Goal: Task Accomplishment & Management: Manage account settings

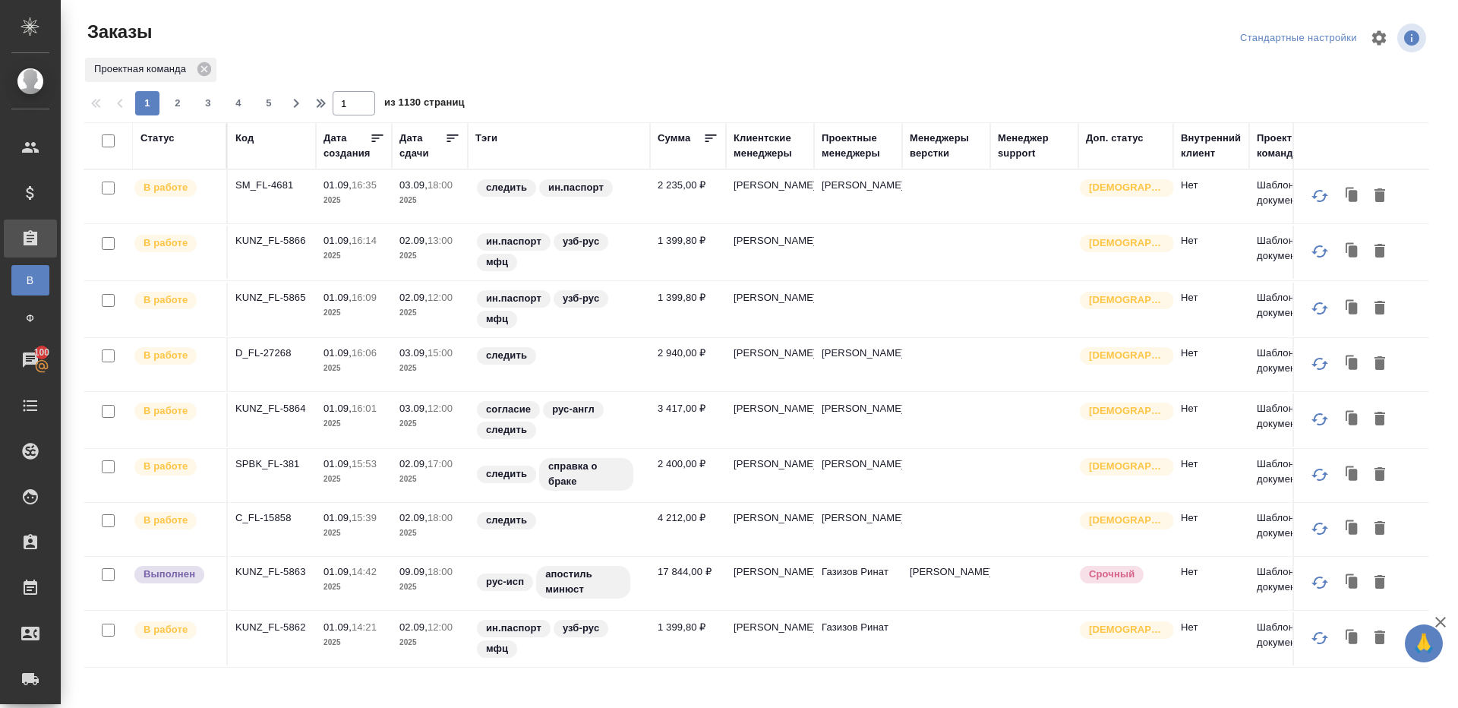
click at [482, 141] on div "Тэги" at bounding box center [486, 138] width 22 height 15
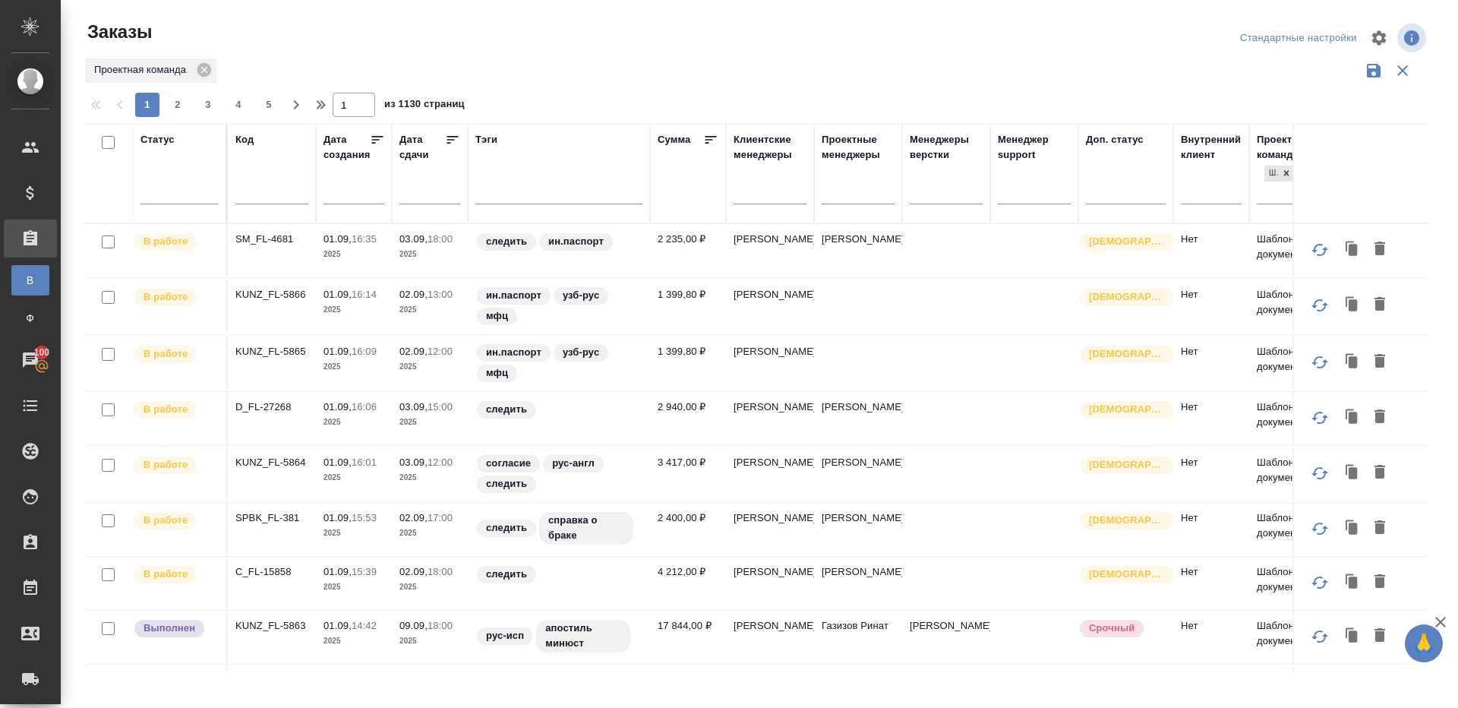
click at [268, 185] on input "text" at bounding box center [271, 194] width 73 height 19
paste input "C_UC-735"
click at [566, 53] on div at bounding box center [762, 38] width 453 height 36
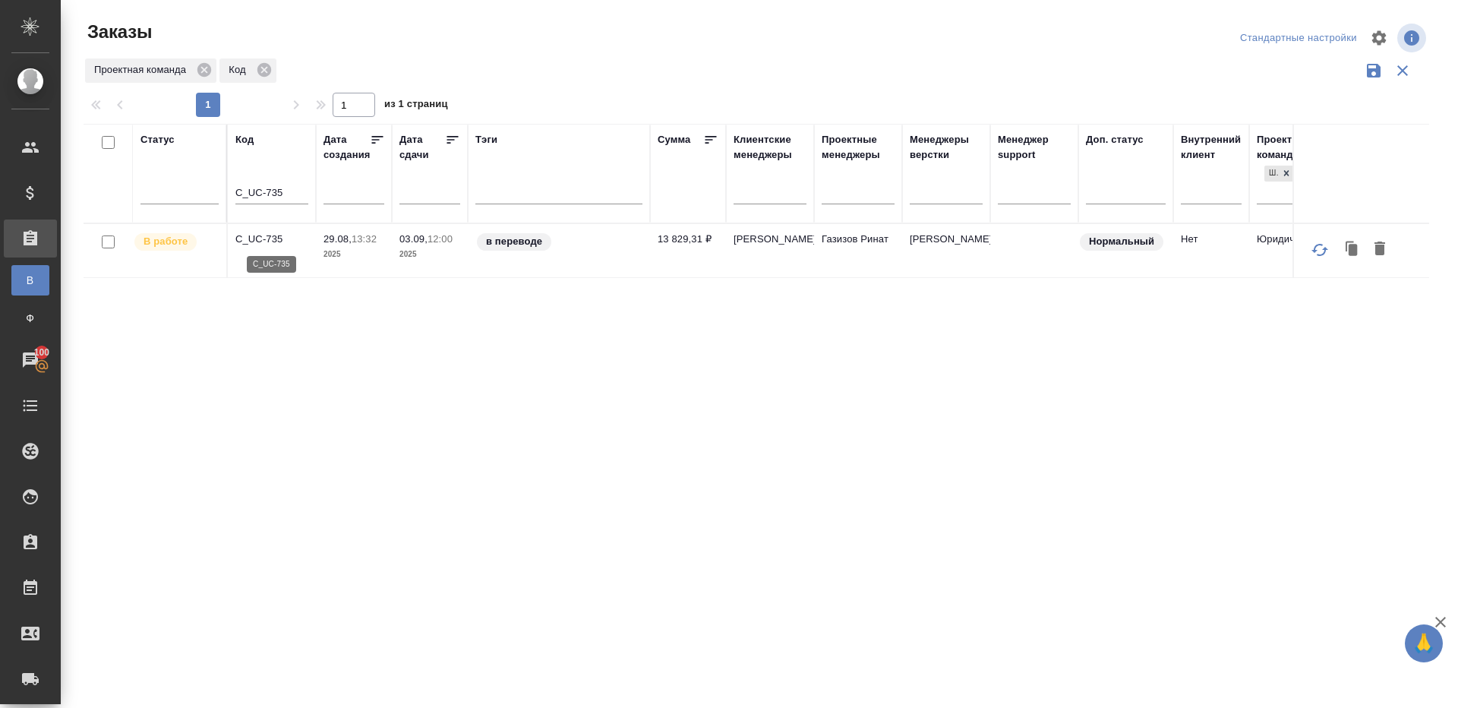
click at [264, 240] on p "C_UC-735" at bounding box center [271, 239] width 73 height 15
click at [264, 185] on input "C_UC-735" at bounding box center [271, 194] width 73 height 19
paste input "V_FL-859"
click at [556, 59] on div "Проектная команда Код" at bounding box center [757, 70] width 1346 height 29
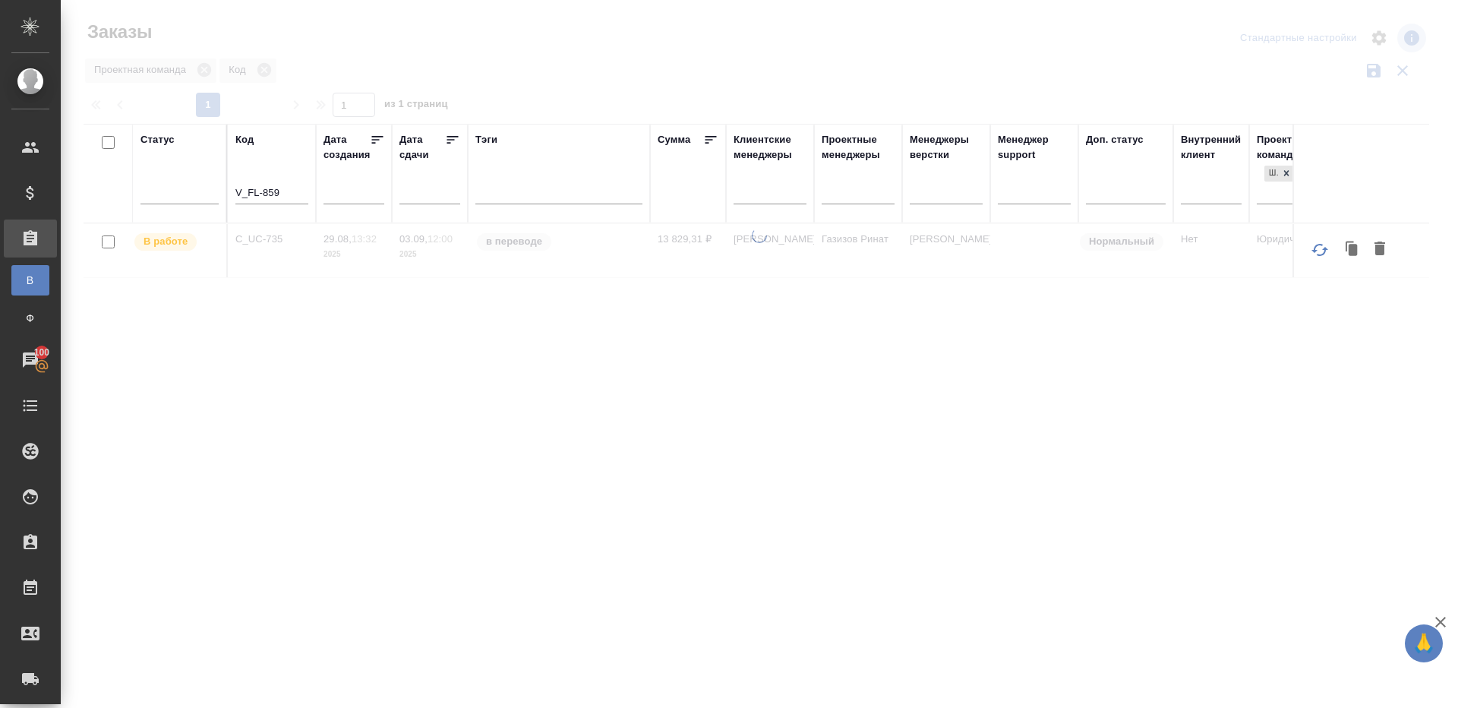
click at [556, 59] on div at bounding box center [760, 339] width 1398 height 679
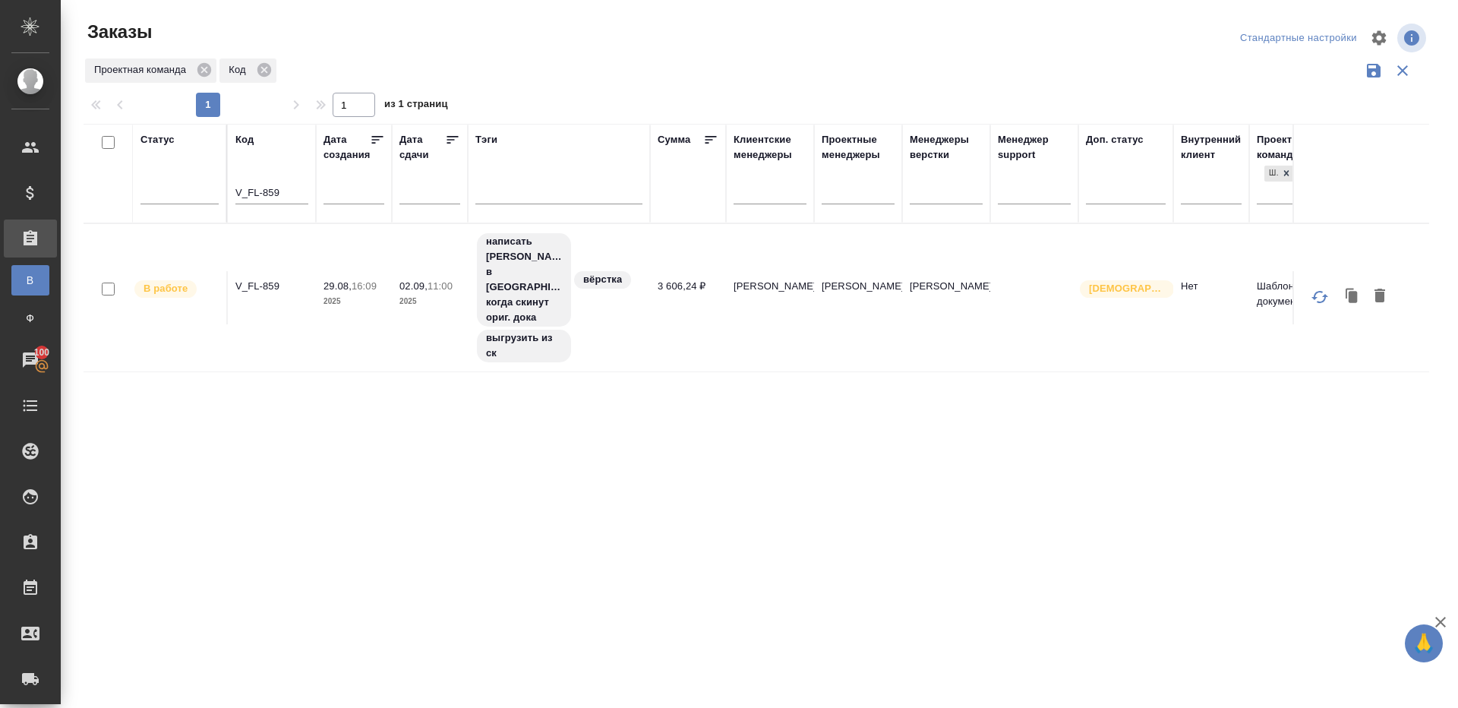
click at [250, 242] on tr "В работе V_FL-859 29.08, 16:09 2025 02.09, 11:00 2025 написать [PERSON_NAME] в …" at bounding box center [823, 297] width 1479 height 148
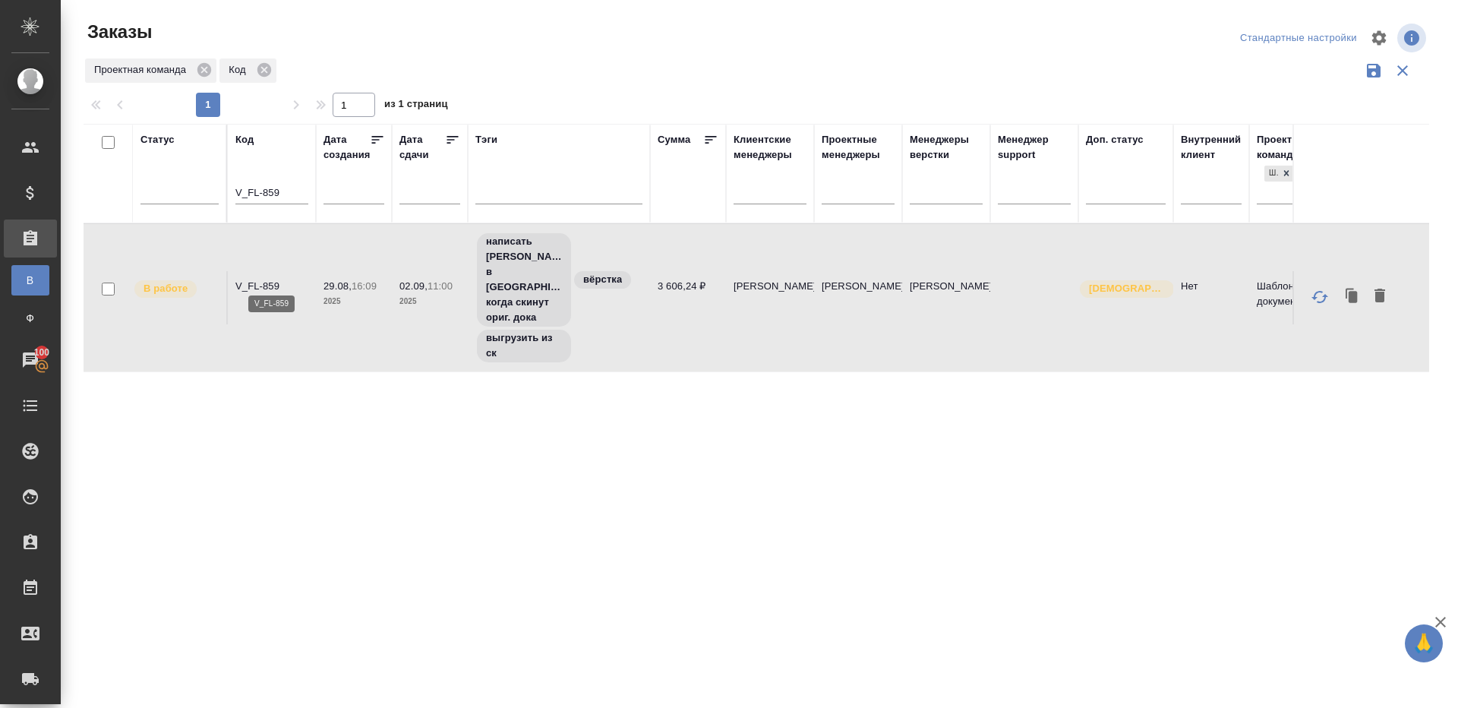
click at [262, 281] on p "V_FL-859" at bounding box center [271, 286] width 73 height 15
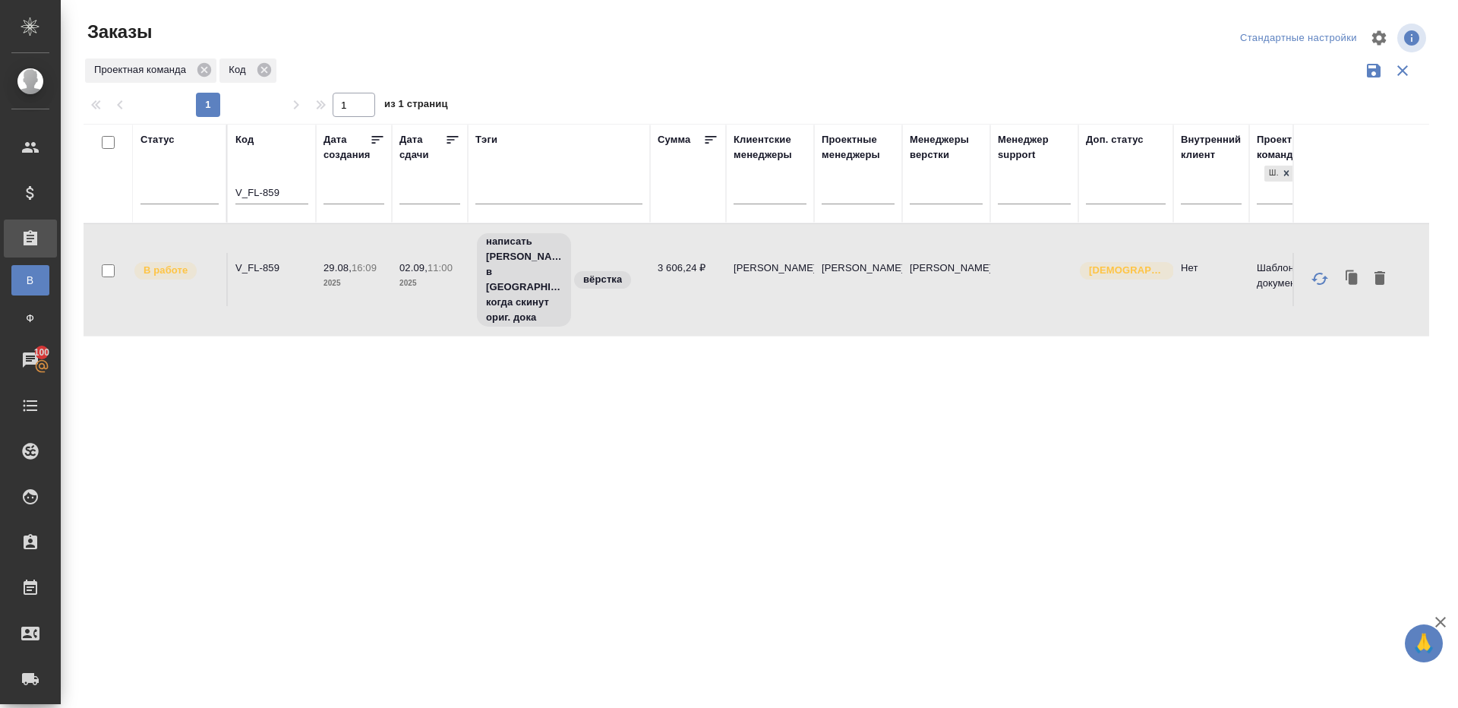
click at [264, 188] on input "V_FL-859" at bounding box center [271, 194] width 73 height 19
paste input "KUNZ_RTTV-573"
type input "KUNZ_RTTV-573"
click at [583, 59] on div "Проектная команда Код" at bounding box center [757, 70] width 1346 height 29
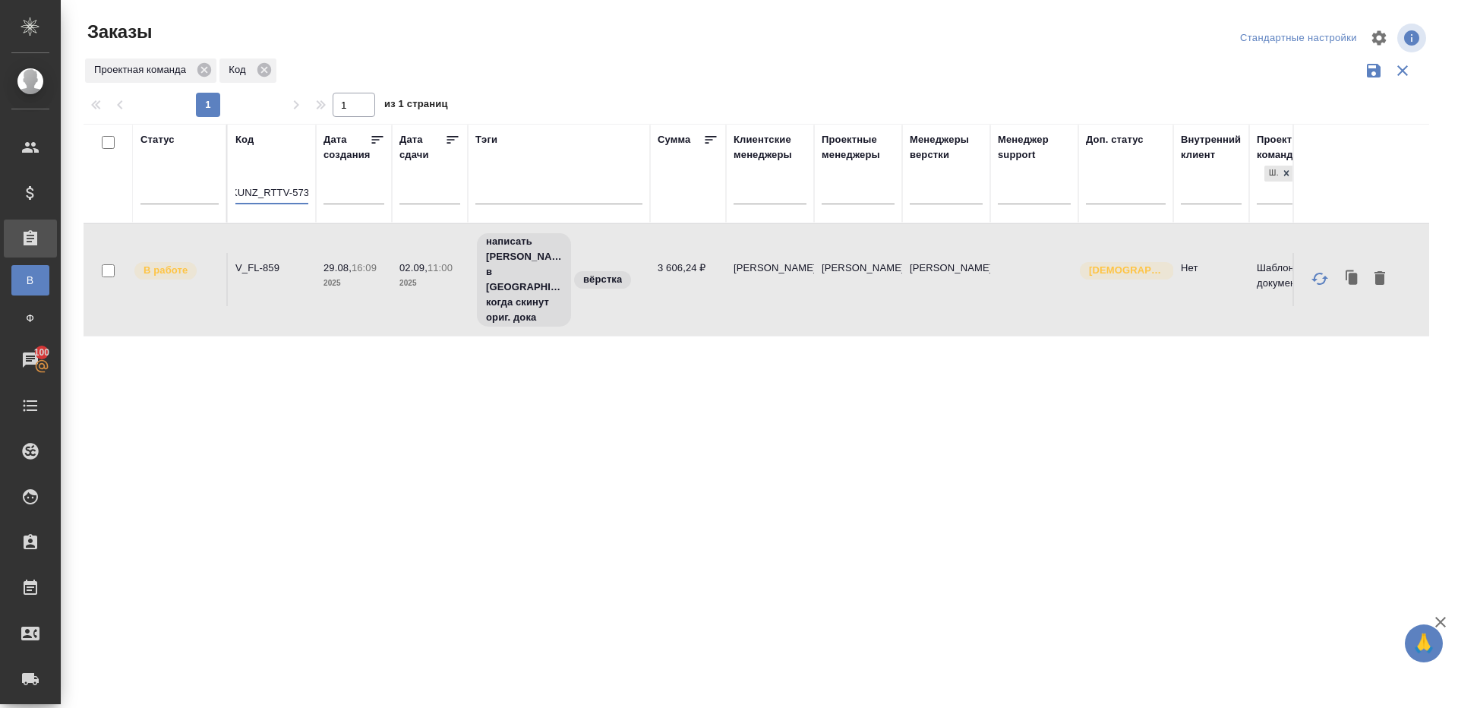
scroll to position [0, 0]
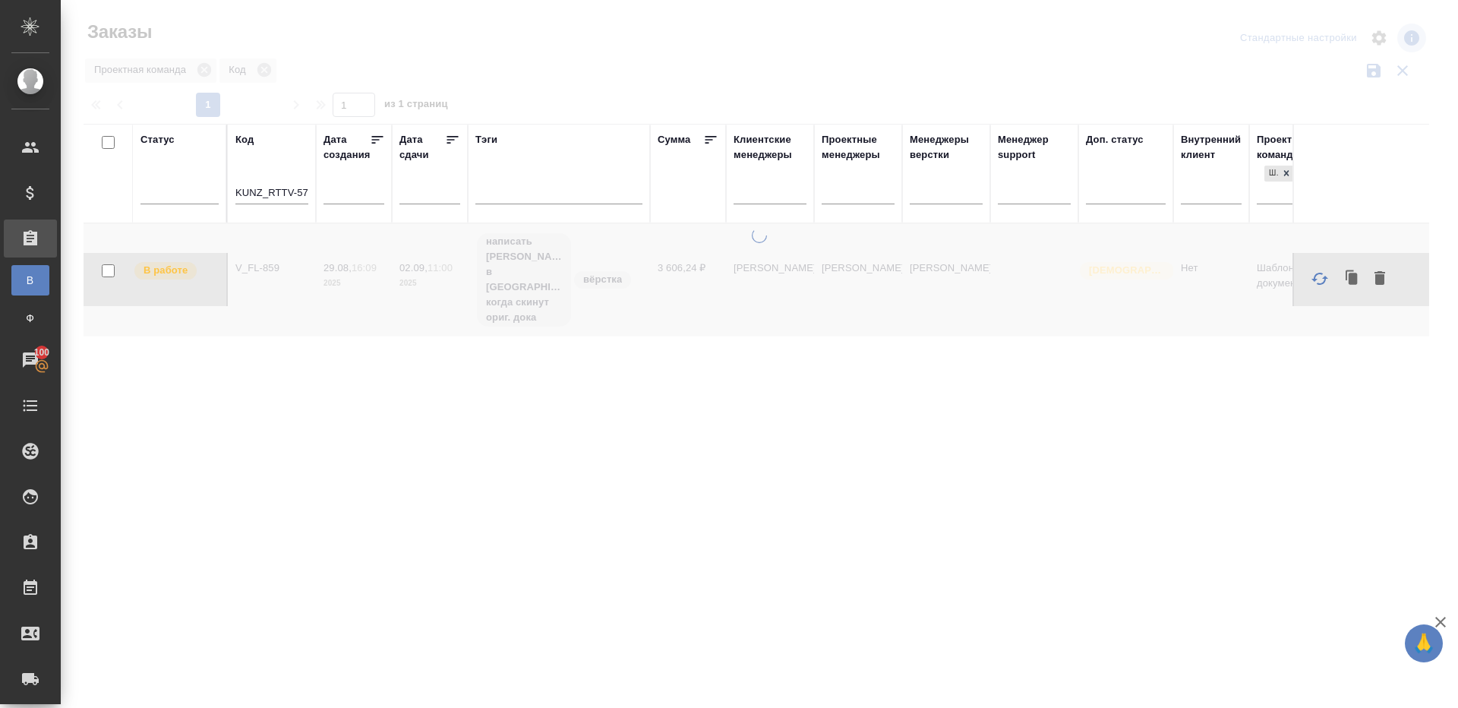
click at [583, 59] on div at bounding box center [760, 339] width 1398 height 679
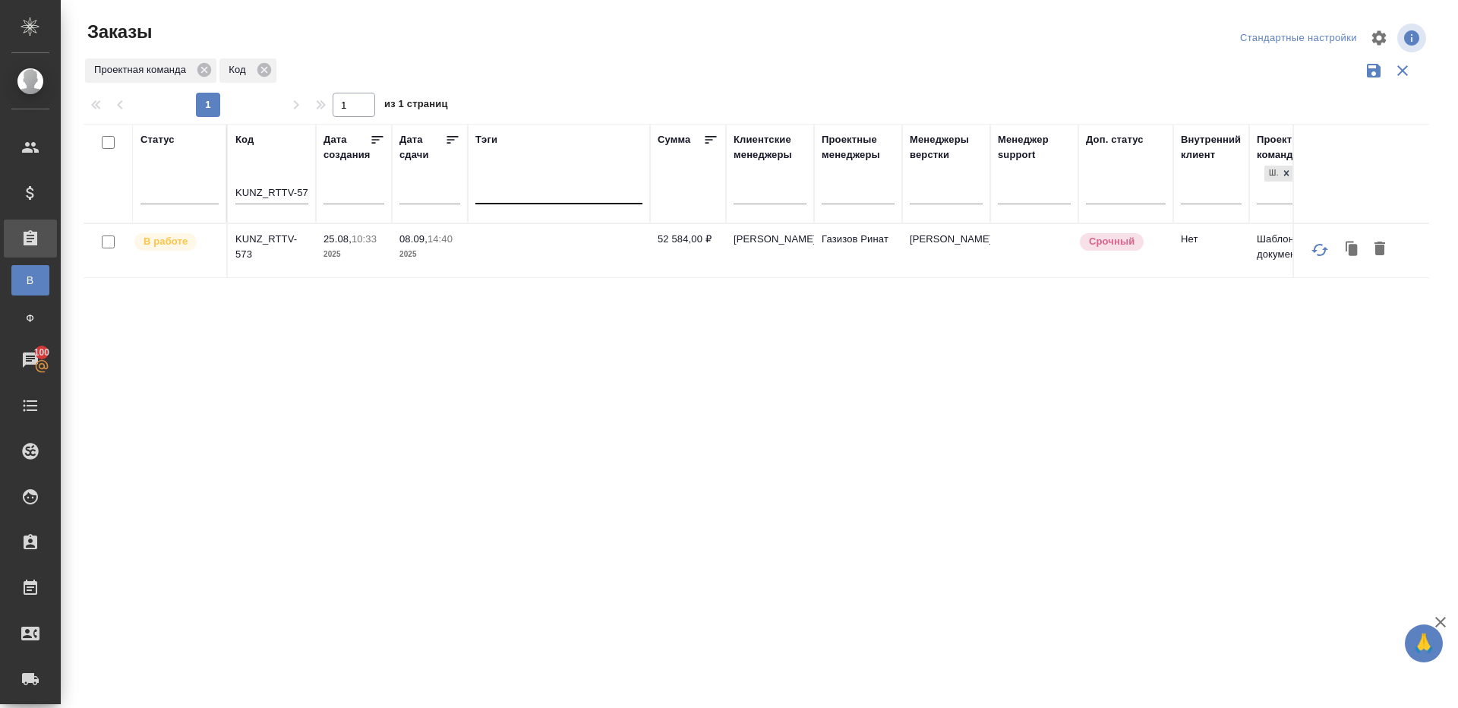
click at [526, 201] on div at bounding box center [558, 189] width 167 height 29
type input "выгрузить"
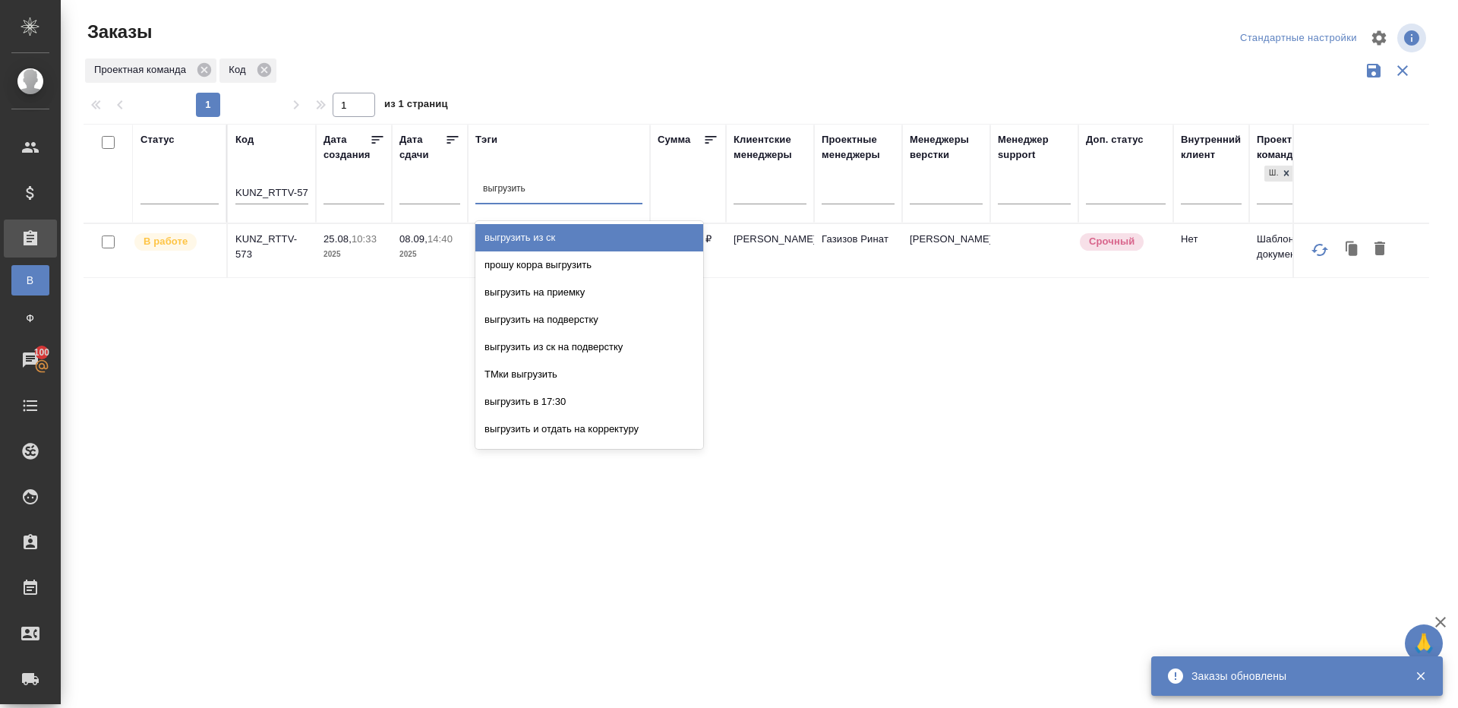
click at [530, 225] on div "выгрузить из ск" at bounding box center [589, 237] width 228 height 27
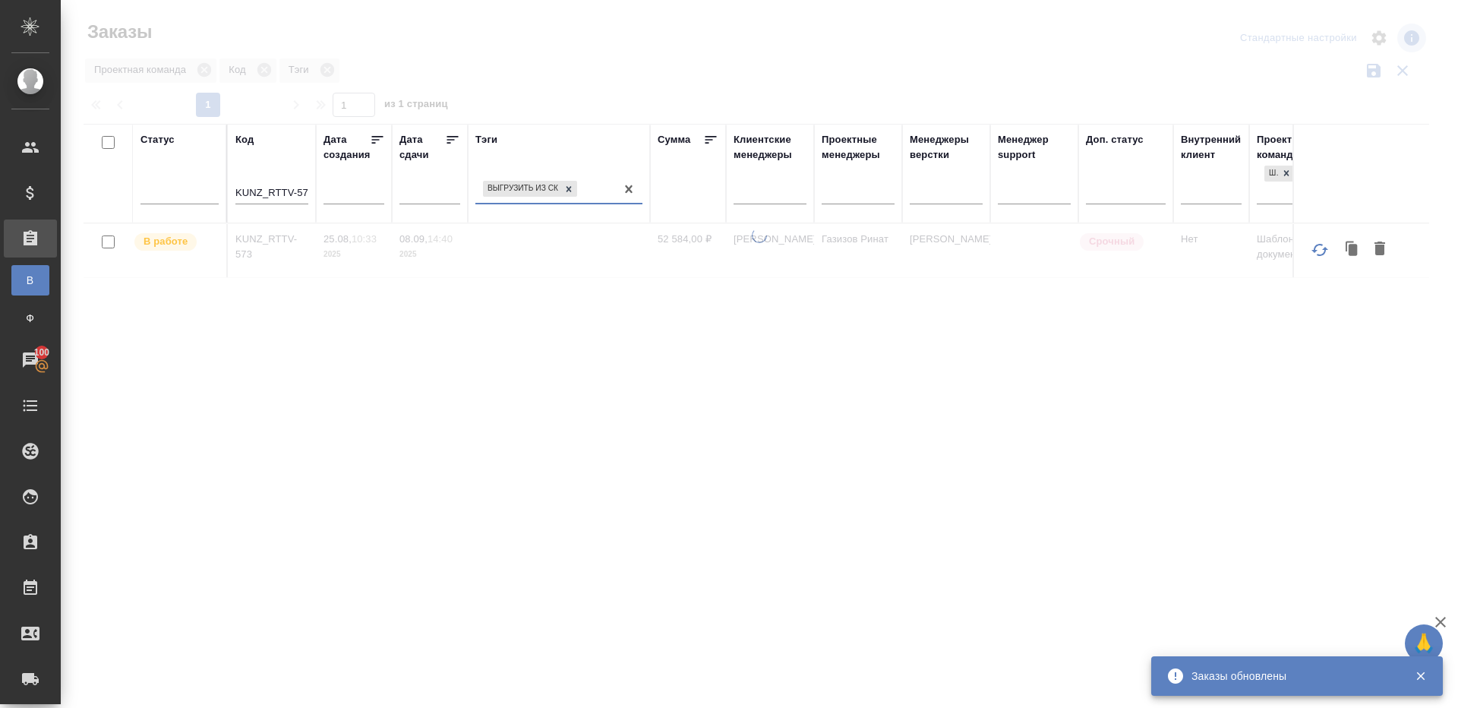
click at [298, 188] on input "KUNZ_RTTV-573" at bounding box center [271, 194] width 73 height 19
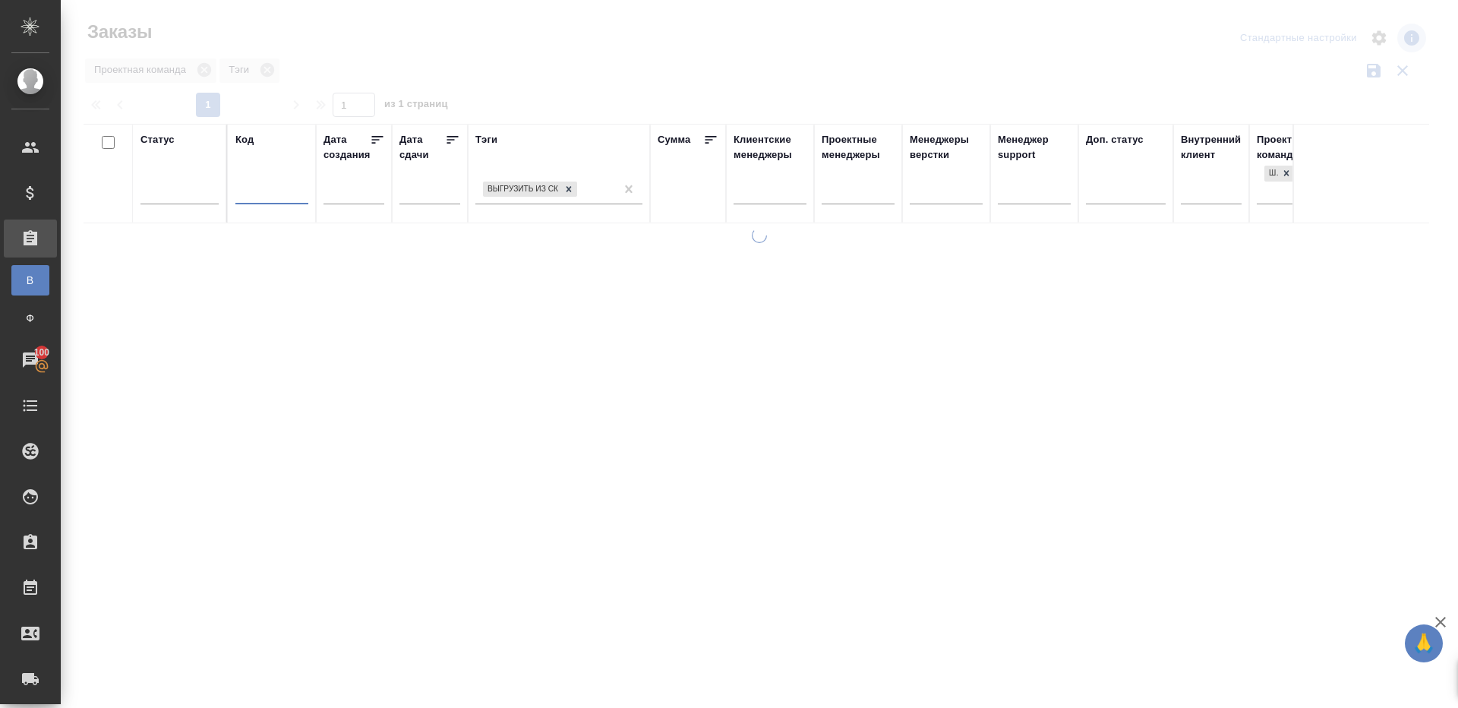
click at [861, 85] on div at bounding box center [760, 339] width 1398 height 679
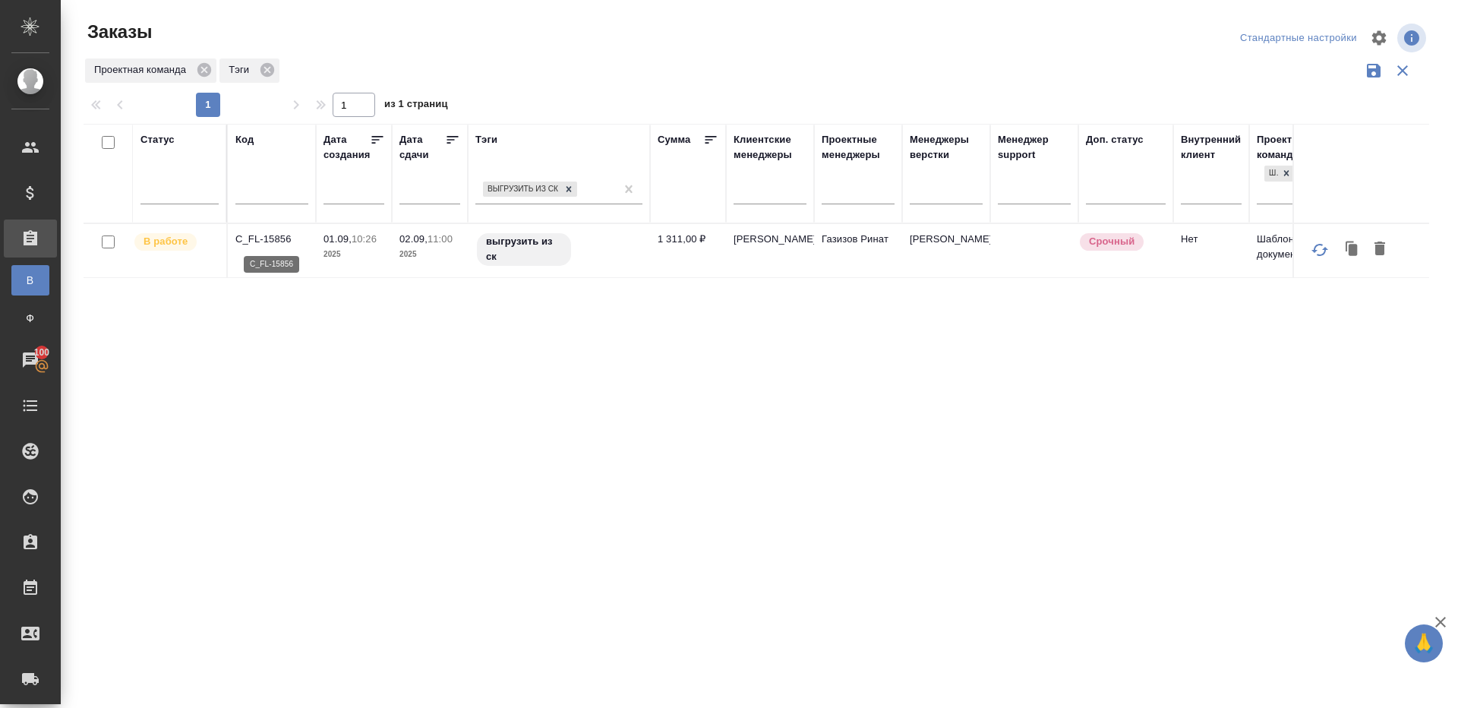
click at [268, 240] on p "C_FL-15856" at bounding box center [271, 239] width 73 height 15
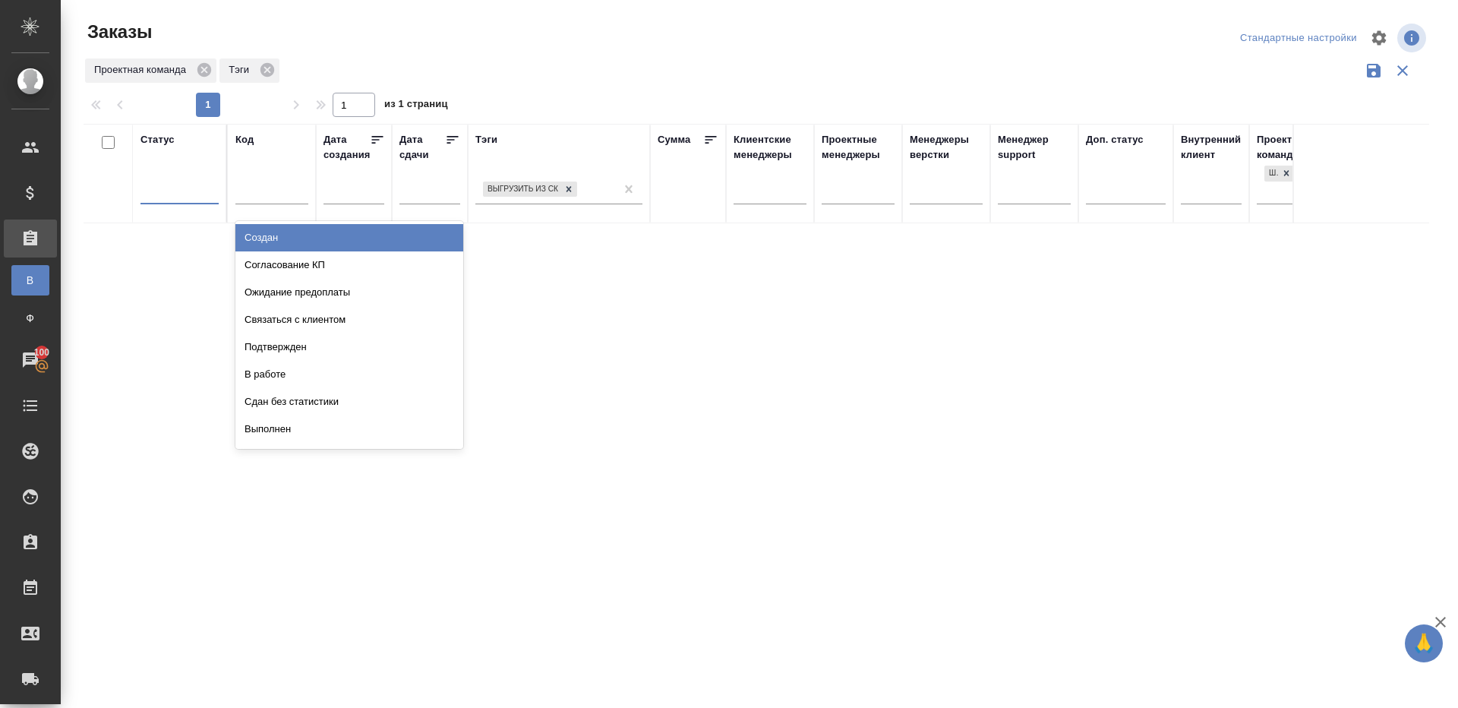
click at [163, 183] on div at bounding box center [180, 189] width 78 height 22
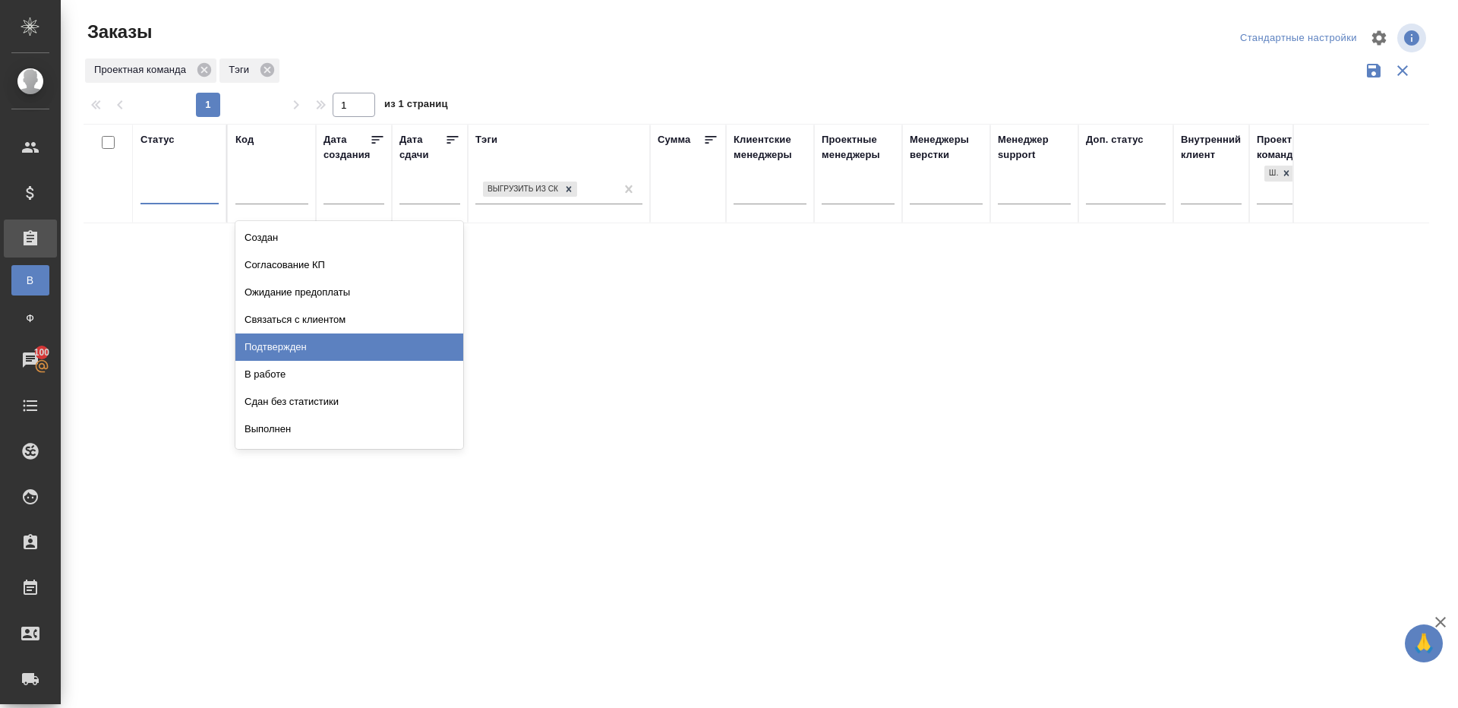
click at [290, 367] on div "В работе" at bounding box center [349, 374] width 228 height 27
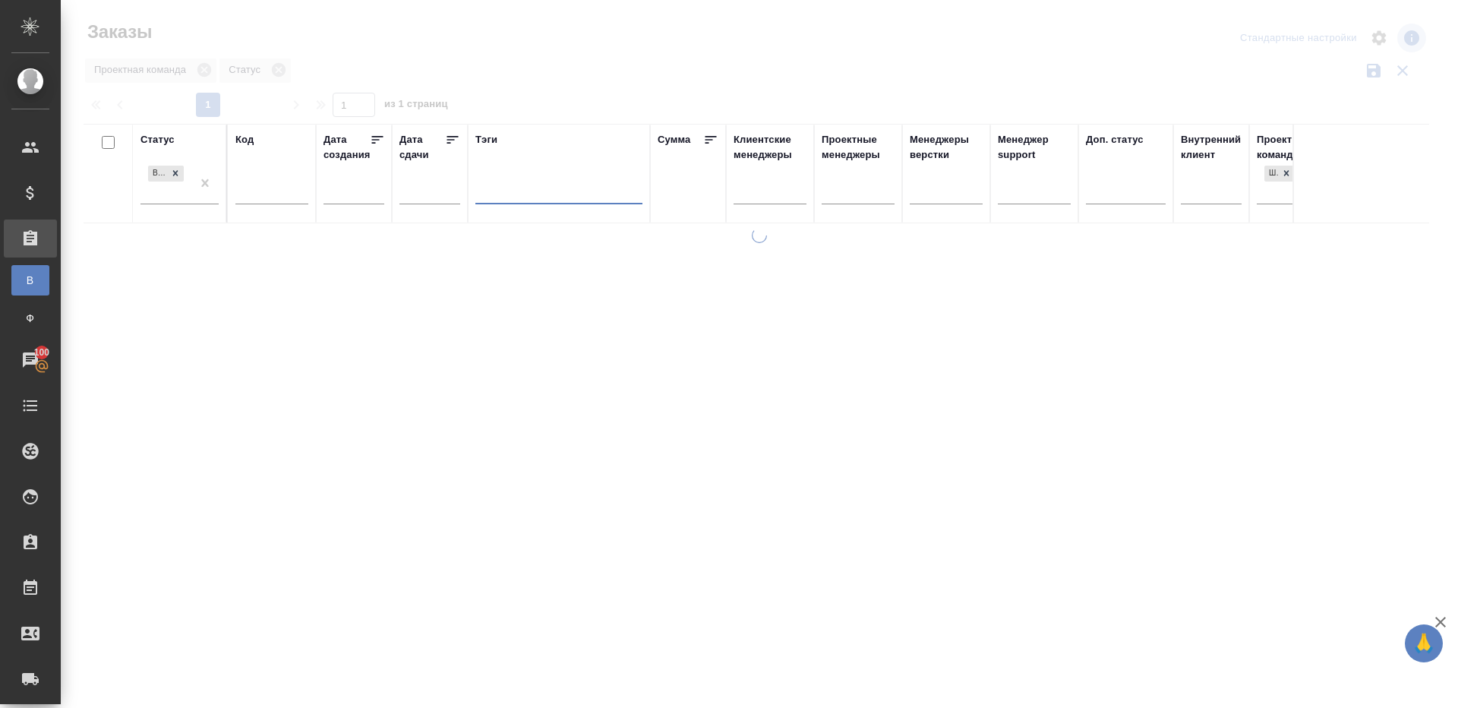
click at [452, 134] on icon at bounding box center [452, 139] width 15 height 15
click at [853, 182] on div at bounding box center [858, 189] width 73 height 22
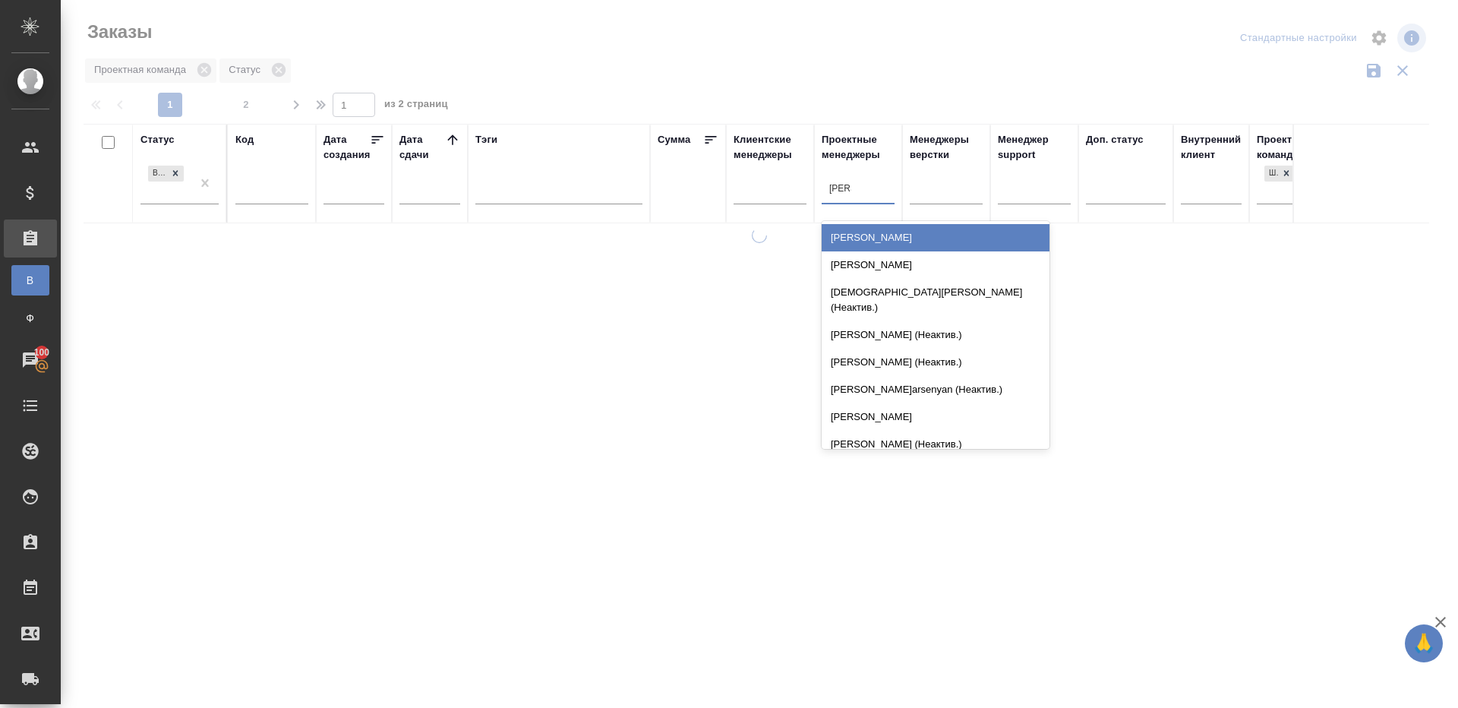
type input "ринат"
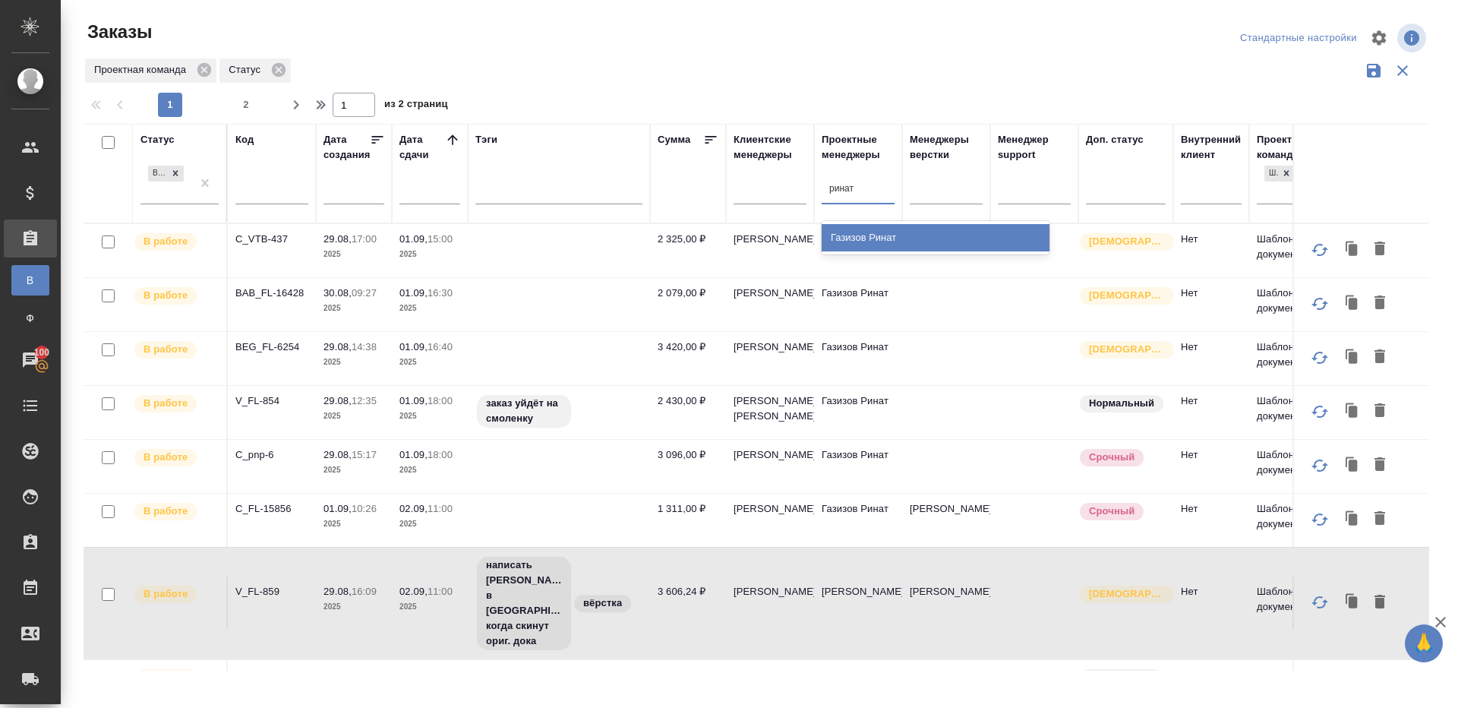
click at [868, 229] on div "Газизов Ринат" at bounding box center [936, 237] width 228 height 27
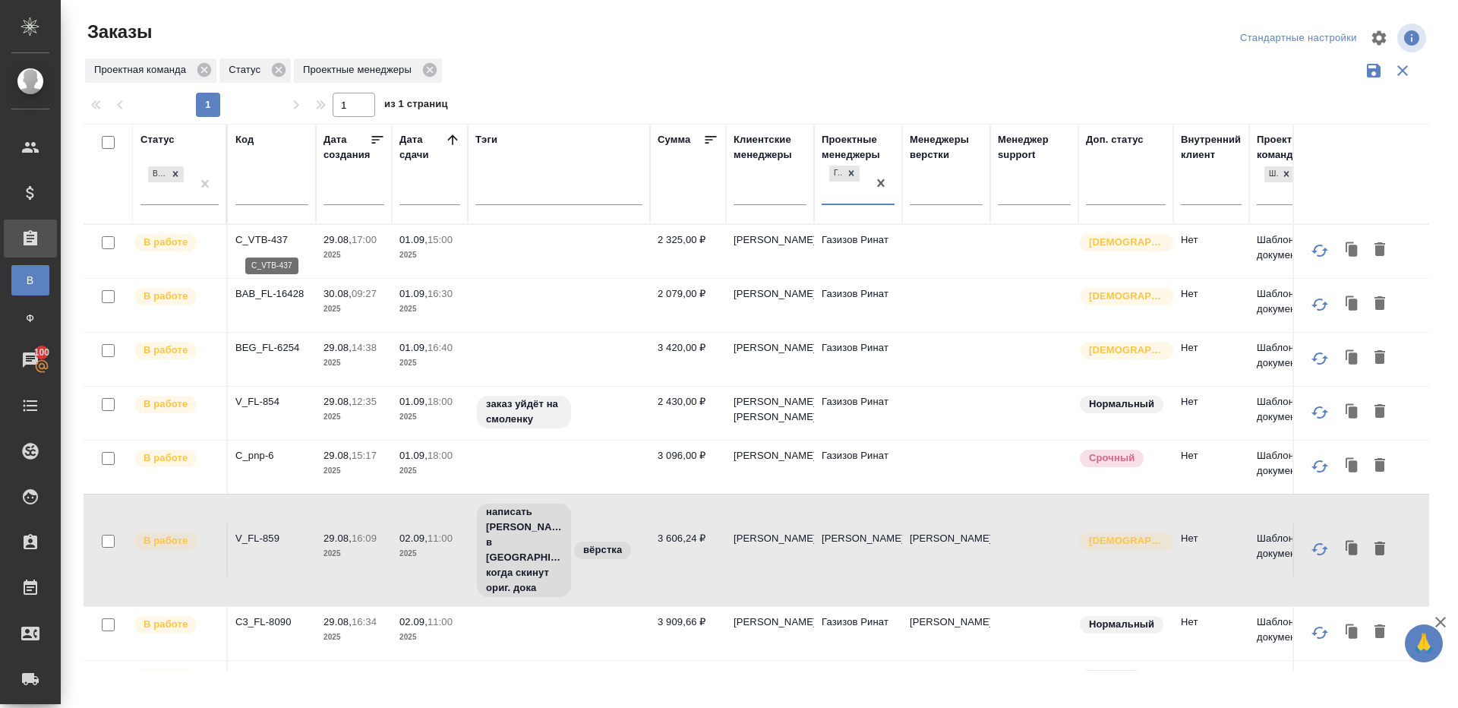
click at [265, 232] on p "C_VTB-437" at bounding box center [271, 239] width 73 height 15
click at [260, 286] on p "BAB_FL-16428" at bounding box center [271, 293] width 73 height 15
click at [260, 350] on p "BEG_FL-6254" at bounding box center [271, 347] width 73 height 15
click at [270, 404] on p "V_FL-854" at bounding box center [271, 400] width 73 height 15
click at [267, 461] on p "C_pnp-6" at bounding box center [271, 454] width 73 height 15
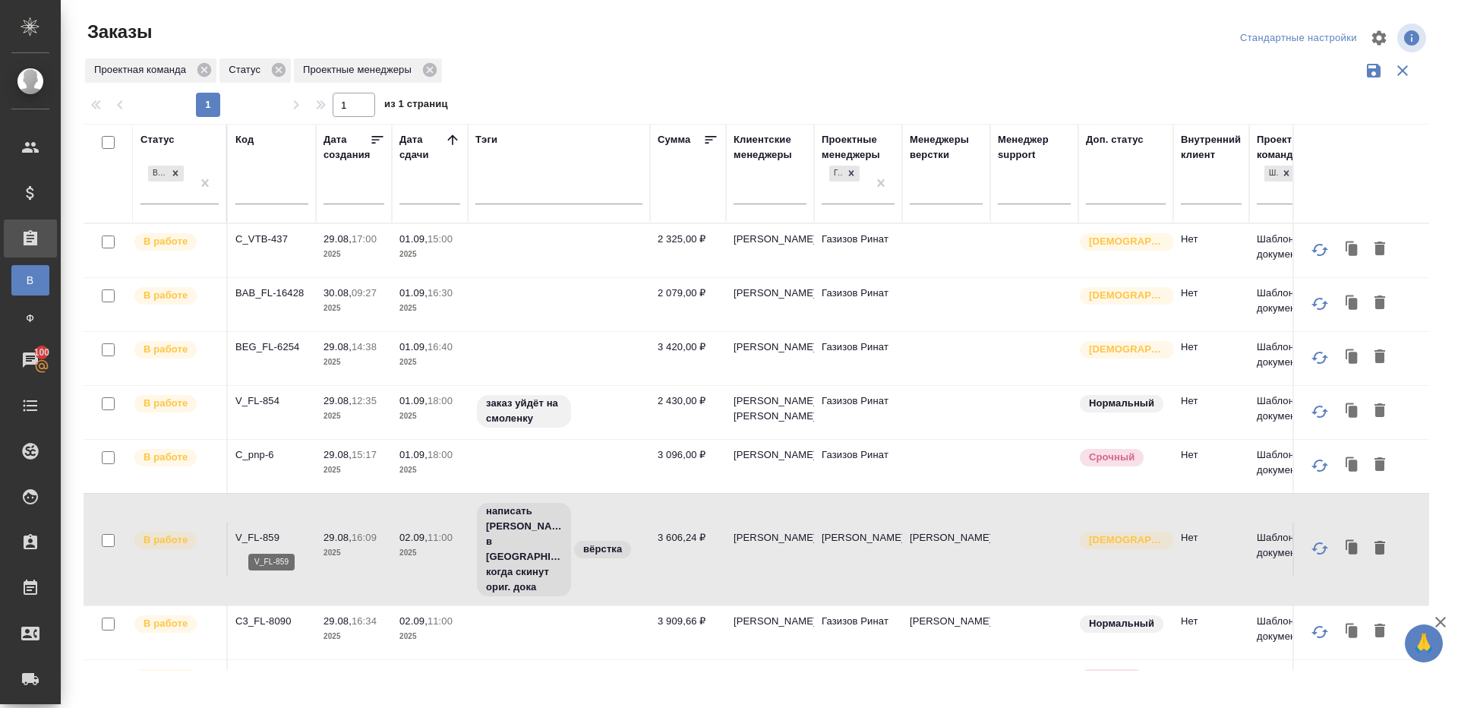
click at [253, 540] on p "V_FL-859" at bounding box center [271, 537] width 73 height 15
click at [259, 614] on p "C3_FL-8090" at bounding box center [271, 621] width 73 height 15
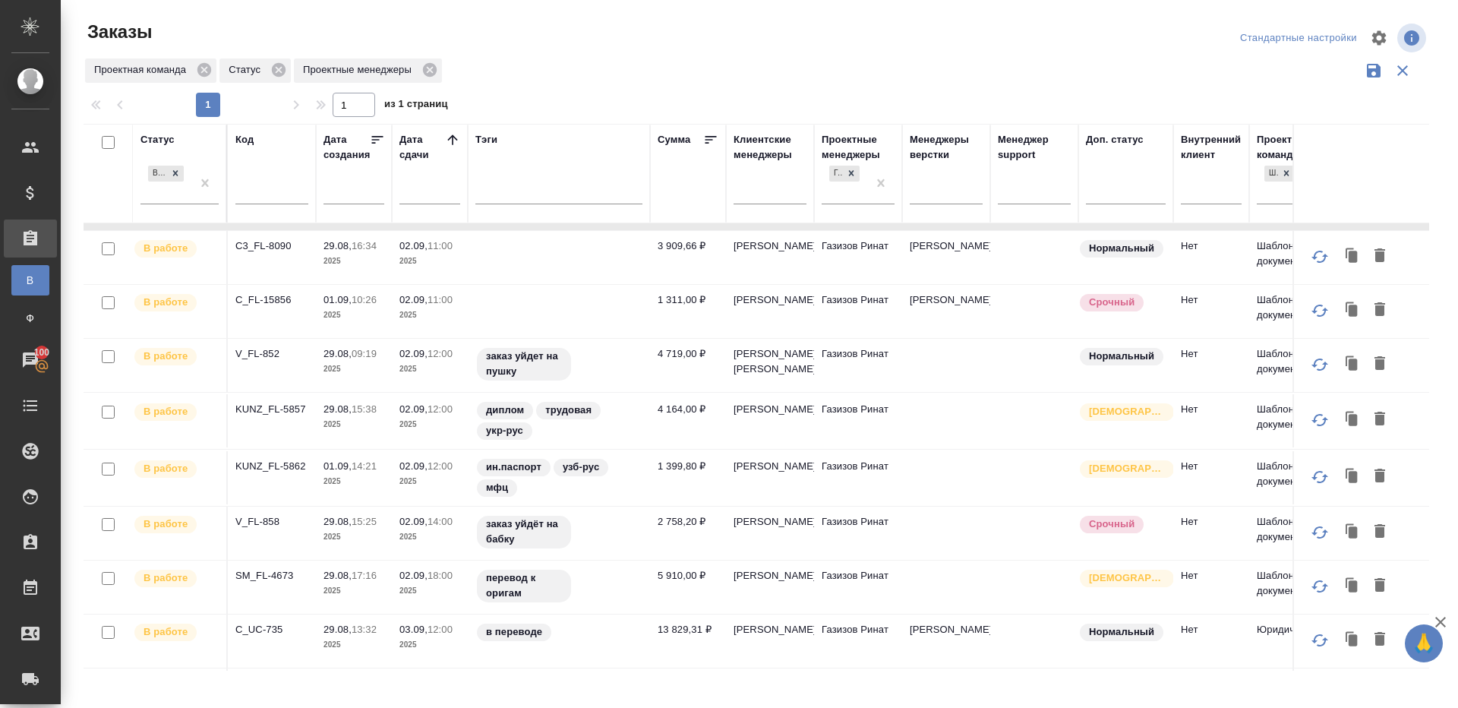
scroll to position [377, 0]
click at [272, 291] on p "C_FL-15856" at bounding box center [271, 298] width 73 height 15
click at [251, 352] on p "V_FL-852" at bounding box center [271, 352] width 73 height 15
click at [261, 415] on p "KUNZ_FL-5857" at bounding box center [271, 407] width 73 height 15
click at [261, 472] on p "KUNZ_FL-5862" at bounding box center [271, 464] width 73 height 15
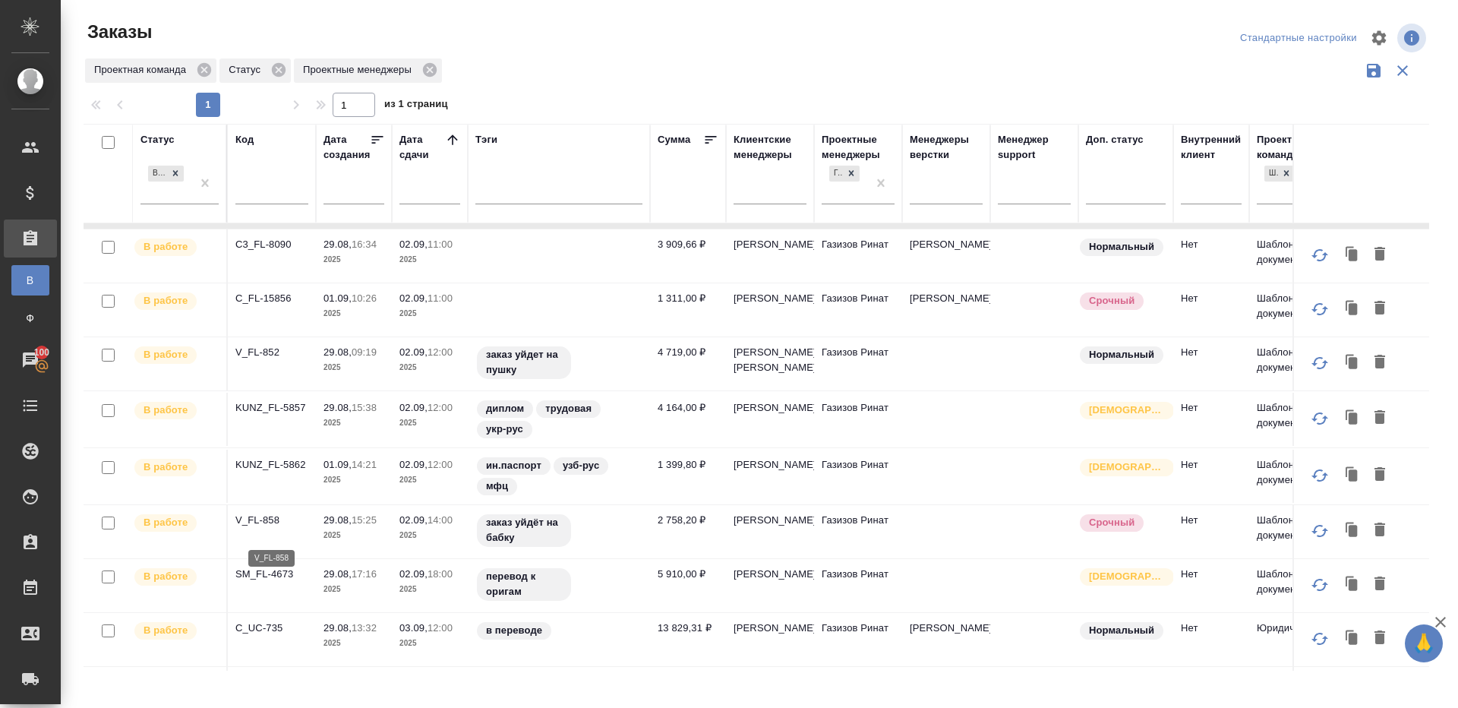
click at [261, 528] on p "V_FL-858" at bounding box center [271, 520] width 73 height 15
click at [261, 581] on p "SM_FL-4673" at bounding box center [271, 574] width 73 height 15
click at [261, 636] on p "C_UC-735" at bounding box center [271, 628] width 73 height 15
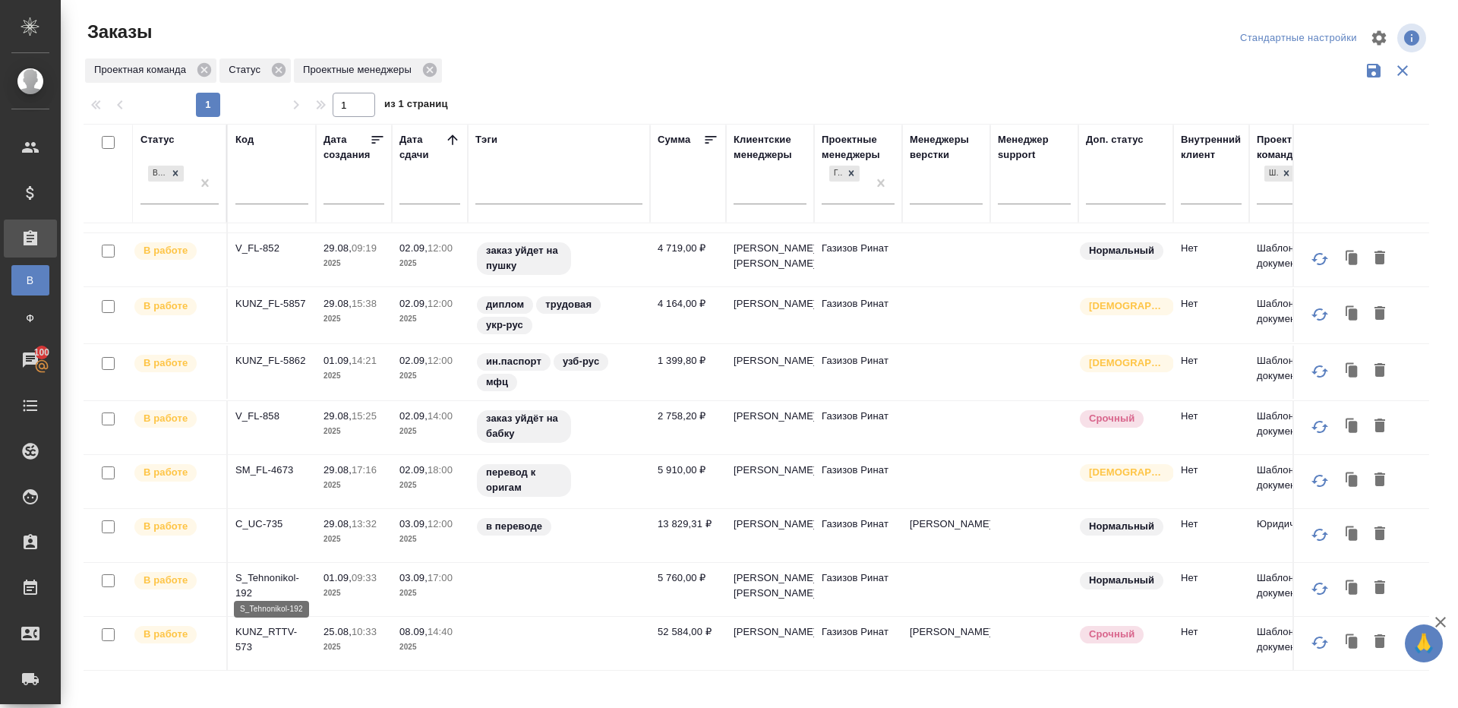
click at [276, 574] on p "S_Tehnonikol-192" at bounding box center [271, 585] width 73 height 30
click at [272, 633] on p "KUNZ_RTTV-573" at bounding box center [271, 639] width 73 height 30
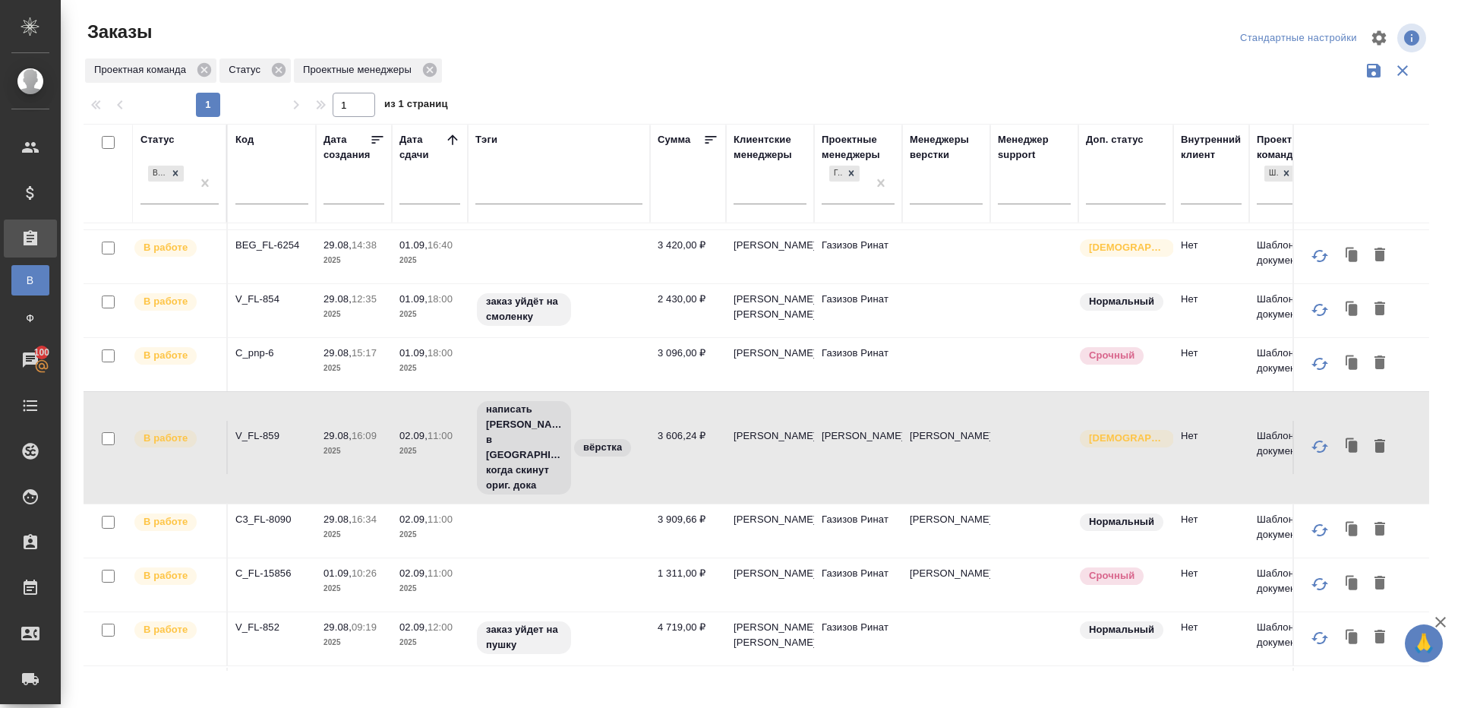
scroll to position [0, 0]
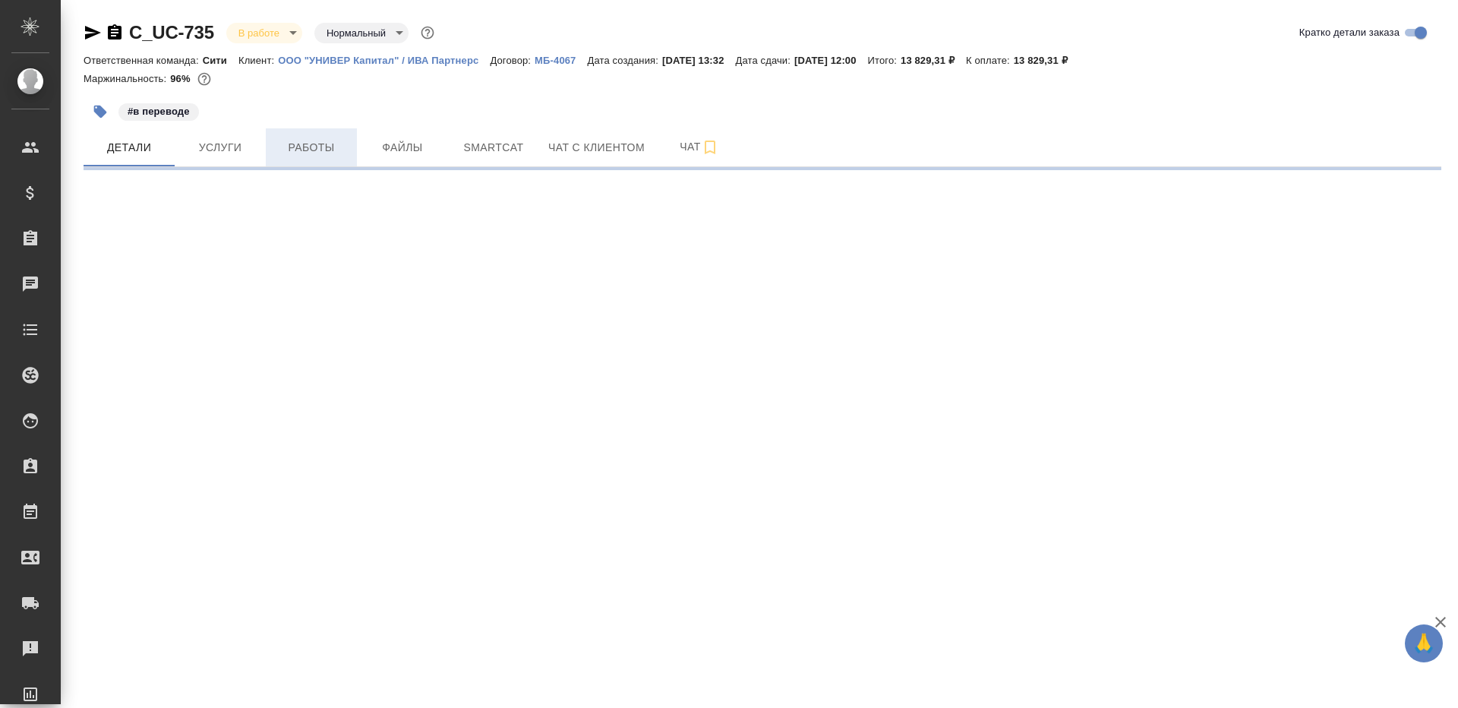
click at [302, 146] on span "Работы" at bounding box center [311, 147] width 73 height 19
select select "RU"
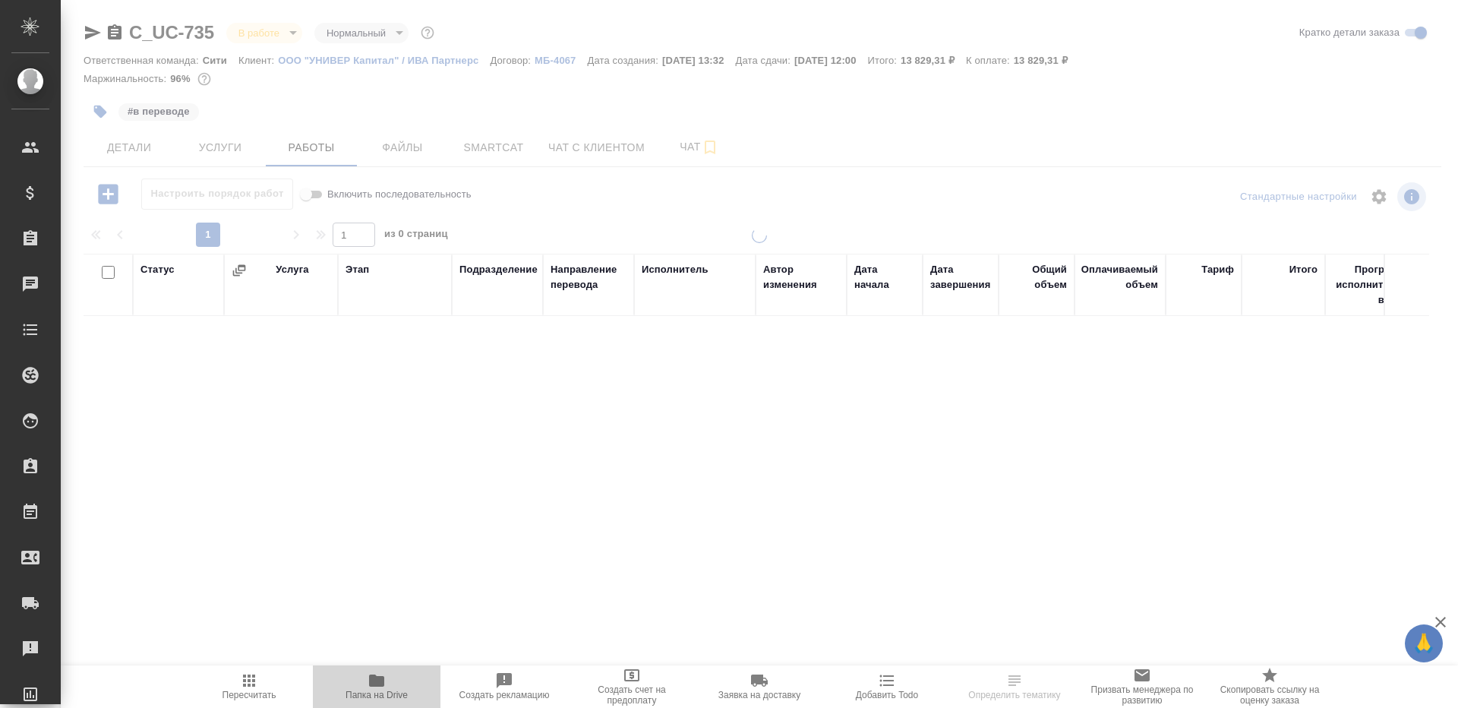
click at [384, 686] on icon "button" at bounding box center [377, 680] width 18 height 18
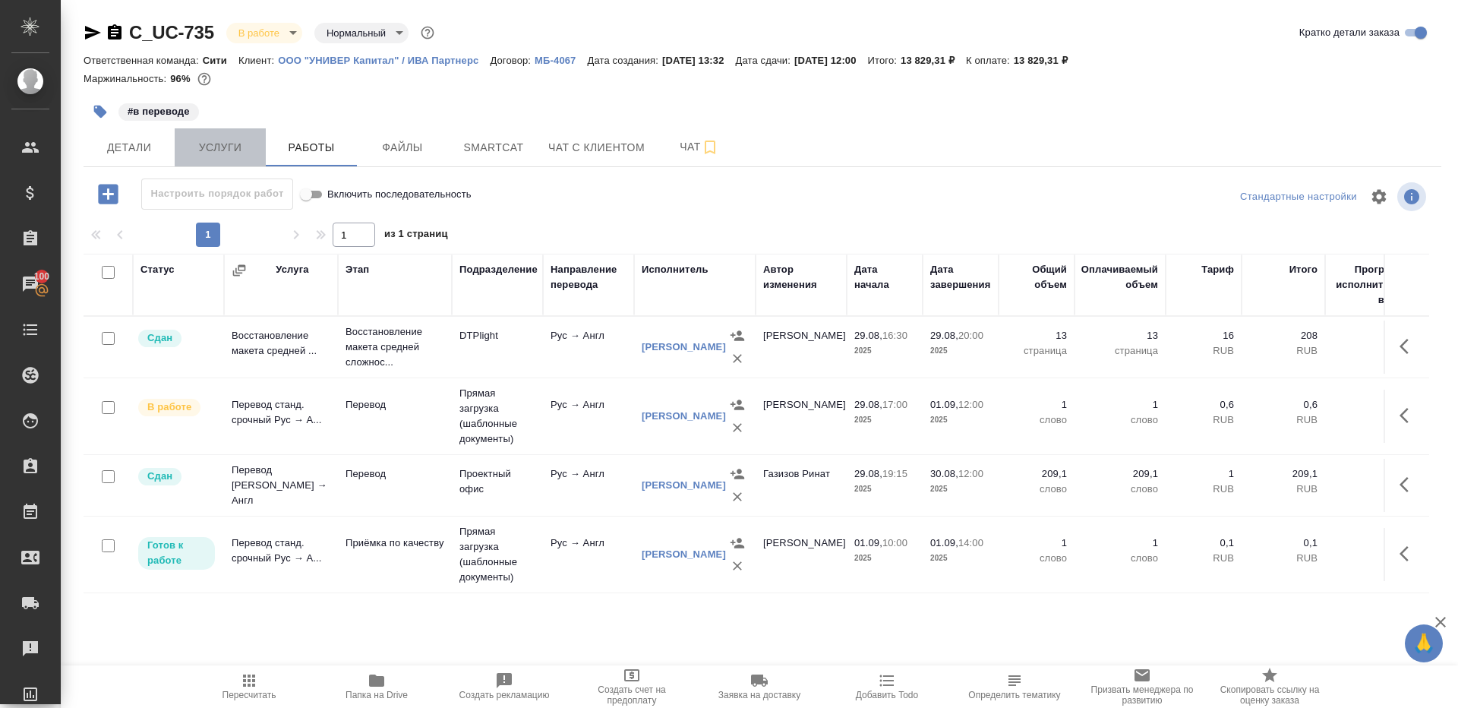
click at [232, 151] on span "Услуги" at bounding box center [220, 147] width 73 height 19
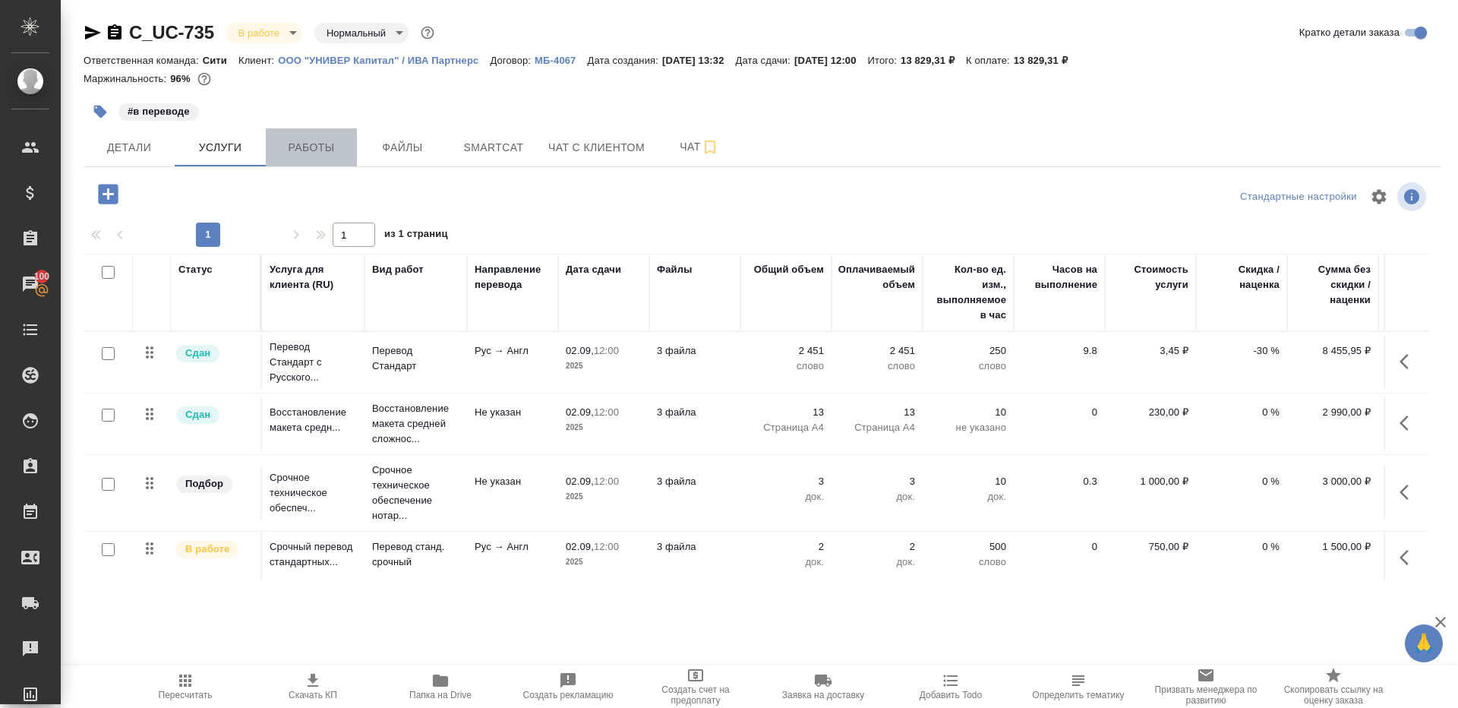
click at [298, 148] on span "Работы" at bounding box center [311, 147] width 73 height 19
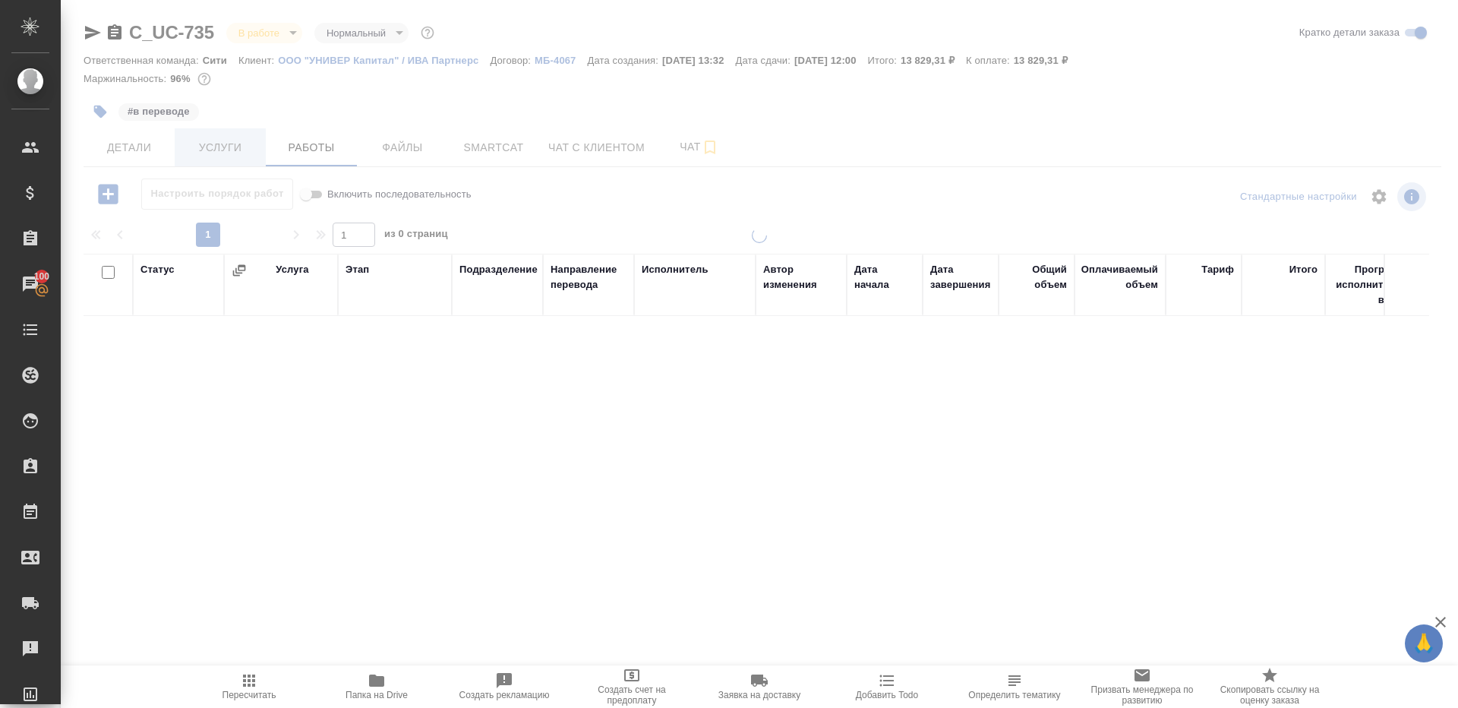
click at [206, 138] on span "Услуги" at bounding box center [220, 147] width 73 height 19
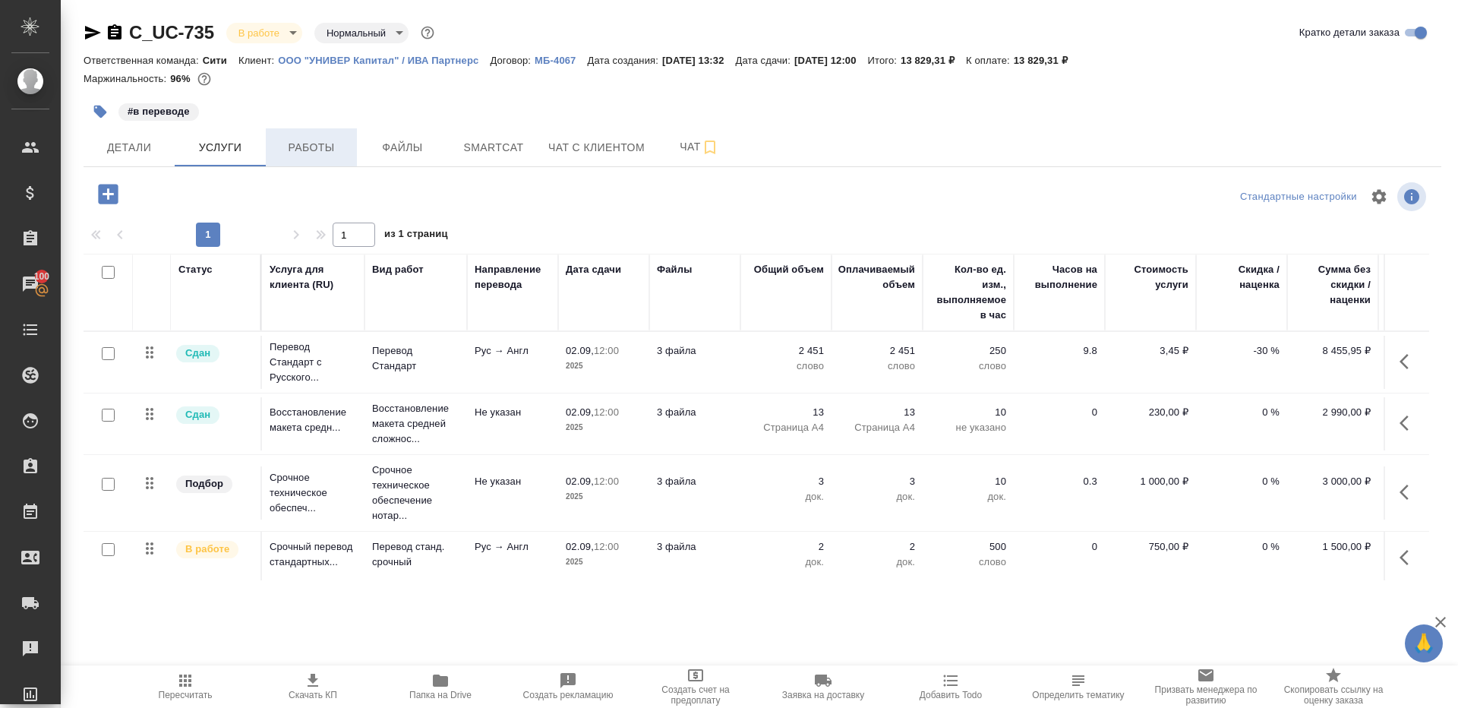
click at [298, 141] on span "Работы" at bounding box center [311, 147] width 73 height 19
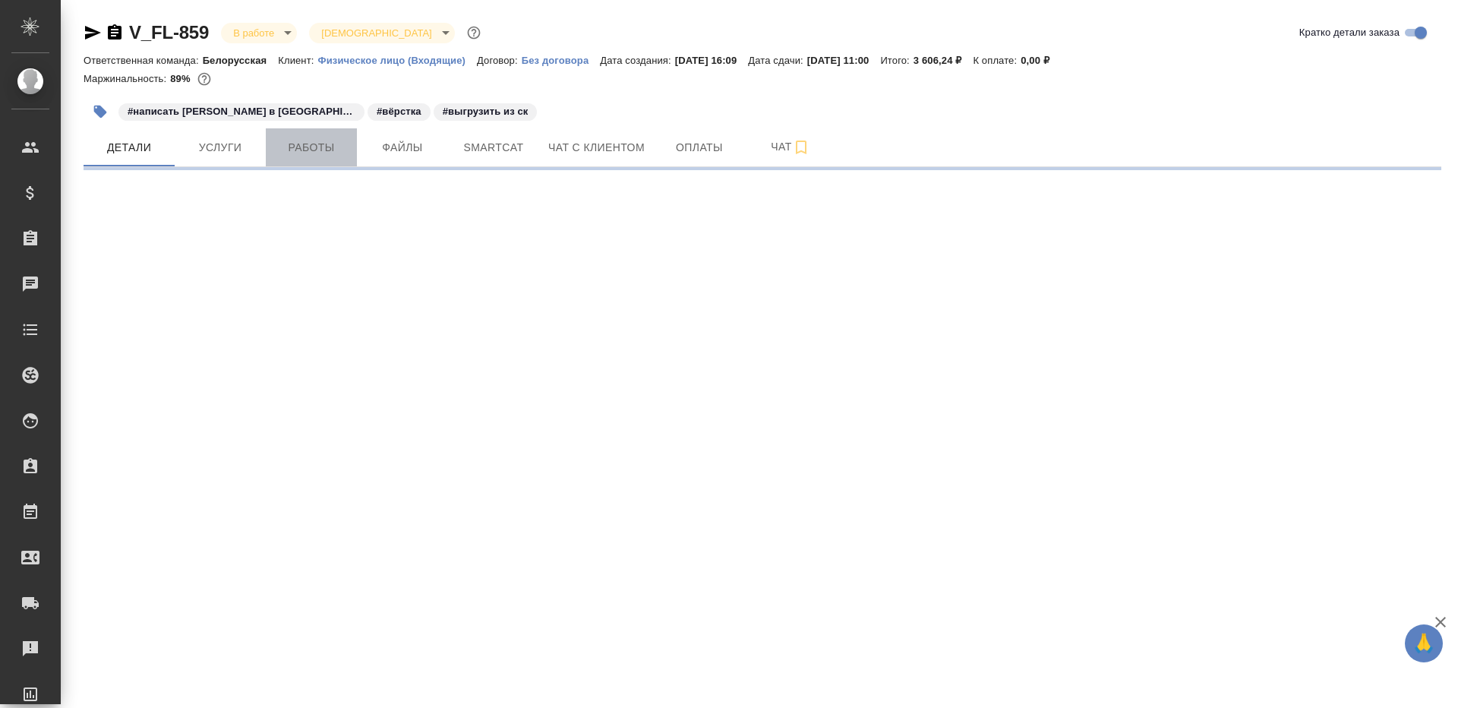
click at [308, 156] on button "Работы" at bounding box center [311, 147] width 91 height 38
select select "RU"
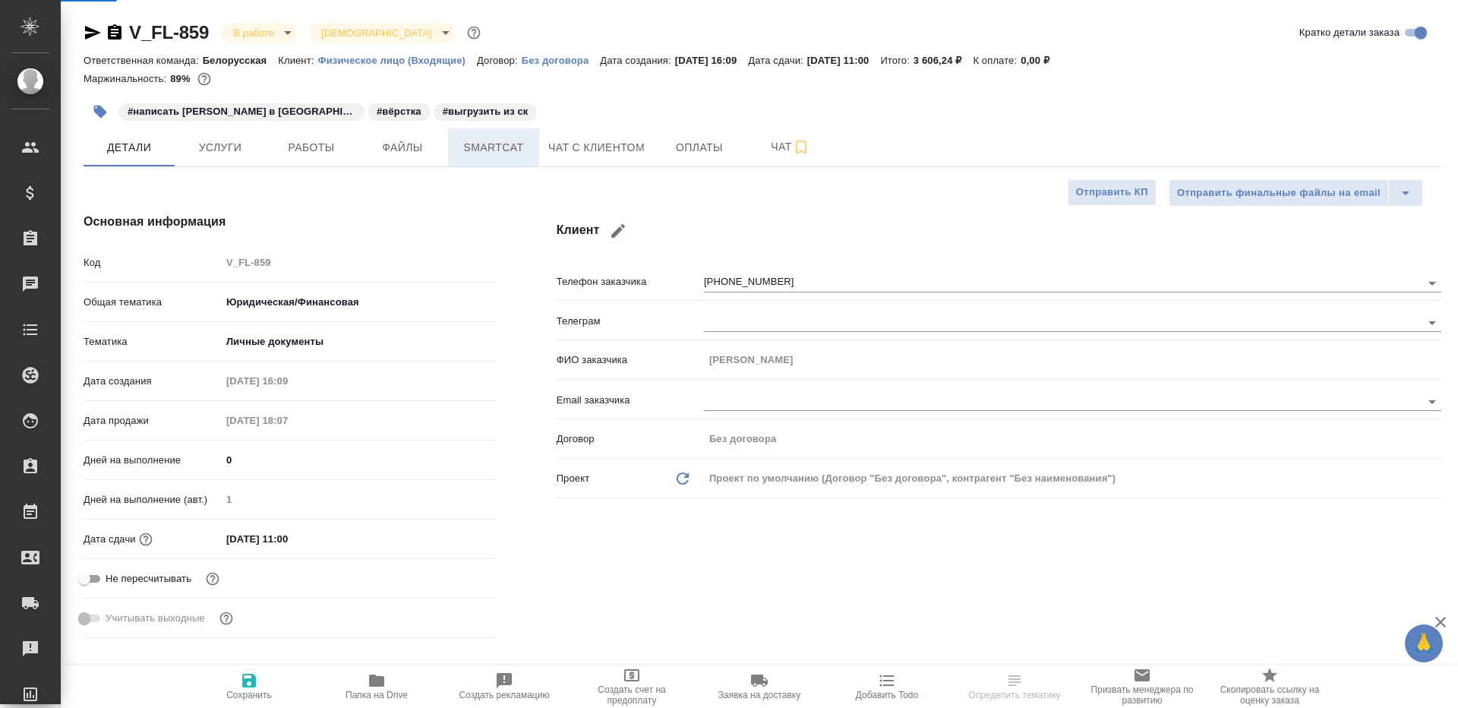
click at [477, 153] on span "Smartcat" at bounding box center [493, 147] width 73 height 19
type textarea "x"
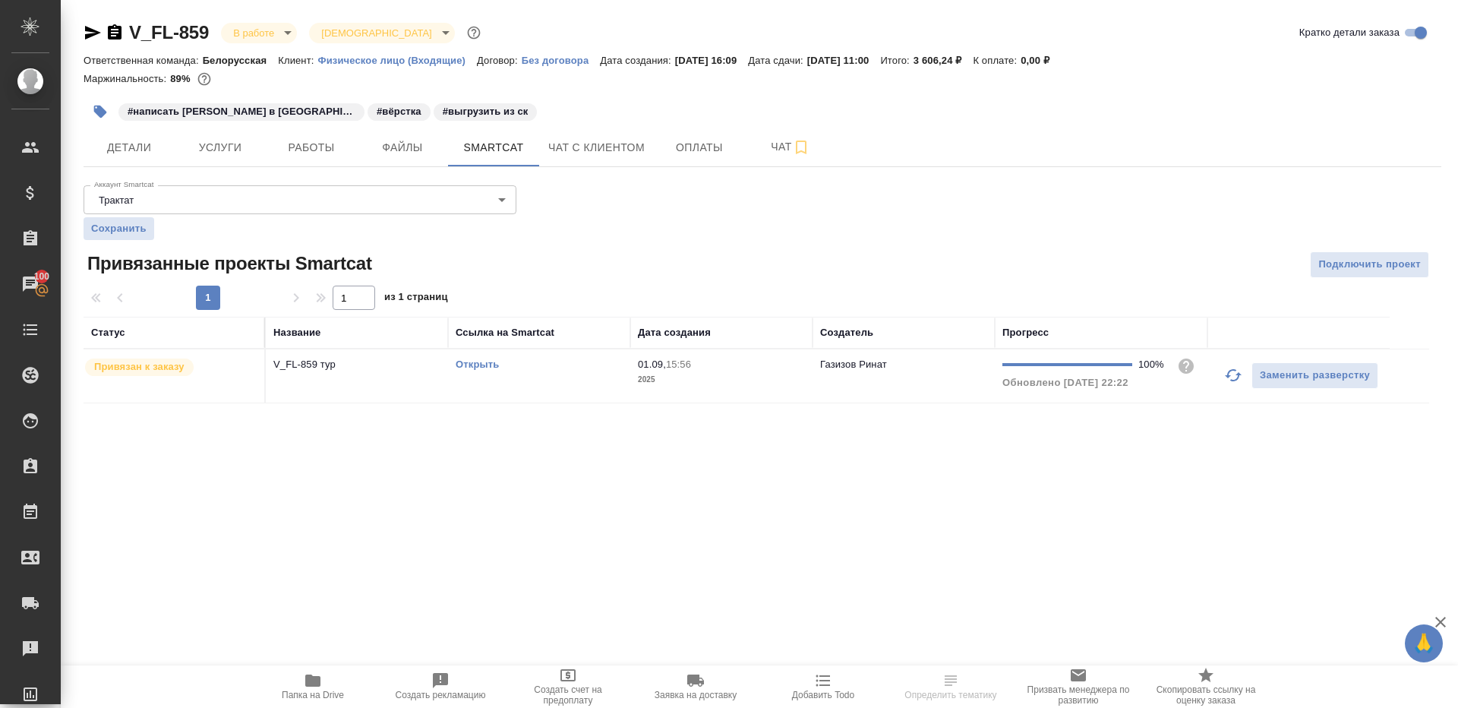
click at [481, 366] on link "Открыть" at bounding box center [477, 364] width 43 height 11
click at [301, 160] on button "Работы" at bounding box center [311, 147] width 91 height 38
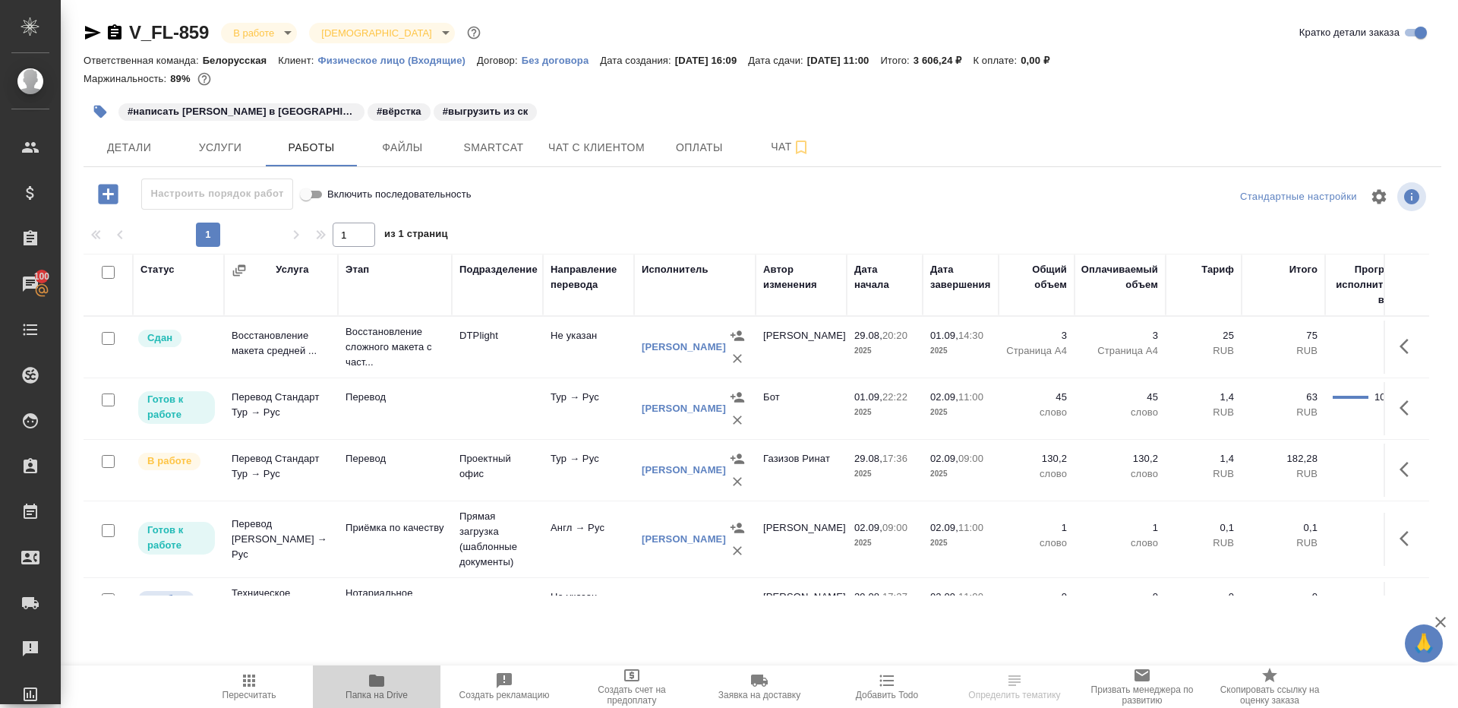
click at [377, 688] on icon "button" at bounding box center [377, 680] width 18 height 18
click at [740, 415] on icon "button" at bounding box center [737, 419] width 9 height 9
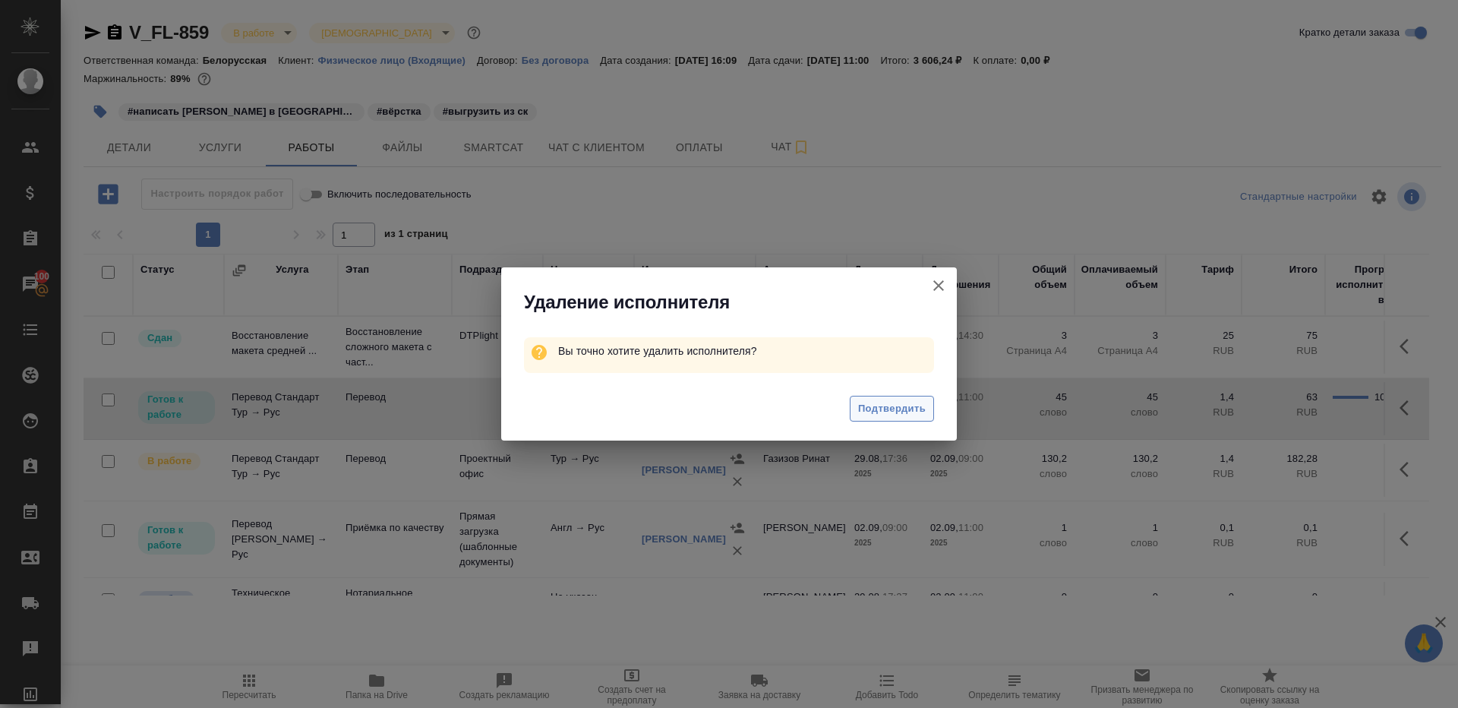
click at [895, 415] on span "Подтвердить" at bounding box center [892, 408] width 68 height 17
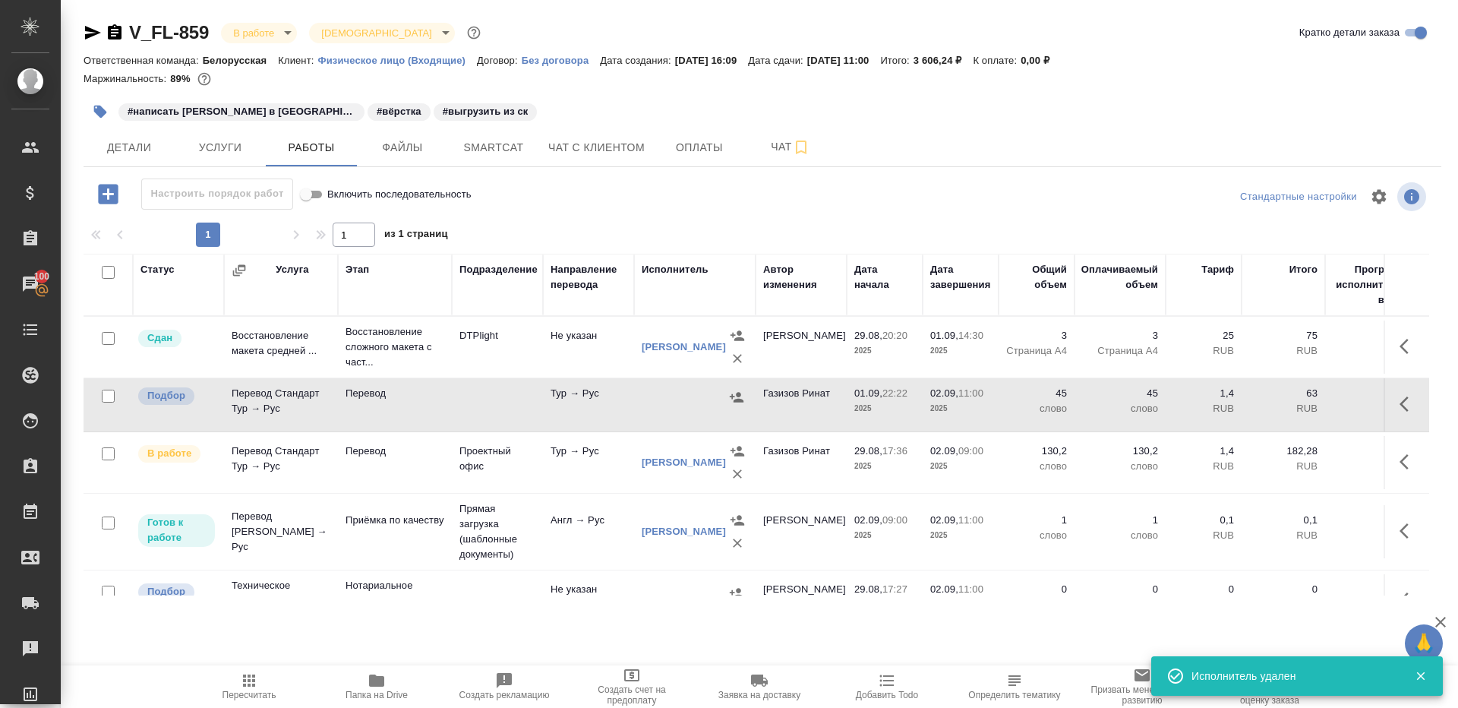
click at [106, 400] on input "checkbox" at bounding box center [108, 396] width 13 height 13
checkbox input "true"
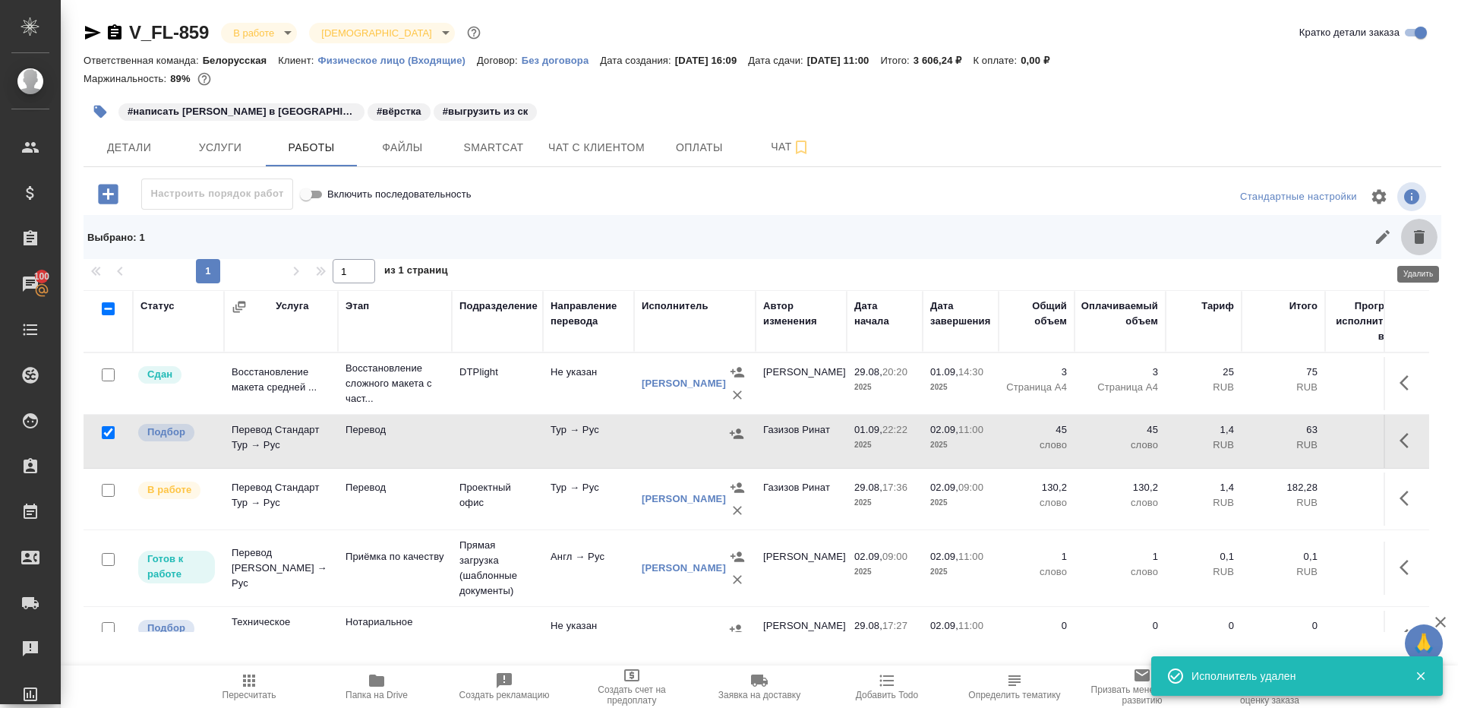
click at [1424, 239] on icon "button" at bounding box center [1419, 237] width 18 height 18
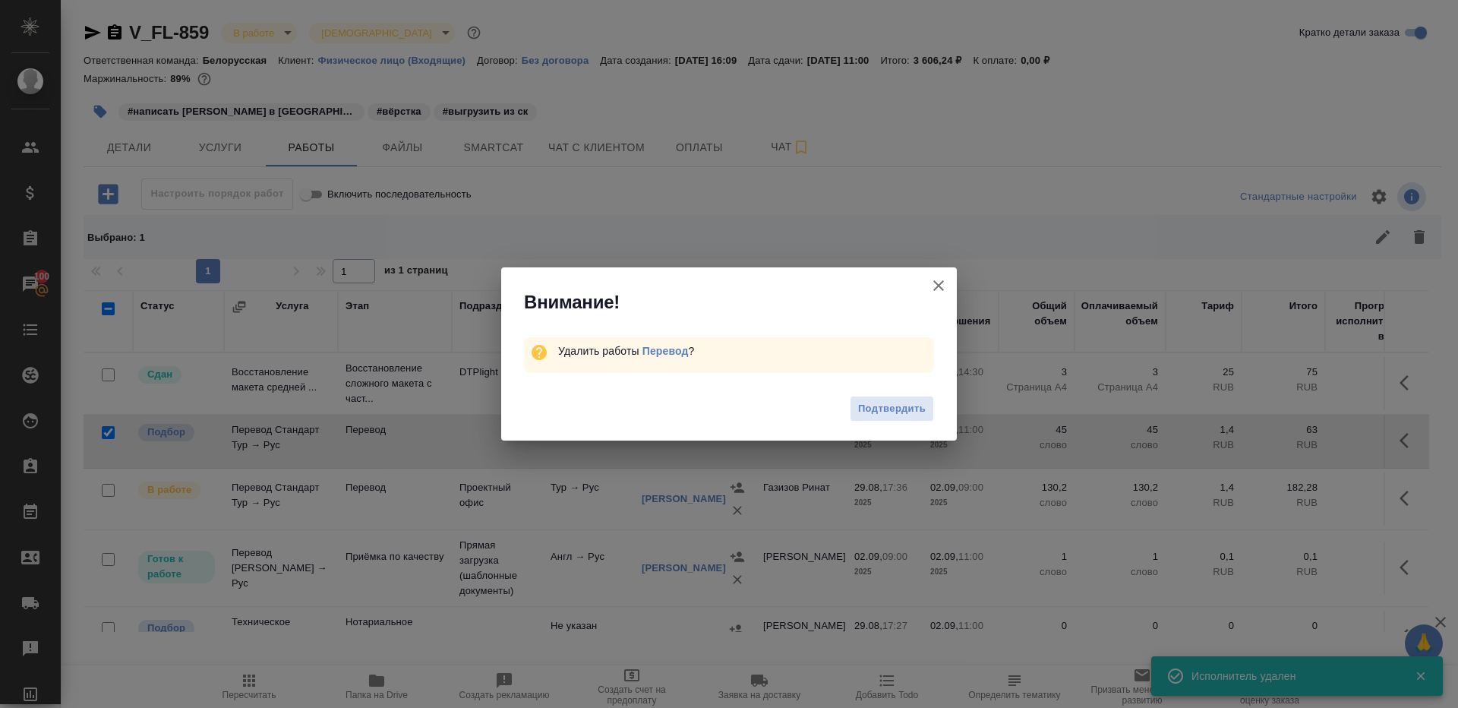
click at [875, 427] on div "Подтвердить" at bounding box center [729, 411] width 456 height 61
click at [875, 414] on span "Подтвердить" at bounding box center [892, 408] width 68 height 17
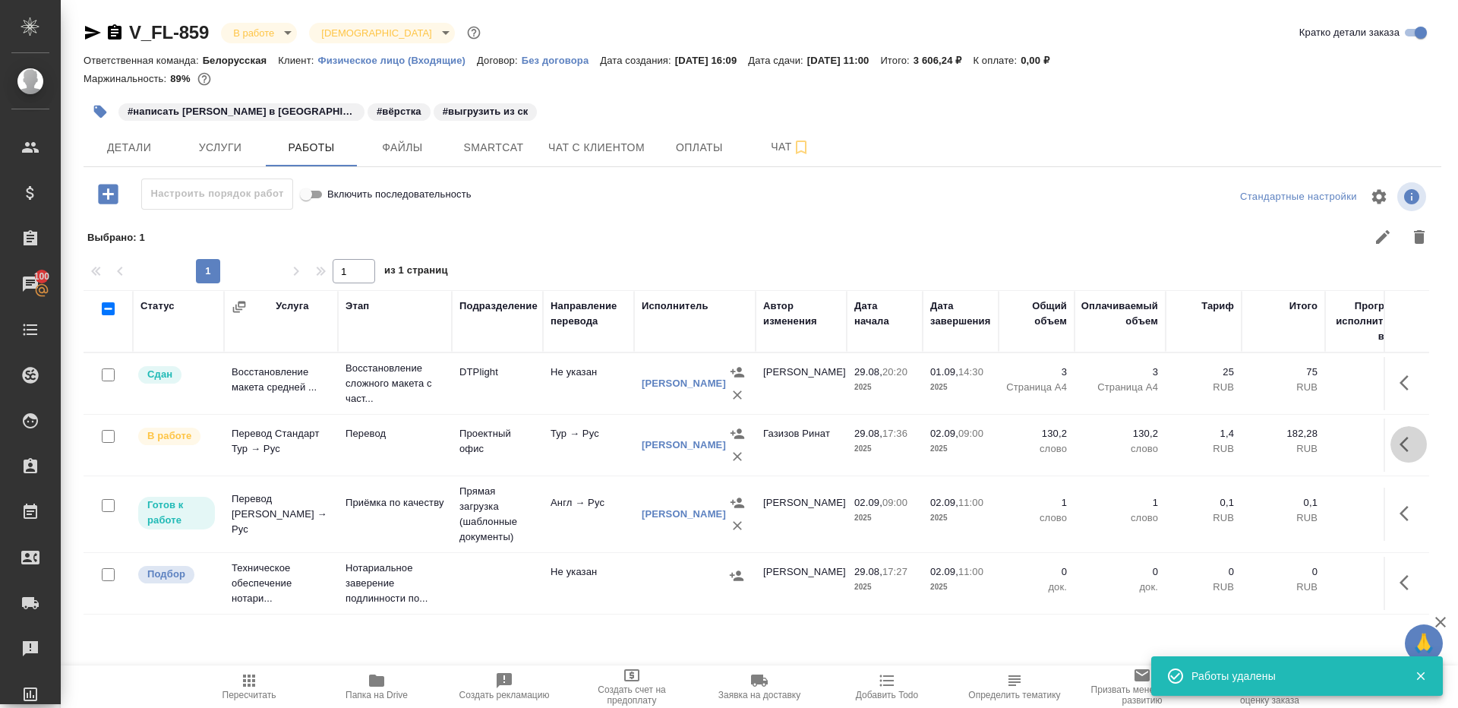
click at [1404, 450] on icon "button" at bounding box center [1409, 444] width 18 height 18
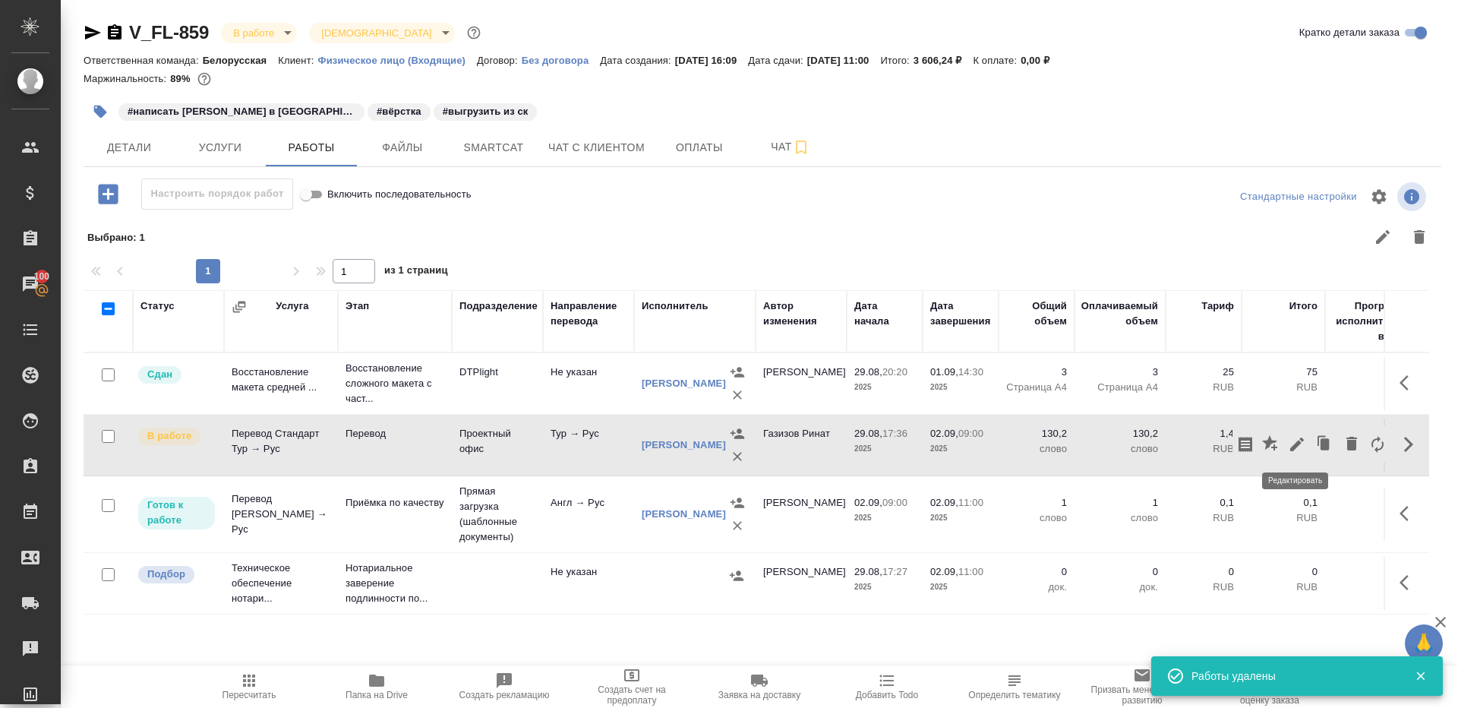
click at [1298, 445] on icon "button" at bounding box center [1297, 444] width 18 height 18
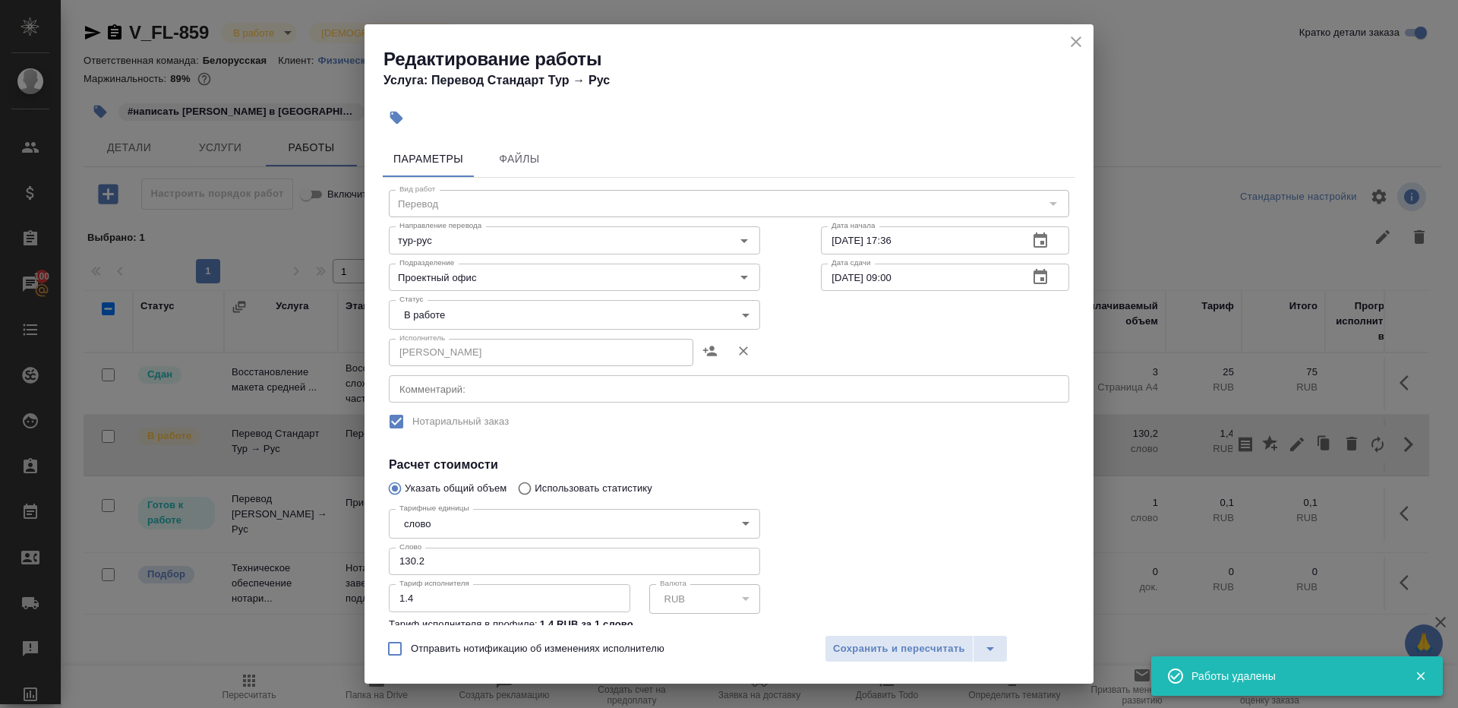
click at [497, 294] on div "Статус В работе inProgress Статус" at bounding box center [575, 313] width 432 height 99
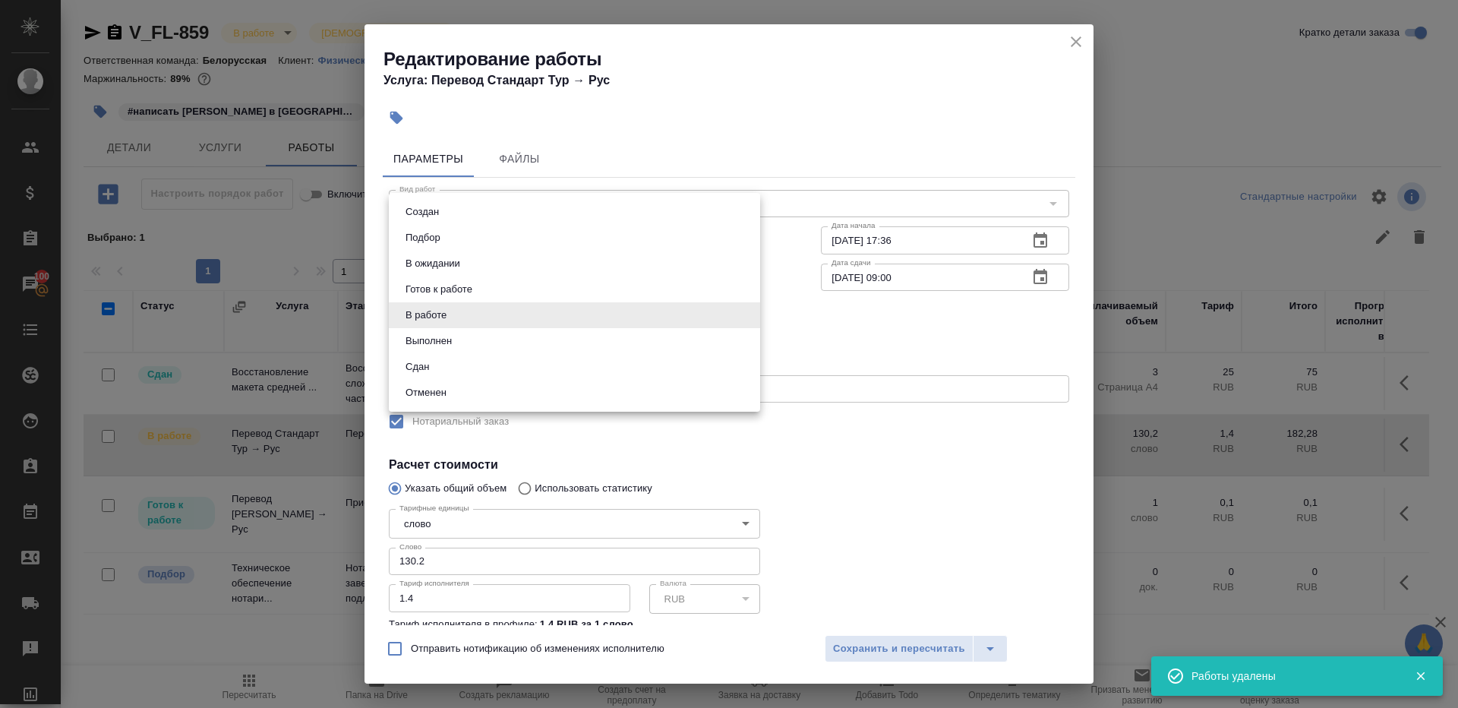
click at [487, 317] on body "🙏 .cls-1 fill:#fff; AWATERA Gazizov Rinat Клиенты Спецификации Заказы 100 Чаты …" at bounding box center [729, 354] width 1458 height 708
drag, startPoint x: 429, startPoint y: 367, endPoint x: 429, endPoint y: 432, distance: 65.3
click at [429, 367] on button "Сдан" at bounding box center [417, 367] width 33 height 17
type input "closed"
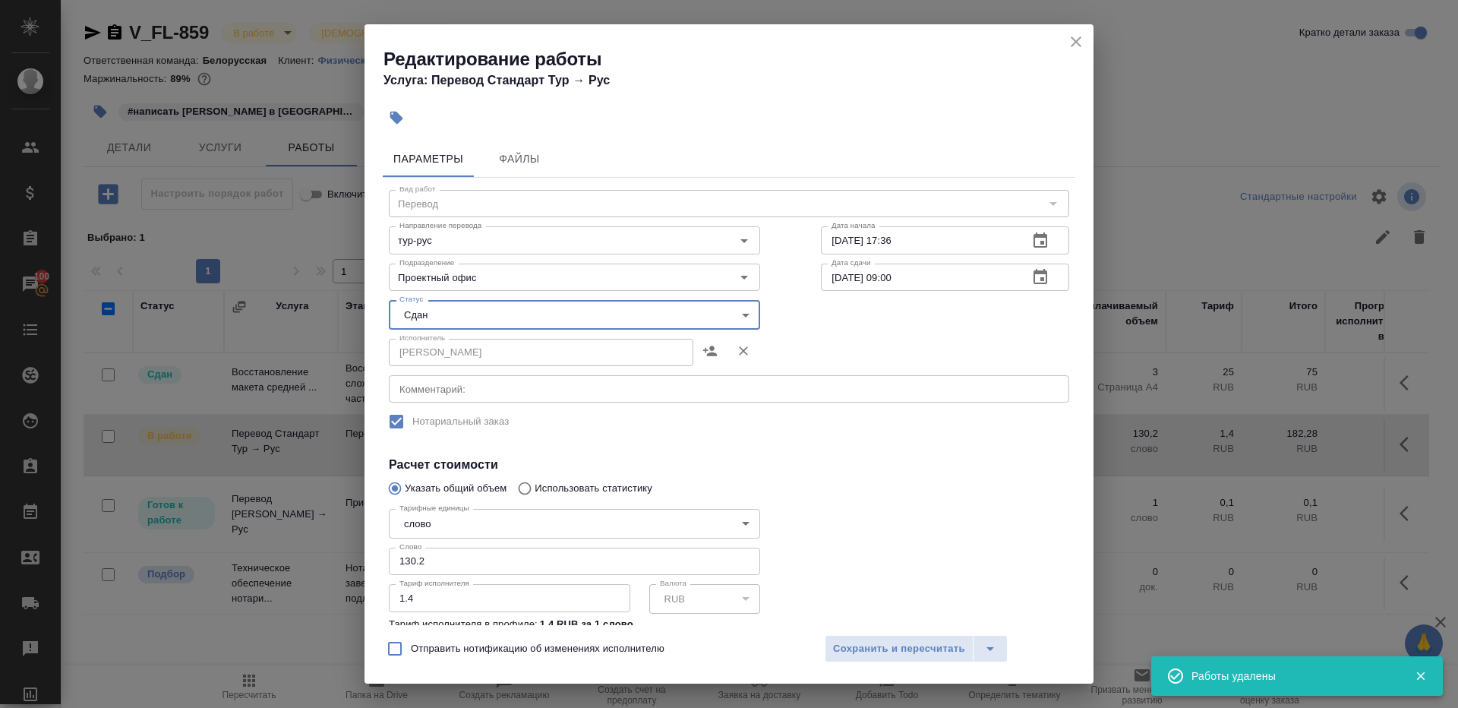
click at [443, 581] on div "Тариф исполнителя 1.4 Тариф исполнителя" at bounding box center [510, 597] width 242 height 38
click at [446, 565] on input "130.2" at bounding box center [574, 561] width 371 height 27
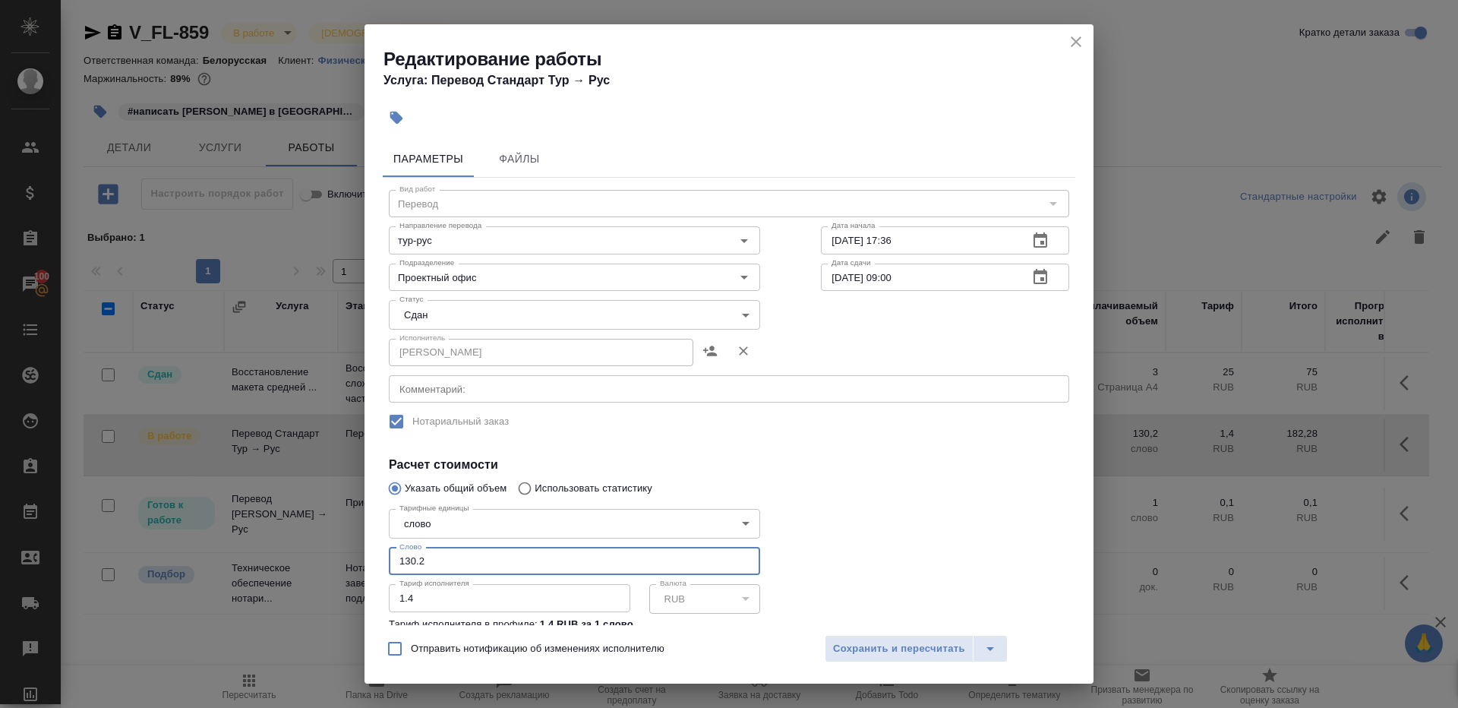
paste input "14.3"
type input "114.3"
click at [920, 534] on div at bounding box center [945, 585] width 309 height 226
click at [907, 650] on span "Сохранить и пересчитать" at bounding box center [899, 648] width 132 height 17
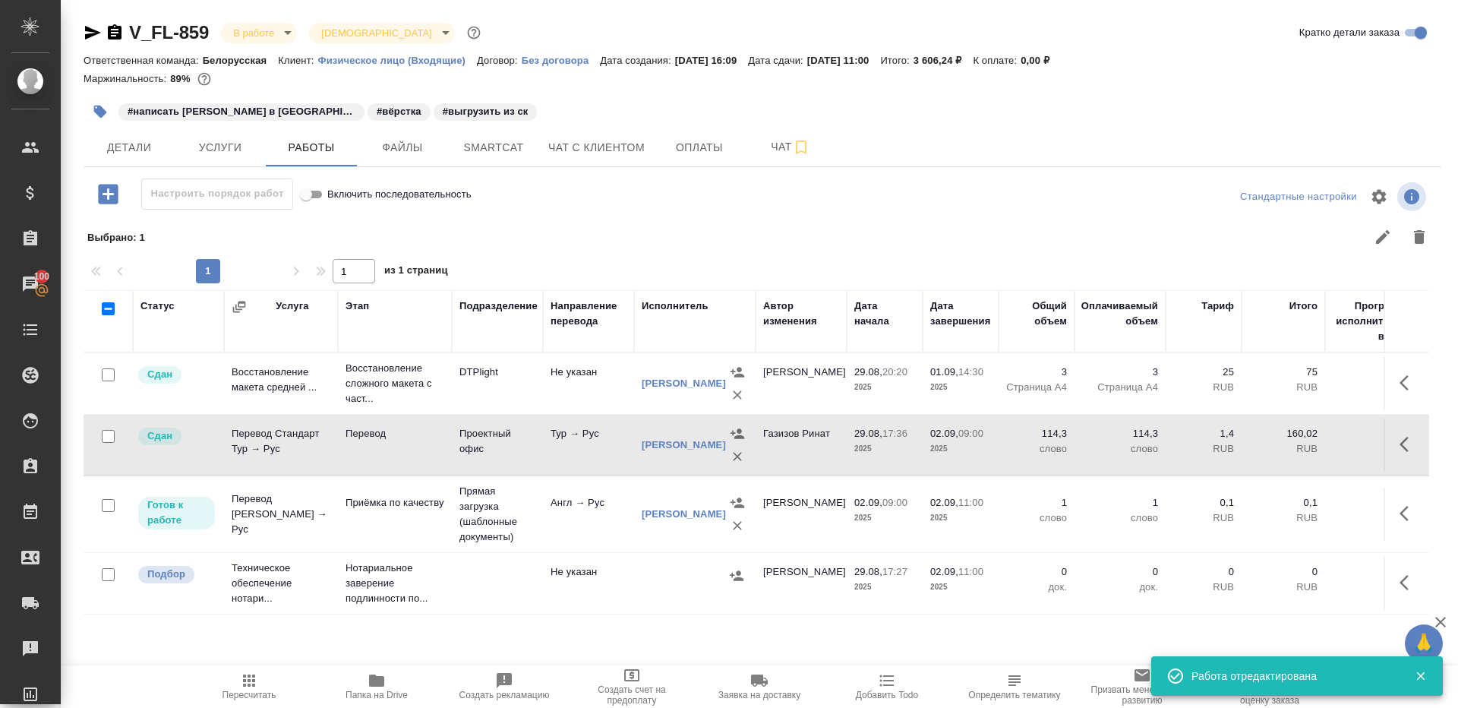
click at [270, 679] on span "Пересчитать" at bounding box center [248, 685] width 109 height 29
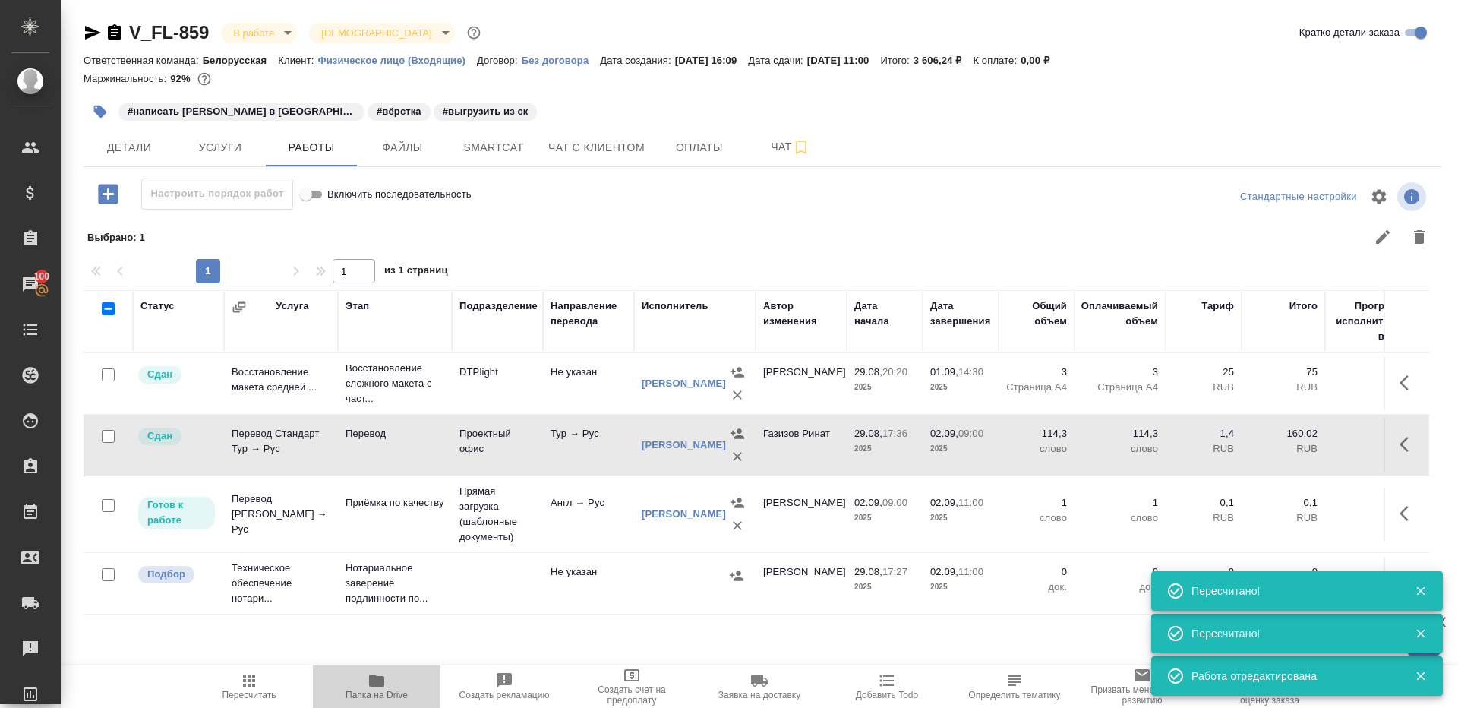
click at [385, 668] on button "Папка на Drive" at bounding box center [377, 686] width 128 height 43
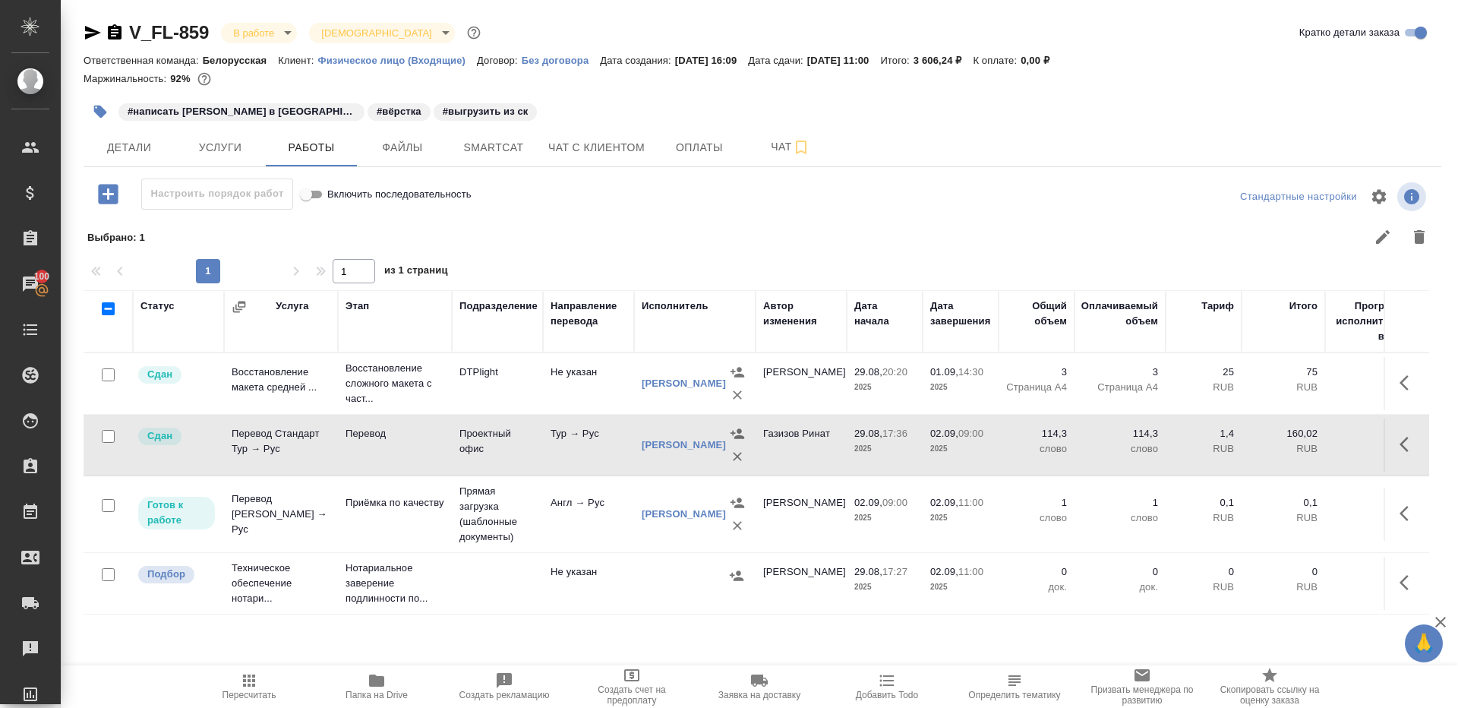
click at [106, 110] on icon "button" at bounding box center [100, 111] width 15 height 15
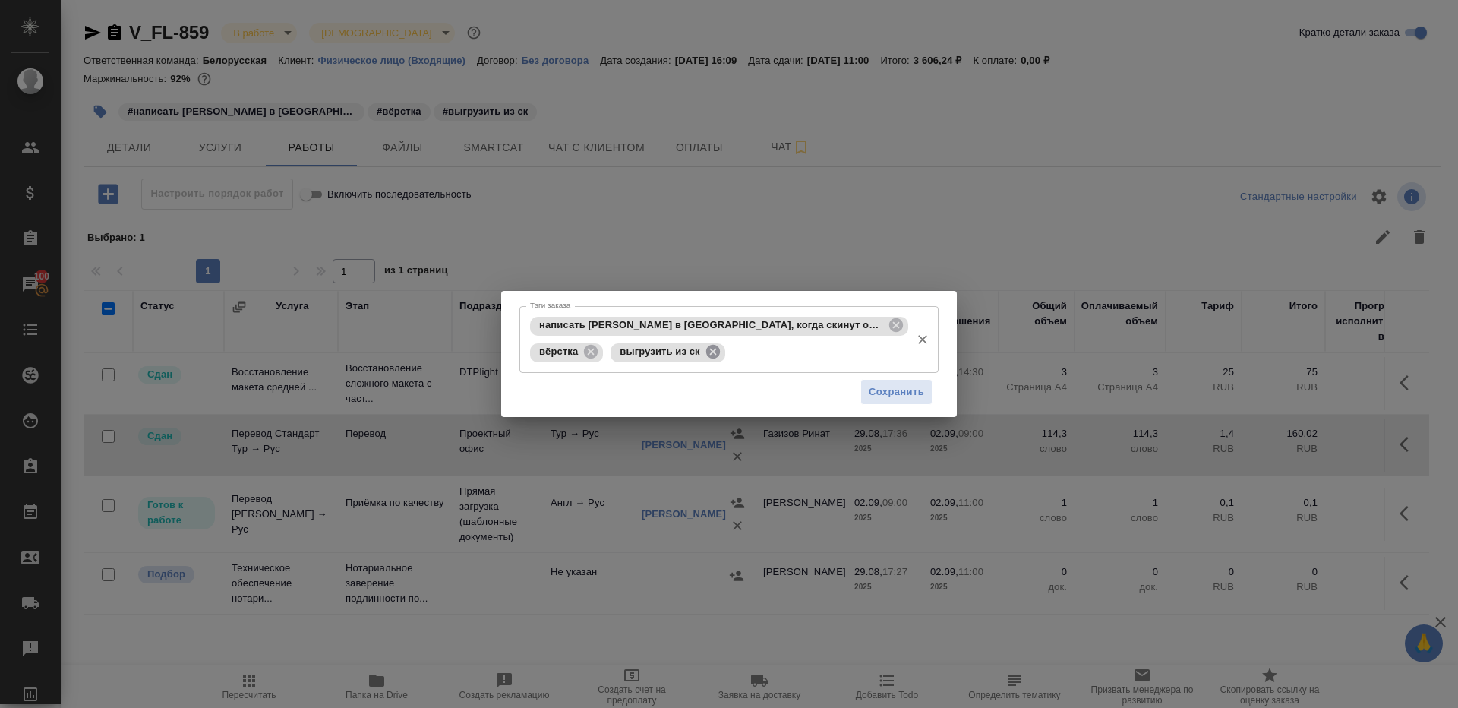
click at [715, 356] on icon at bounding box center [713, 352] width 14 height 14
click at [893, 387] on span "Сохранить" at bounding box center [896, 392] width 55 height 17
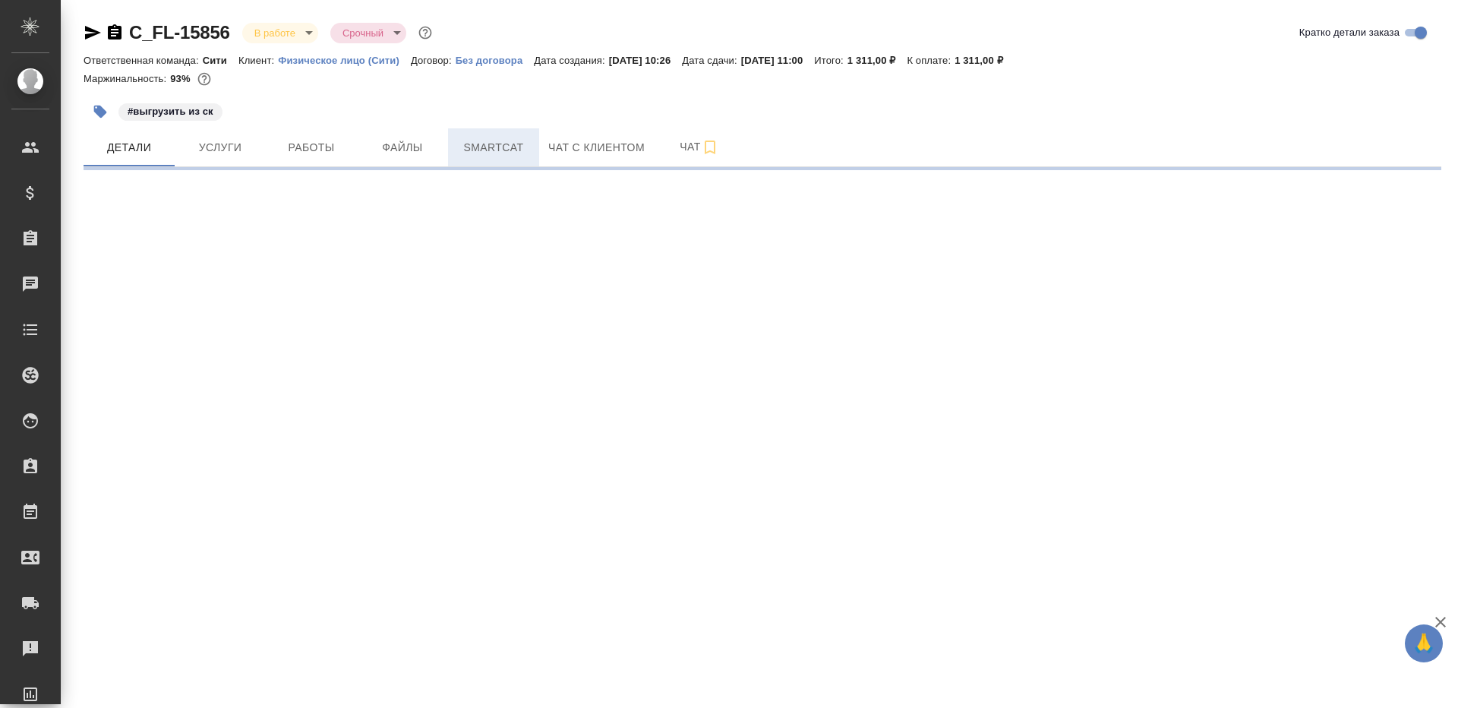
click at [491, 138] on span "Smartcat" at bounding box center [493, 147] width 73 height 19
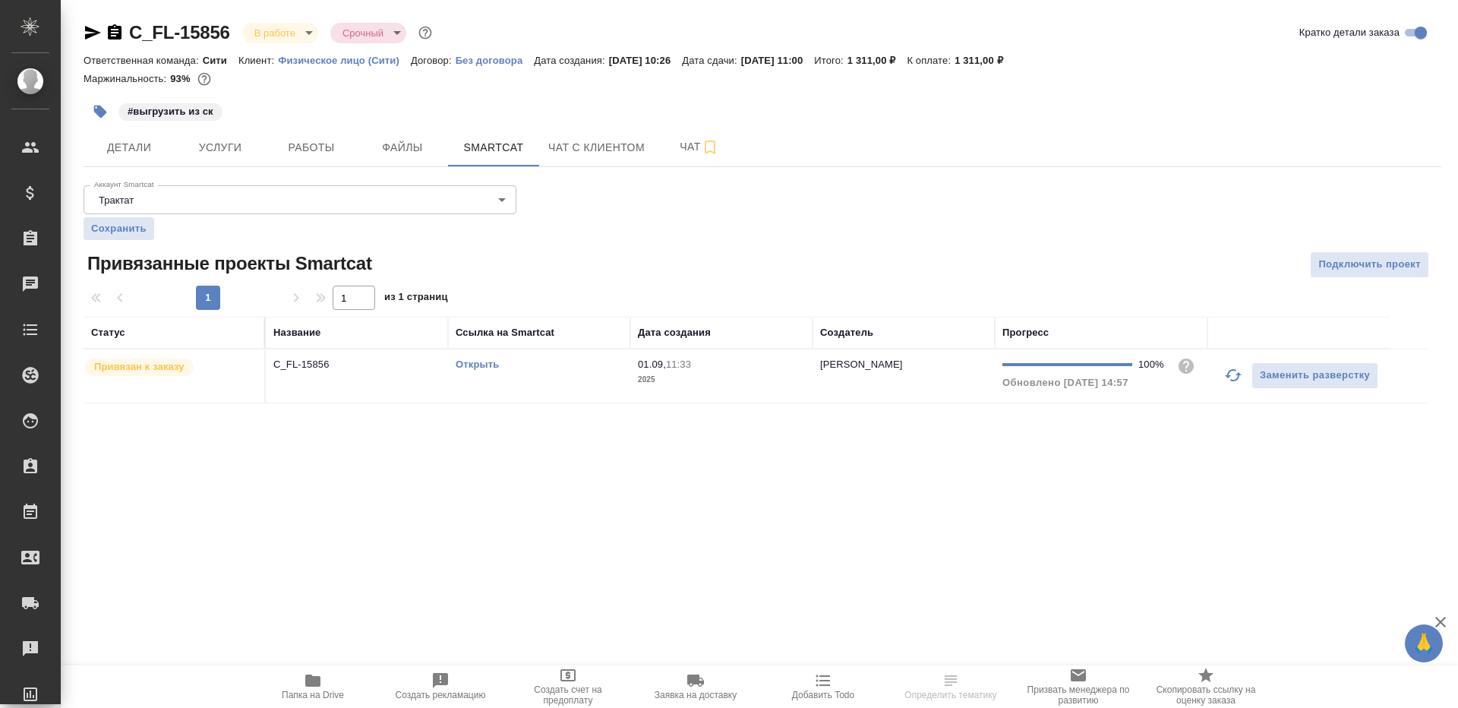
click at [483, 359] on link "Открыть" at bounding box center [477, 364] width 43 height 11
click at [302, 128] on button "Работы" at bounding box center [311, 147] width 91 height 38
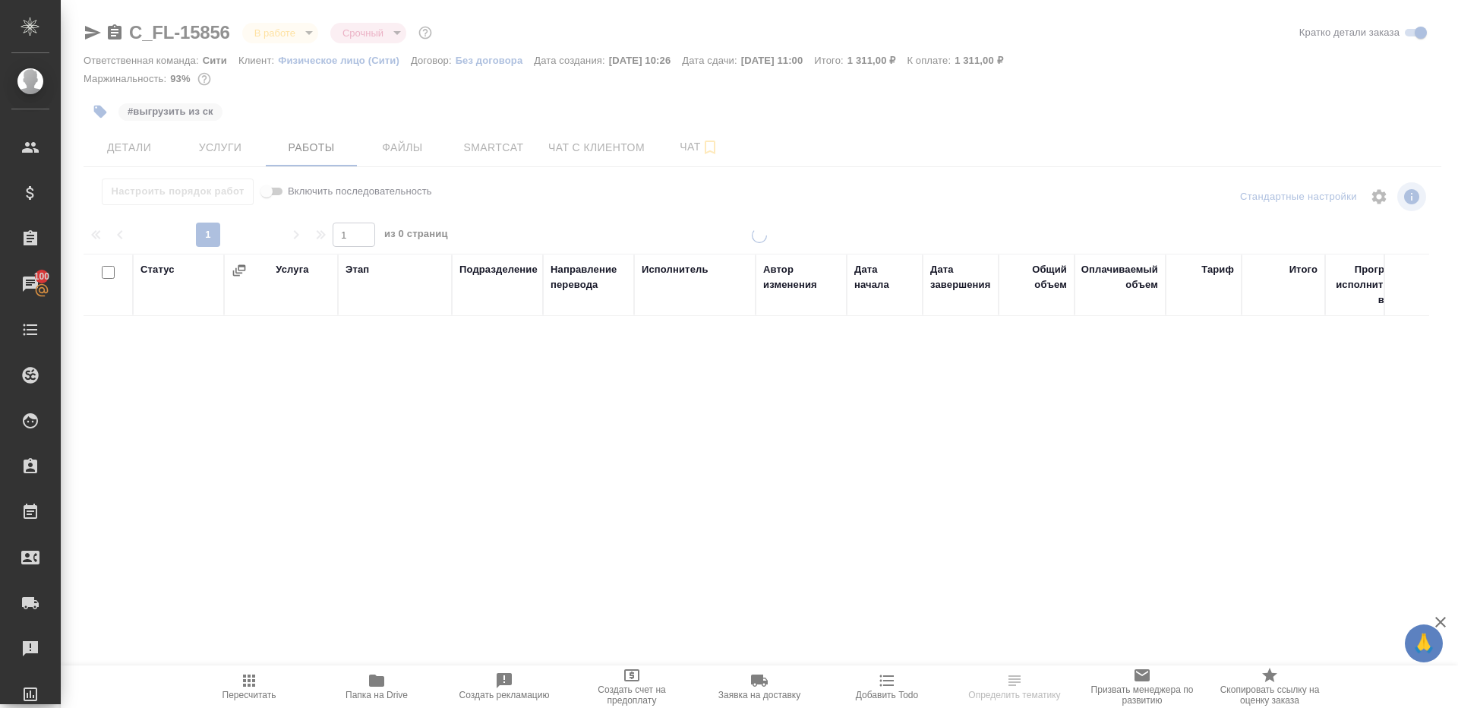
click at [404, 674] on span "Папка на Drive" at bounding box center [376, 685] width 109 height 29
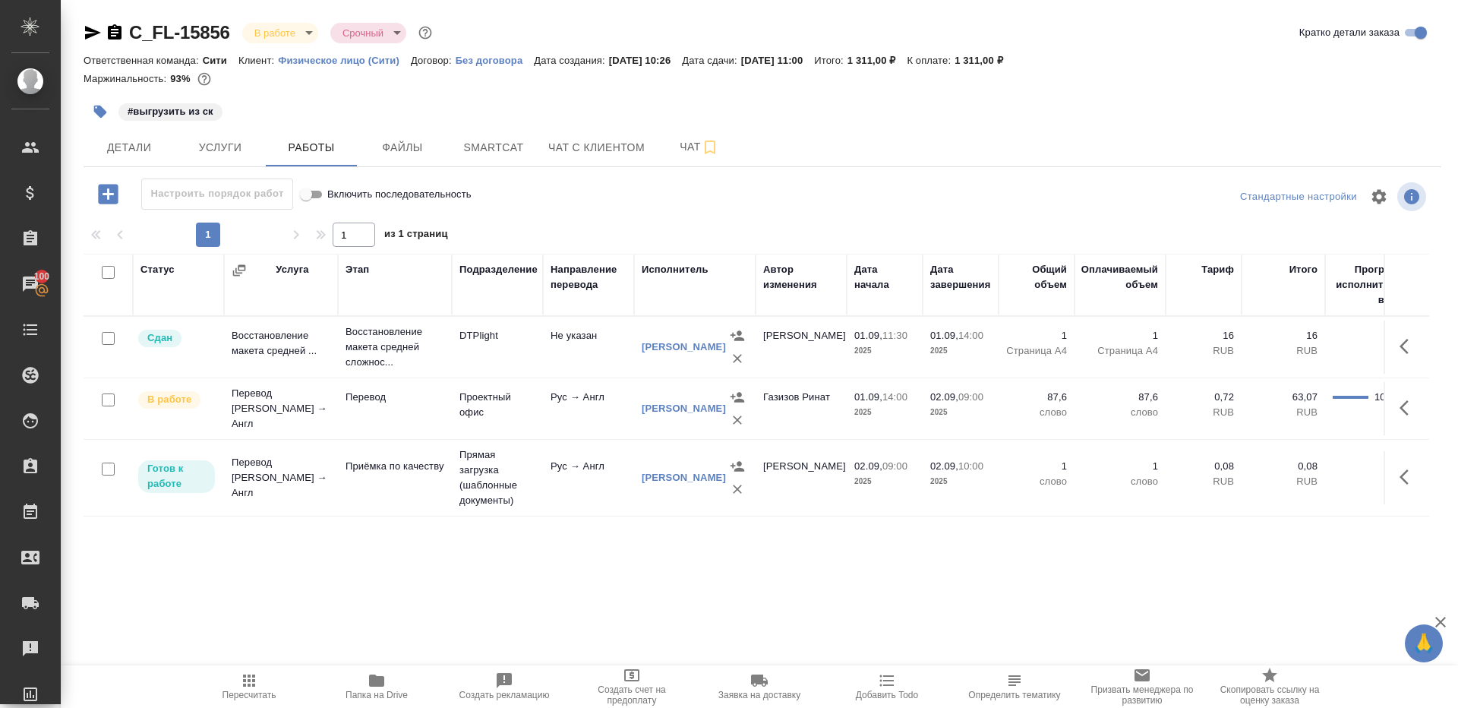
click at [1404, 399] on icon "button" at bounding box center [1409, 408] width 18 height 18
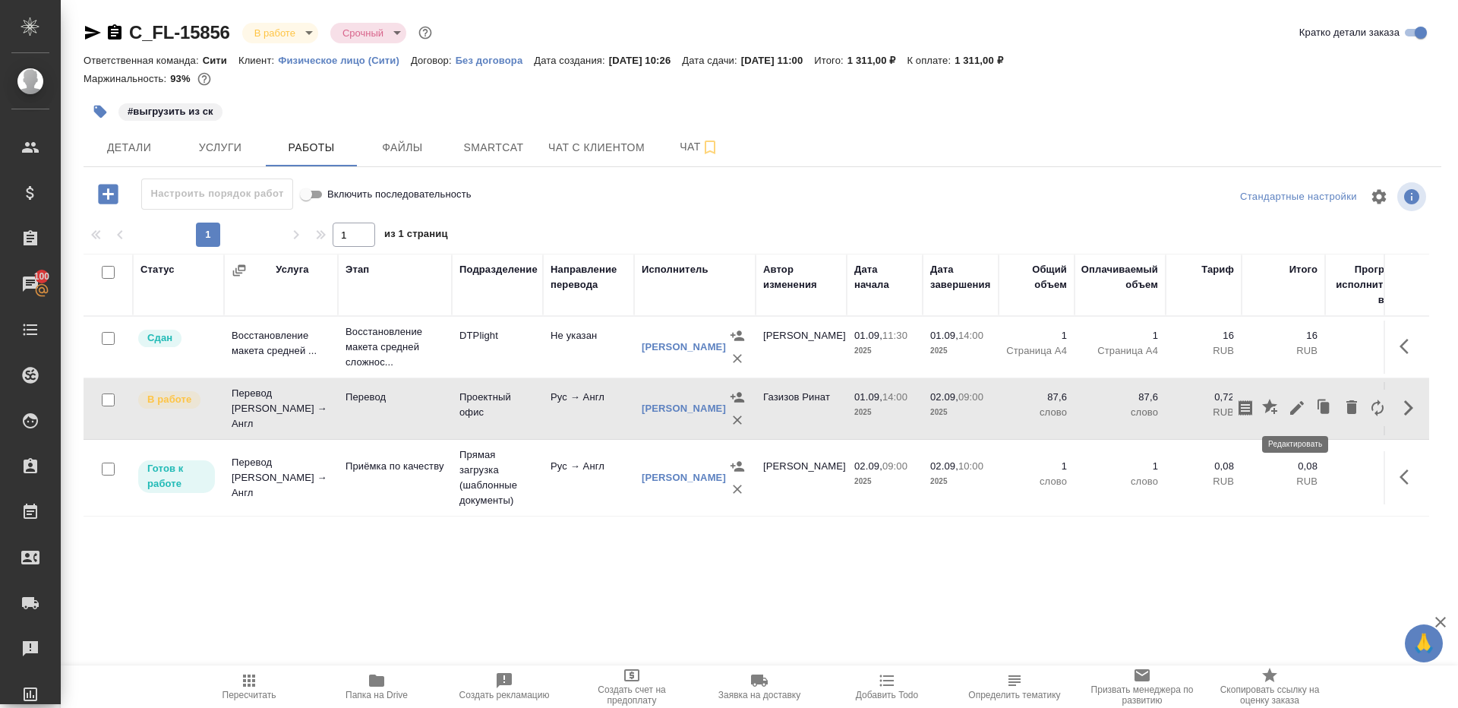
click at [1296, 403] on icon "button" at bounding box center [1297, 408] width 18 height 18
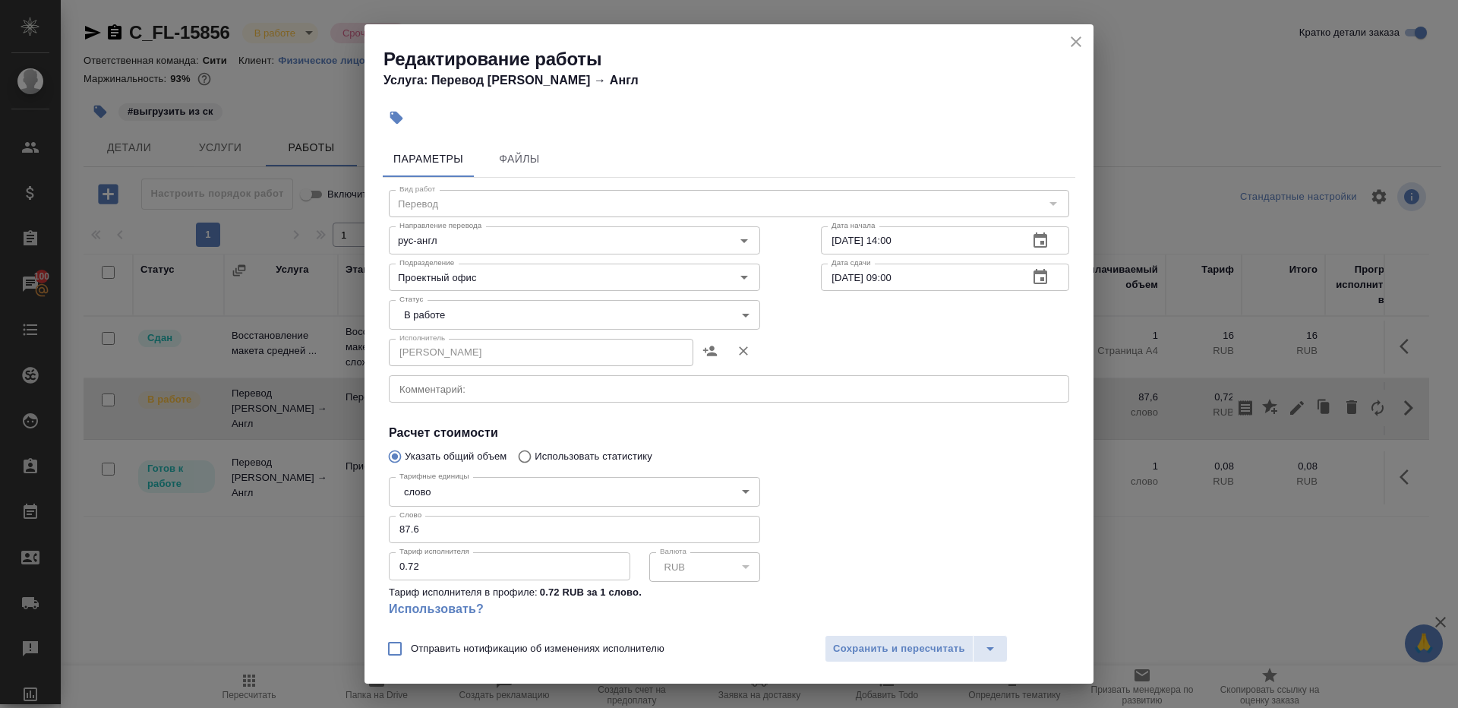
click at [450, 314] on body "🙏 .cls-1 fill:#fff; AWATERA Gazizov Rinat Клиенты Спецификации Заказы 100 Чаты …" at bounding box center [729, 354] width 1458 height 708
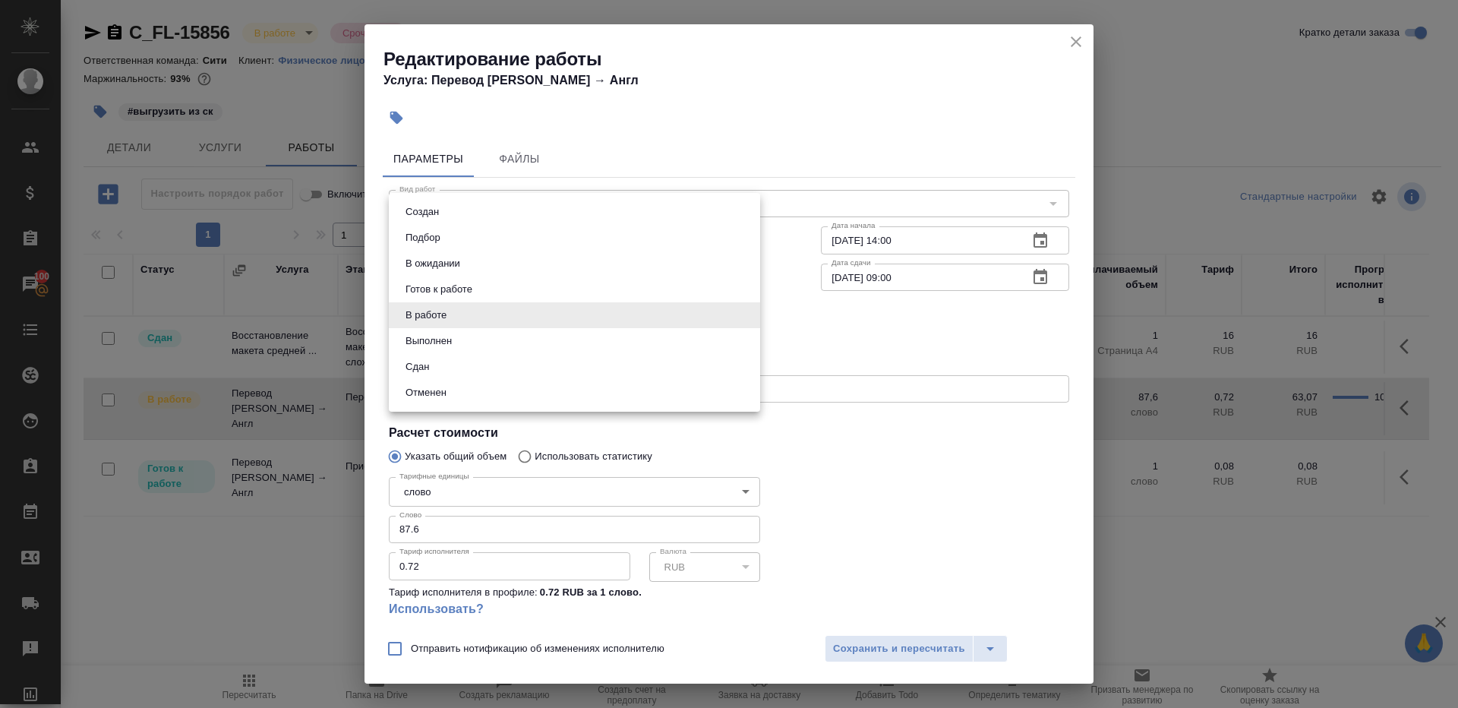
click at [437, 363] on li "Сдан" at bounding box center [574, 367] width 371 height 26
type input "closed"
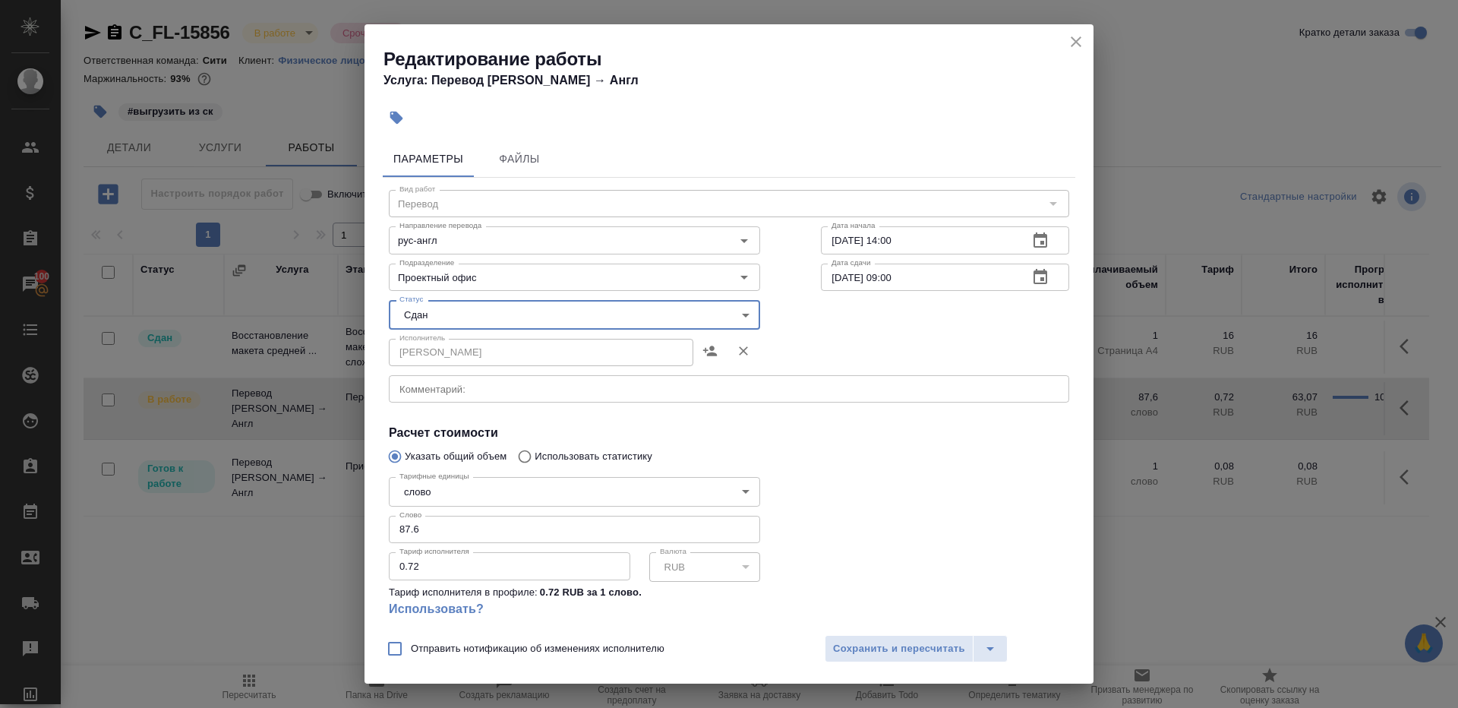
click at [455, 526] on input "87.6" at bounding box center [574, 529] width 371 height 27
paste input "1"
type input "87.1"
click at [777, 485] on div "Тарифные единицы слово 5a8b1489cc6b4906c91bfd90 Тарифные единицы Слово 87.1 Сло…" at bounding box center [575, 554] width 432 height 226
click at [847, 645] on span "Сохранить и пересчитать" at bounding box center [899, 648] width 132 height 17
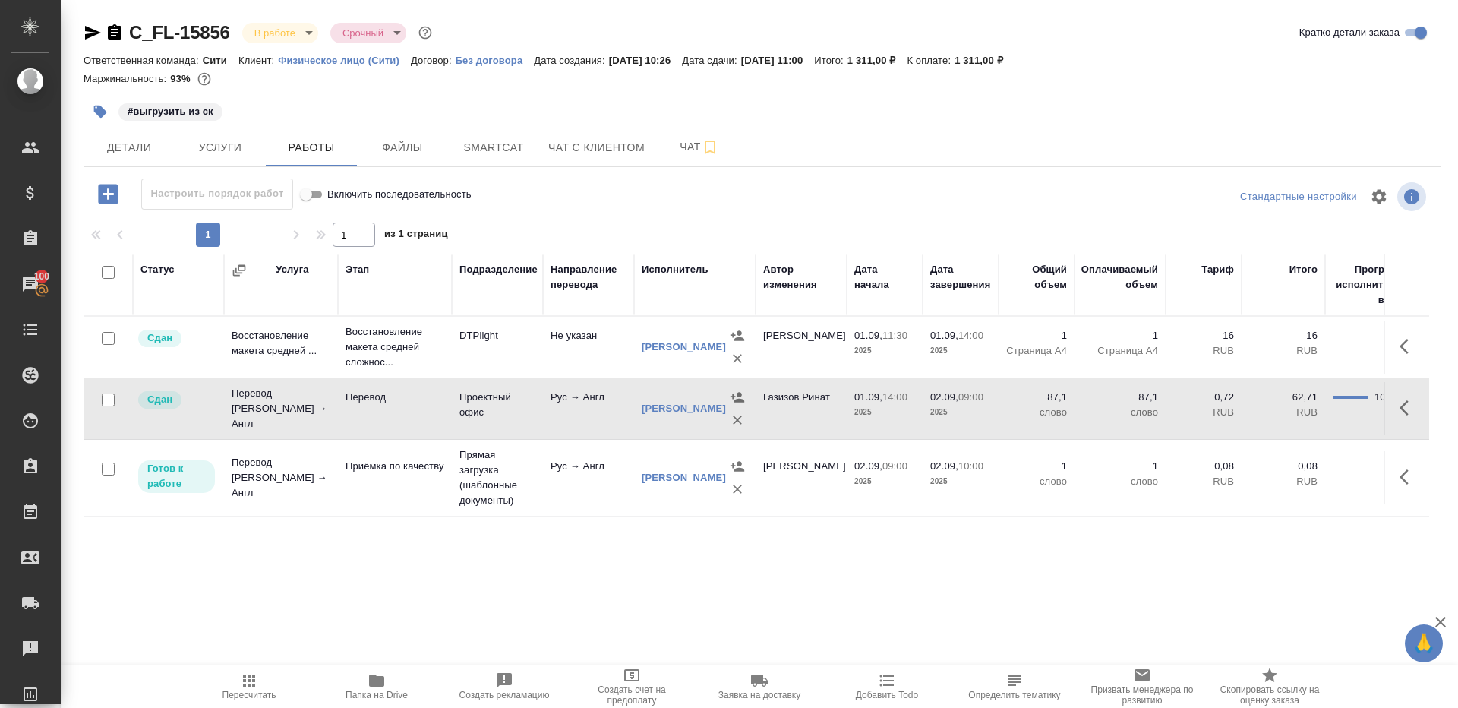
click at [95, 111] on icon "button" at bounding box center [100, 112] width 13 height 13
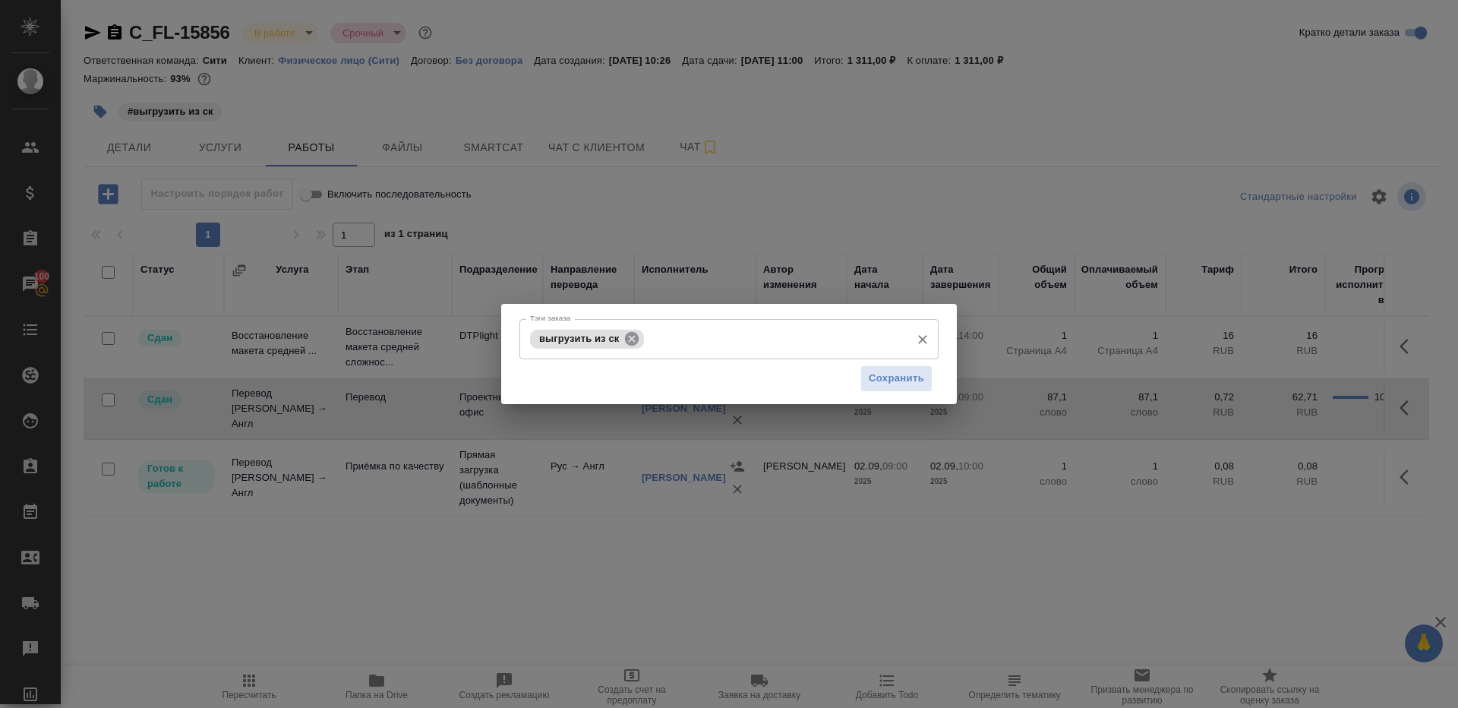
click at [635, 330] on icon at bounding box center [632, 338] width 17 height 17
click at [861, 382] on button "Сохранить" at bounding box center [897, 378] width 72 height 27
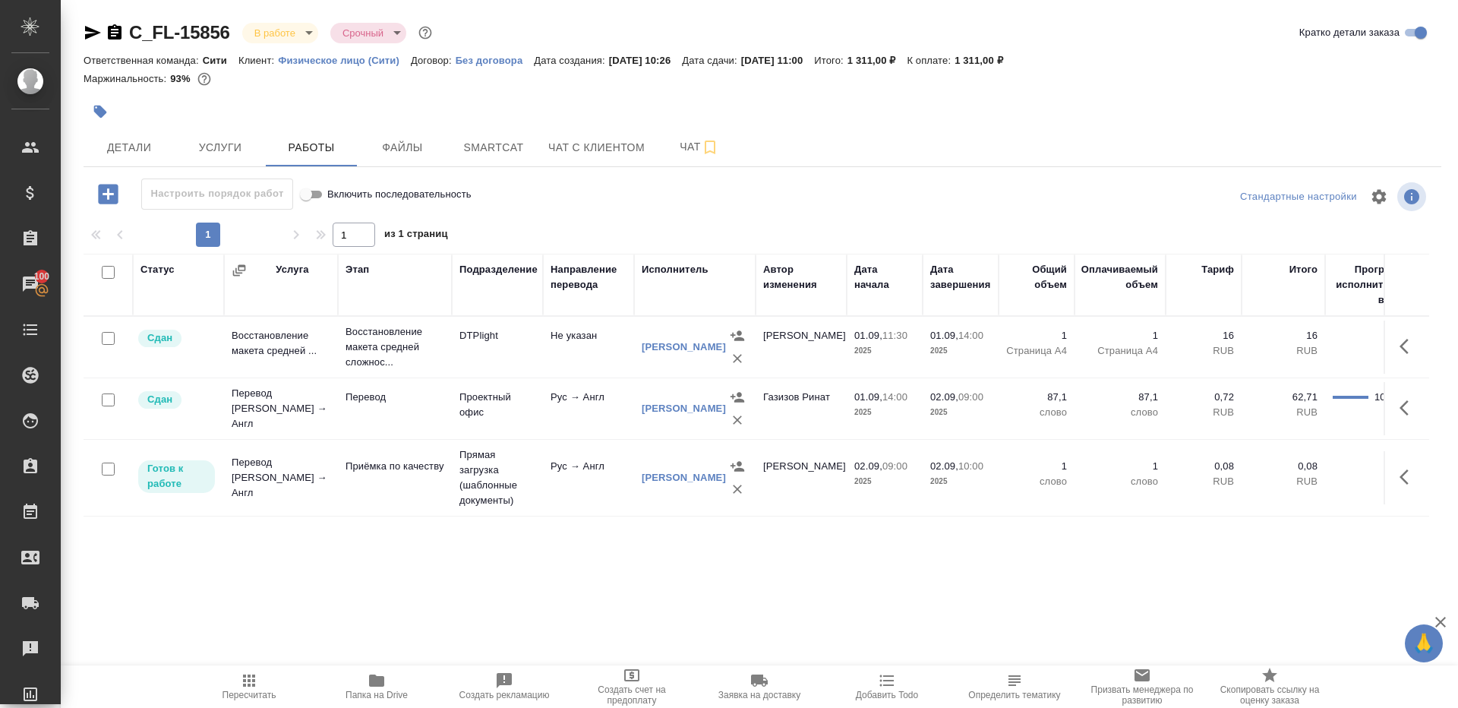
click at [251, 690] on span "Пересчитать" at bounding box center [250, 695] width 54 height 11
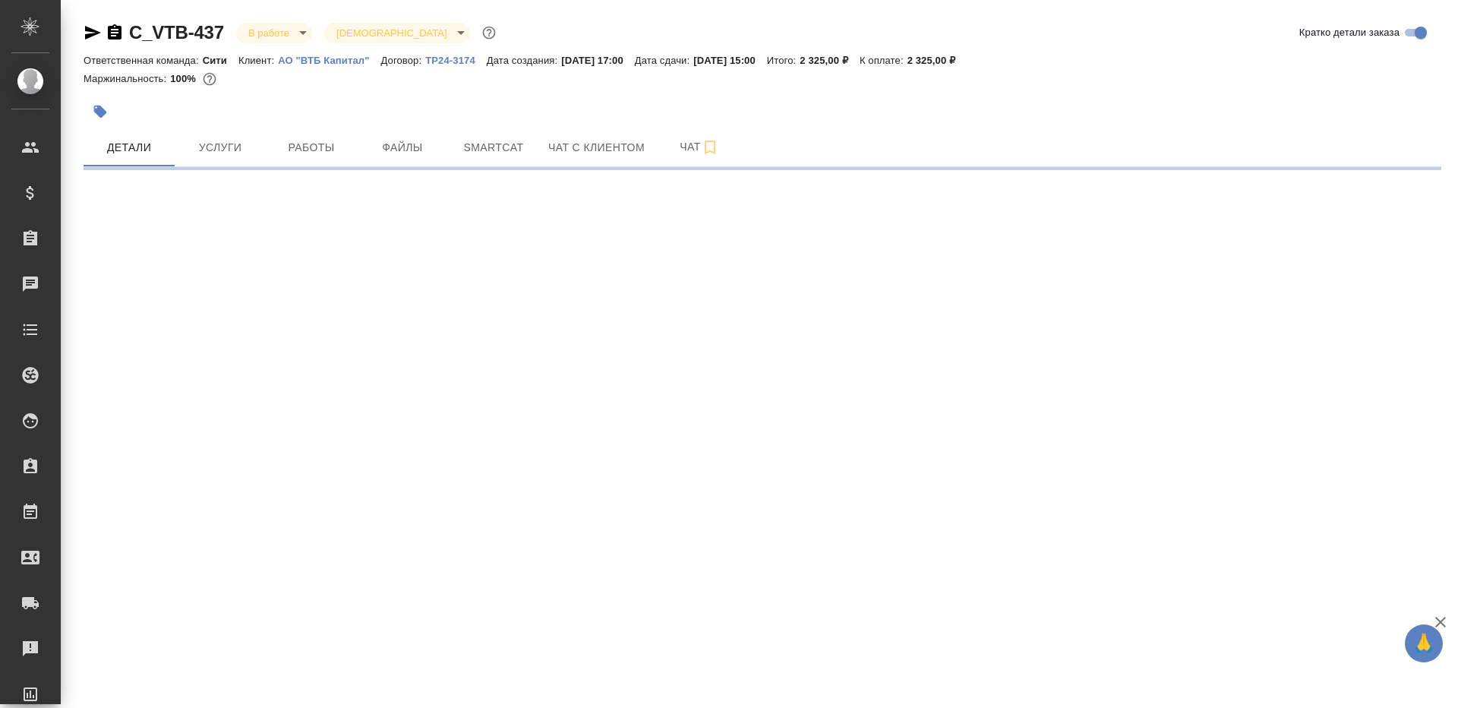
select select "RU"
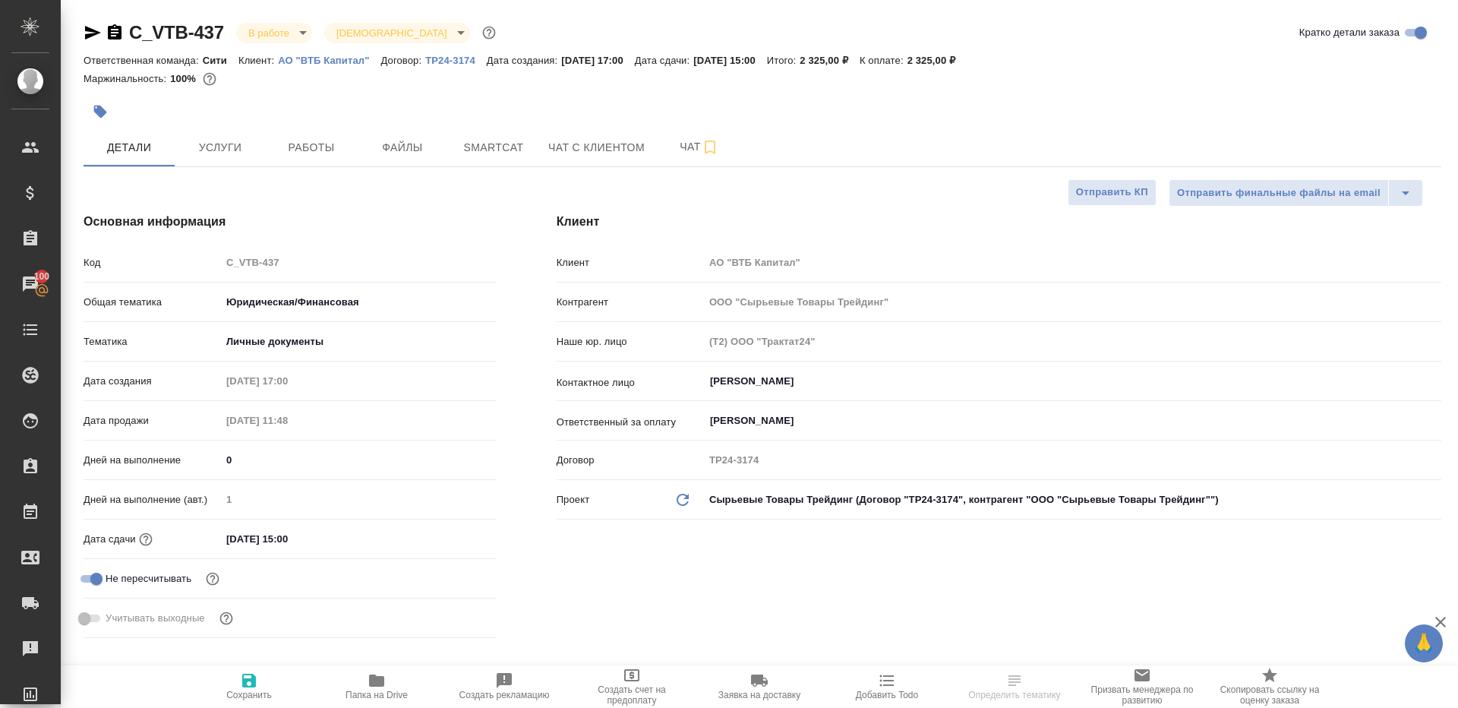
type textarea "x"
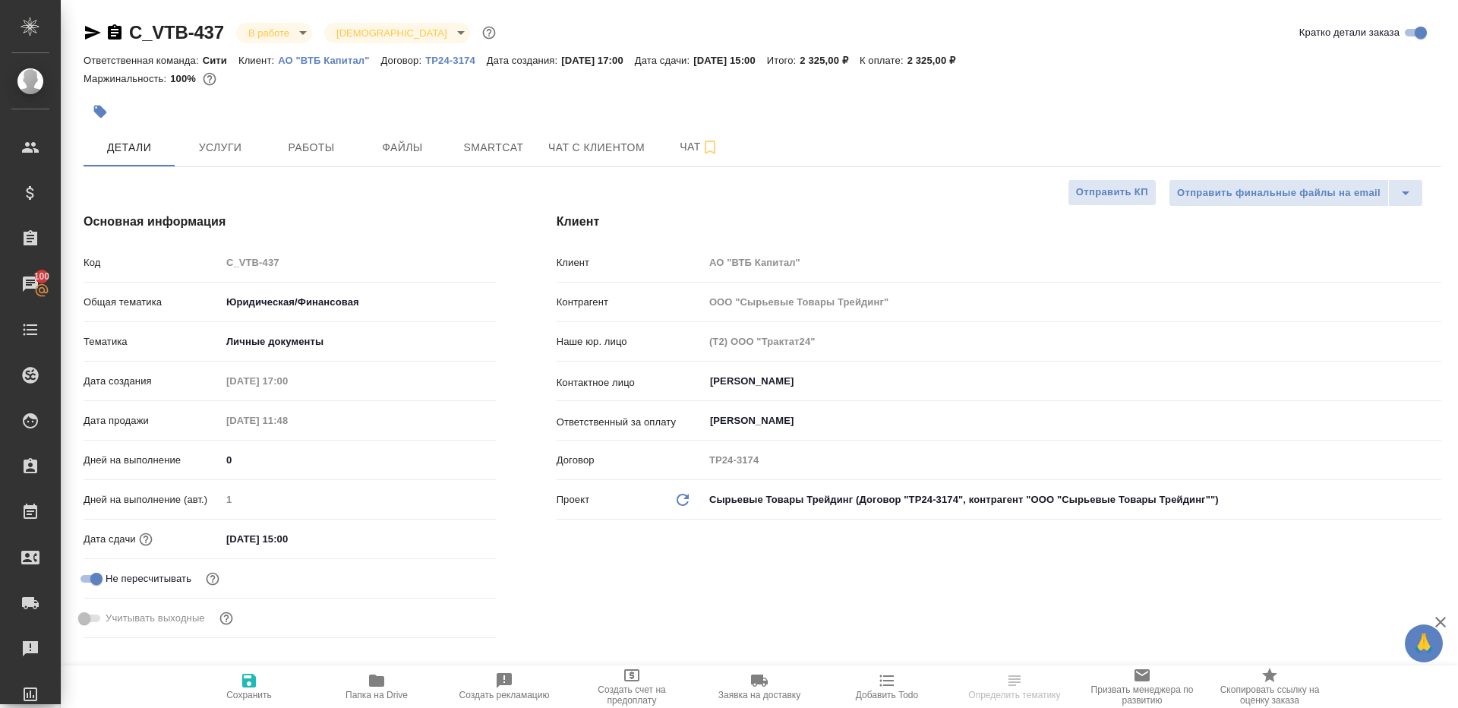
type textarea "x"
click at [293, 137] on button "Работы" at bounding box center [311, 147] width 91 height 38
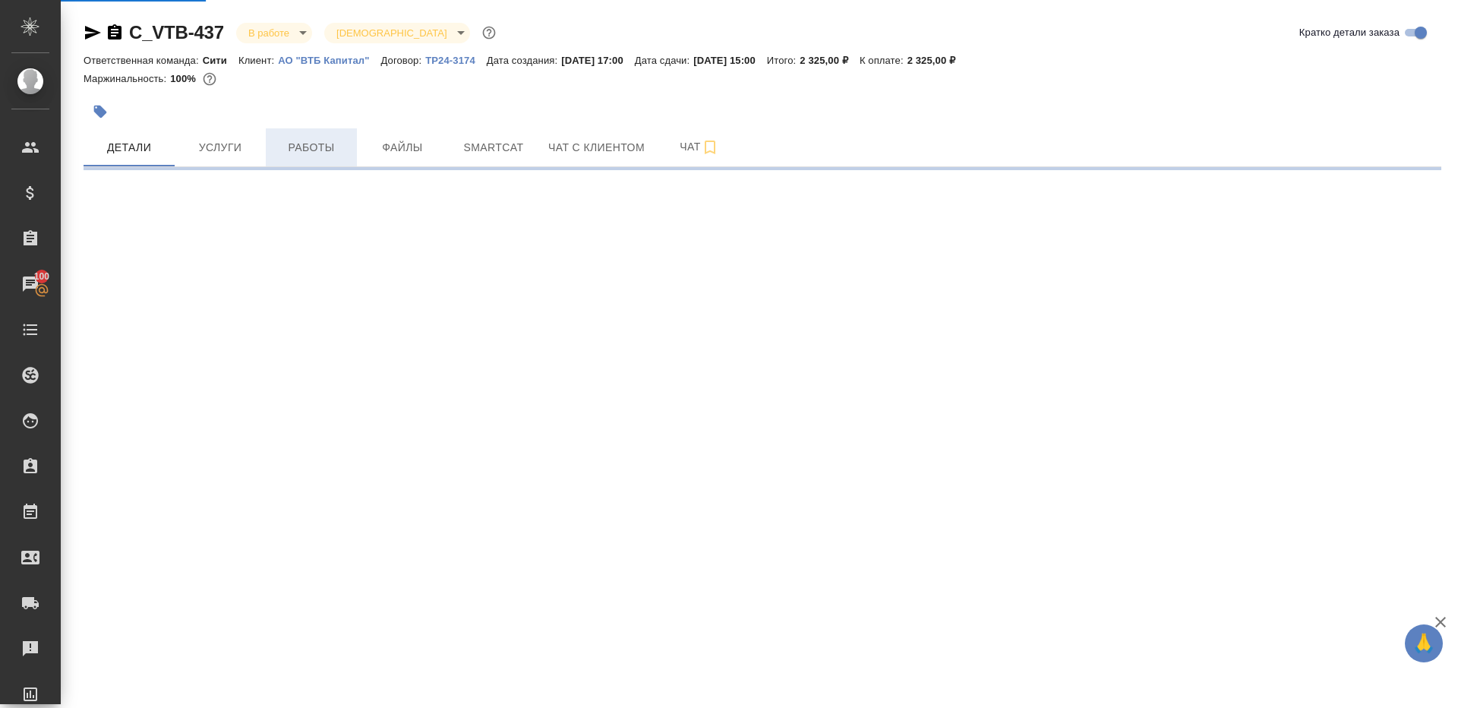
click at [324, 152] on span "Работы" at bounding box center [311, 147] width 73 height 19
select select "RU"
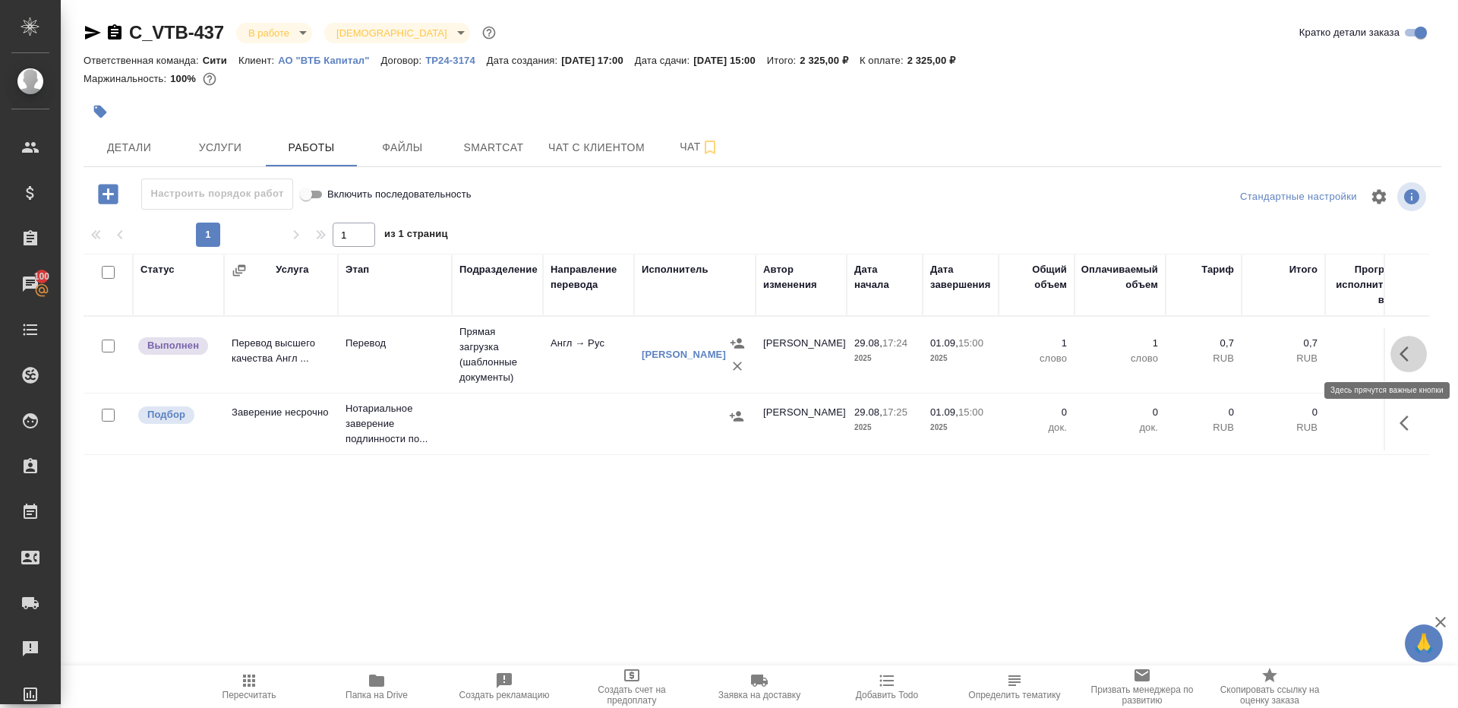
click at [1403, 345] on icon "button" at bounding box center [1409, 354] width 18 height 18
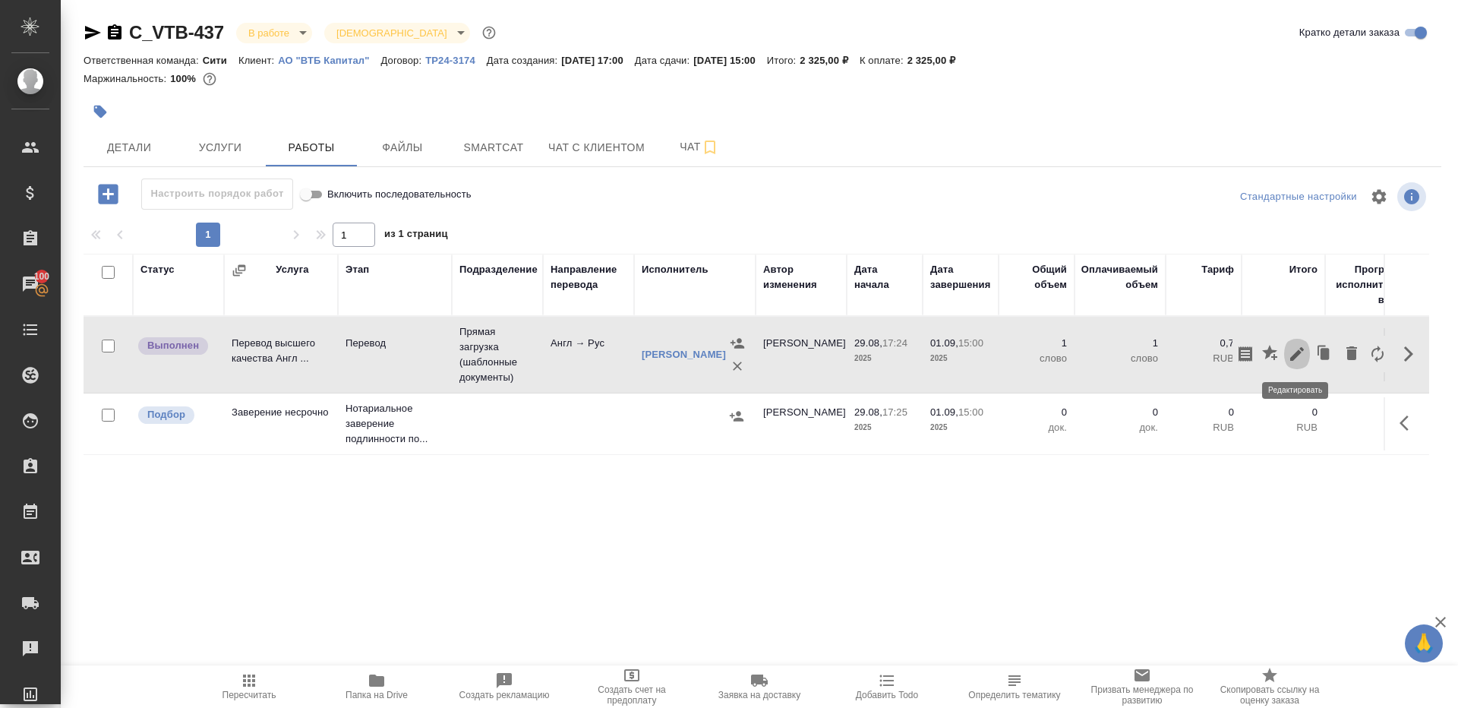
click at [1307, 347] on button "button" at bounding box center [1297, 354] width 26 height 36
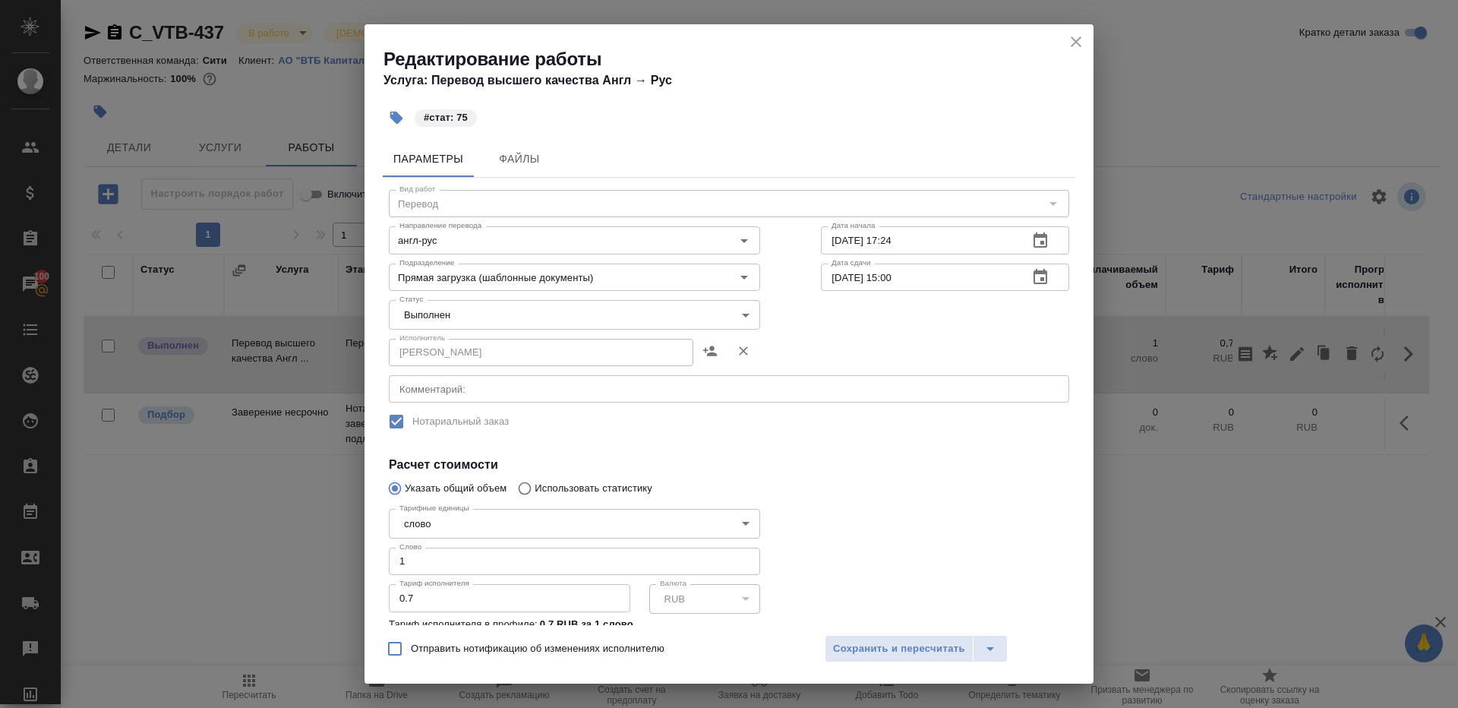
click at [453, 309] on body "🙏 .cls-1 fill:#fff; AWATERA [PERSON_NAME] Клиенты Спецификации Заказы 100 Чаты …" at bounding box center [729, 354] width 1458 height 708
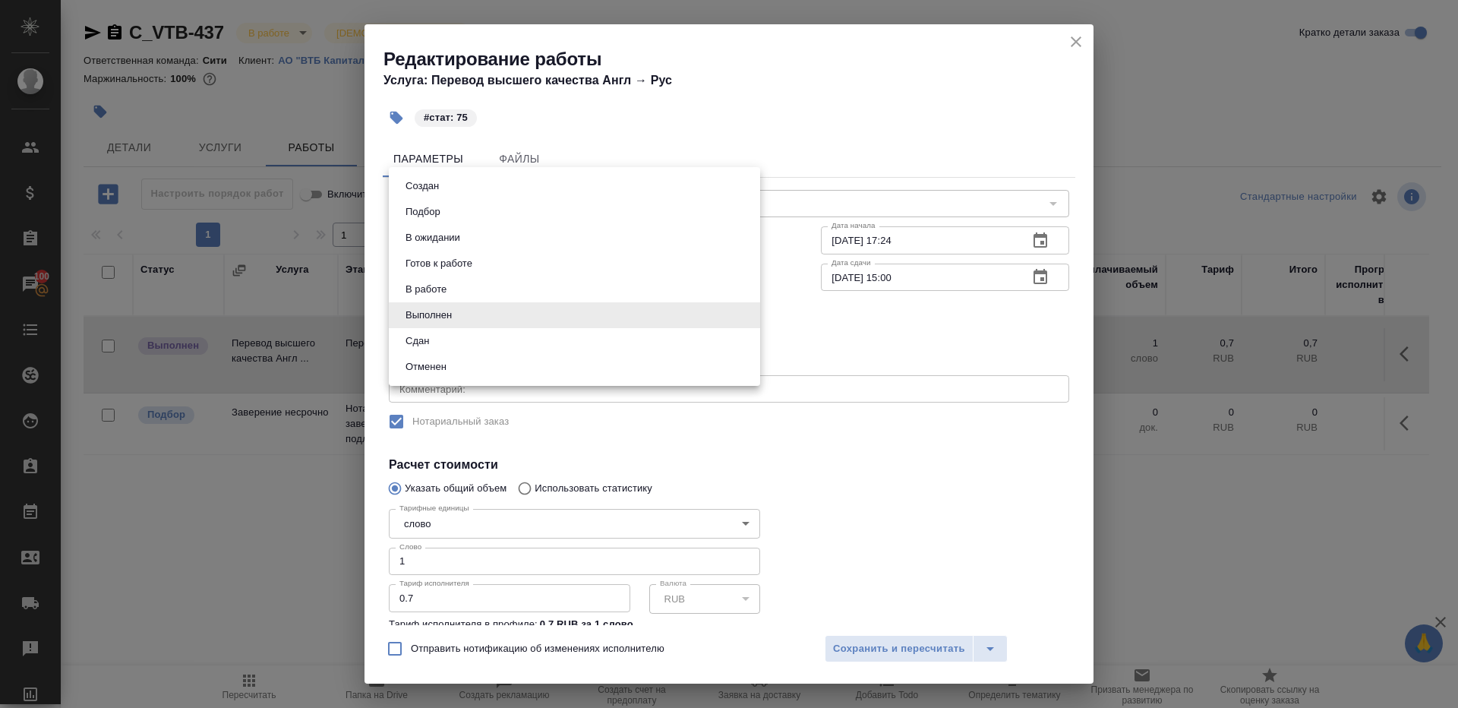
click at [453, 334] on li "Сдан" at bounding box center [574, 341] width 371 height 26
type input "closed"
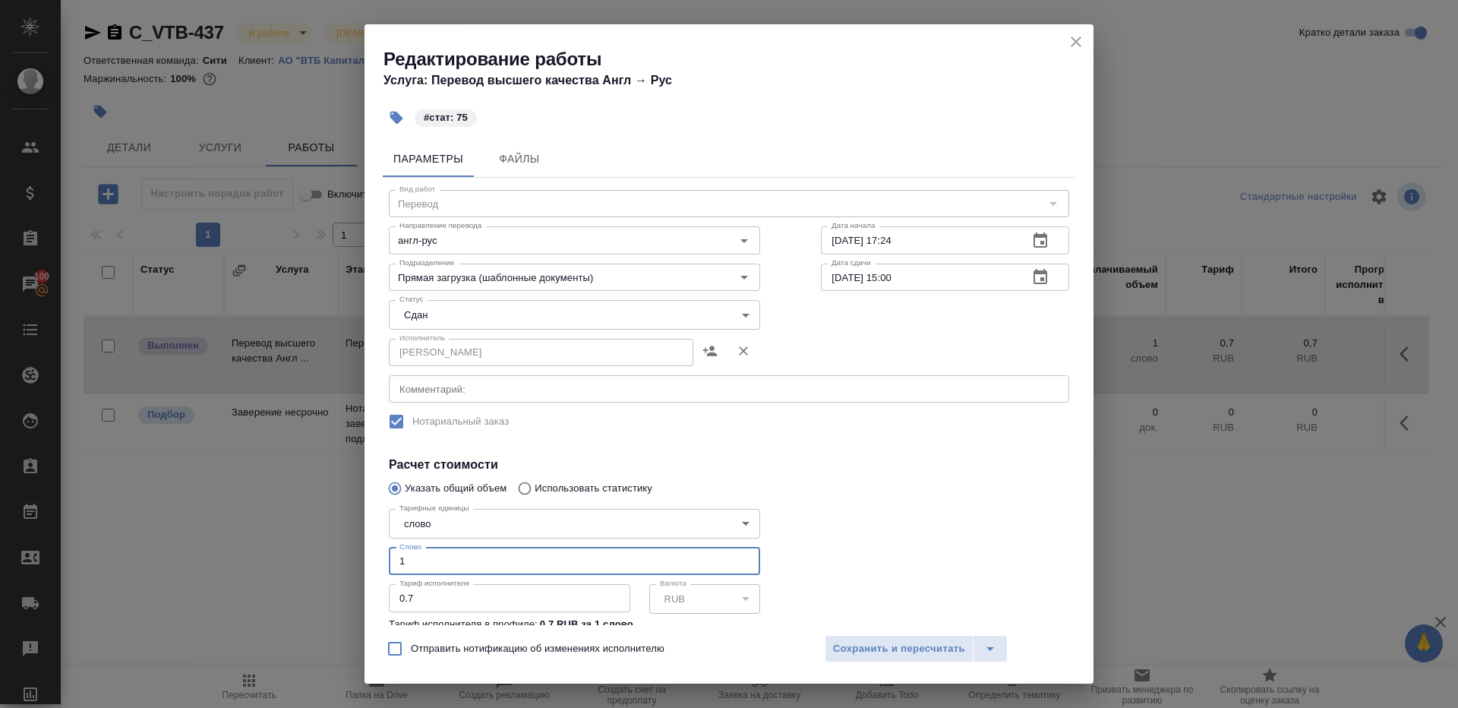
drag, startPoint x: 433, startPoint y: 561, endPoint x: 273, endPoint y: 544, distance: 161.2
click at [276, 547] on div "Редактирование работы Услуга: Перевод высшего качества Англ → Рус #стат: 75 Пар…" at bounding box center [729, 354] width 1458 height 708
type input "75"
click at [907, 638] on button "Сохранить и пересчитать" at bounding box center [899, 648] width 149 height 27
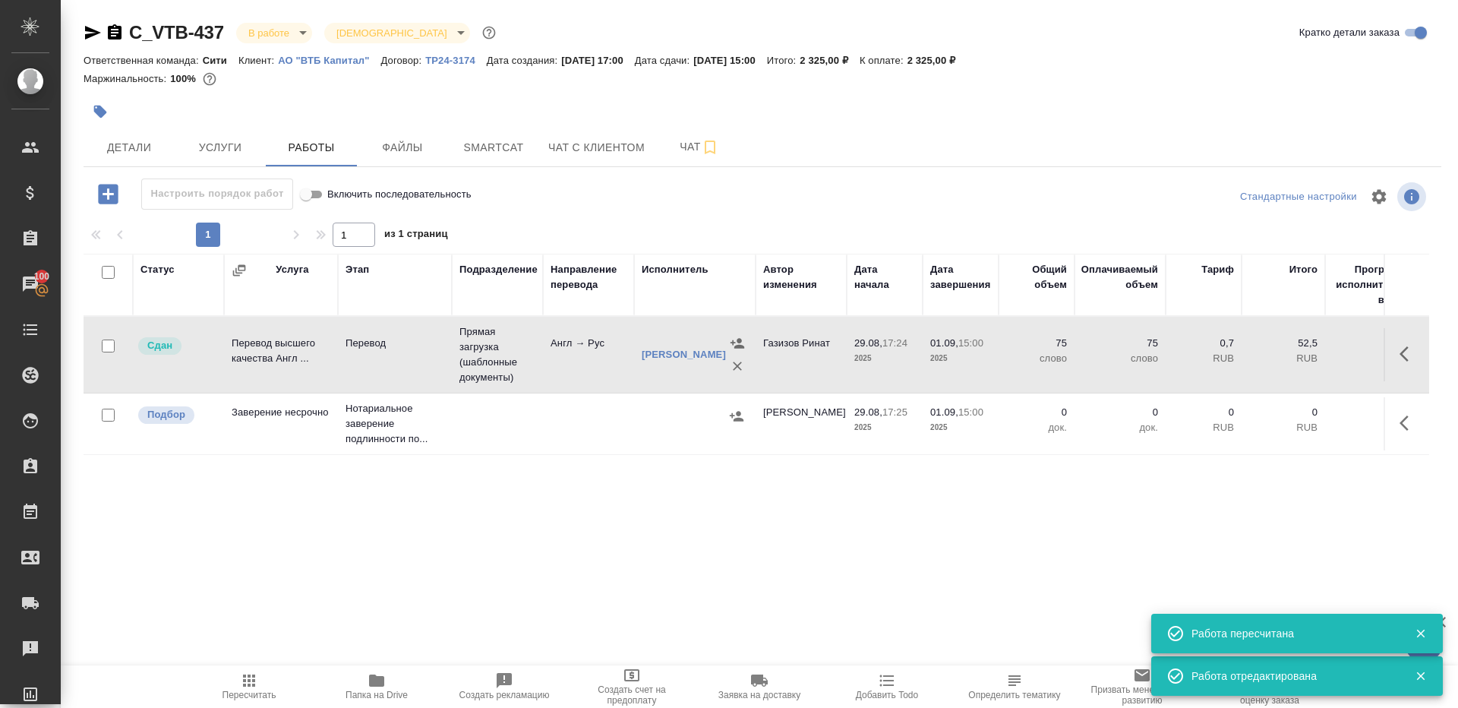
click at [292, 42] on body "🙏 .cls-1 fill:#fff; AWATERA Gazizov Rinat Клиенты Спецификации Заказы 100 Чаты …" at bounding box center [729, 354] width 1458 height 708
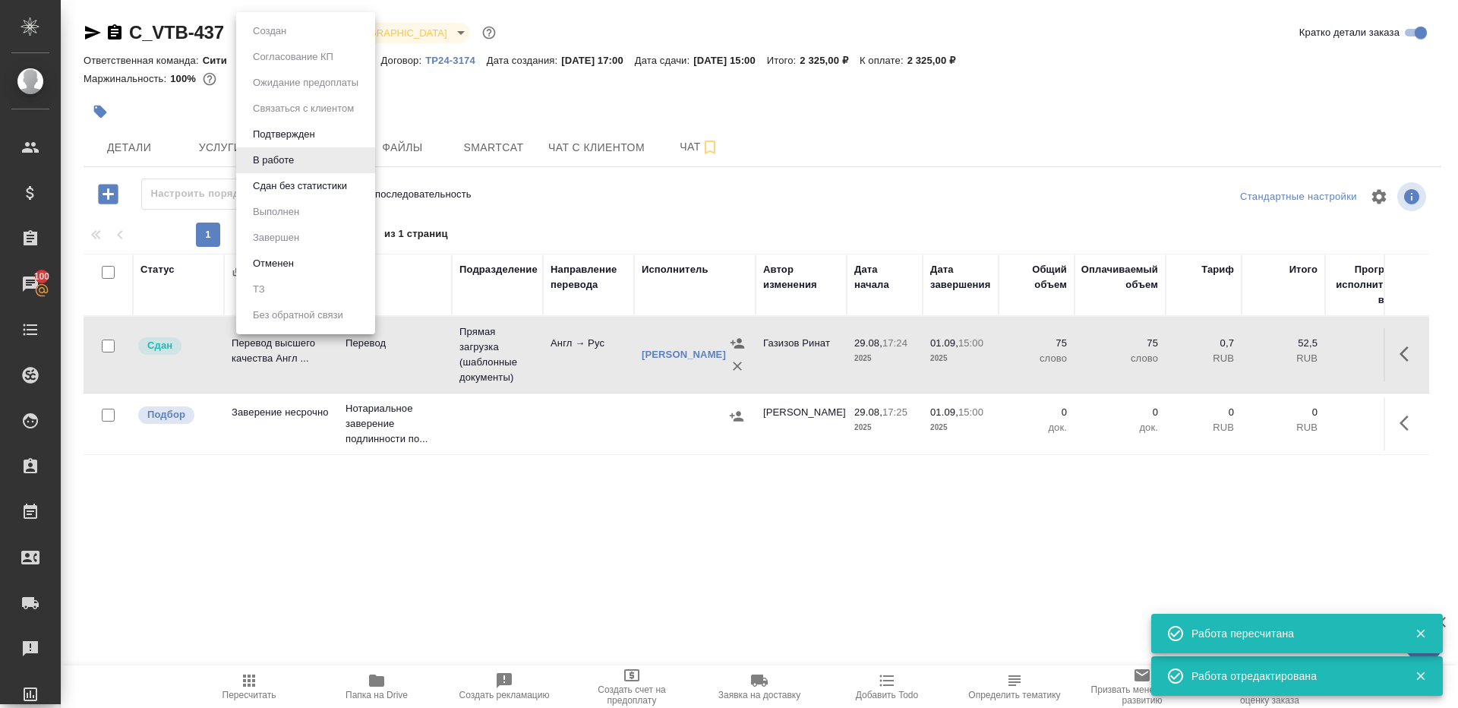
click at [307, 180] on button "Сдан без статистики" at bounding box center [299, 186] width 103 height 17
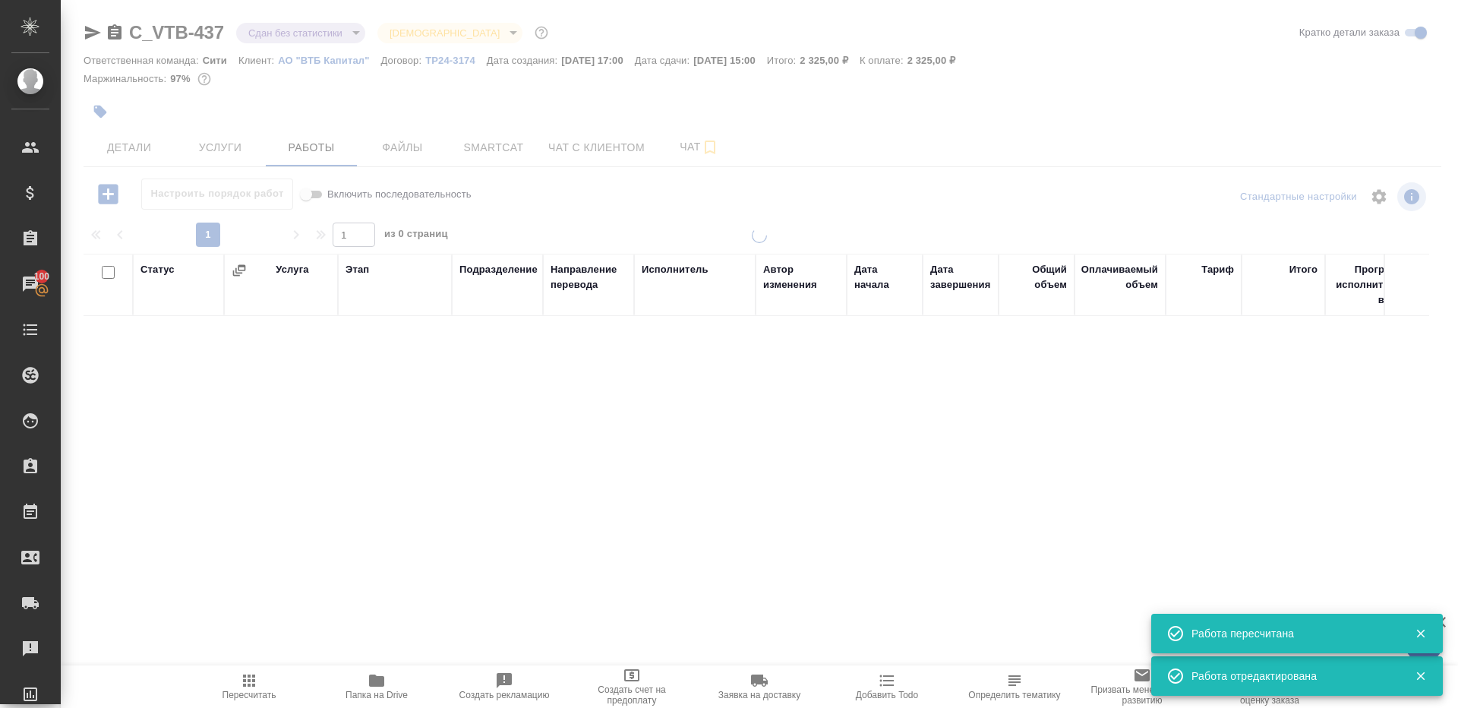
click at [283, 28] on div at bounding box center [760, 317] width 1398 height 634
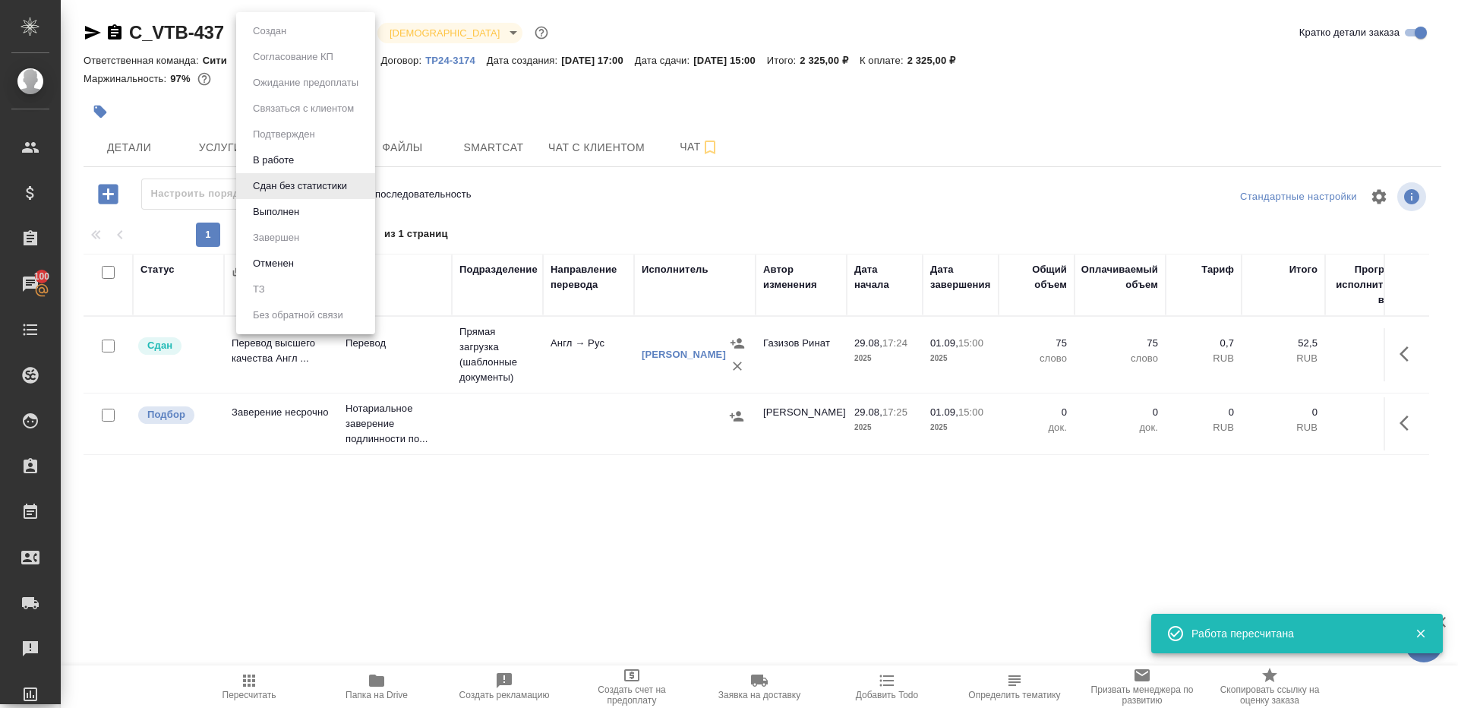
click at [293, 32] on body "🙏 .cls-1 fill:#fff; AWATERA Gazizov Rinat Клиенты Спецификации Заказы 100 Чаты …" at bounding box center [729, 354] width 1458 height 708
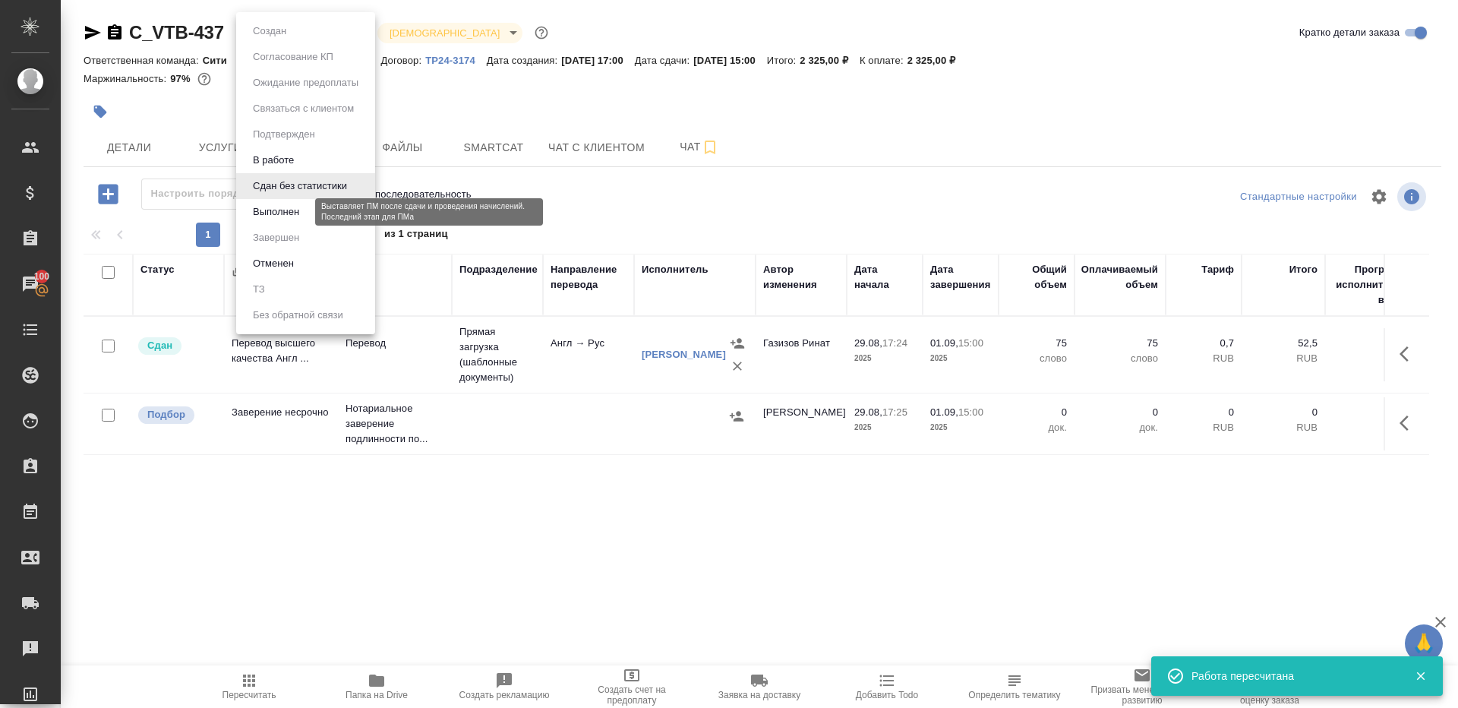
click at [298, 209] on button "Выполнен" at bounding box center [275, 212] width 55 height 17
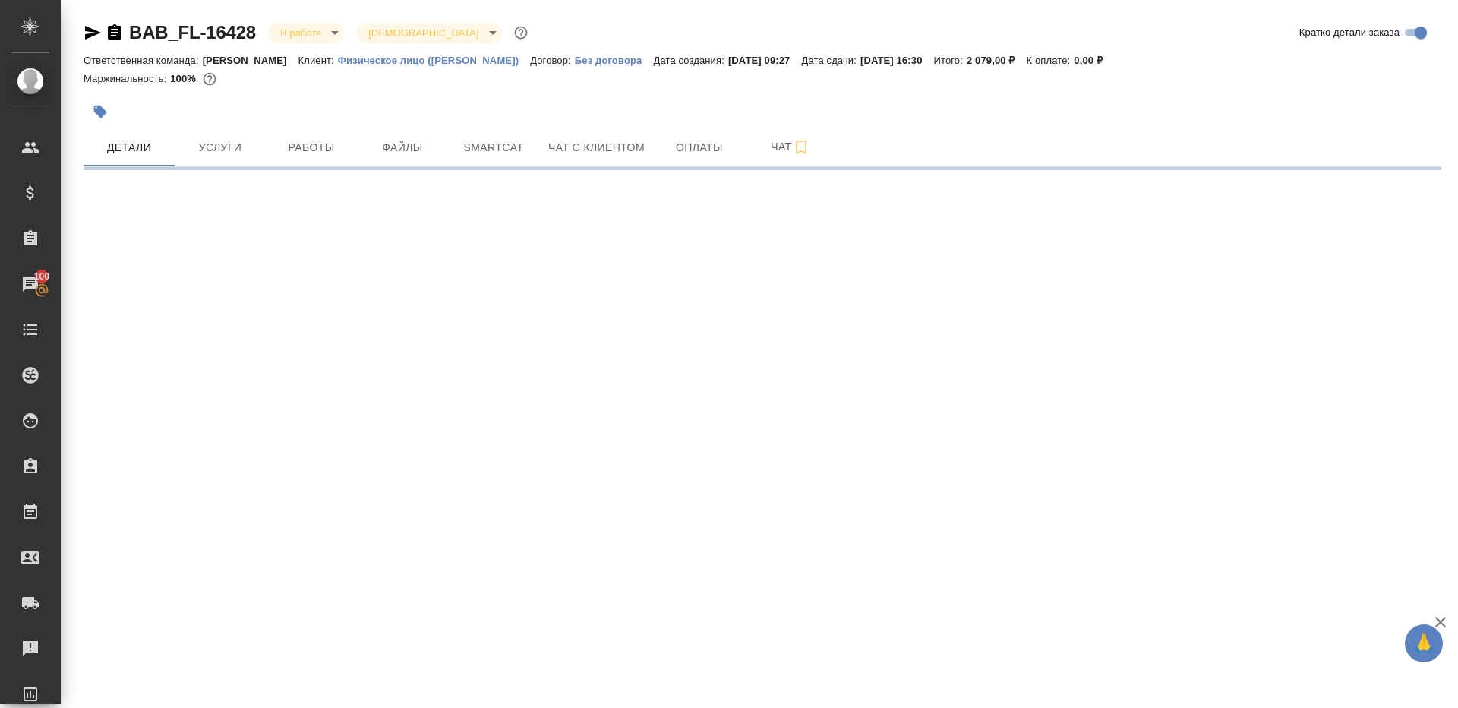
select select "RU"
click at [296, 195] on div ".cls-1 fill:#fff; AWATERA Gazizov Rinat Клиенты Спецификации Заказы 100 Чаты To…" at bounding box center [729, 354] width 1458 height 708
click at [296, 155] on span "Работы" at bounding box center [311, 147] width 73 height 19
select select "RU"
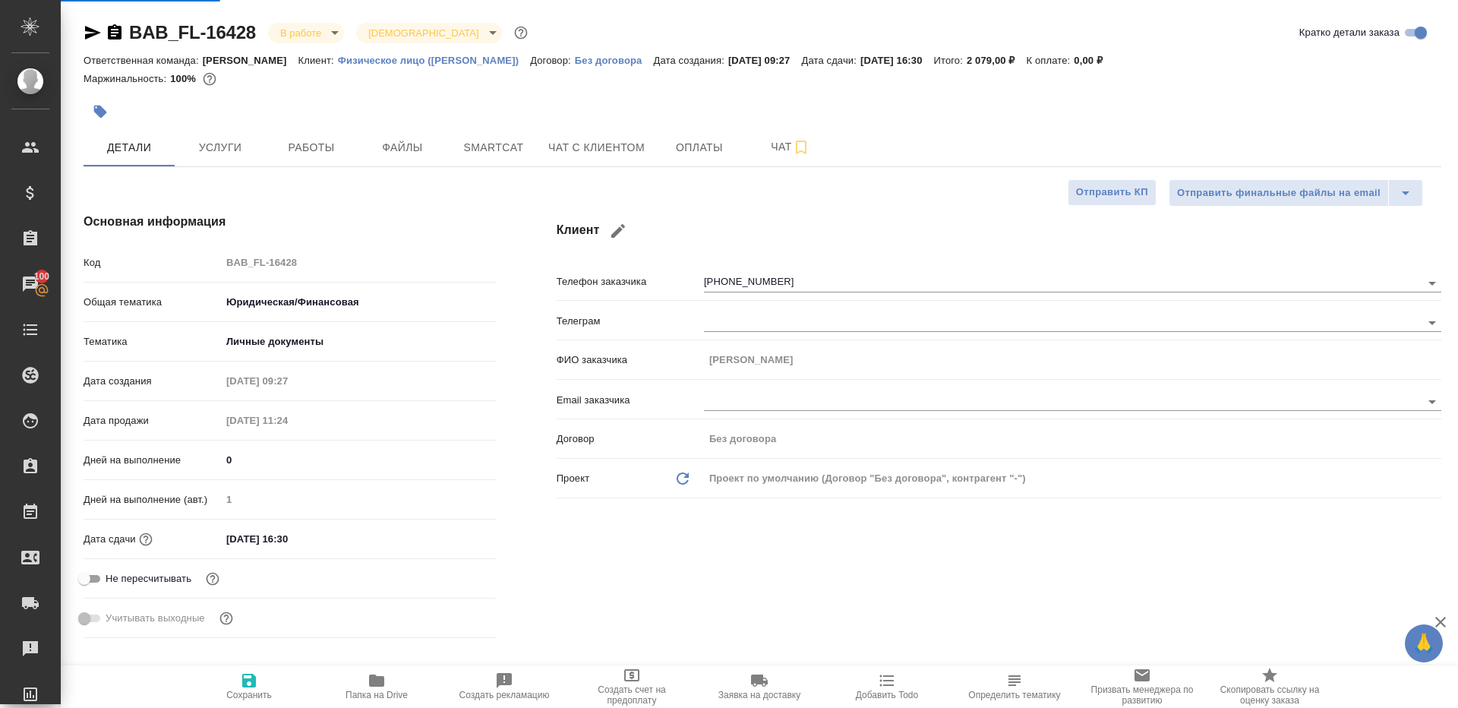
type textarea "x"
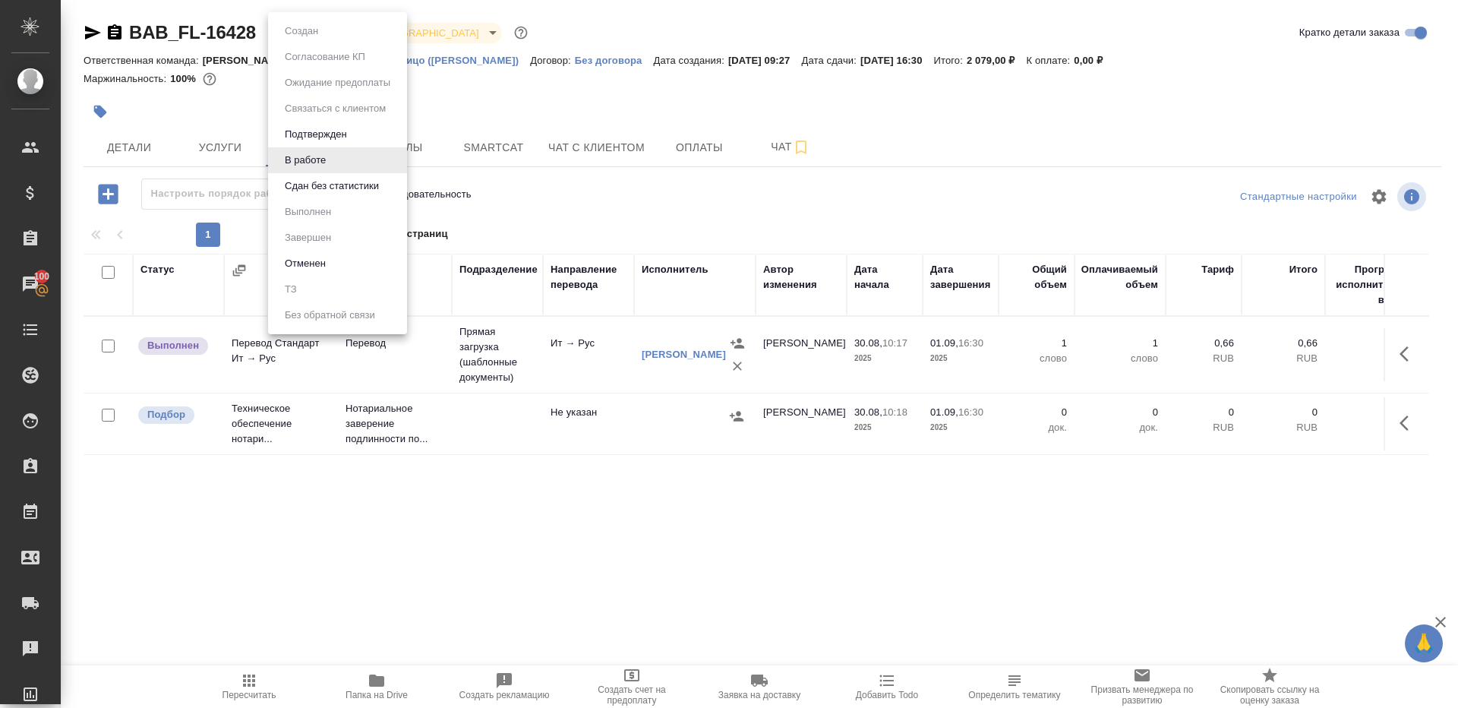
click at [289, 33] on body "🙏 .cls-1 fill:#fff; AWATERA Gazizov Rinat Клиенты Спецификации Заказы 100 Чаты …" at bounding box center [729, 354] width 1458 height 708
click at [354, 197] on li "Сдан без статистики" at bounding box center [337, 186] width 139 height 26
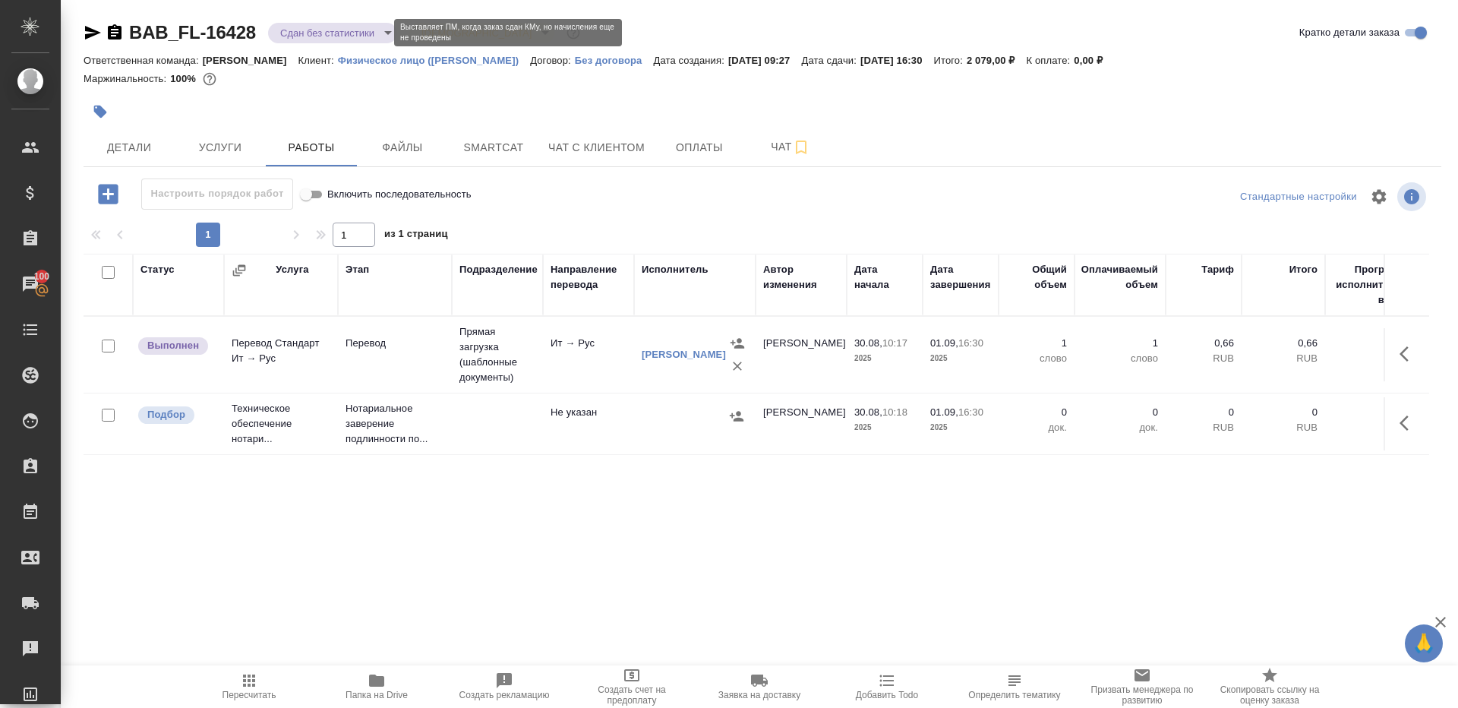
click at [323, 36] on body "🙏 .cls-1 fill:#fff; AWATERA Gazizov Rinat Клиенты Спецификации Заказы 100 Чаты …" at bounding box center [729, 354] width 1458 height 708
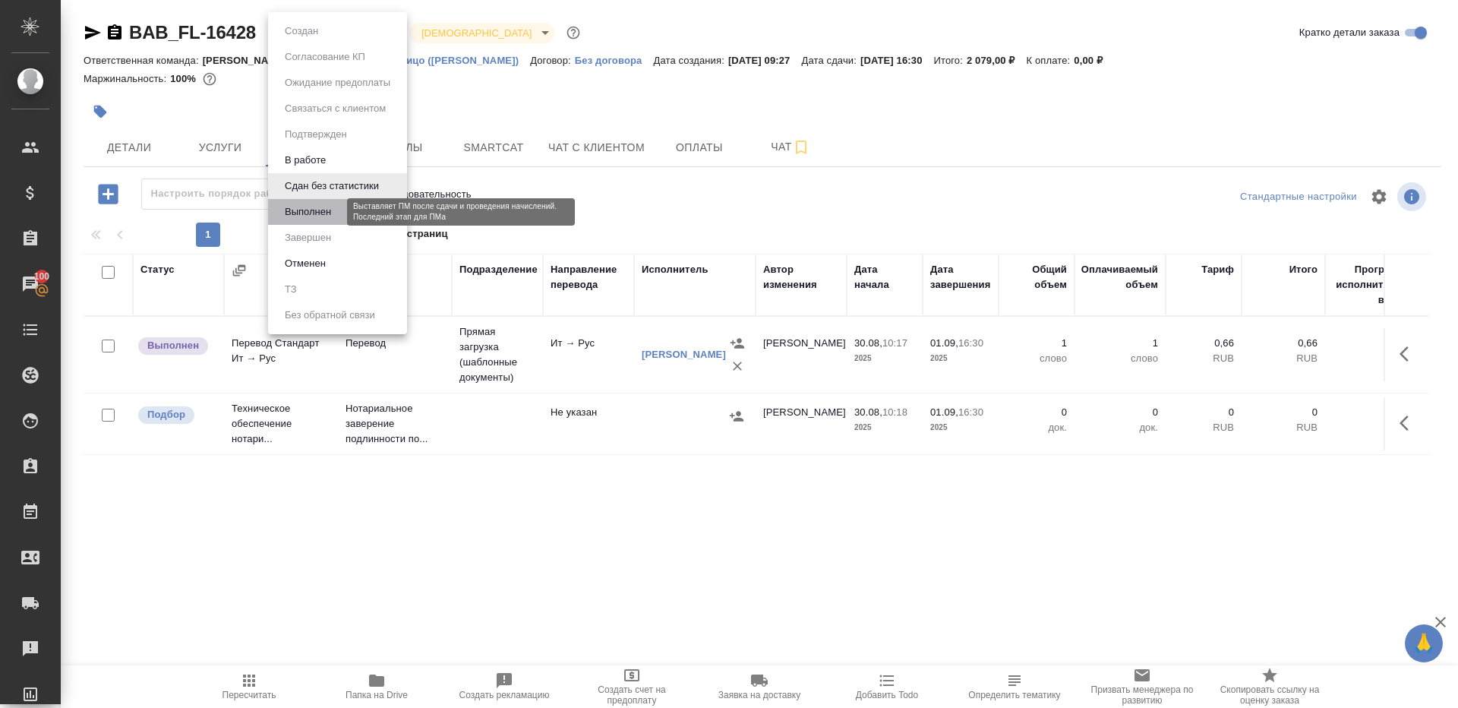
click at [315, 209] on button "Выполнен" at bounding box center [307, 212] width 55 height 17
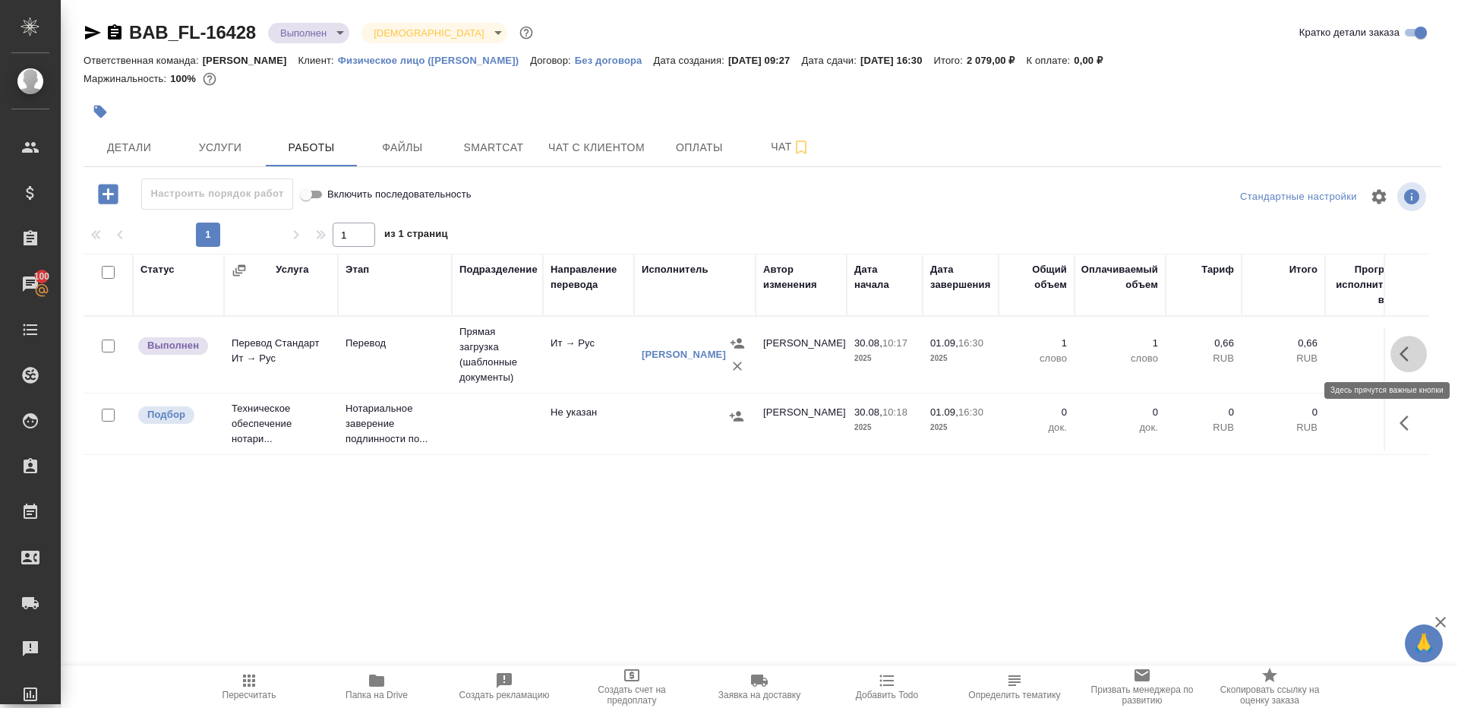
click at [1407, 360] on icon "button" at bounding box center [1409, 354] width 18 height 18
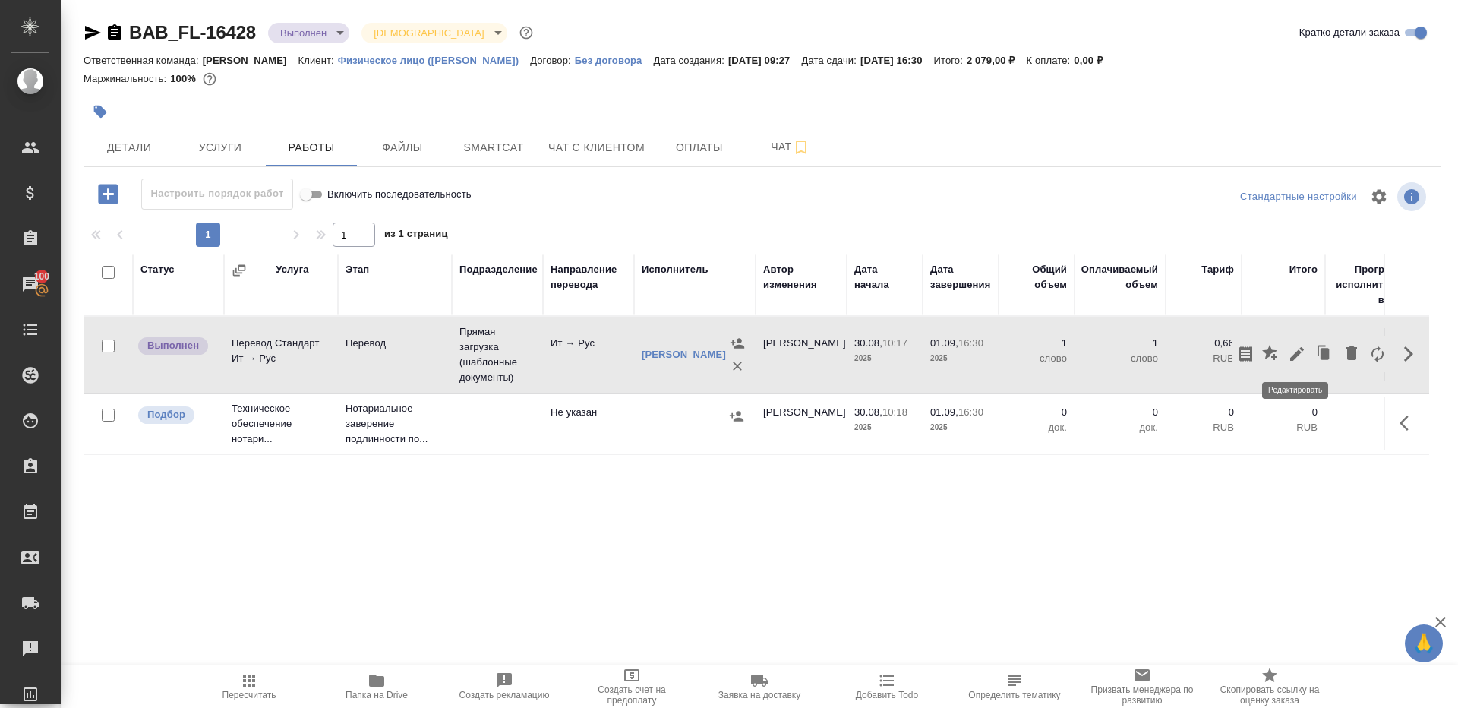
click at [1293, 349] on icon "button" at bounding box center [1297, 354] width 18 height 18
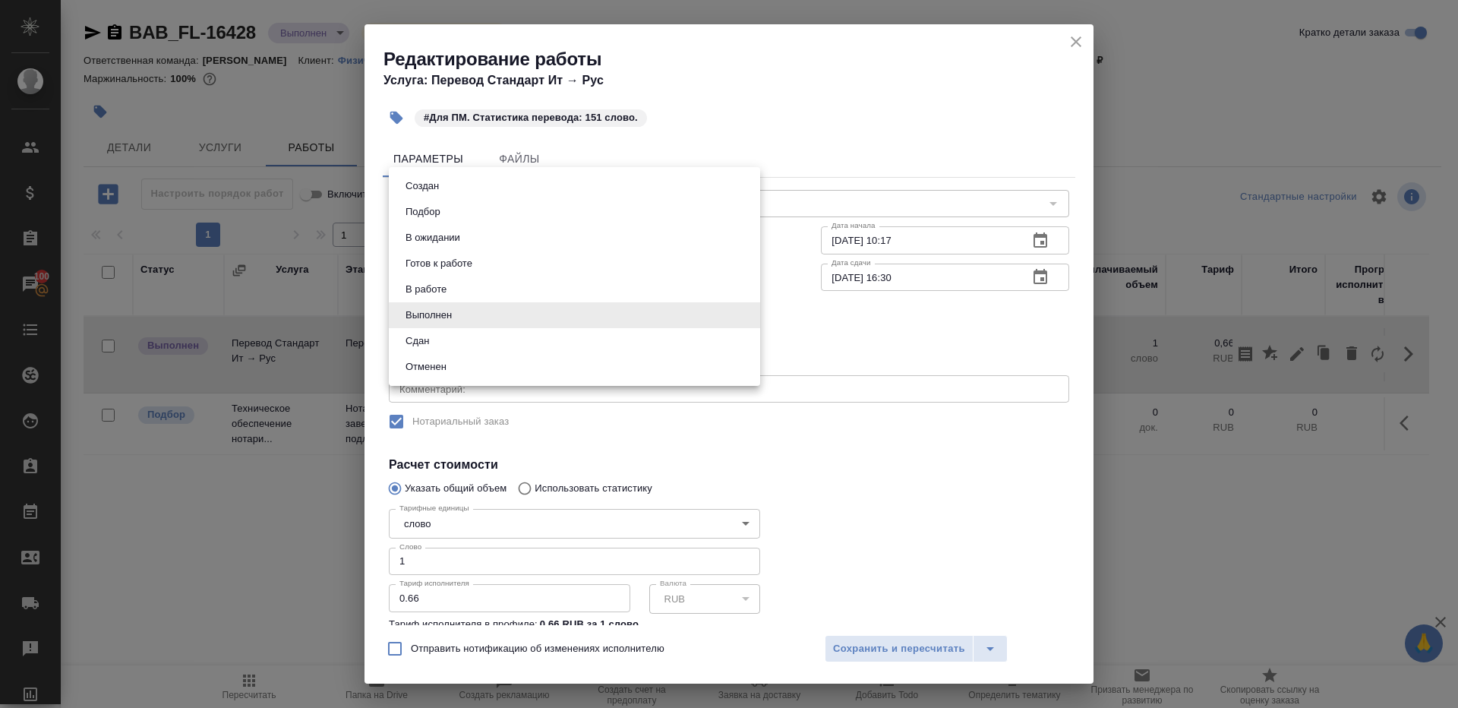
click at [434, 302] on body "🙏 .cls-1 fill:#fff; AWATERA Gazizov Rinat Клиенты Спецификации Заказы 100 Чаты …" at bounding box center [729, 354] width 1458 height 708
click at [434, 340] on li "Сдан" at bounding box center [574, 341] width 371 height 26
type input "closed"
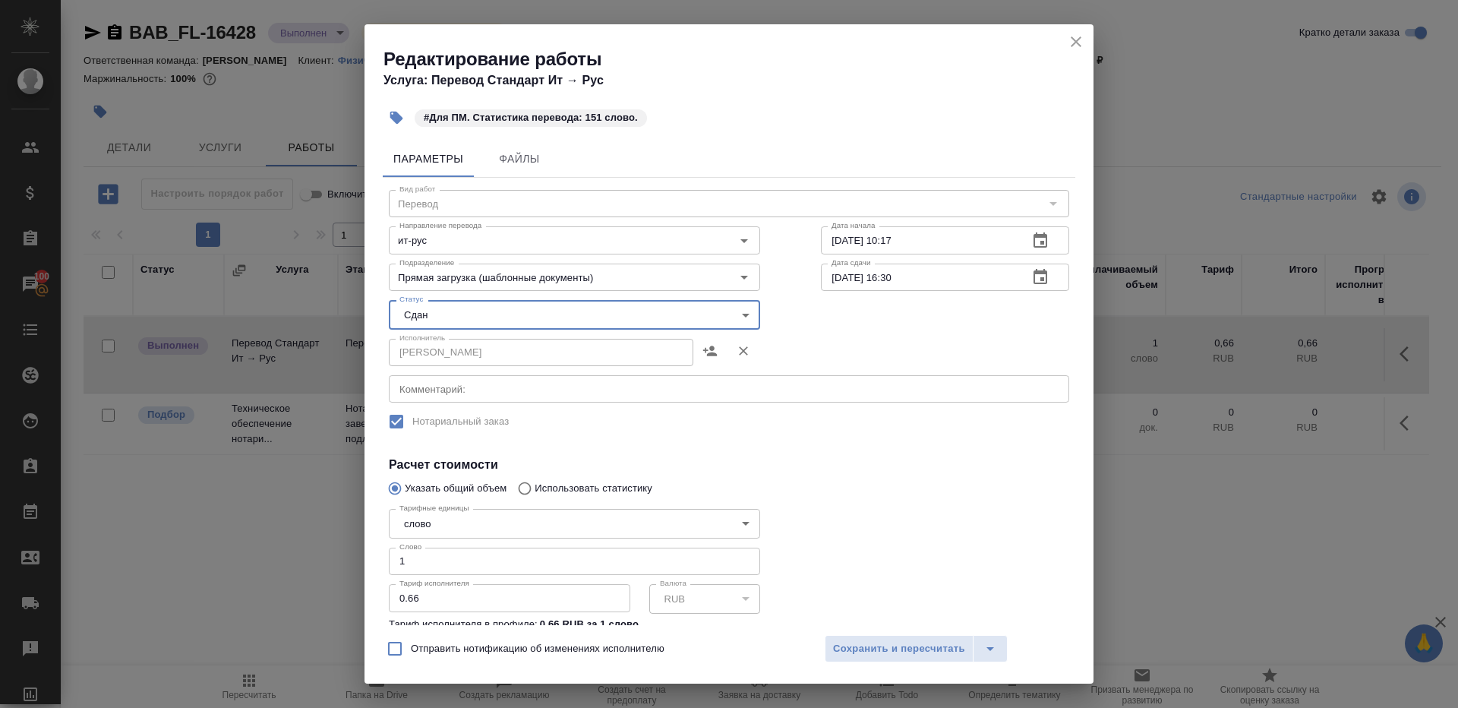
click at [433, 561] on input "1" at bounding box center [574, 561] width 371 height 27
type input "151"
drag, startPoint x: 867, startPoint y: 447, endPoint x: 867, endPoint y: 488, distance: 40.3
click at [867, 447] on div "Вид работ Перевод Вид работ Направление перевода ит-рус Направление перевода Да…" at bounding box center [729, 457] width 693 height 558
click at [870, 645] on span "Сохранить и пересчитать" at bounding box center [899, 648] width 132 height 17
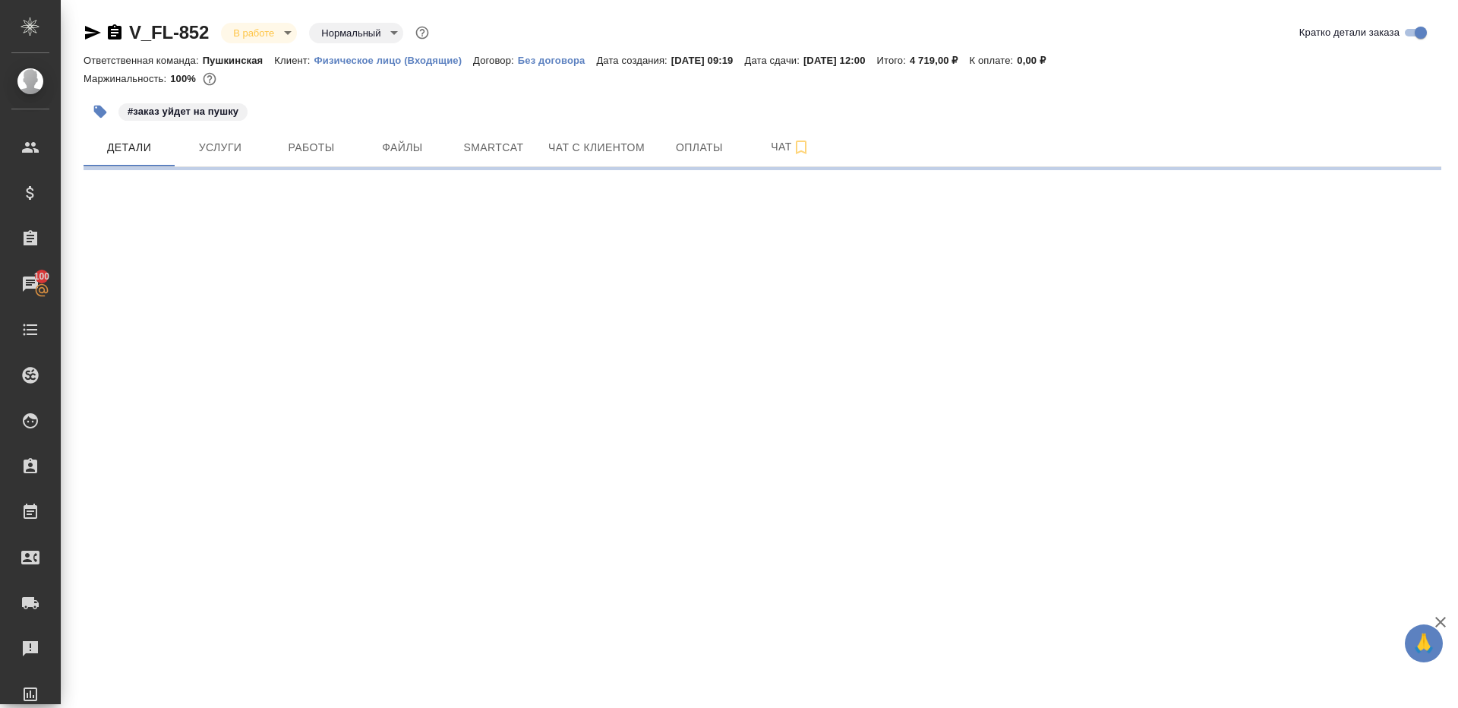
select select "RU"
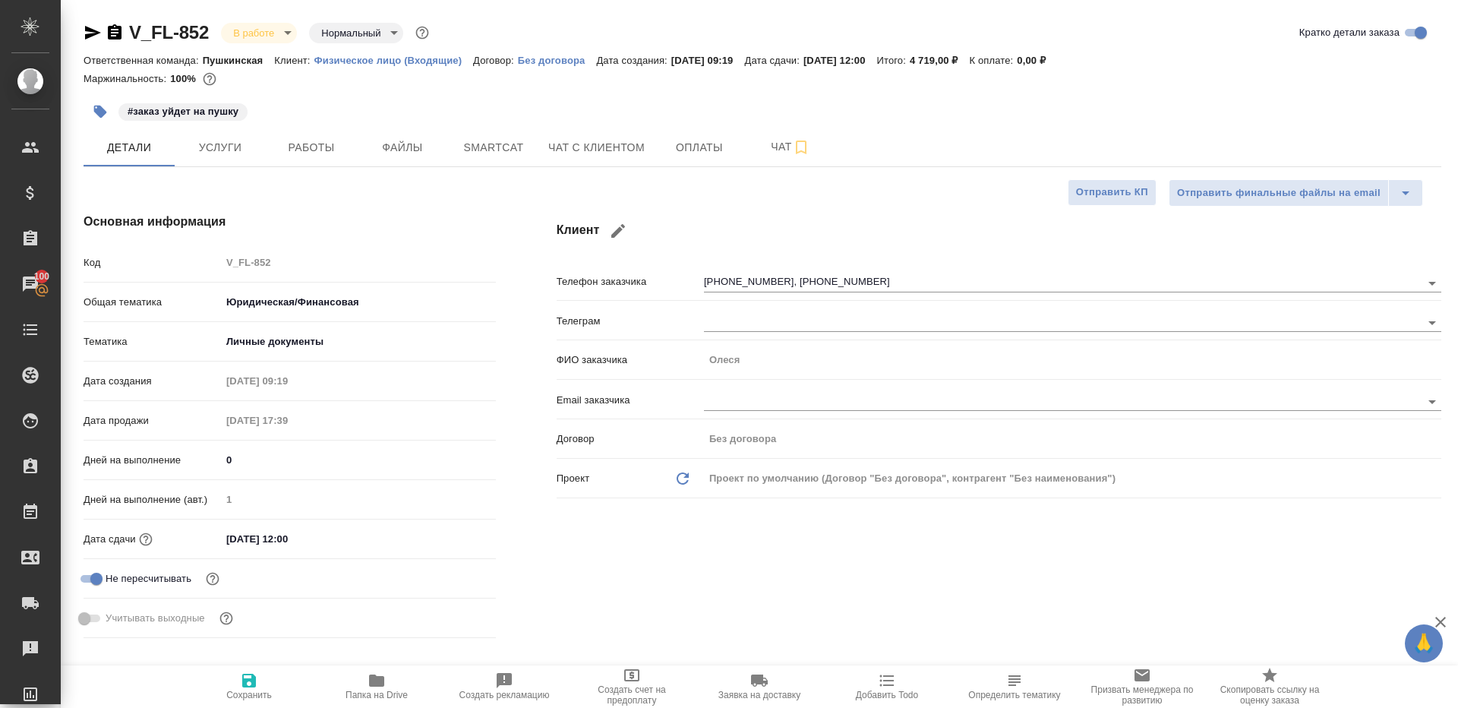
type textarea "x"
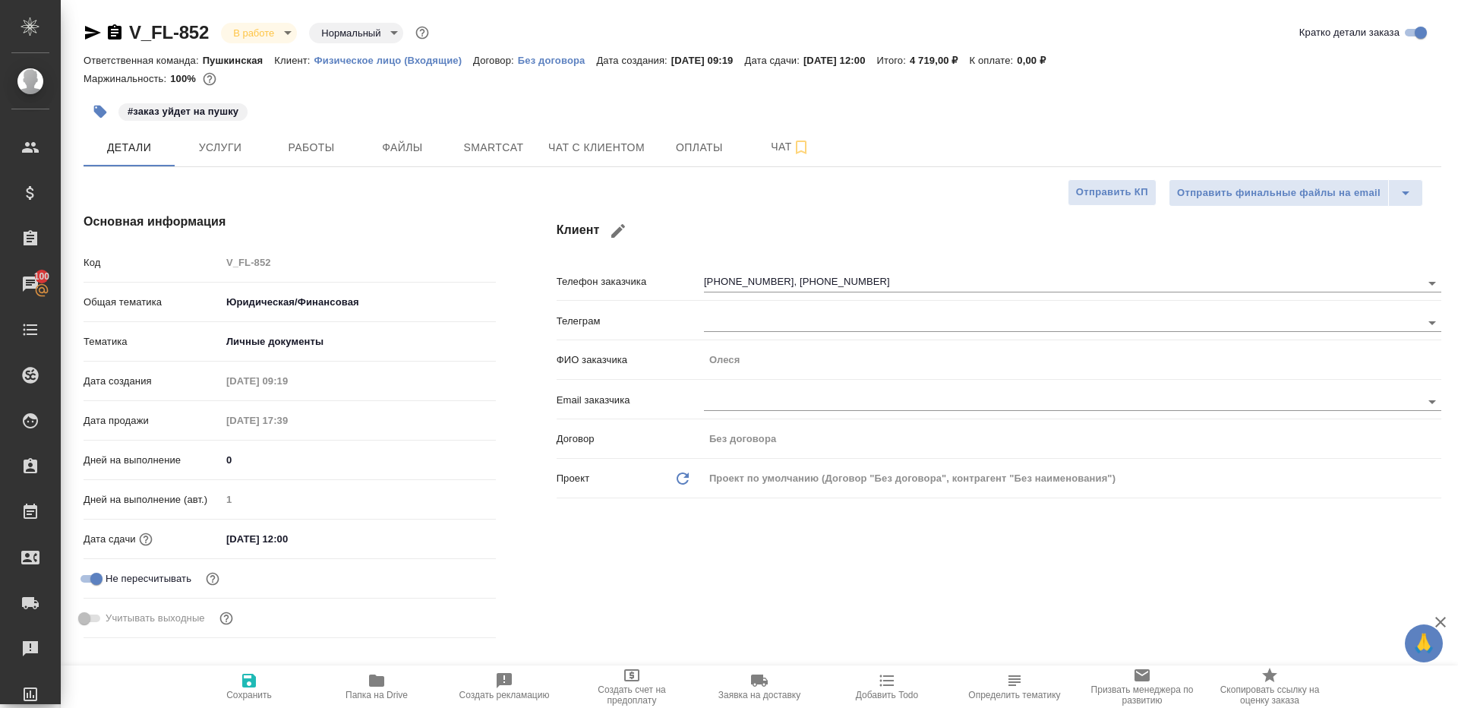
type textarea "x"
click at [268, 147] on button "Работы" at bounding box center [311, 147] width 91 height 38
type textarea "x"
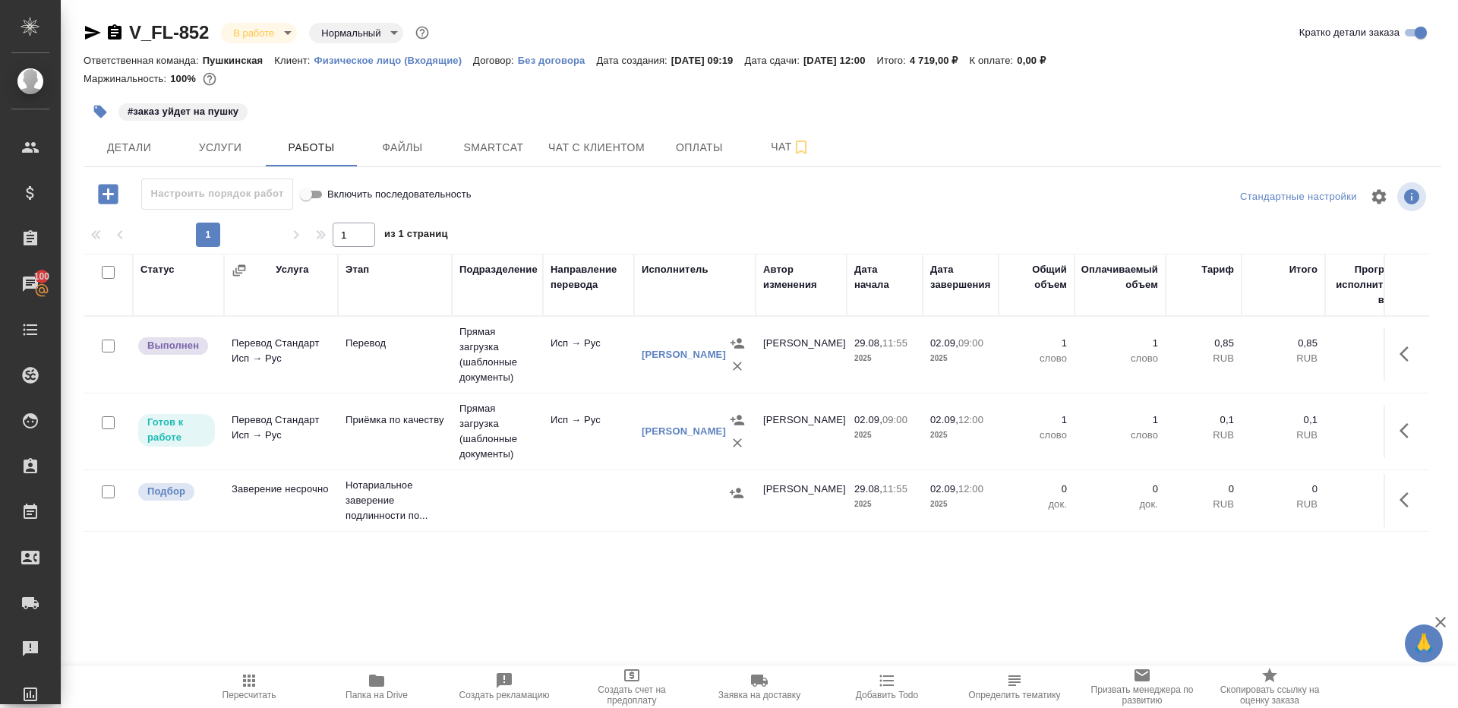
click at [529, 207] on div "Настроить порядок работ Включить последовательность" at bounding box center [310, 193] width 453 height 31
click at [1404, 349] on icon "button" at bounding box center [1404, 353] width 9 height 15
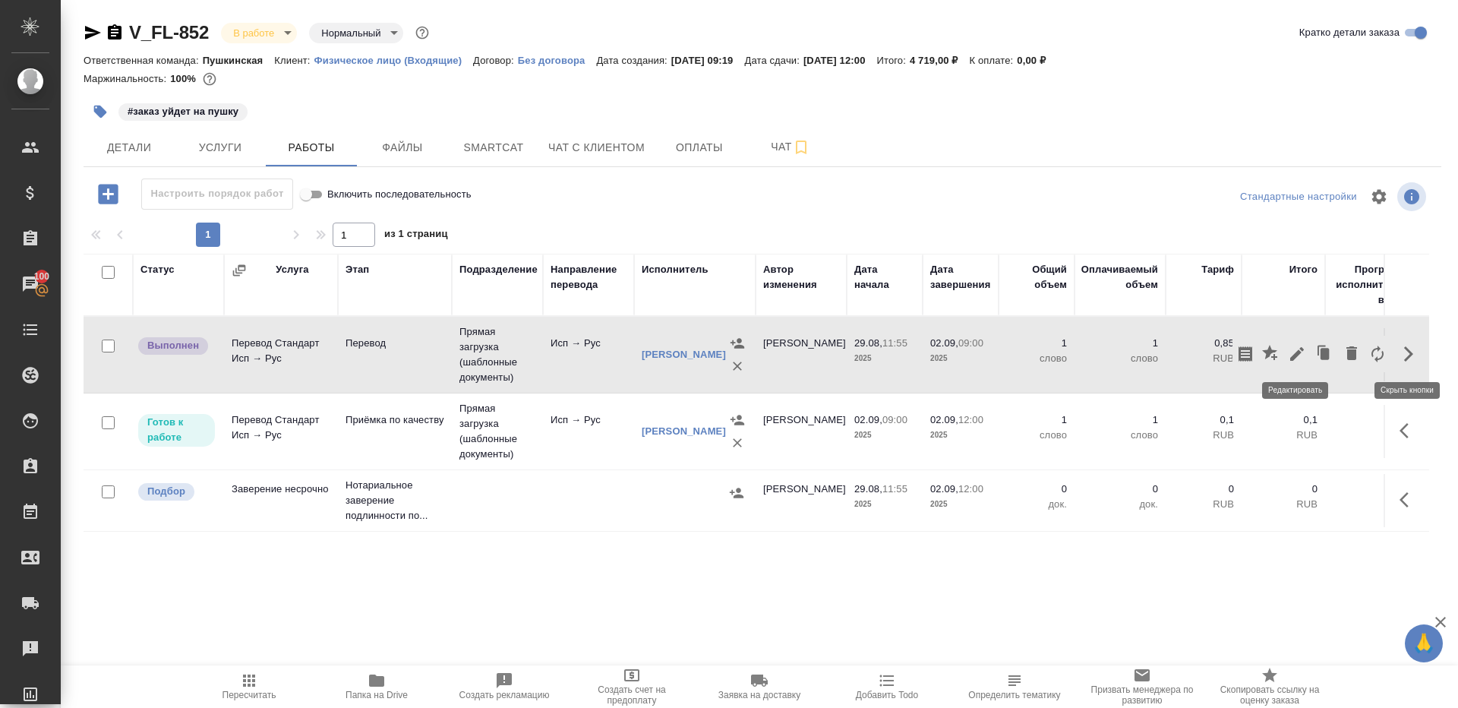
click at [1293, 349] on icon "button" at bounding box center [1297, 354] width 18 height 18
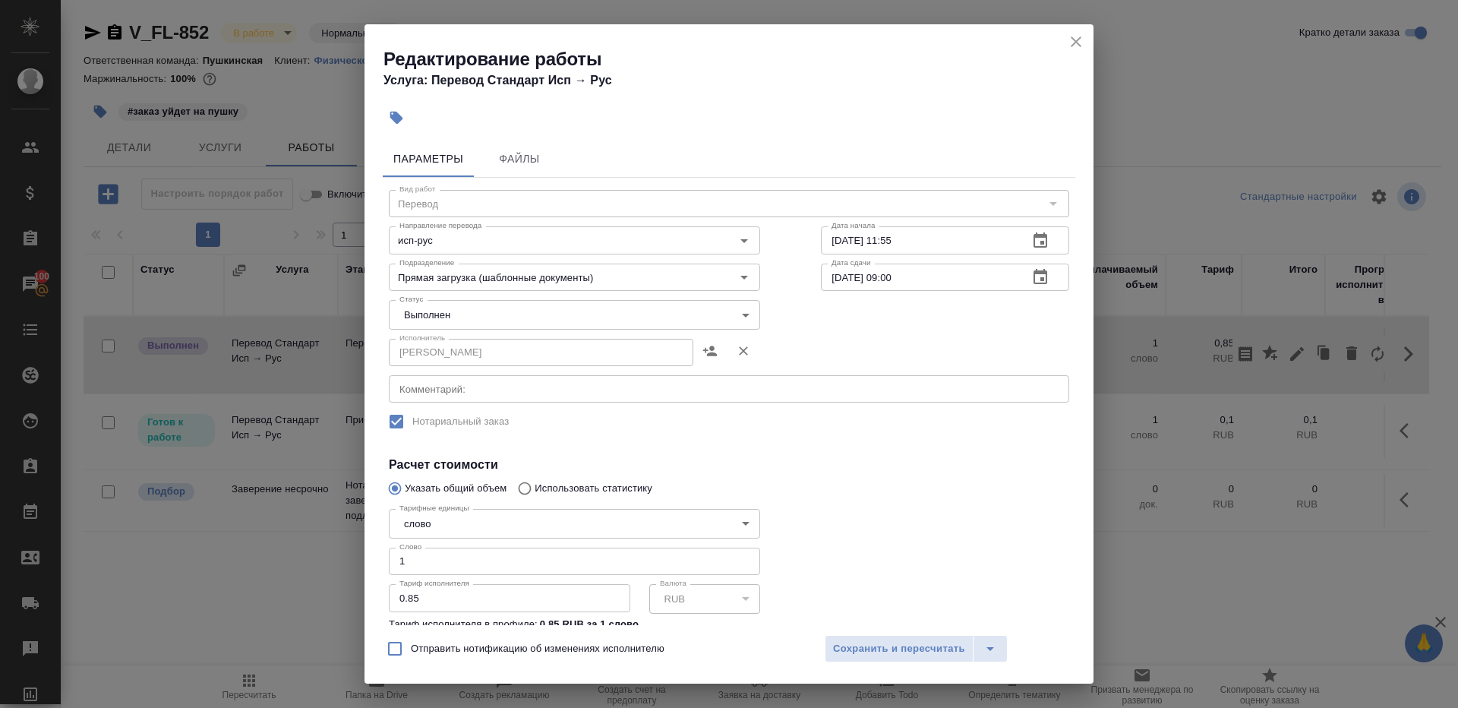
click at [479, 300] on body "🙏 .cls-1 fill:#fff; AWATERA Gazizov Rinat Клиенты Спецификации Заказы 100 Чаты …" at bounding box center [729, 354] width 1458 height 708
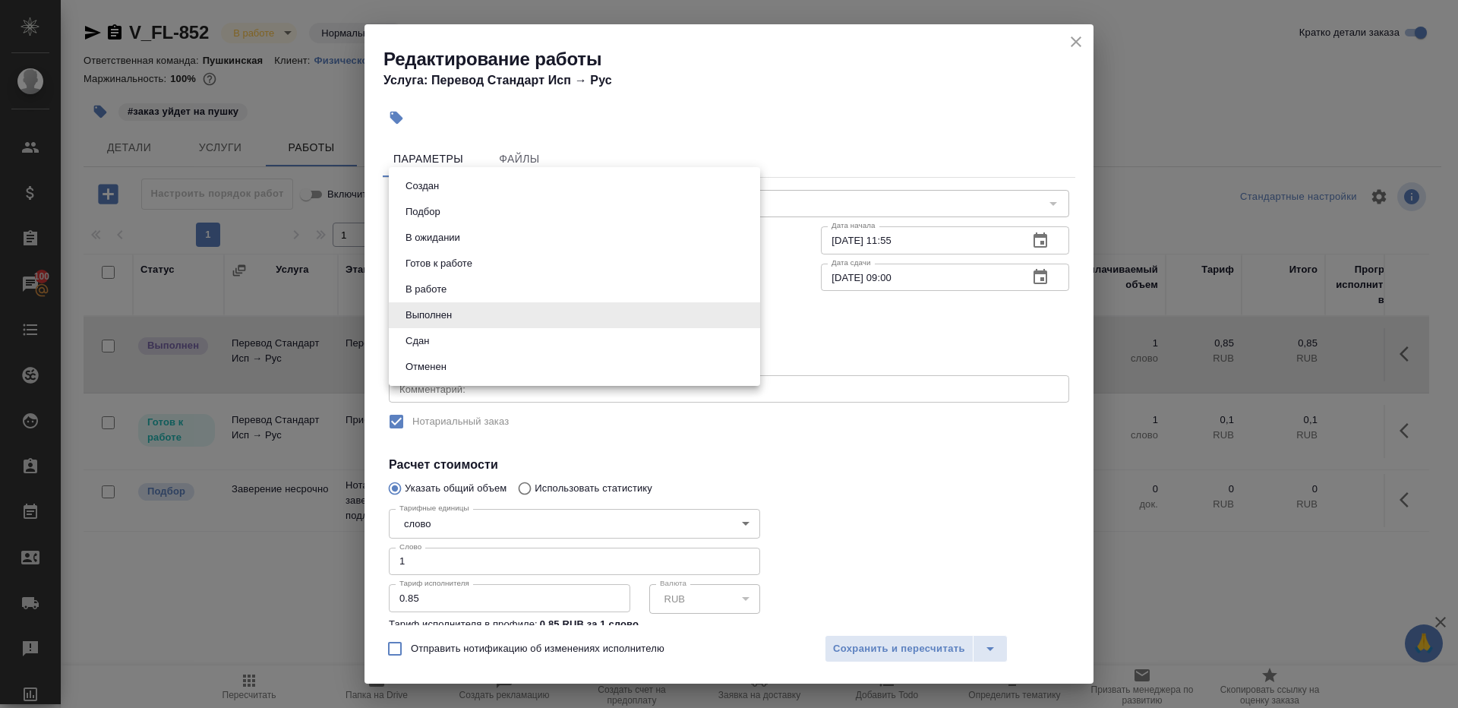
click at [452, 343] on li "Сдан" at bounding box center [574, 341] width 371 height 26
type input "closed"
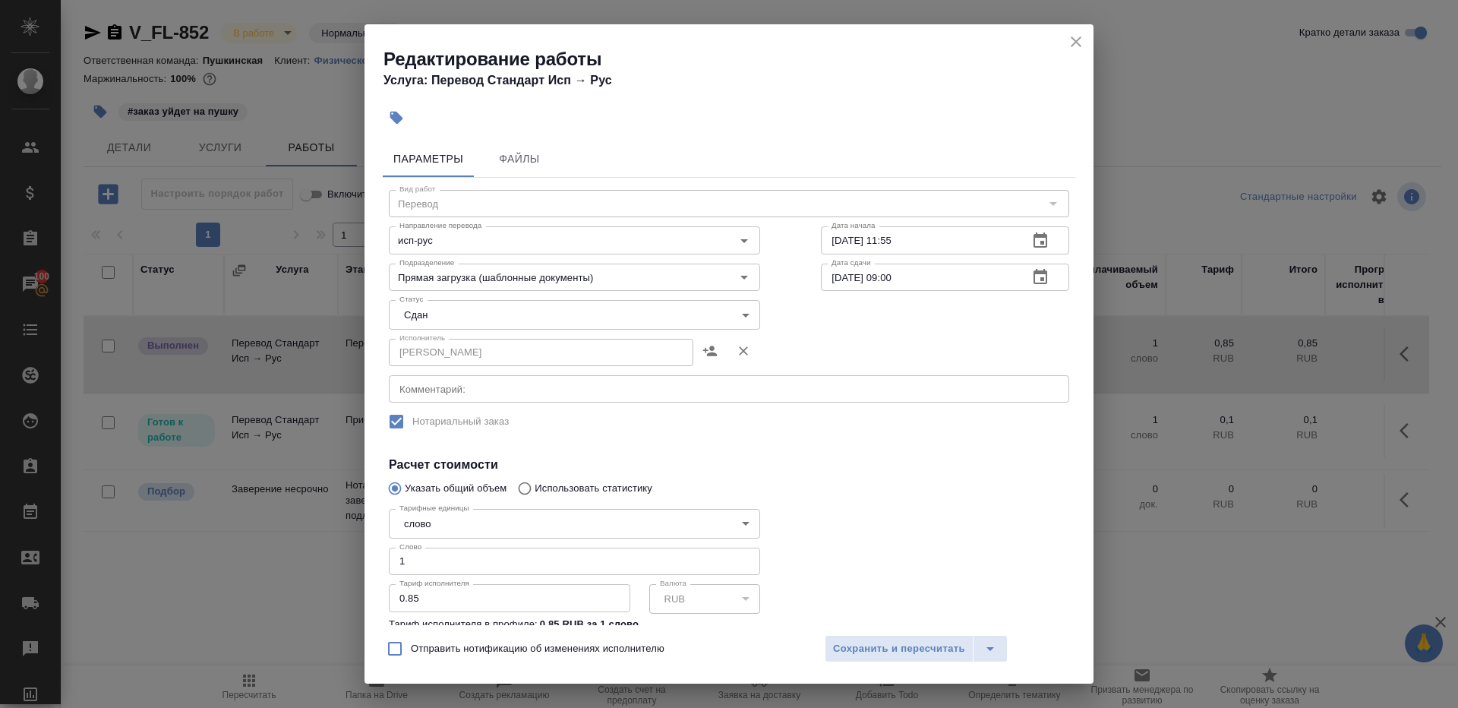
click at [900, 447] on div "Вид работ Перевод Вид работ Направление перевода исп-рус Направление перевода Д…" at bounding box center [729, 457] width 693 height 558
click at [904, 649] on span "Сохранить и пересчитать" at bounding box center [899, 648] width 132 height 17
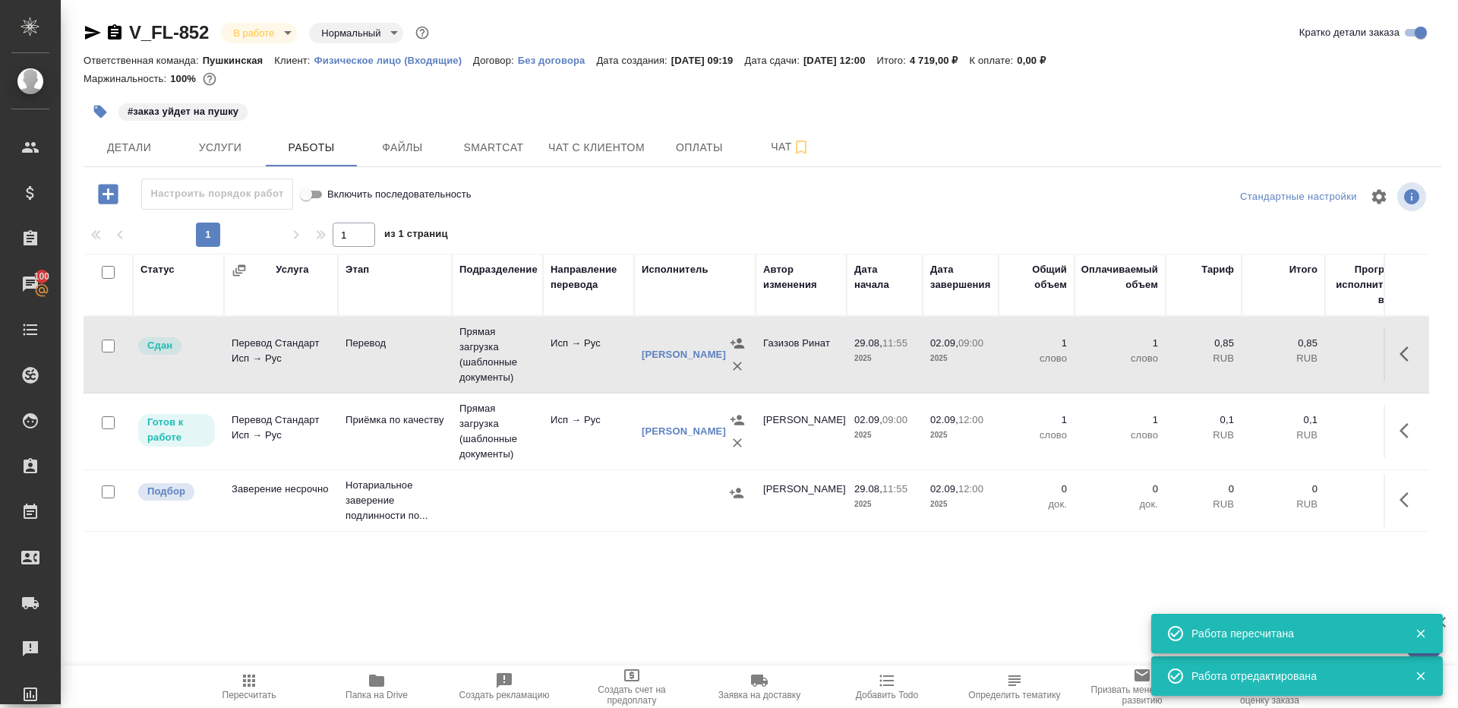
click at [368, 678] on icon "button" at bounding box center [377, 680] width 18 height 18
click at [1398, 351] on button "button" at bounding box center [1409, 354] width 36 height 36
click at [1295, 351] on icon "button" at bounding box center [1297, 354] width 18 height 18
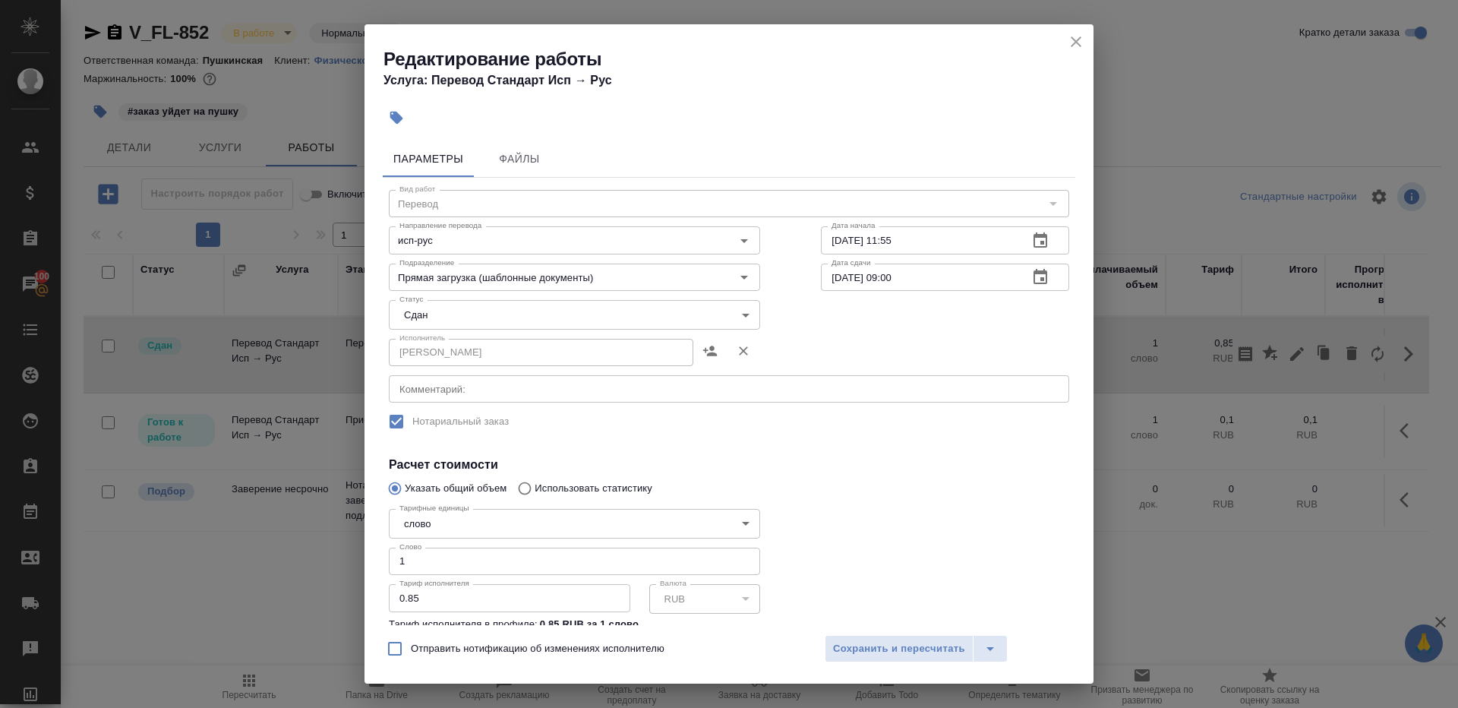
click at [418, 576] on div "Тарифные единицы слово 5a8b1489cc6b4906c91bfd90 Тарифные единицы Слово 1 Слово …" at bounding box center [574, 585] width 371 height 165
drag, startPoint x: 423, startPoint y: 561, endPoint x: 252, endPoint y: 552, distance: 171.1
click at [256, 554] on div "Редактирование работы Услуга: Перевод Стандарт Исп → Рус Параметры Файлы Вид ра…" at bounding box center [729, 354] width 1458 height 708
type input "496"
click at [877, 643] on span "Сохранить и пересчитать" at bounding box center [899, 648] width 132 height 17
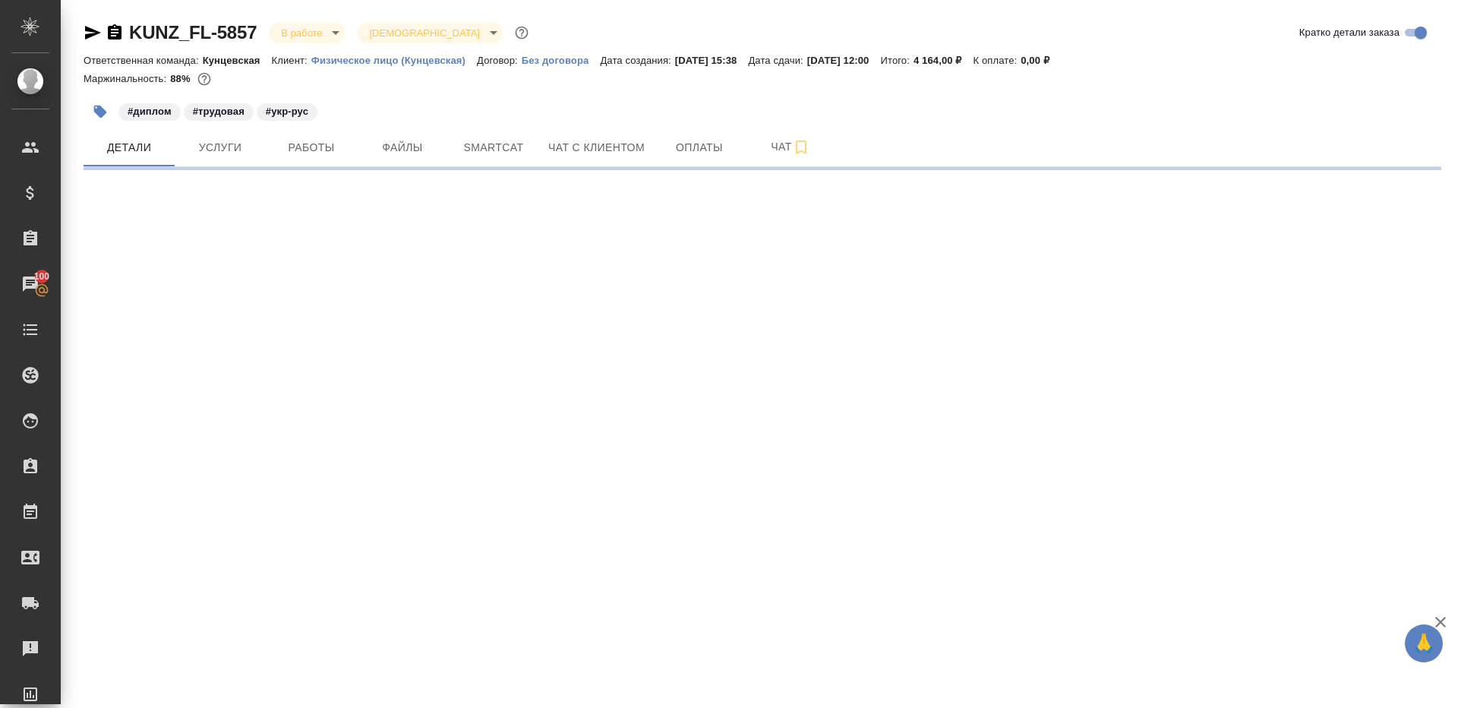
select select "RU"
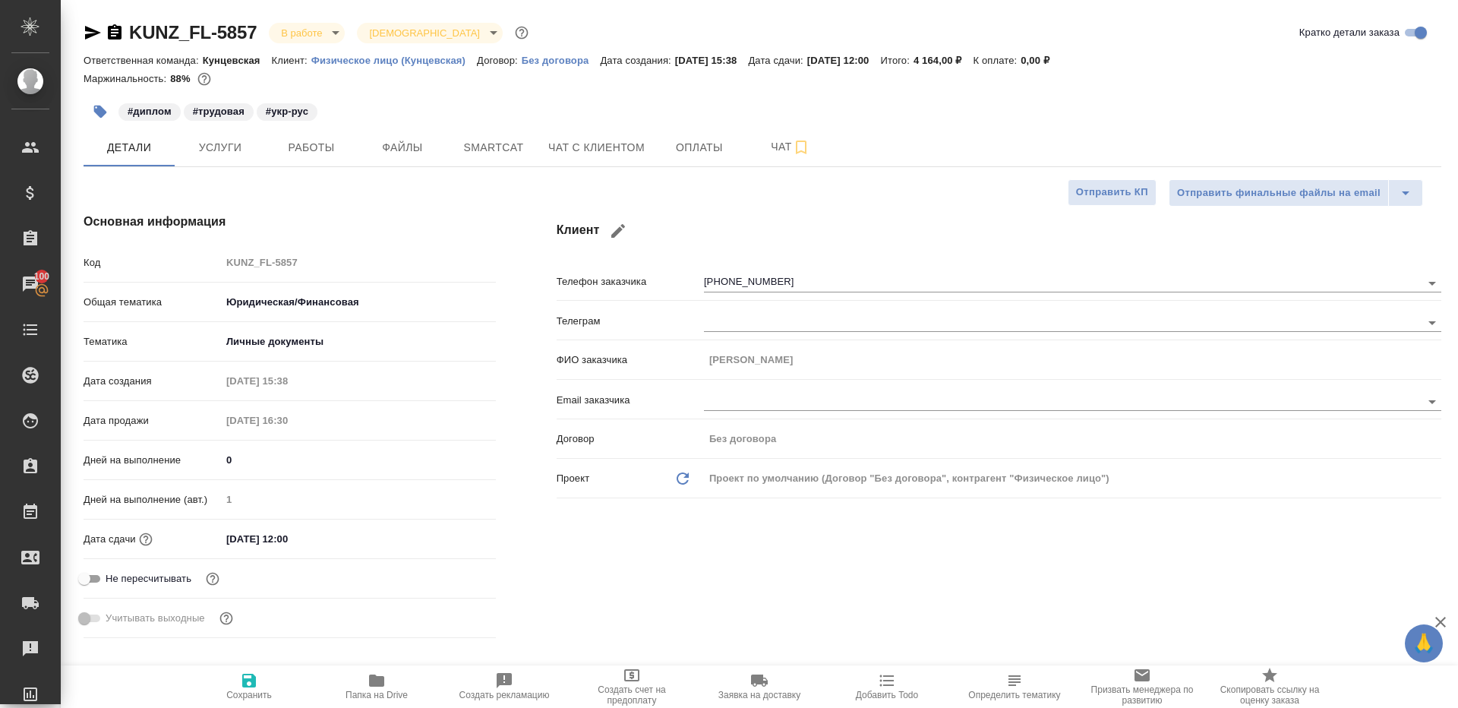
type textarea "x"
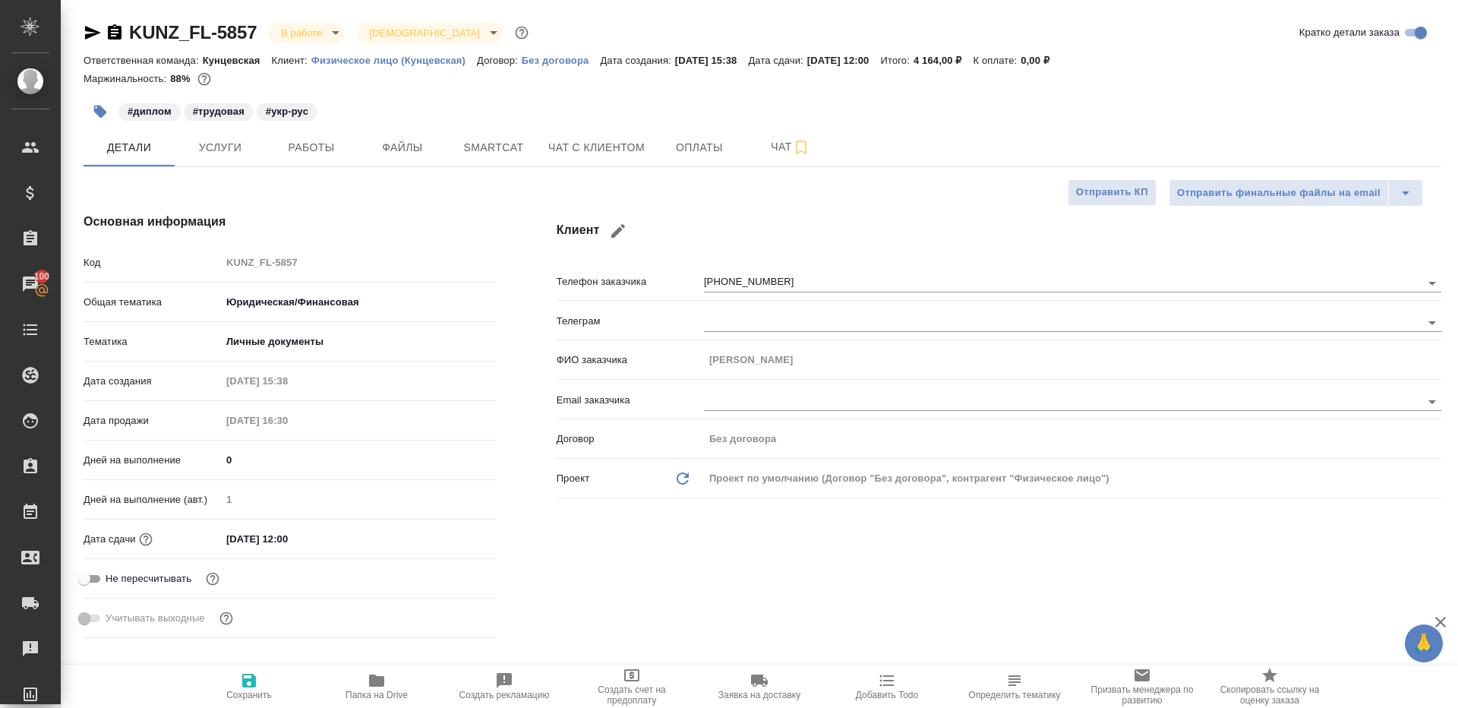
type textarea "x"
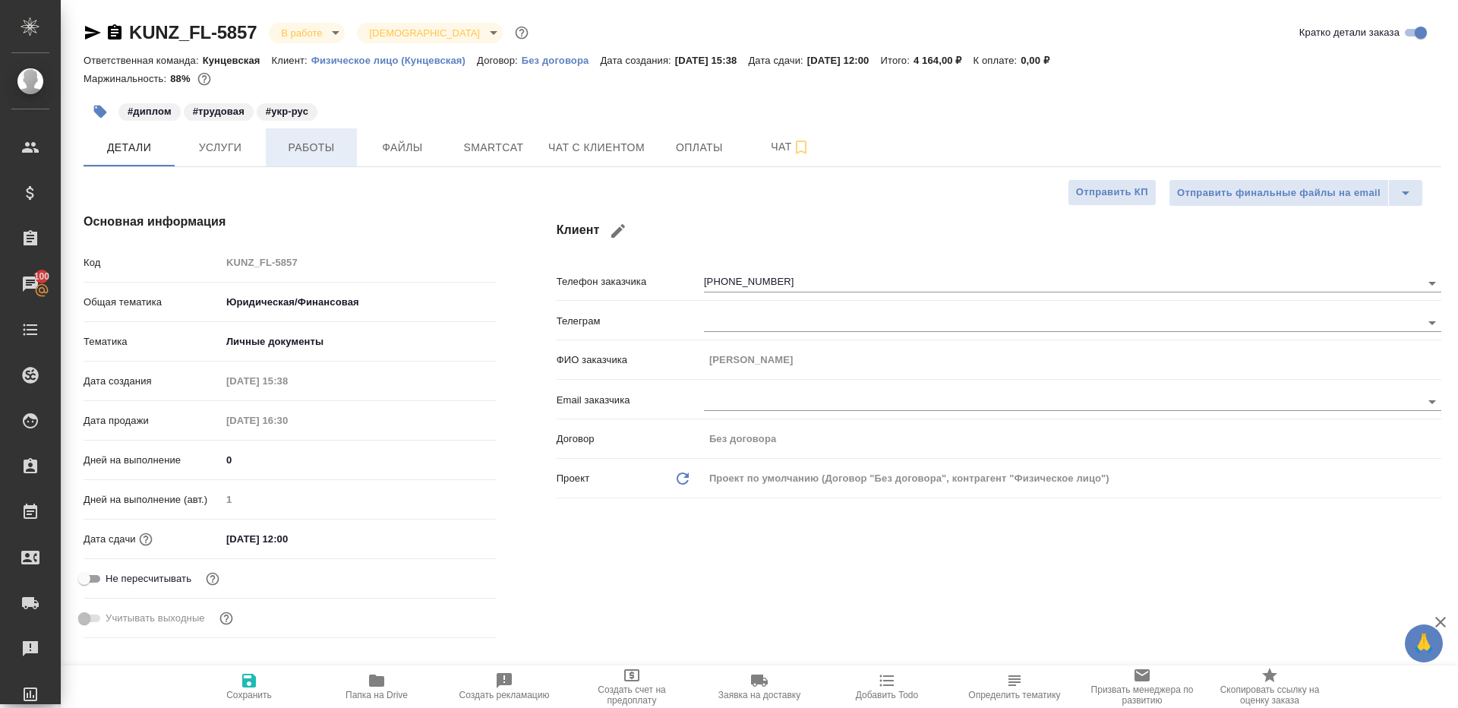
click at [304, 154] on span "Работы" at bounding box center [311, 147] width 73 height 19
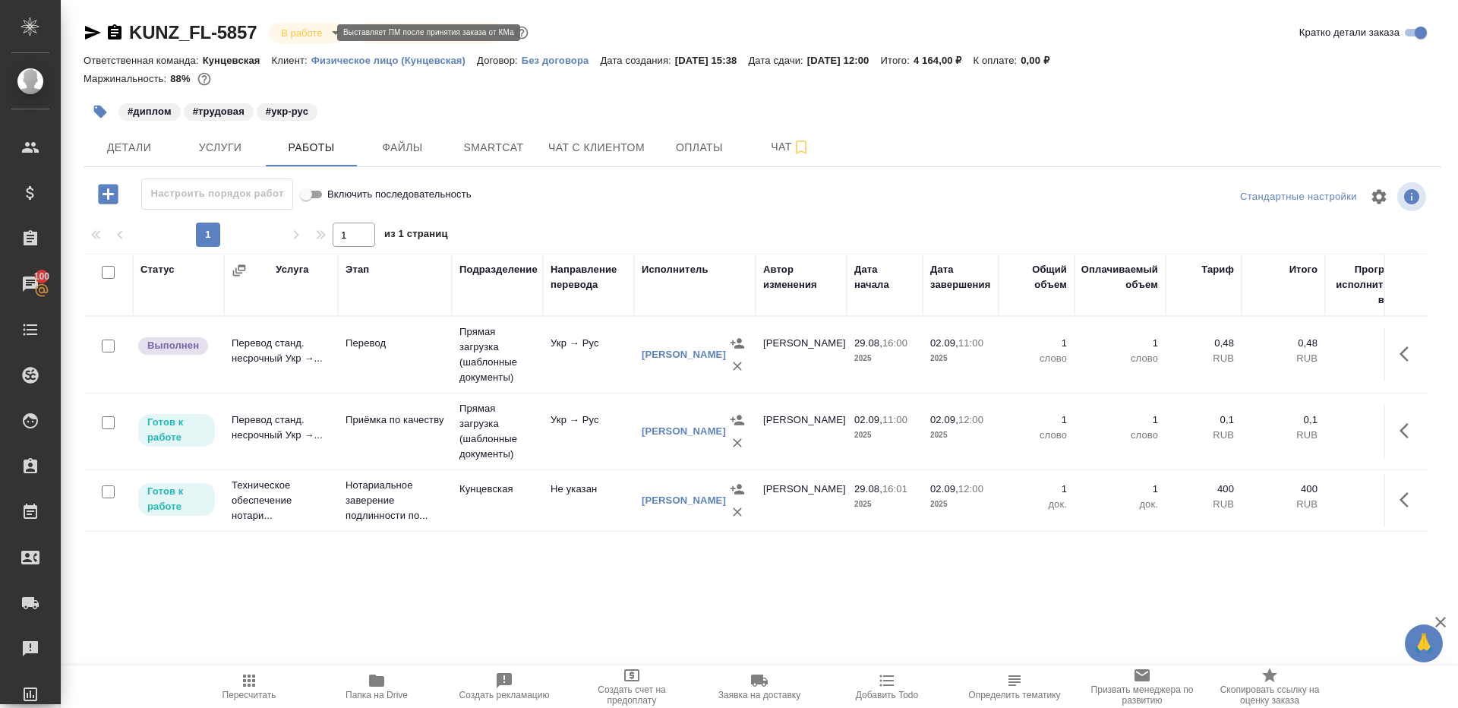
click at [321, 30] on body "🙏 .cls-1 fill:#fff; AWATERA Gazizov Rinat Клиенты Спецификации Заказы 100 Чаты …" at bounding box center [729, 354] width 1458 height 708
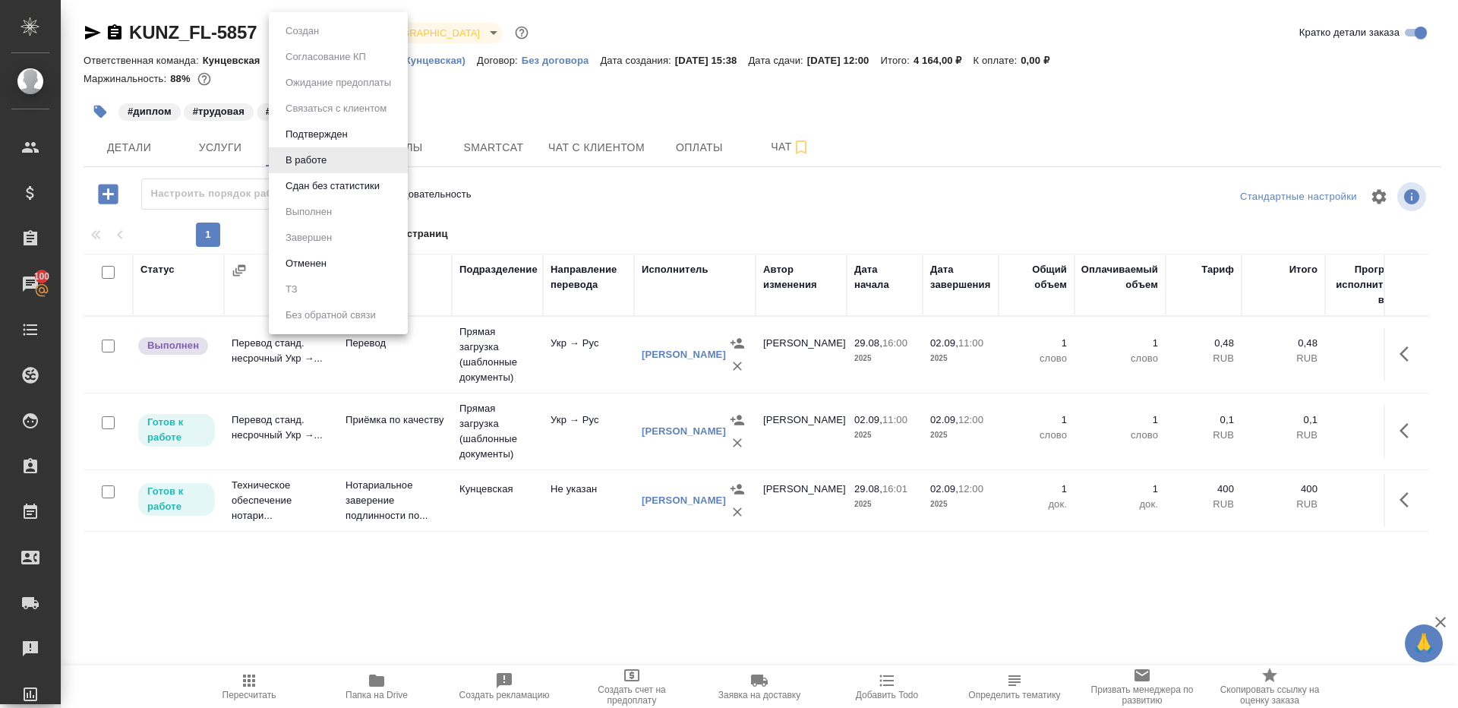
click at [861, 183] on div at bounding box center [729, 354] width 1458 height 708
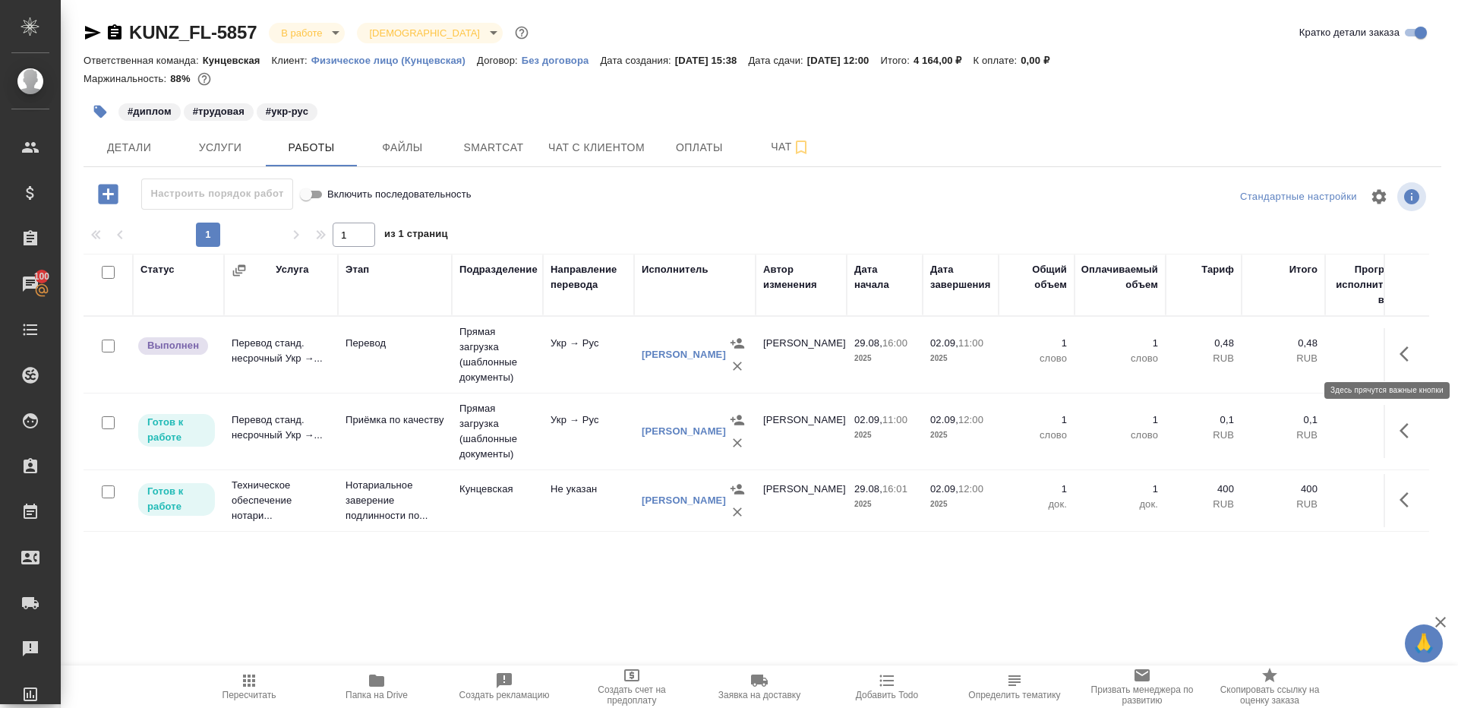
click at [1408, 350] on icon "button" at bounding box center [1409, 354] width 18 height 18
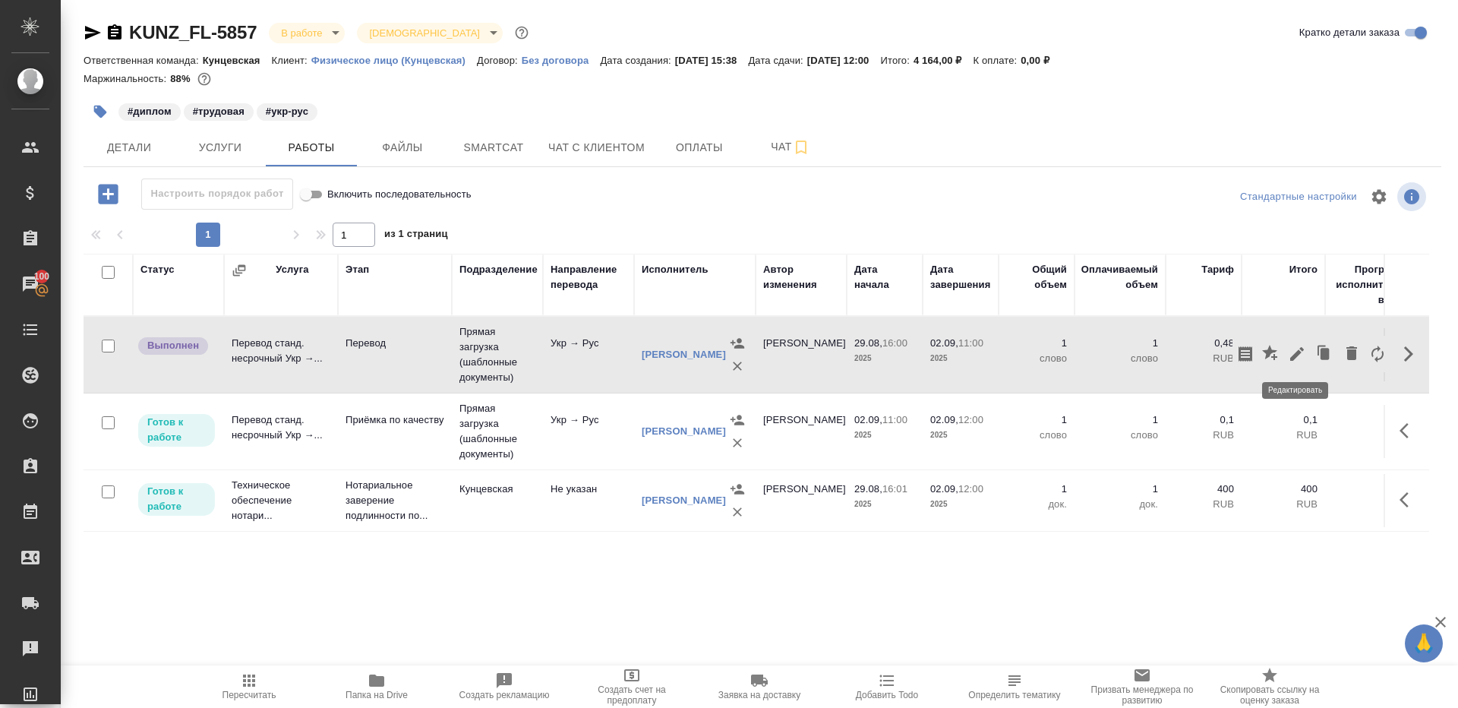
click at [1290, 354] on icon "button" at bounding box center [1297, 354] width 18 height 18
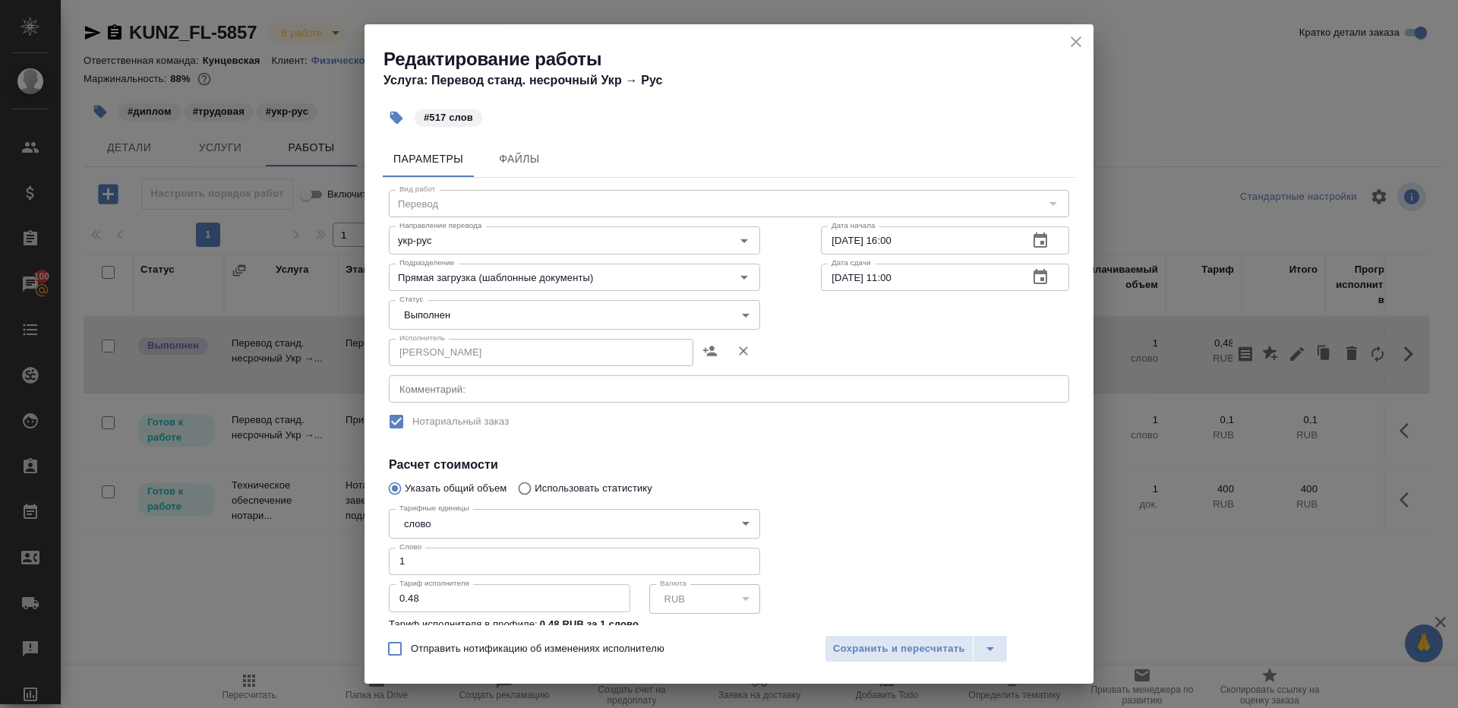
click at [478, 308] on body "🙏 .cls-1 fill:#fff; AWATERA Gazizov Rinat Клиенты Спецификации Заказы 100 Чаты …" at bounding box center [729, 354] width 1458 height 708
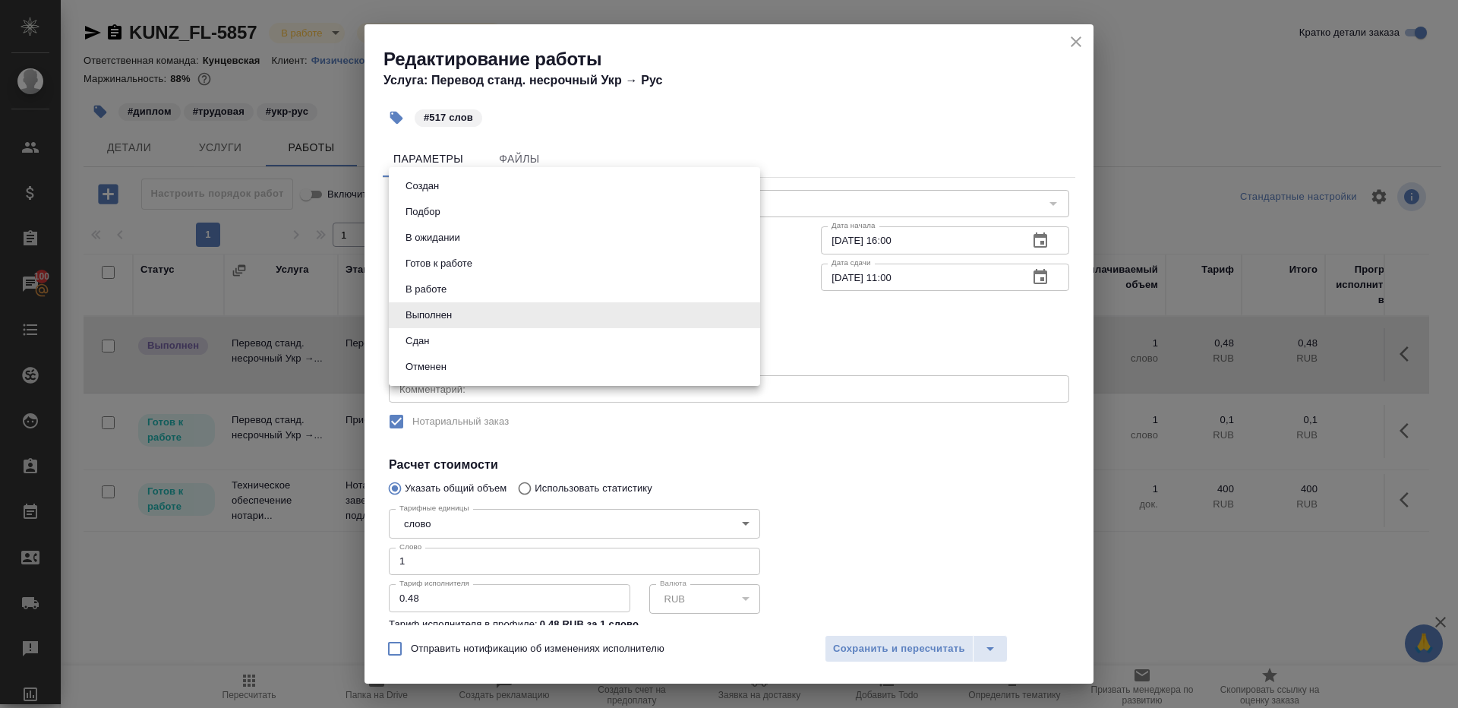
click at [466, 349] on li "Сдан" at bounding box center [574, 341] width 371 height 26
type input "closed"
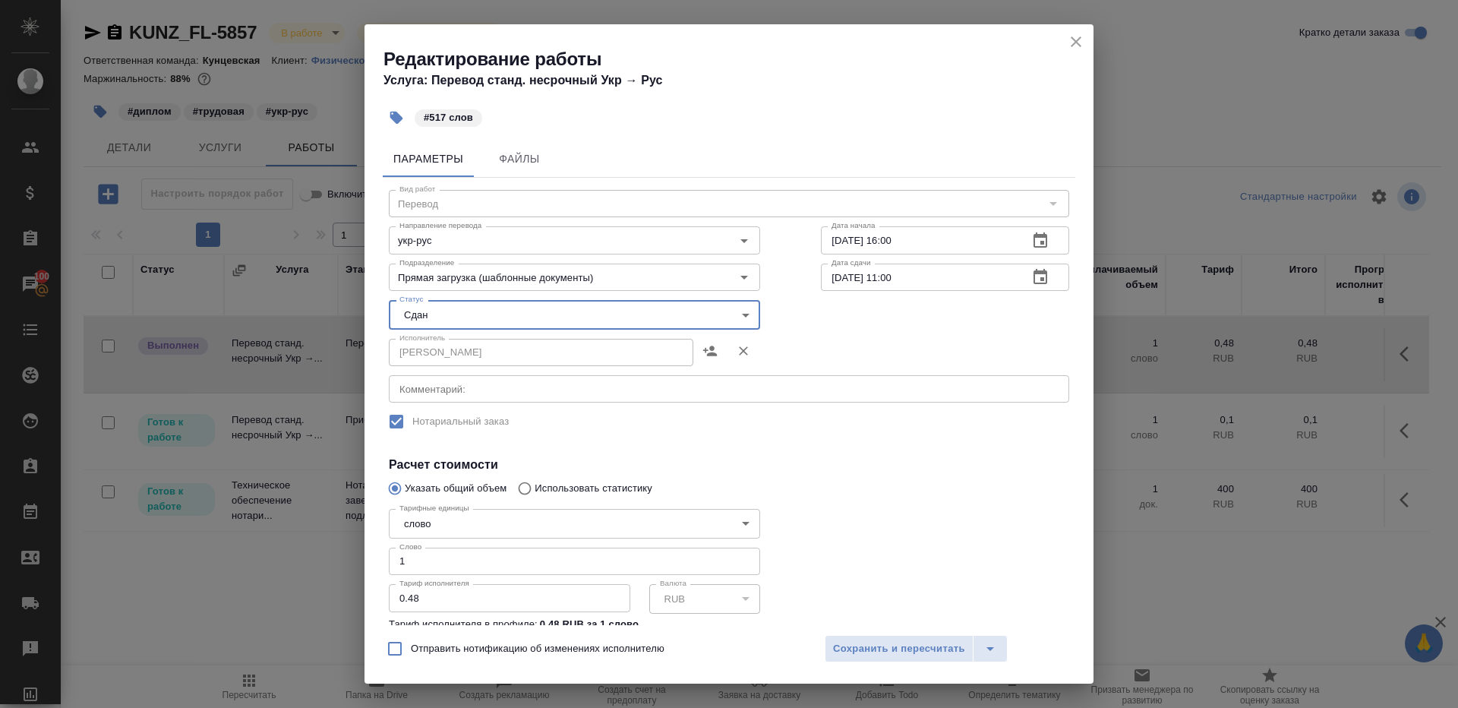
drag, startPoint x: 437, startPoint y: 564, endPoint x: 321, endPoint y: 552, distance: 116.8
click at [323, 553] on div "Редактирование работы Услуга: Перевод станд. несрочный Укр → Рус #517 слов Пара…" at bounding box center [729, 354] width 1458 height 708
type input "517"
click at [943, 655] on span "Сохранить и пересчитать" at bounding box center [899, 648] width 132 height 17
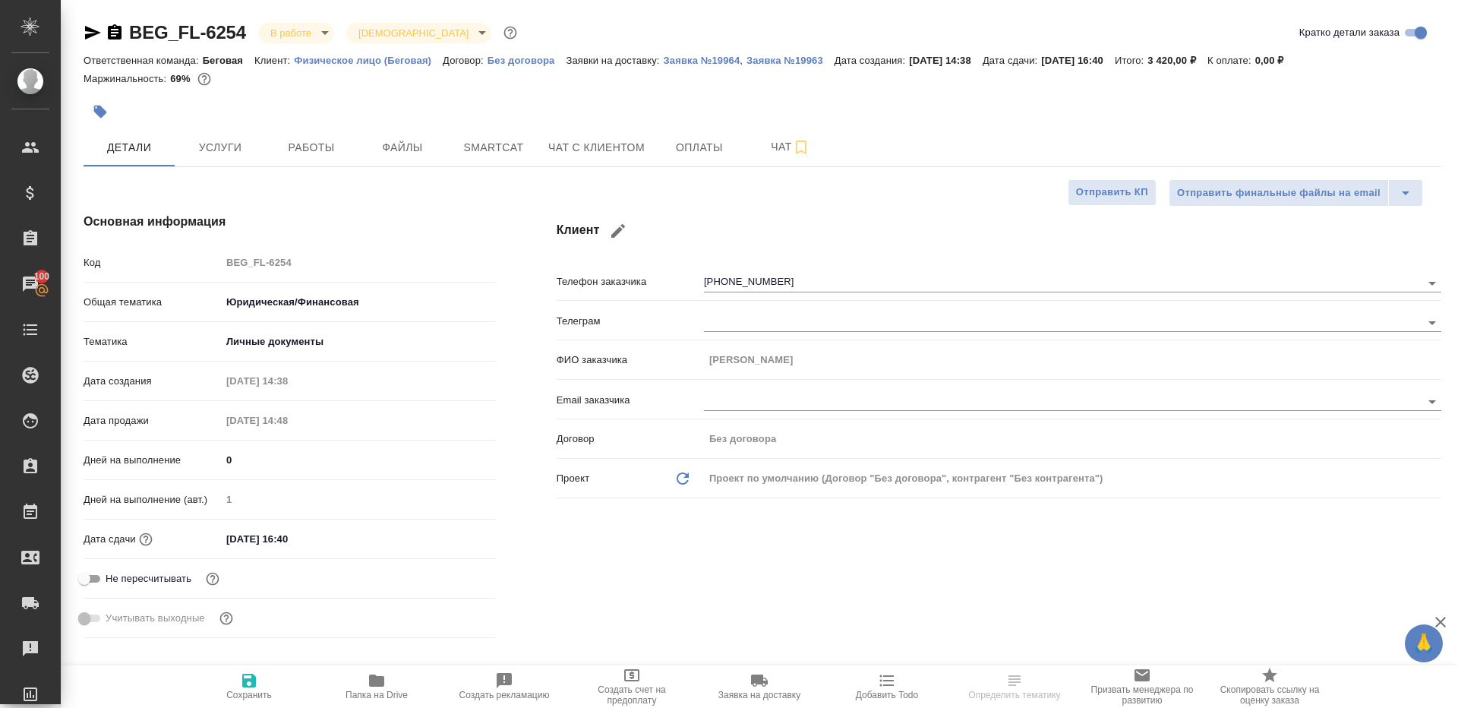
select select "RU"
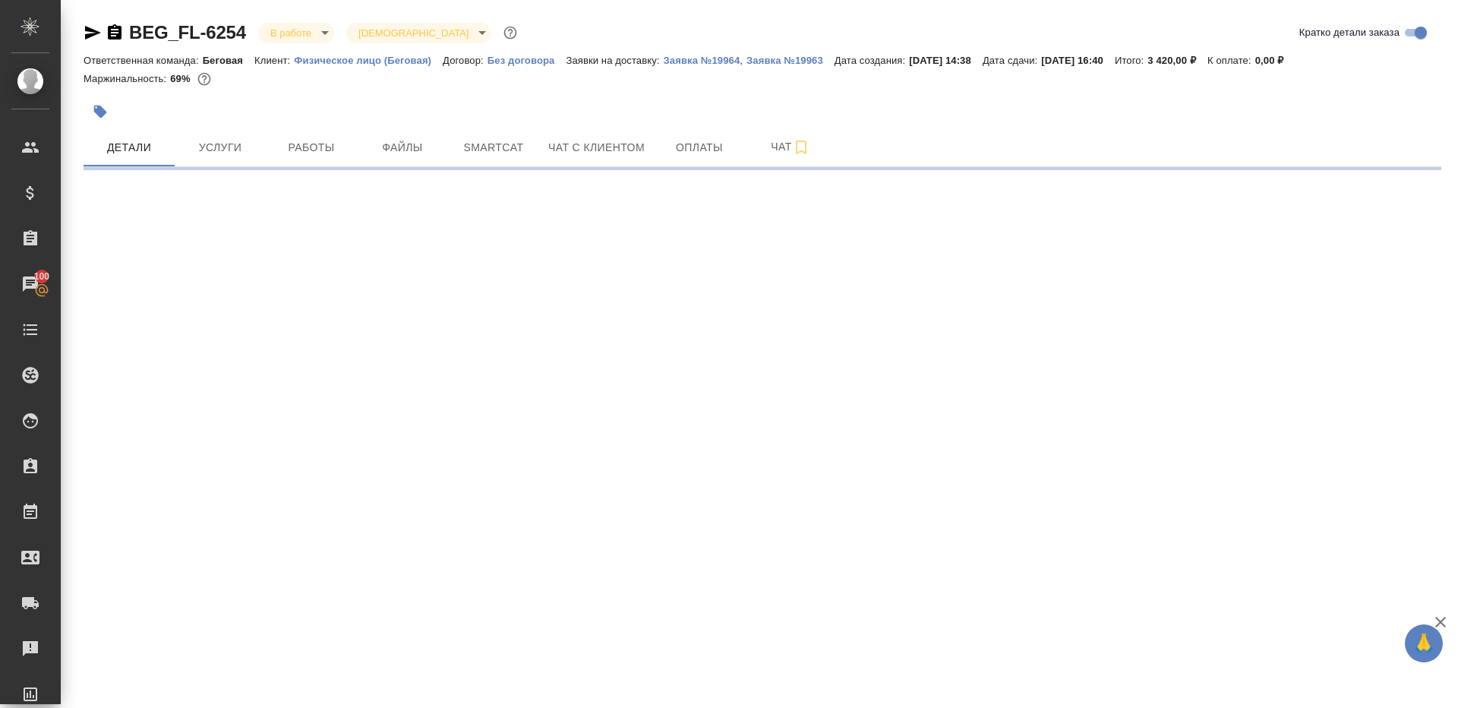
select select "RU"
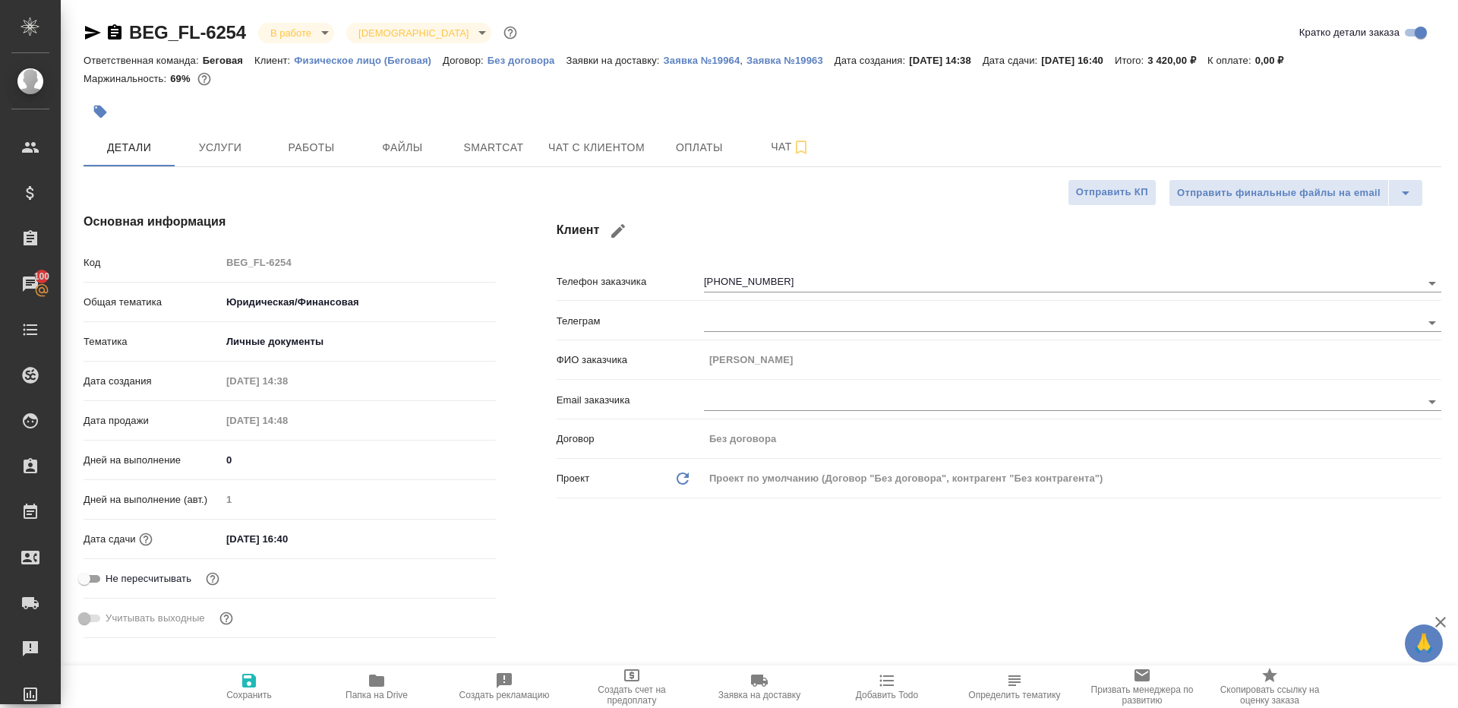
type textarea "x"
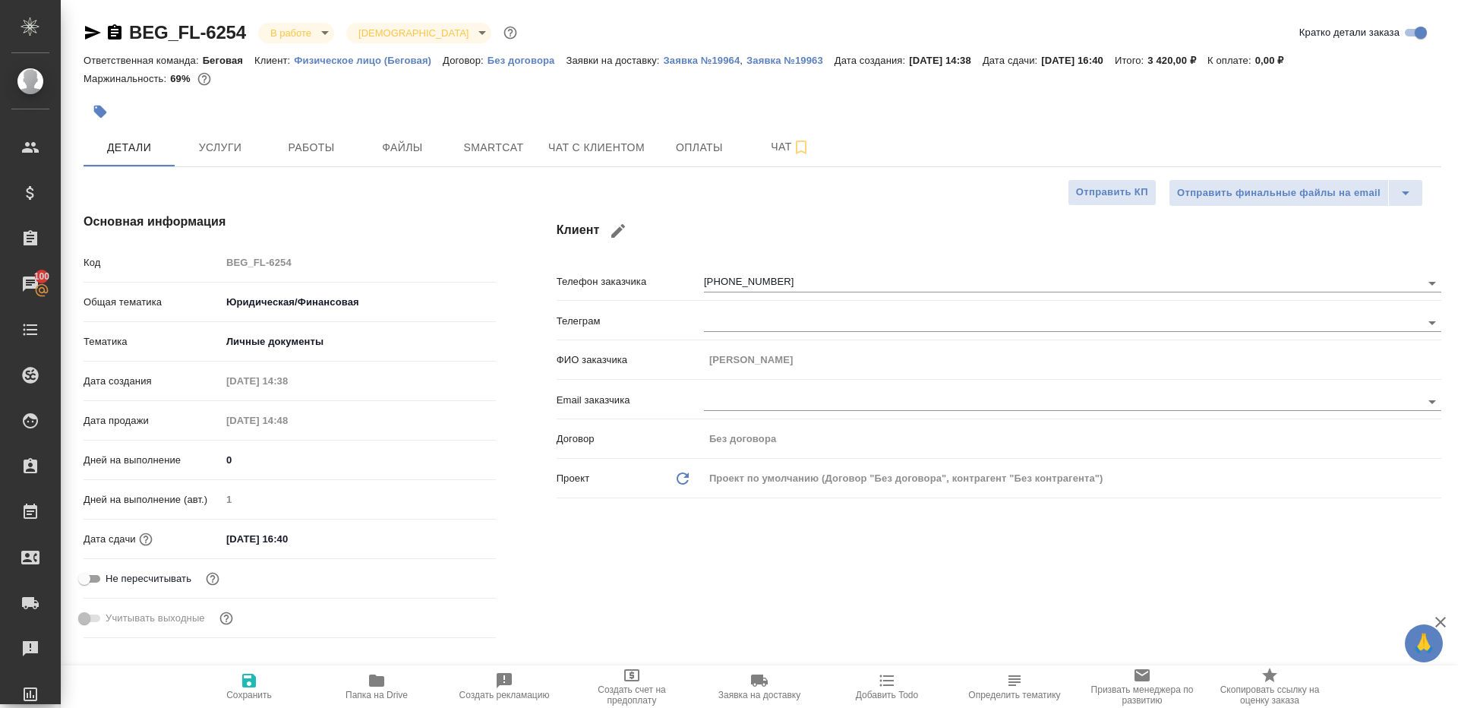
type textarea "x"
click at [317, 153] on span "Работы" at bounding box center [311, 147] width 73 height 19
type textarea "x"
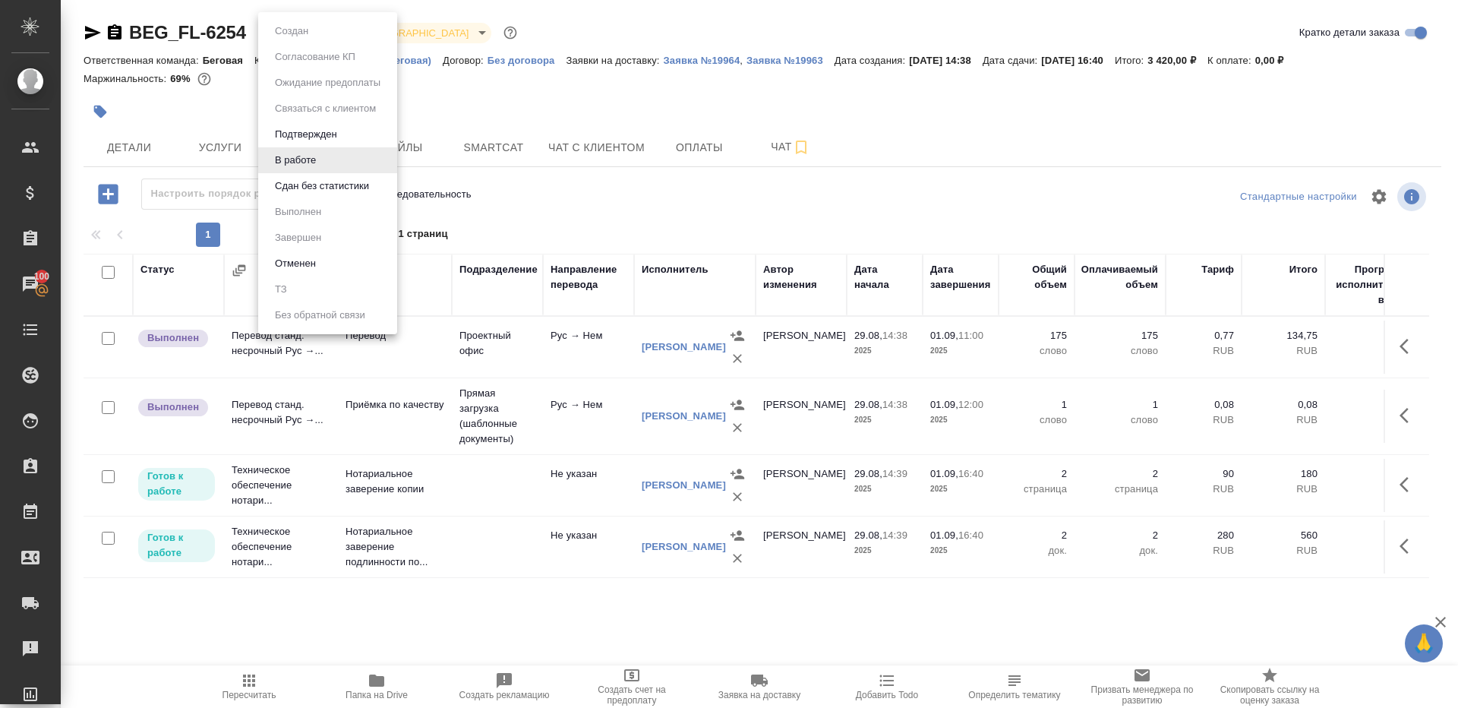
click at [323, 33] on body "🙏 .cls-1 fill:#fff; AWATERA [PERSON_NAME] Клиенты Спецификации Заказы 100 Чаты …" at bounding box center [729, 354] width 1458 height 708
click at [346, 169] on li "В работе" at bounding box center [327, 160] width 139 height 26
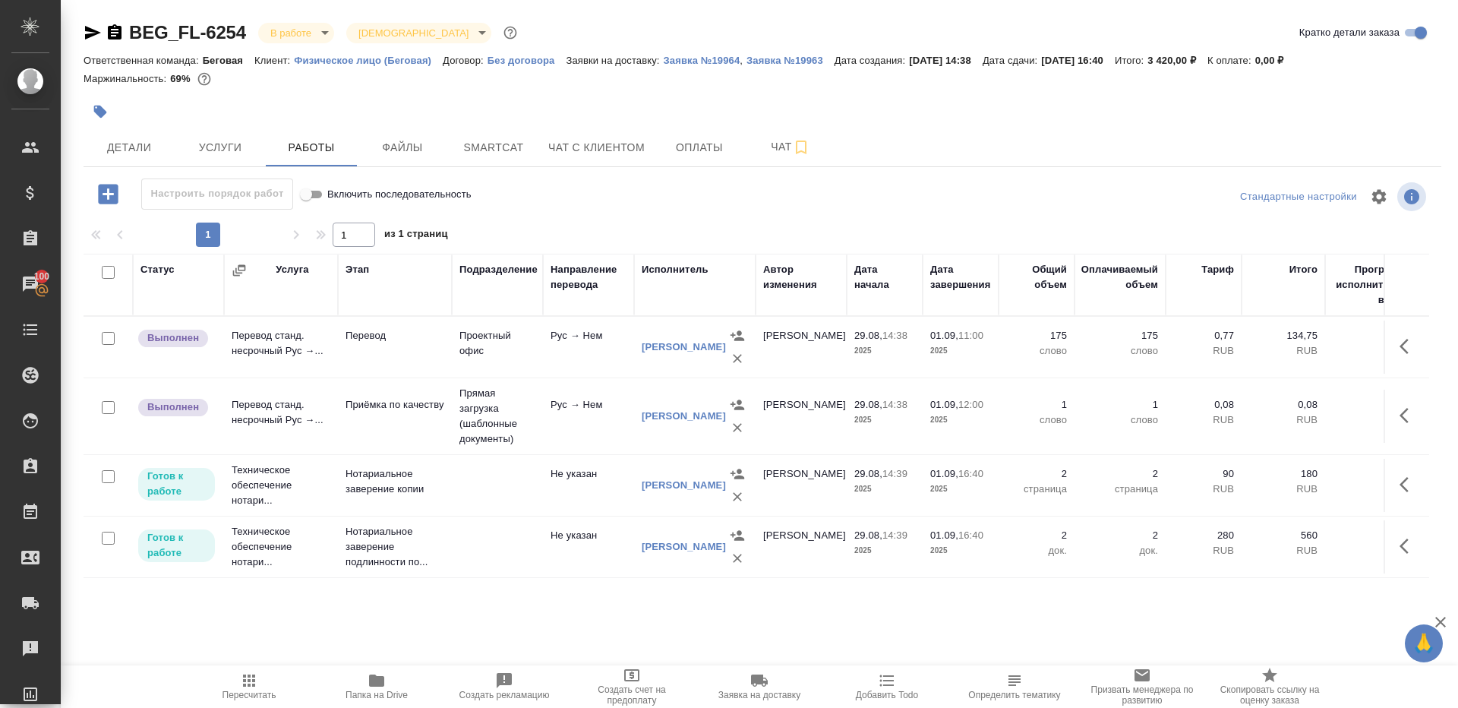
click at [323, 37] on body "🙏 .cls-1 fill:#fff; AWATERA [PERSON_NAME] Клиенты Спецификации Заказы 100 Чаты …" at bounding box center [729, 354] width 1458 height 708
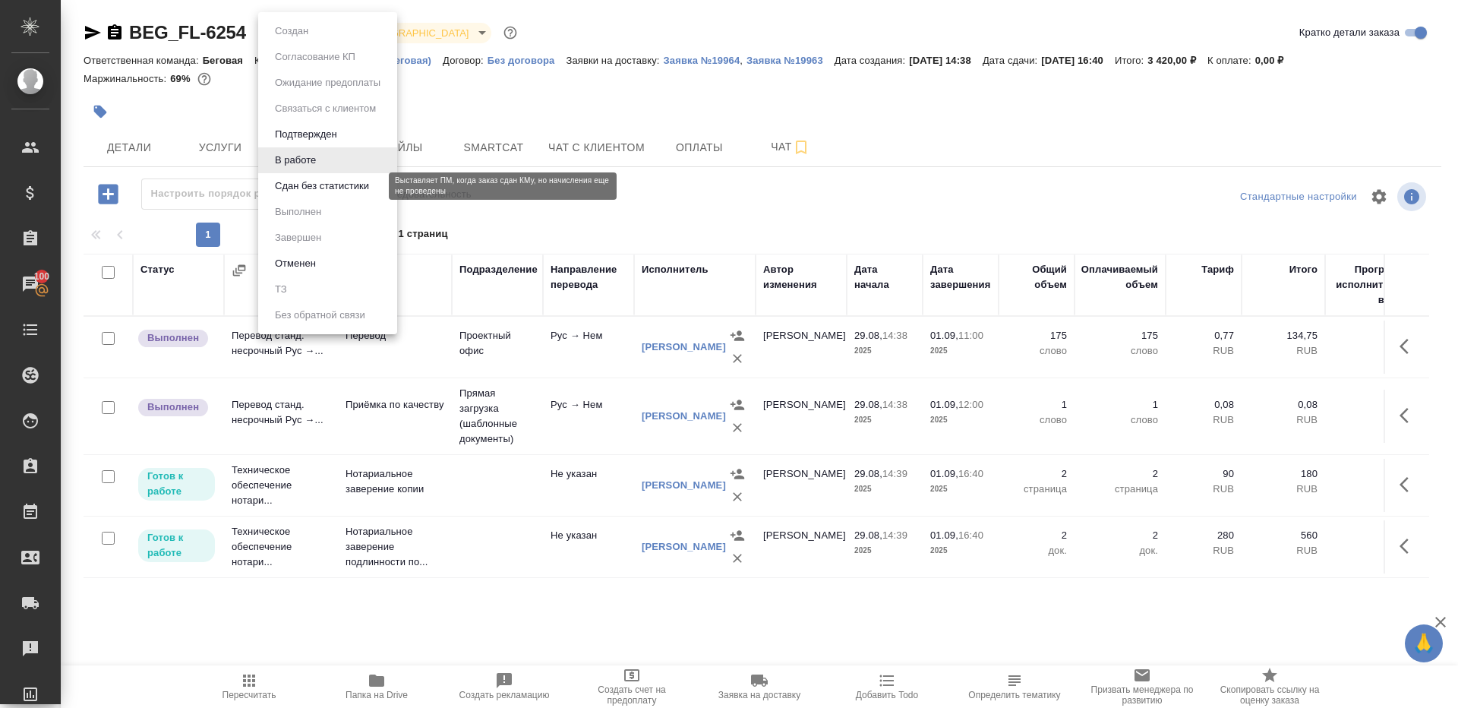
click at [355, 187] on button "Сдан без статистики" at bounding box center [321, 186] width 103 height 17
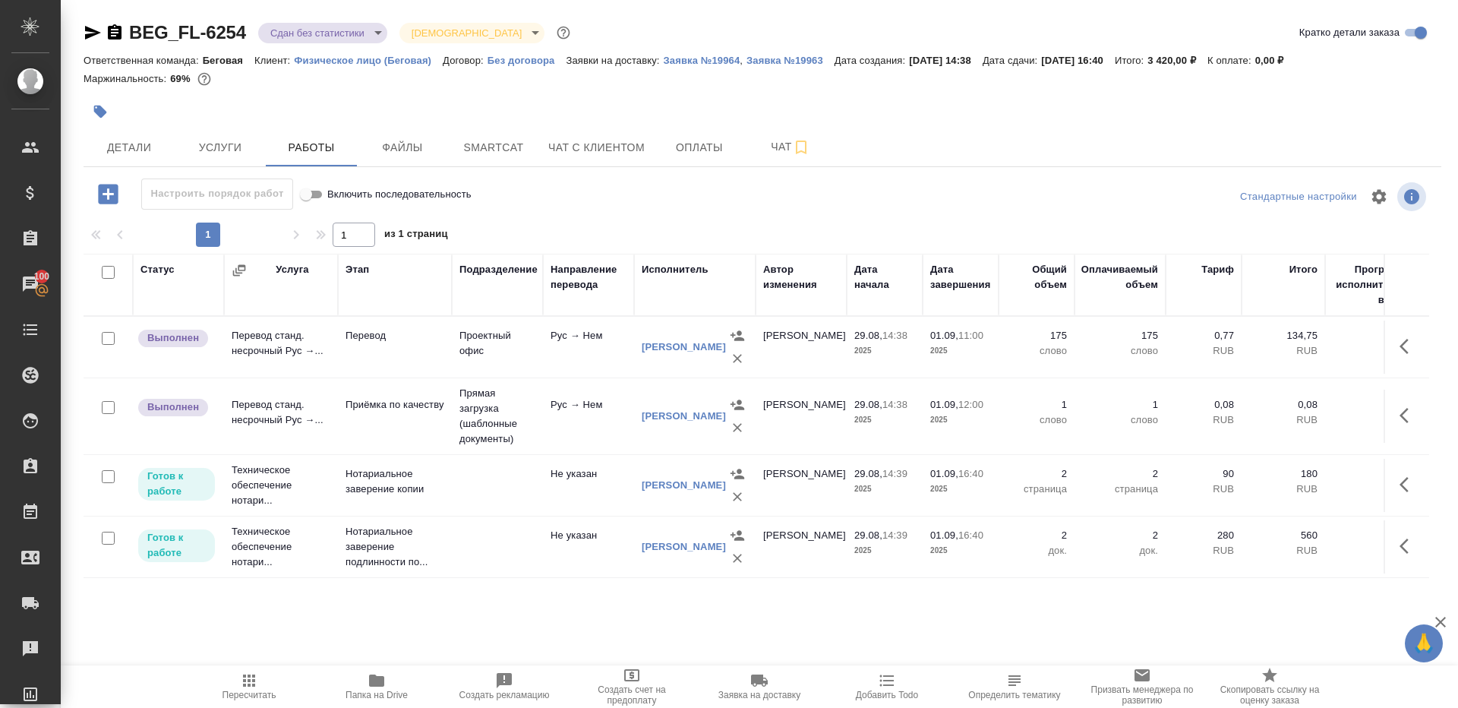
click at [358, 30] on body "🙏 .cls-1 fill:#fff; AWATERA [PERSON_NAME] Клиенты Спецификации Заказы 100 Чаты …" at bounding box center [729, 354] width 1458 height 708
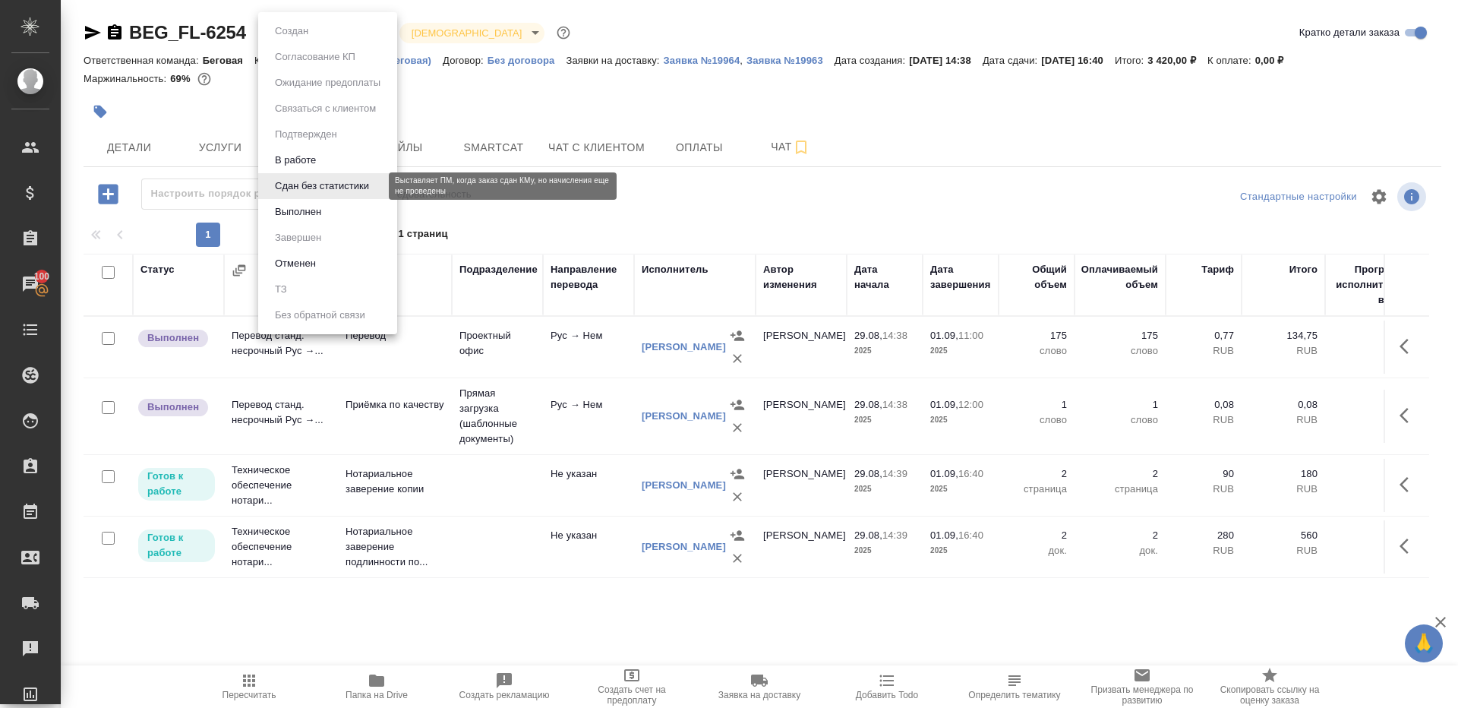
click at [355, 212] on li "Выполнен" at bounding box center [327, 212] width 139 height 26
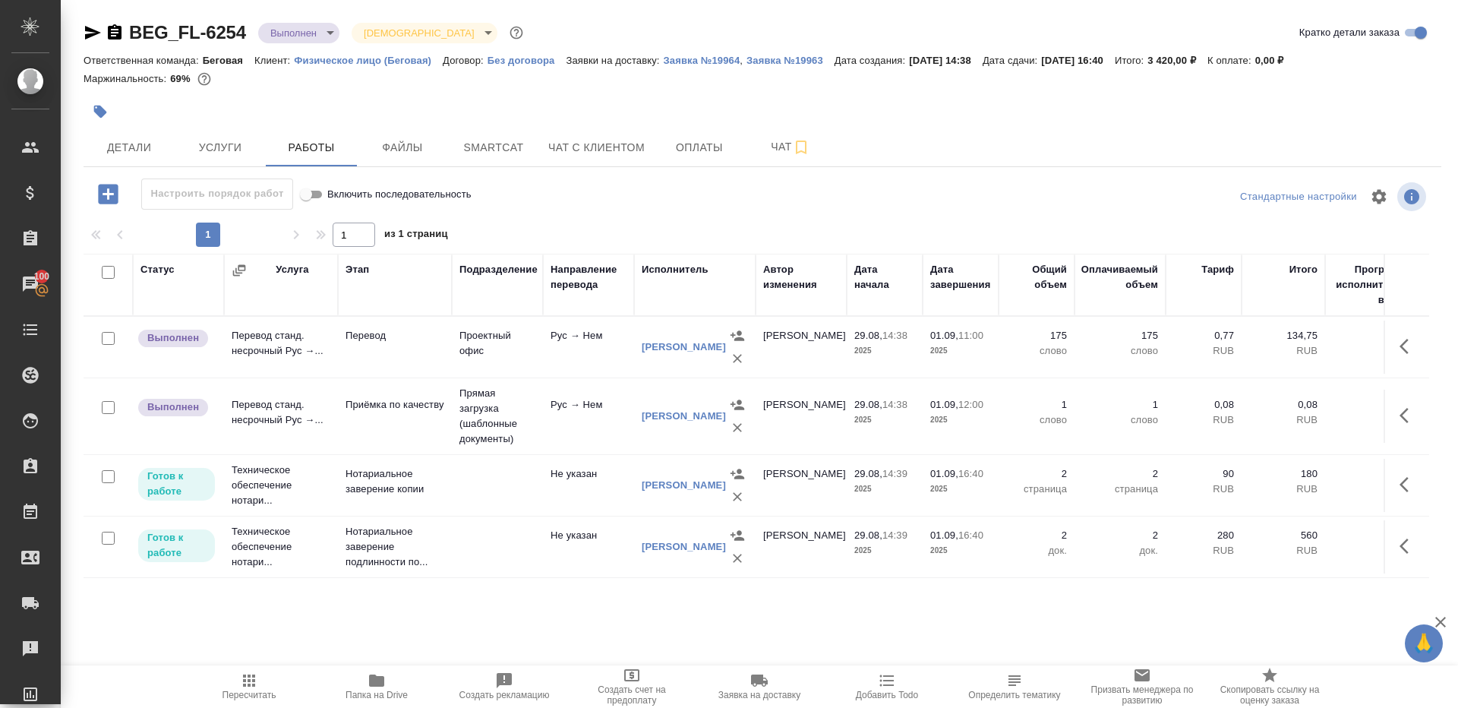
click at [1409, 342] on icon "button" at bounding box center [1409, 346] width 18 height 18
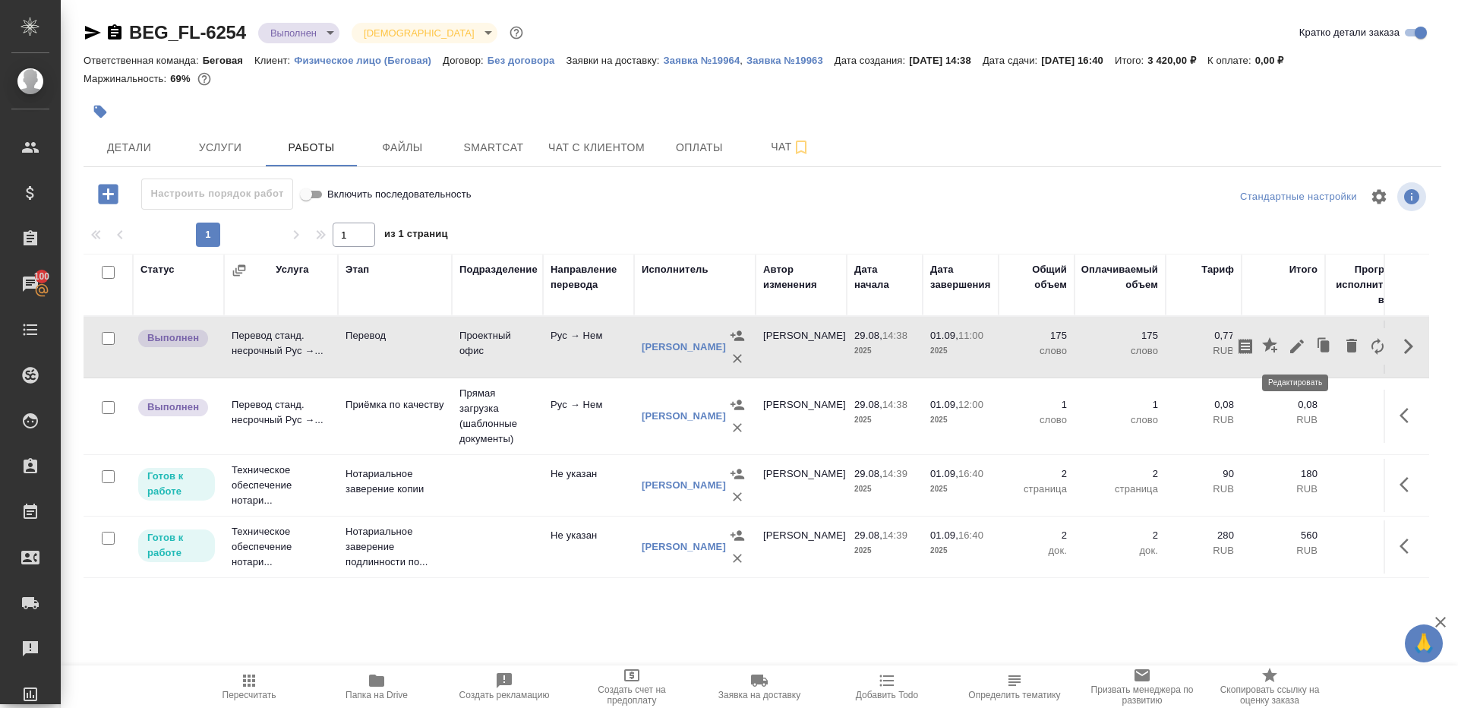
click at [1297, 340] on icon "button" at bounding box center [1297, 346] width 18 height 18
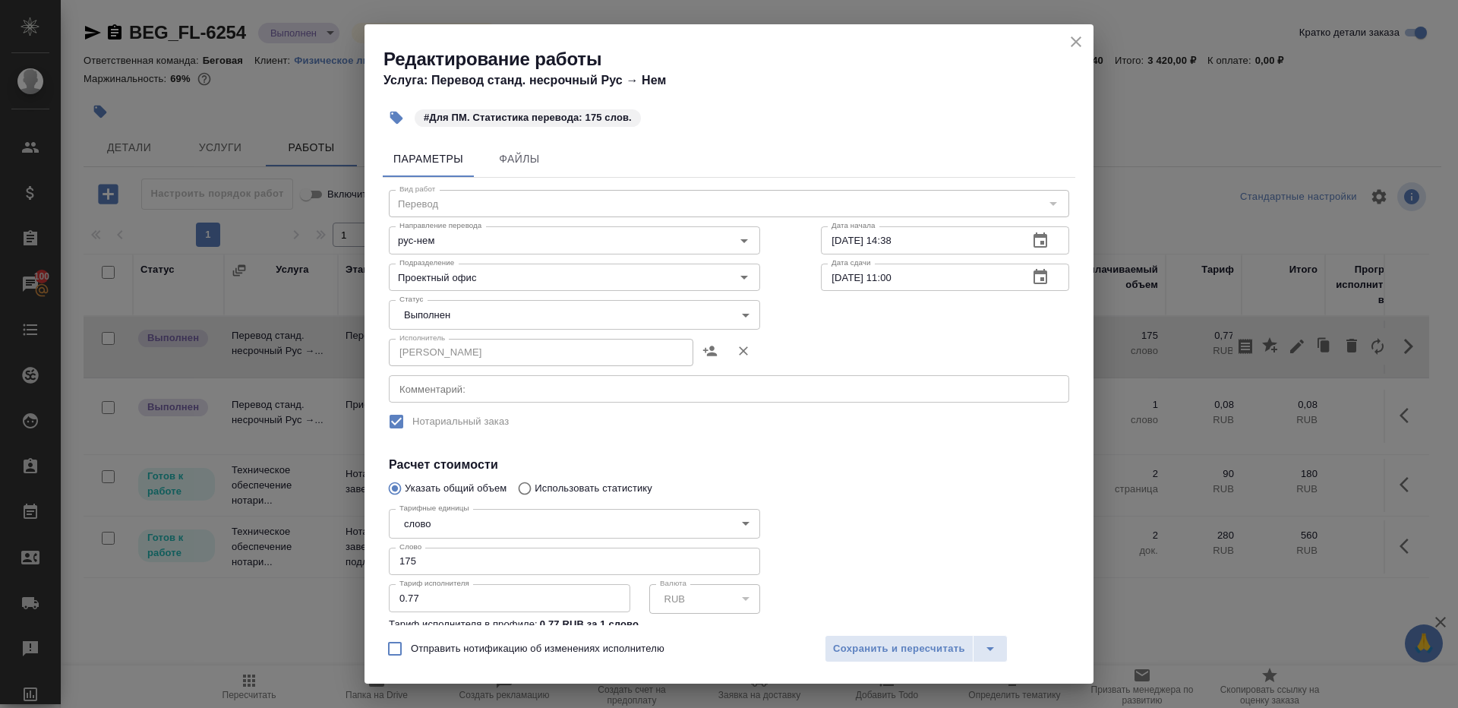
click at [480, 314] on body "🙏 .cls-1 fill:#fff; AWATERA Gazizov Rinat Клиенты Спецификации Заказы 100 Чаты …" at bounding box center [729, 354] width 1458 height 708
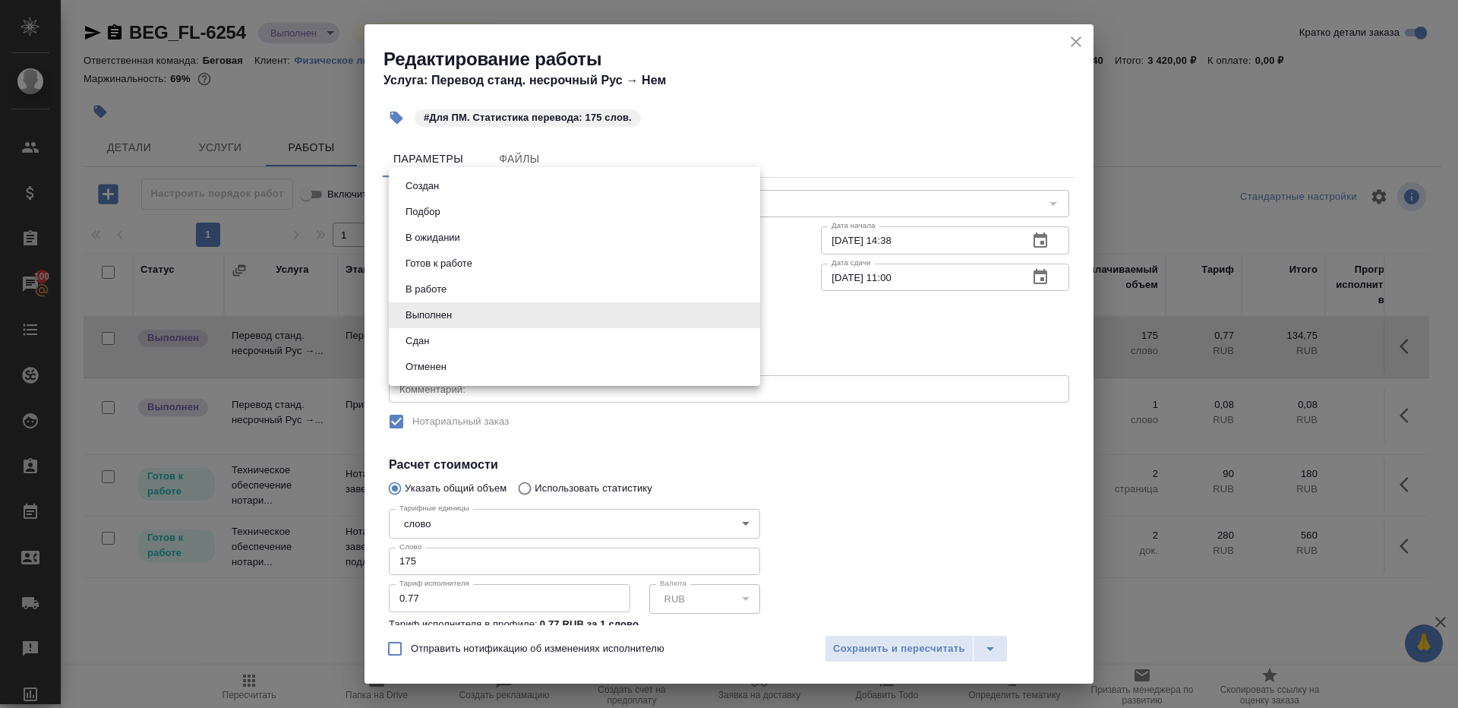
click at [466, 338] on li "Сдан" at bounding box center [574, 341] width 371 height 26
type input "closed"
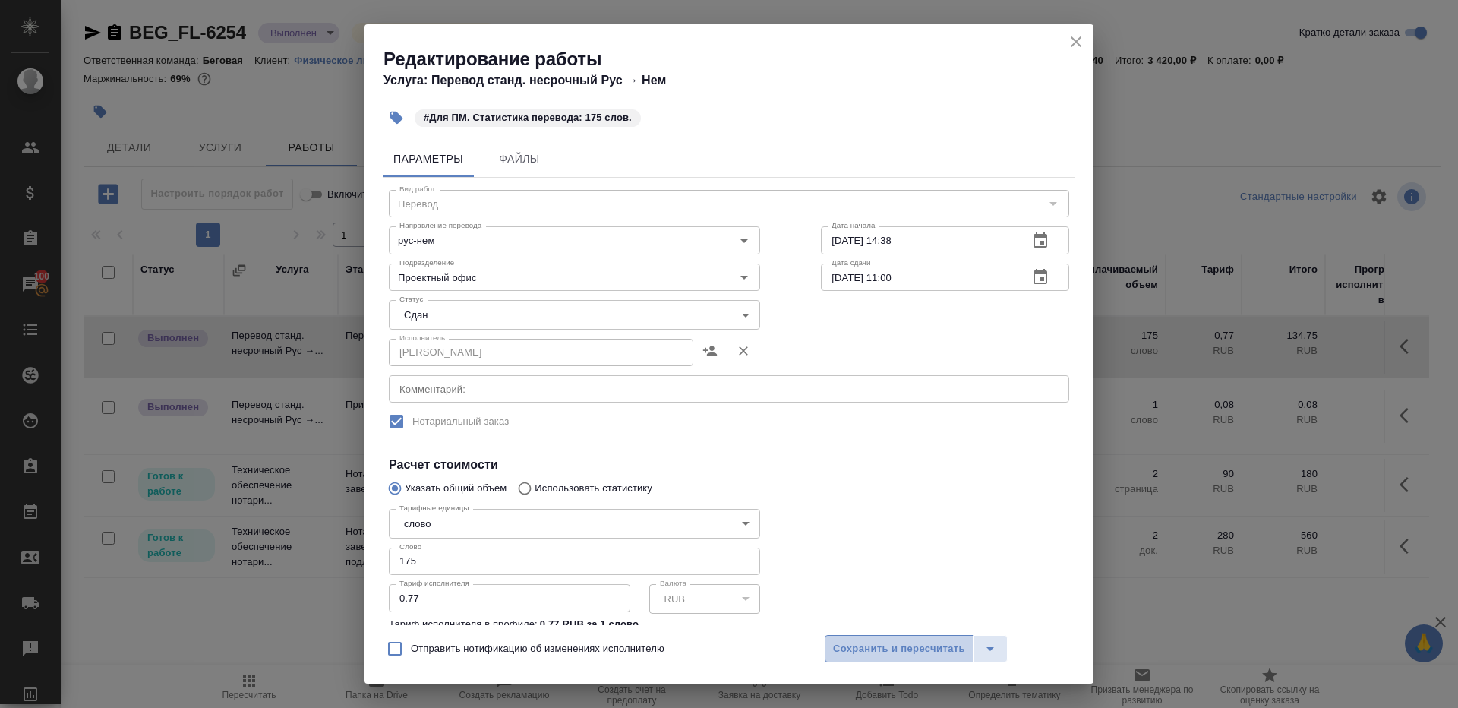
click at [835, 643] on span "Сохранить и пересчитать" at bounding box center [899, 648] width 132 height 17
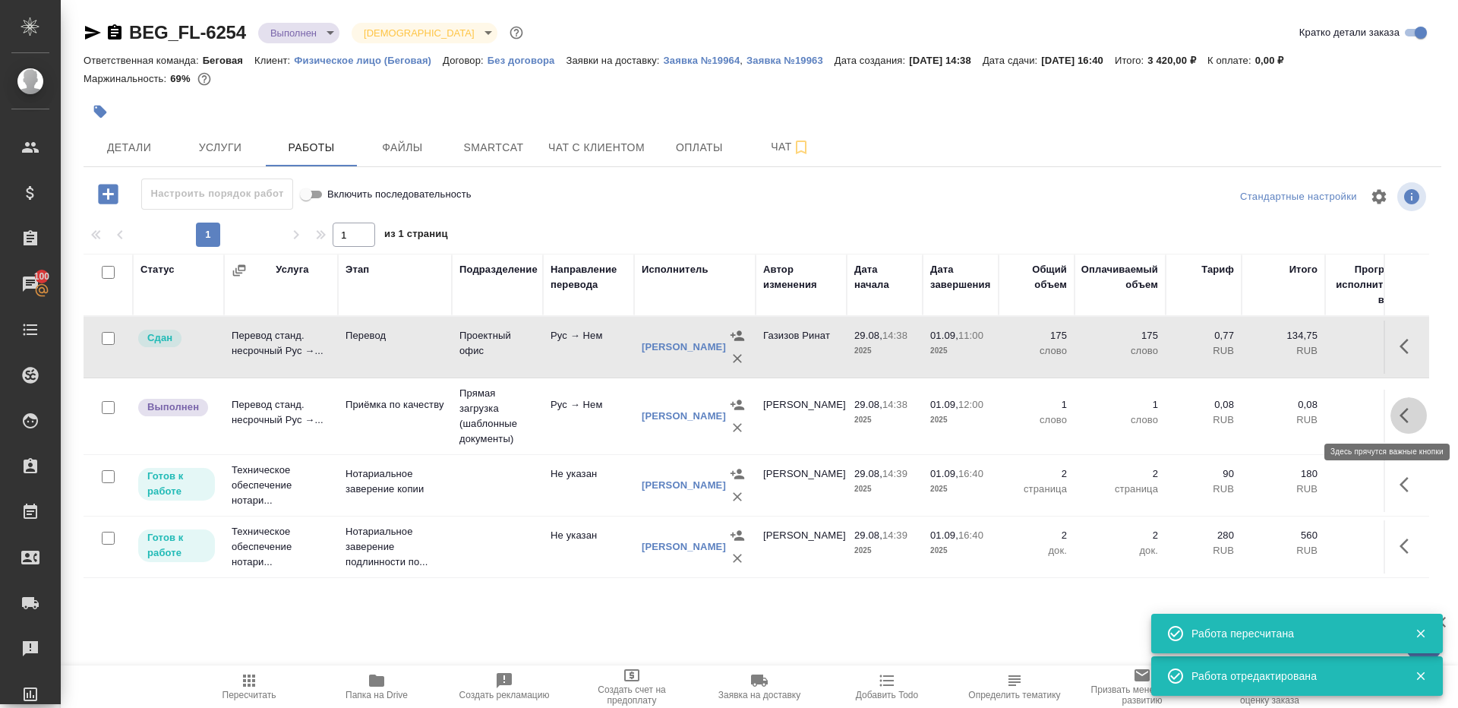
click at [1410, 412] on icon "button" at bounding box center [1409, 415] width 18 height 18
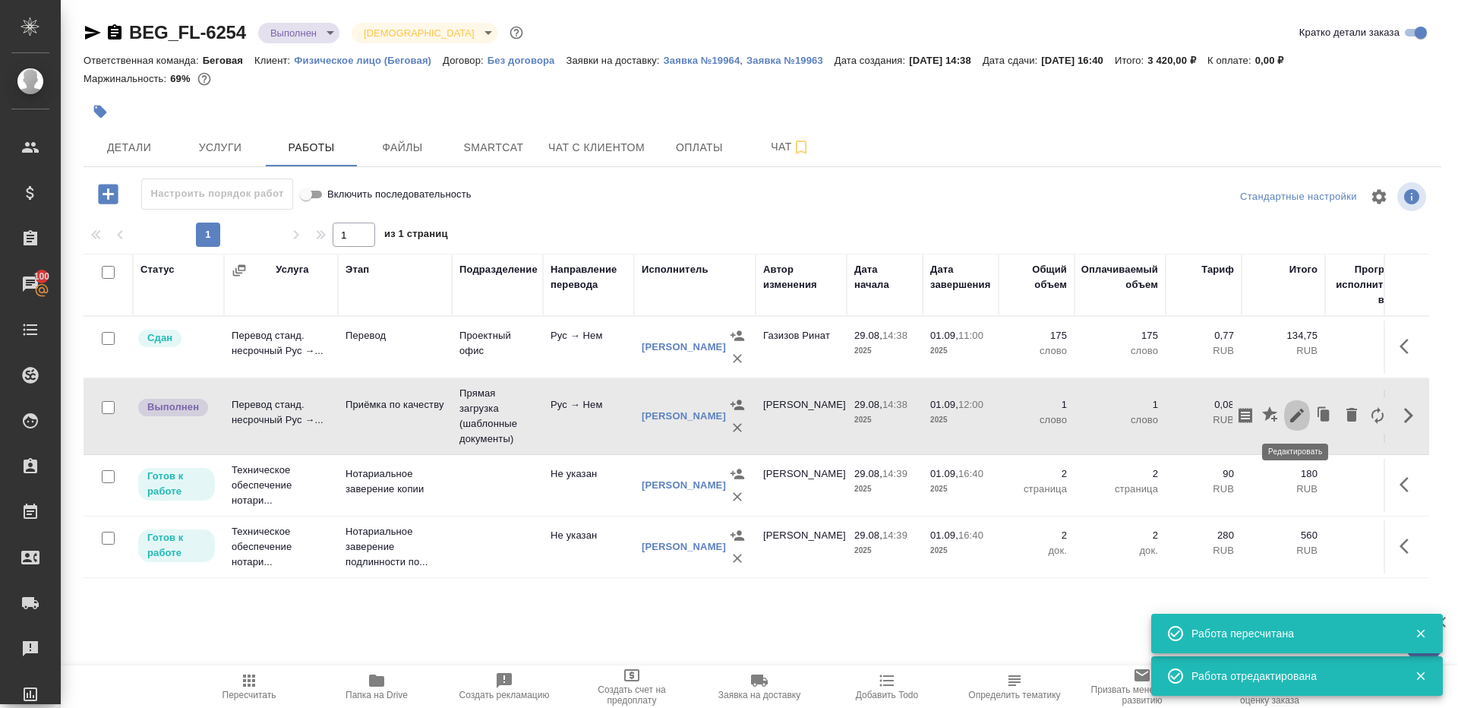
click at [1296, 413] on icon "button" at bounding box center [1297, 416] width 14 height 14
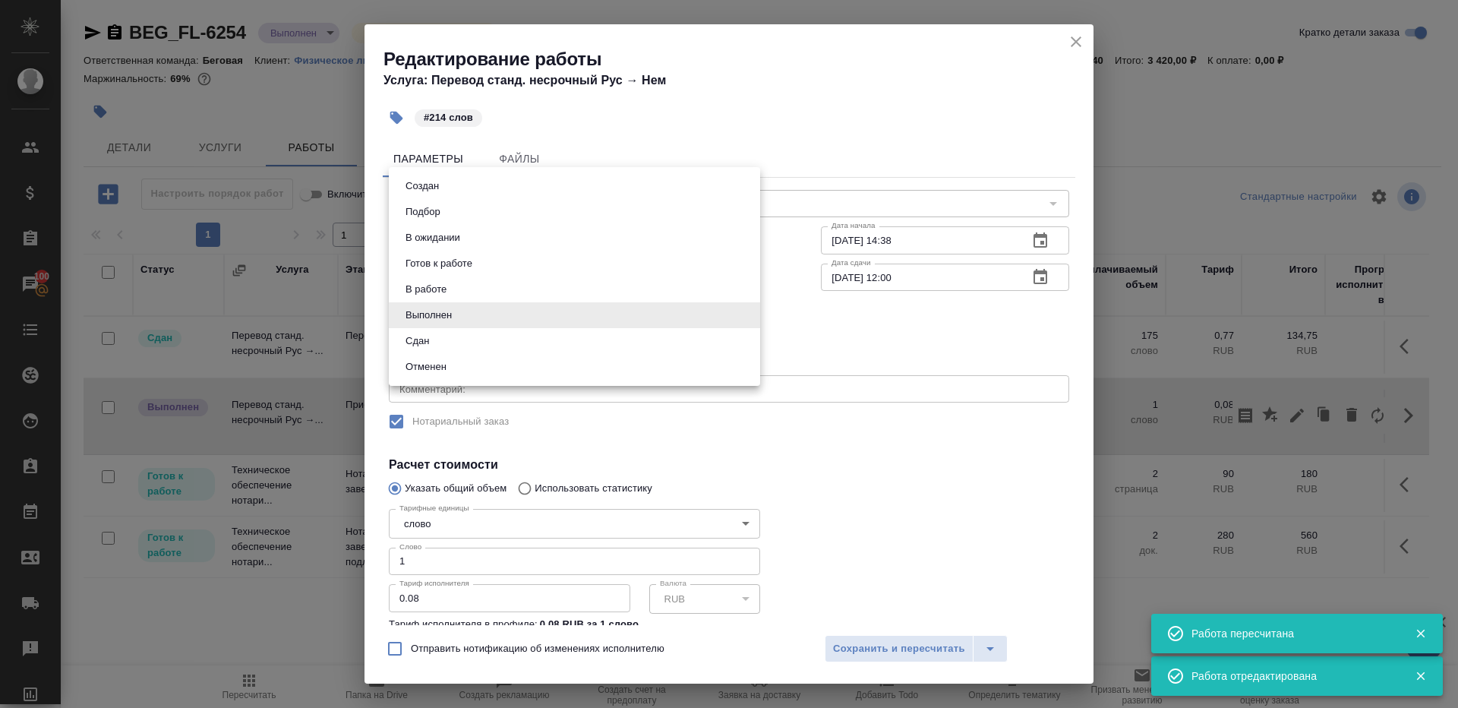
click at [482, 304] on body "🙏 .cls-1 fill:#fff; AWATERA Gazizov Rinat Клиенты Спецификации Заказы 100 Чаты …" at bounding box center [729, 354] width 1458 height 708
click at [479, 338] on li "Сдан" at bounding box center [574, 341] width 371 height 26
type input "closed"
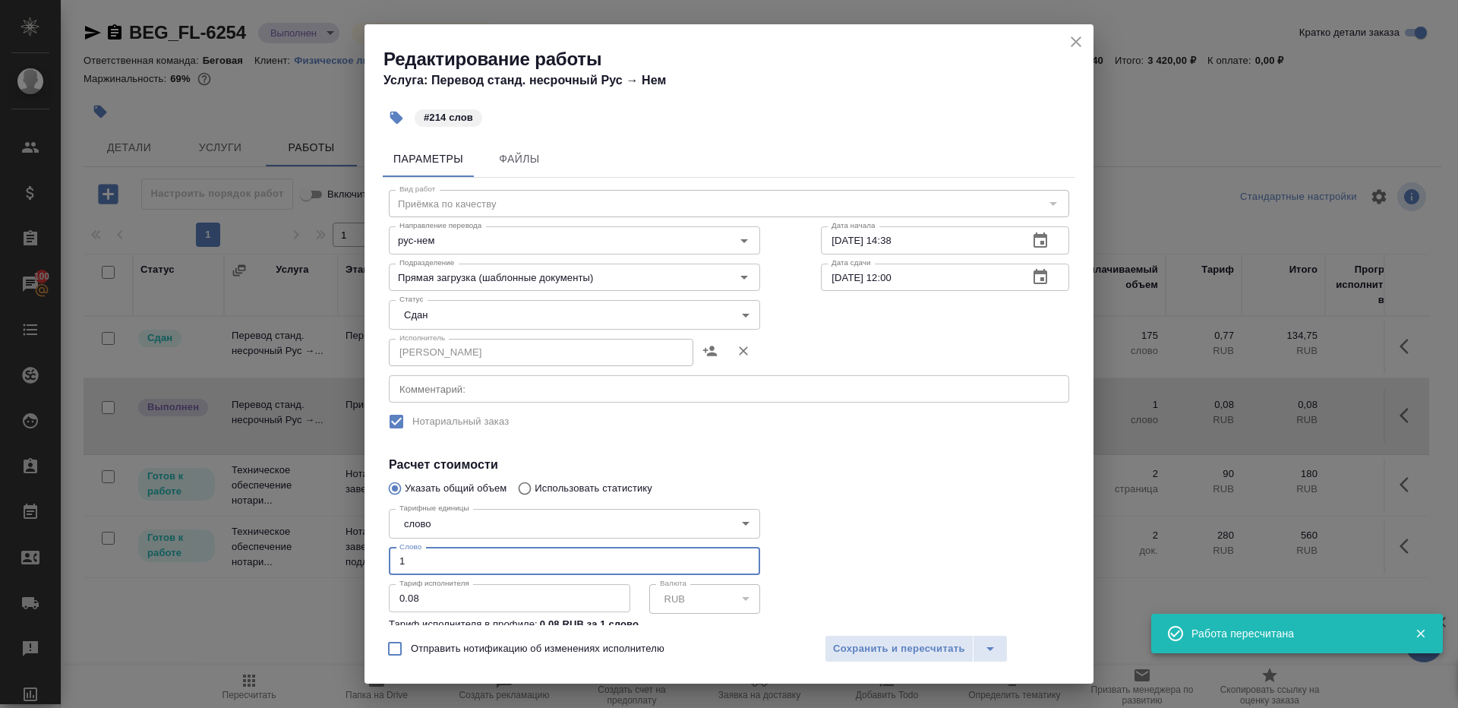
drag, startPoint x: 431, startPoint y: 569, endPoint x: 234, endPoint y: 541, distance: 199.5
click at [237, 541] on div "Редактирование работы Услуга: Перевод станд. несрочный Рус → Нем #214 слов Пара…" at bounding box center [729, 354] width 1458 height 708
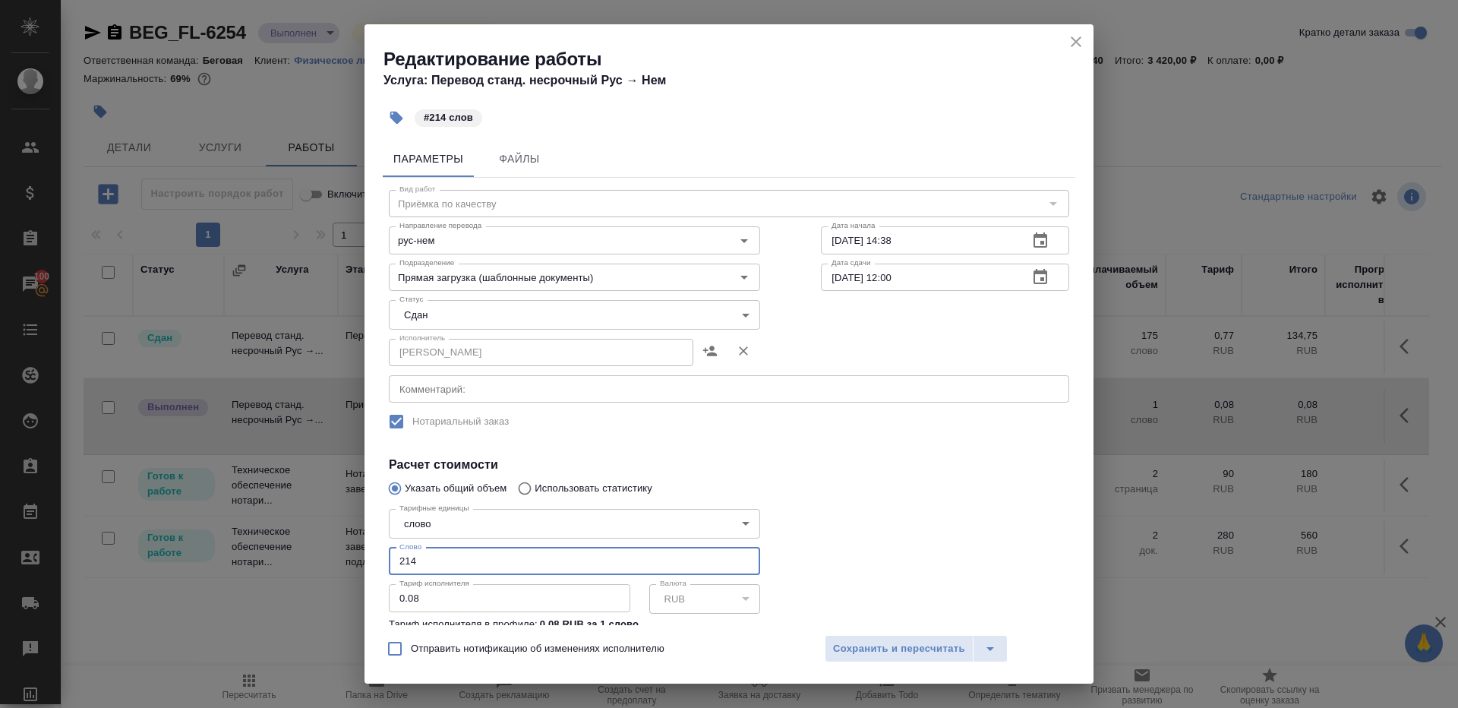
type input "214"
click at [889, 453] on div "Вид работ Приёмка по качеству Вид работ Направление перевода рус-нем Направлени…" at bounding box center [729, 457] width 693 height 558
click at [890, 652] on span "Сохранить и пересчитать" at bounding box center [899, 648] width 132 height 17
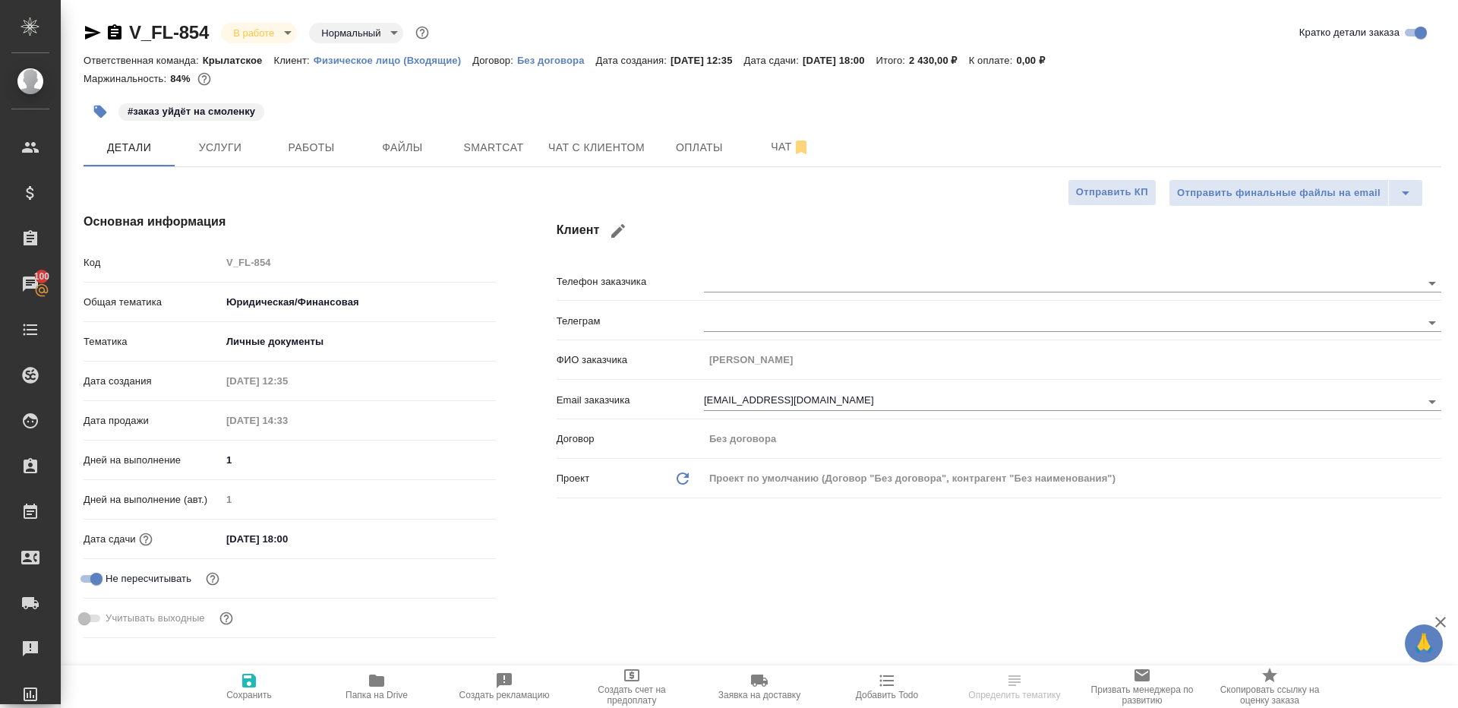
select select "RU"
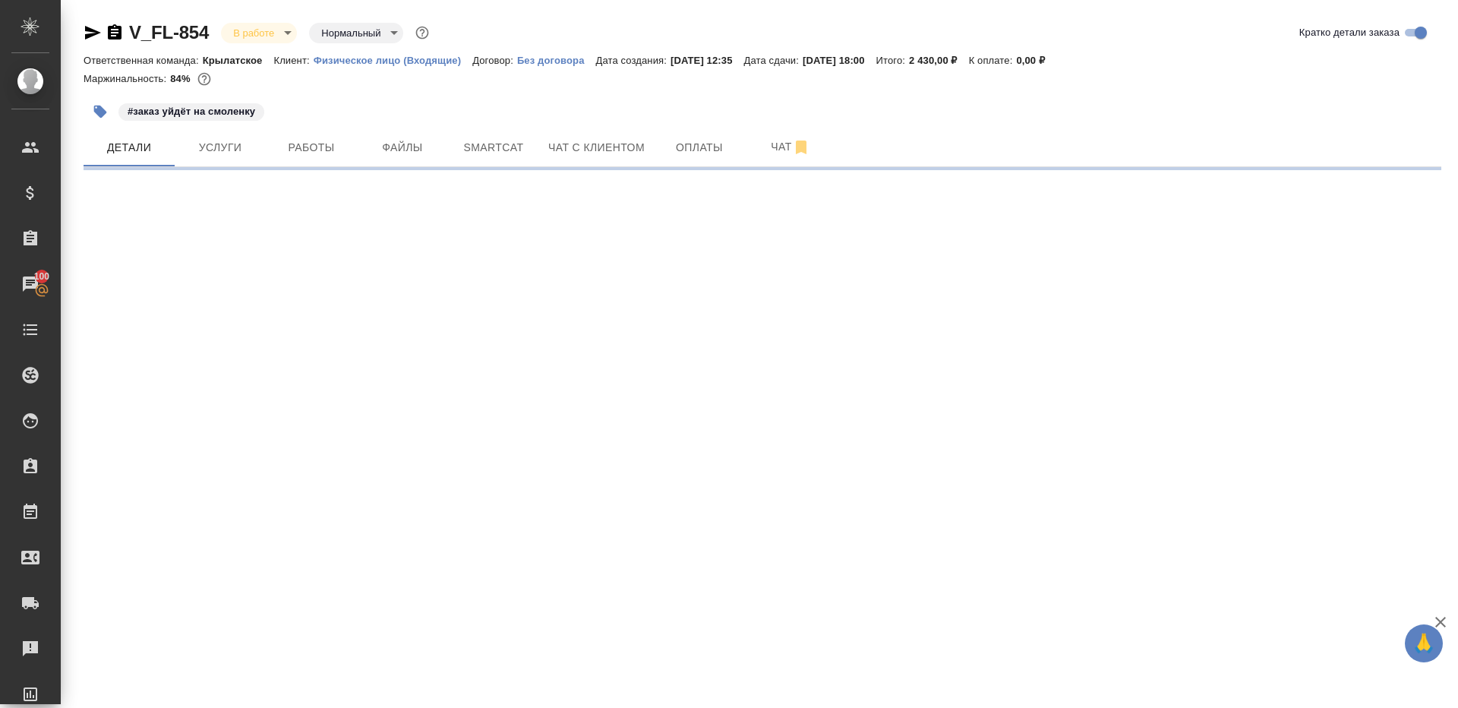
select select "RU"
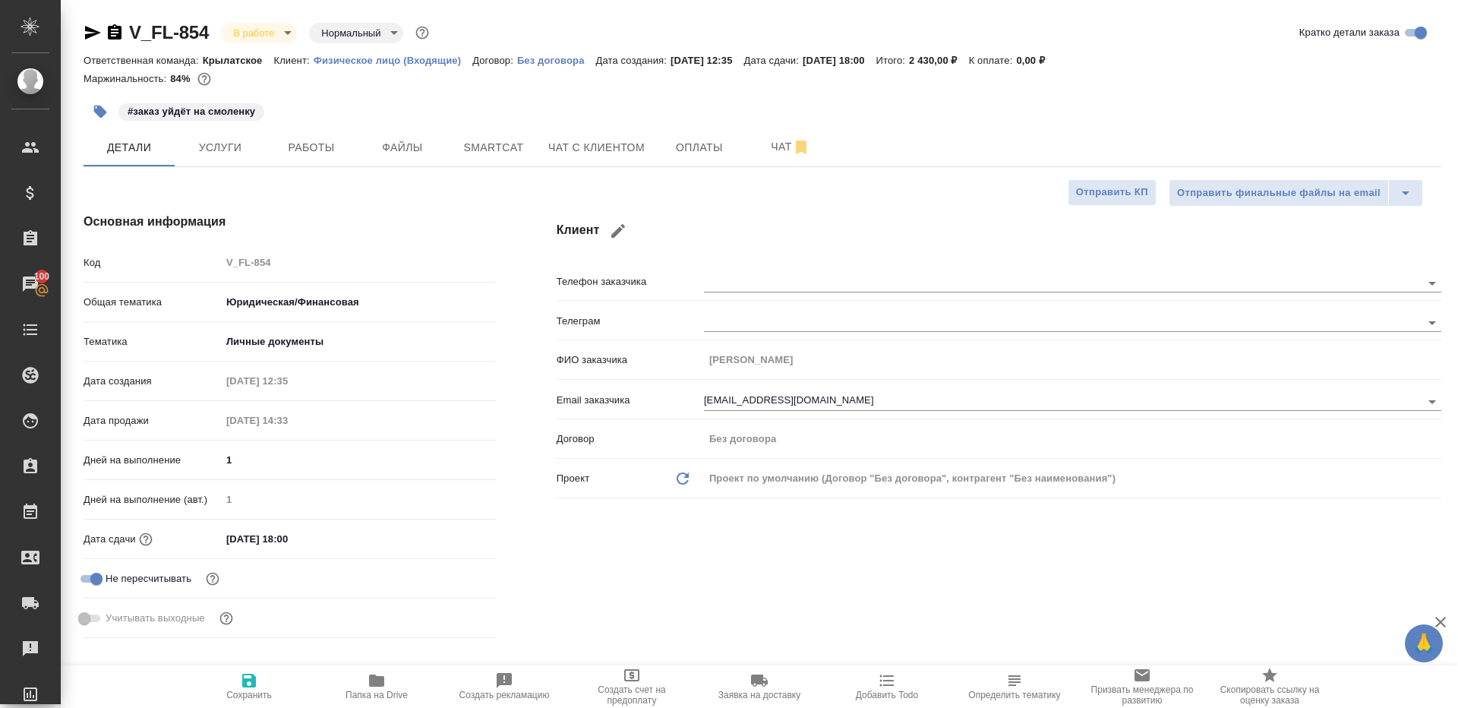
type textarea "x"
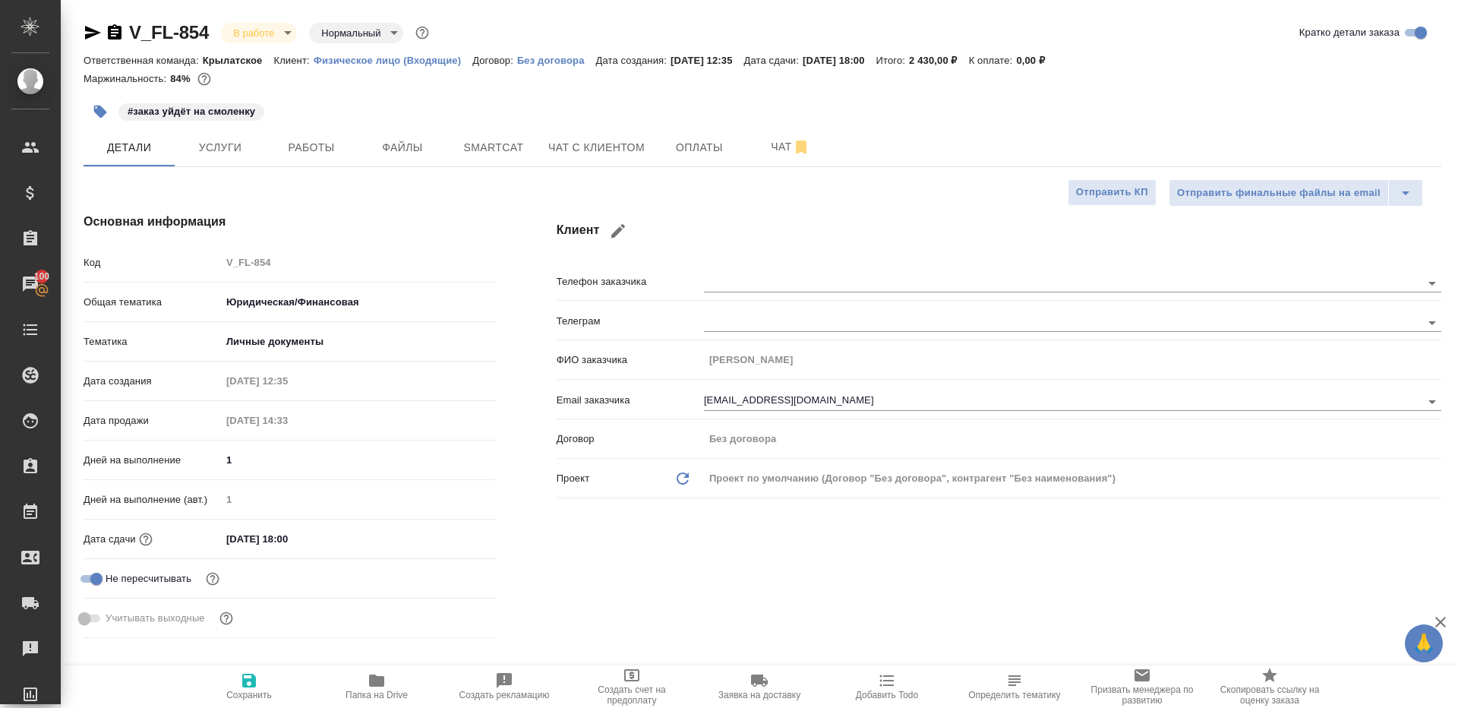
type textarea "x"
click at [312, 150] on span "Работы" at bounding box center [311, 147] width 73 height 19
type textarea "x"
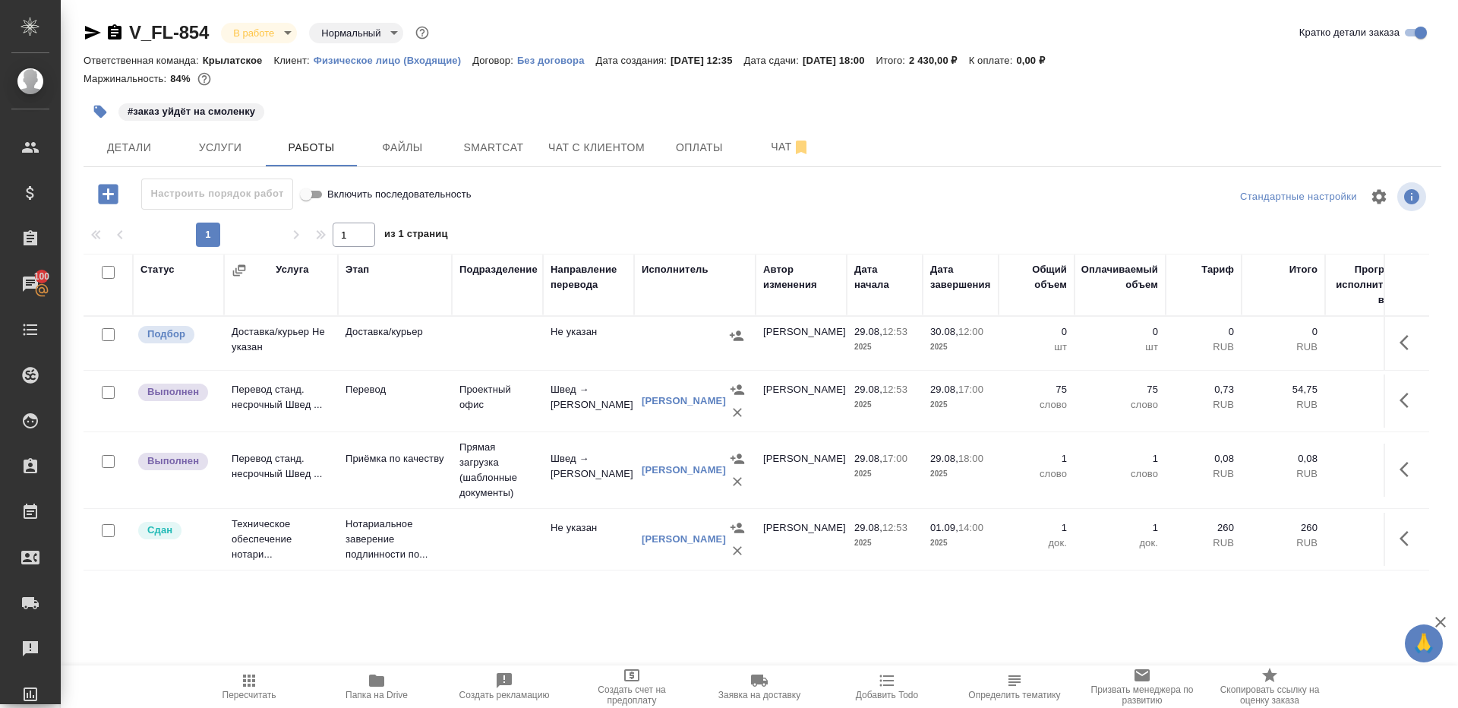
click at [550, 226] on div "1 1 из 1 страниц" at bounding box center [763, 235] width 1358 height 24
click at [1393, 395] on button "button" at bounding box center [1409, 400] width 36 height 36
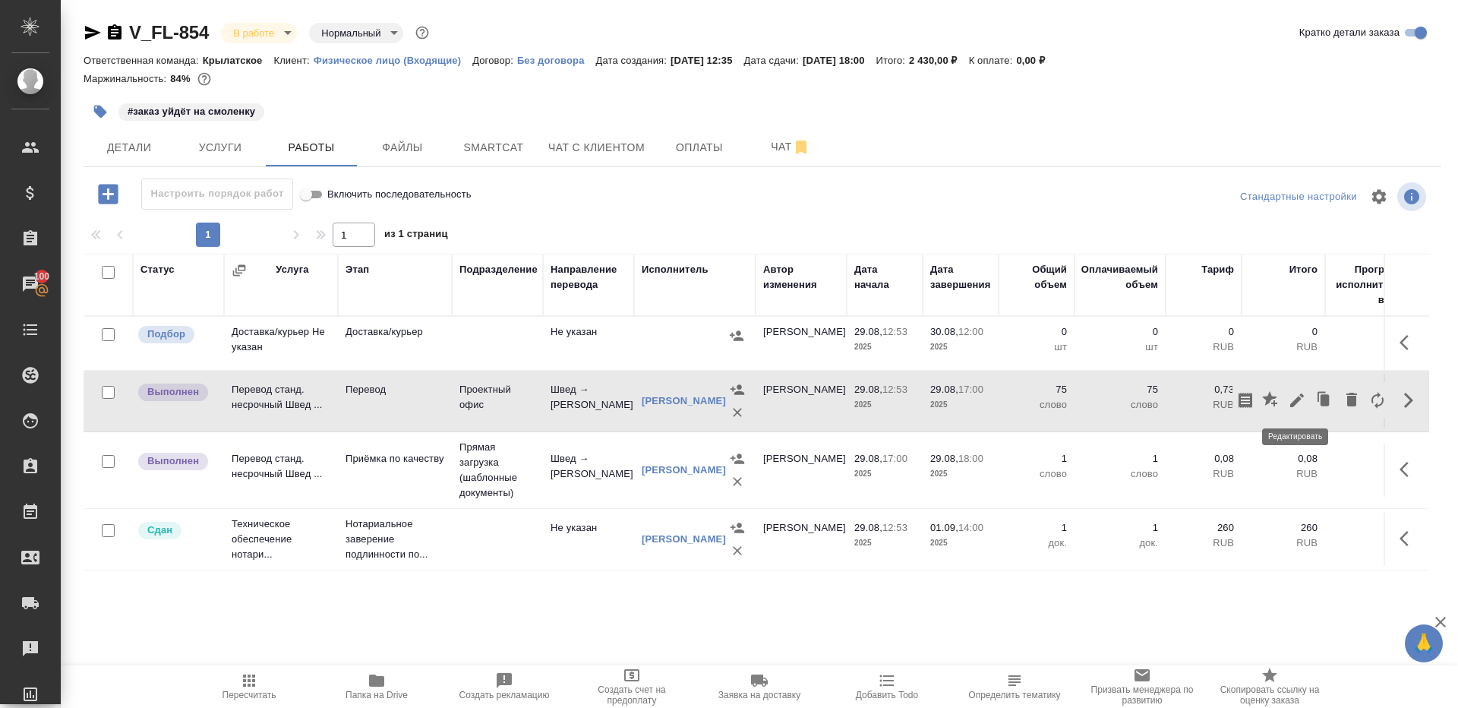
click at [1295, 392] on icon "button" at bounding box center [1297, 400] width 18 height 18
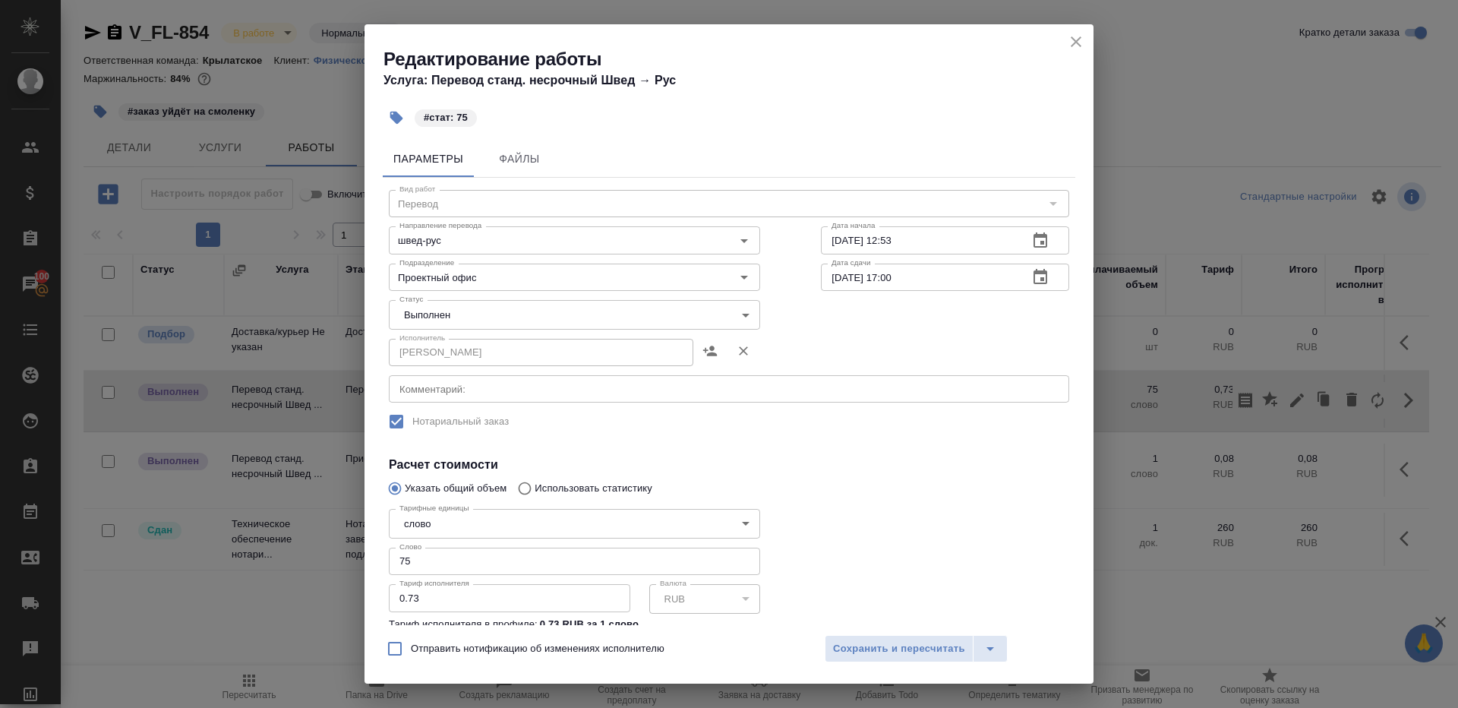
click at [510, 329] on body "🙏 .cls-1 fill:#fff; AWATERA [PERSON_NAME] Клиенты Спецификации Заказы 100 Чаты …" at bounding box center [729, 354] width 1458 height 708
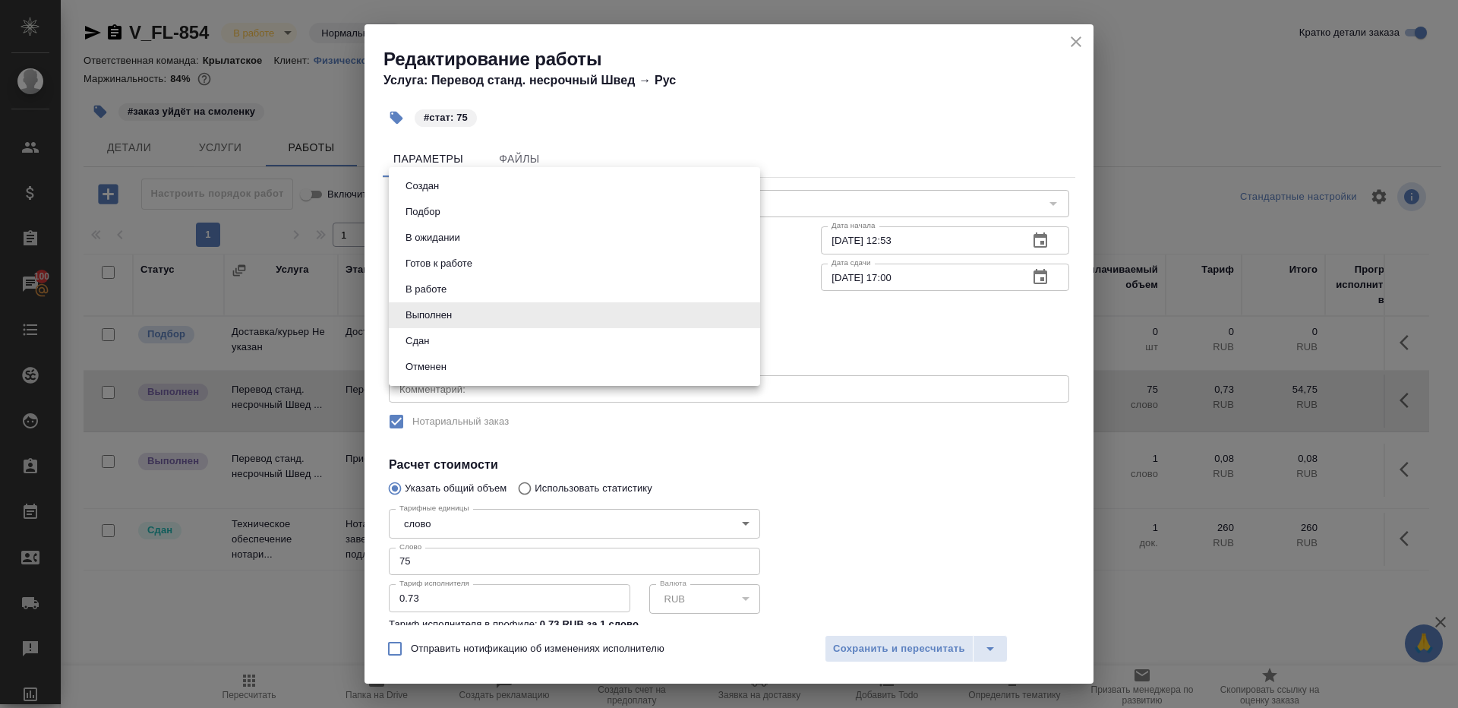
click at [479, 346] on li "Сдан" at bounding box center [574, 341] width 371 height 26
type input "closed"
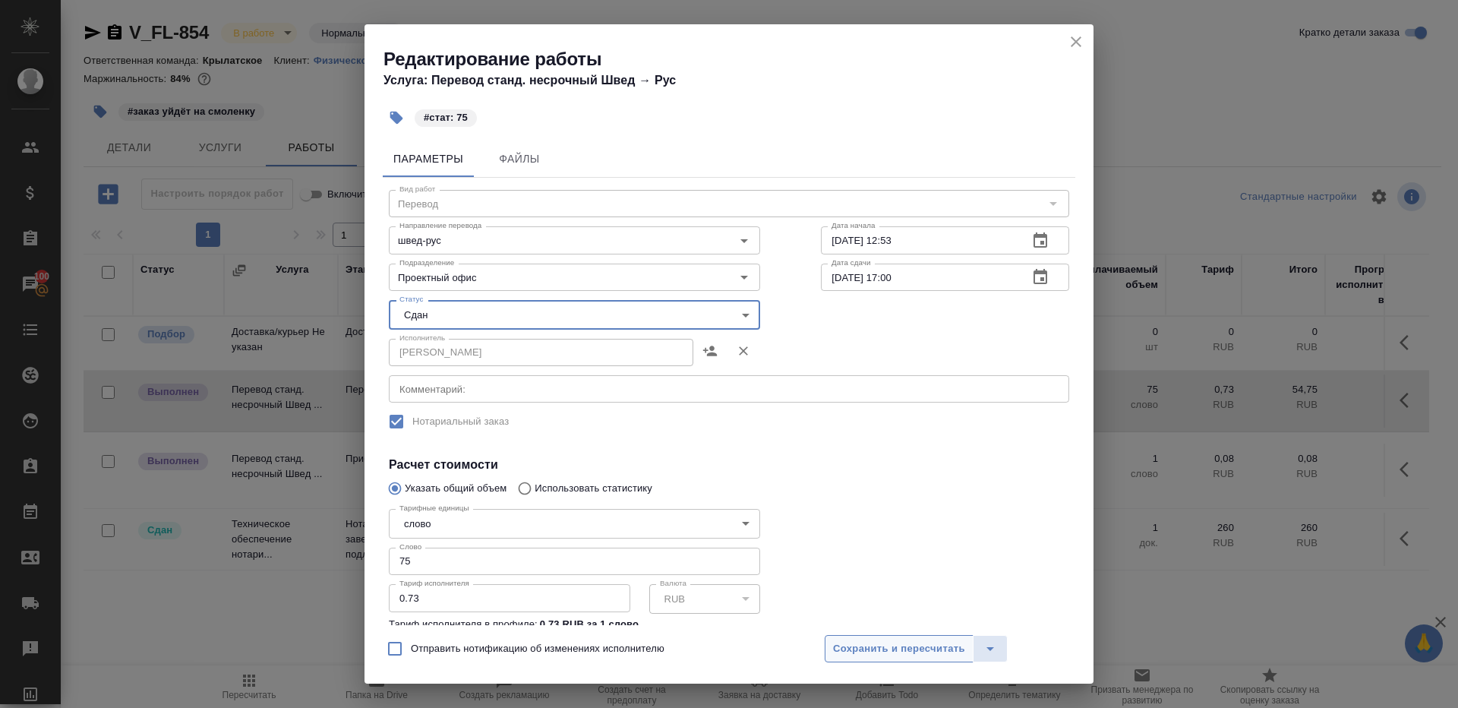
click at [851, 644] on span "Сохранить и пересчитать" at bounding box center [899, 648] width 132 height 17
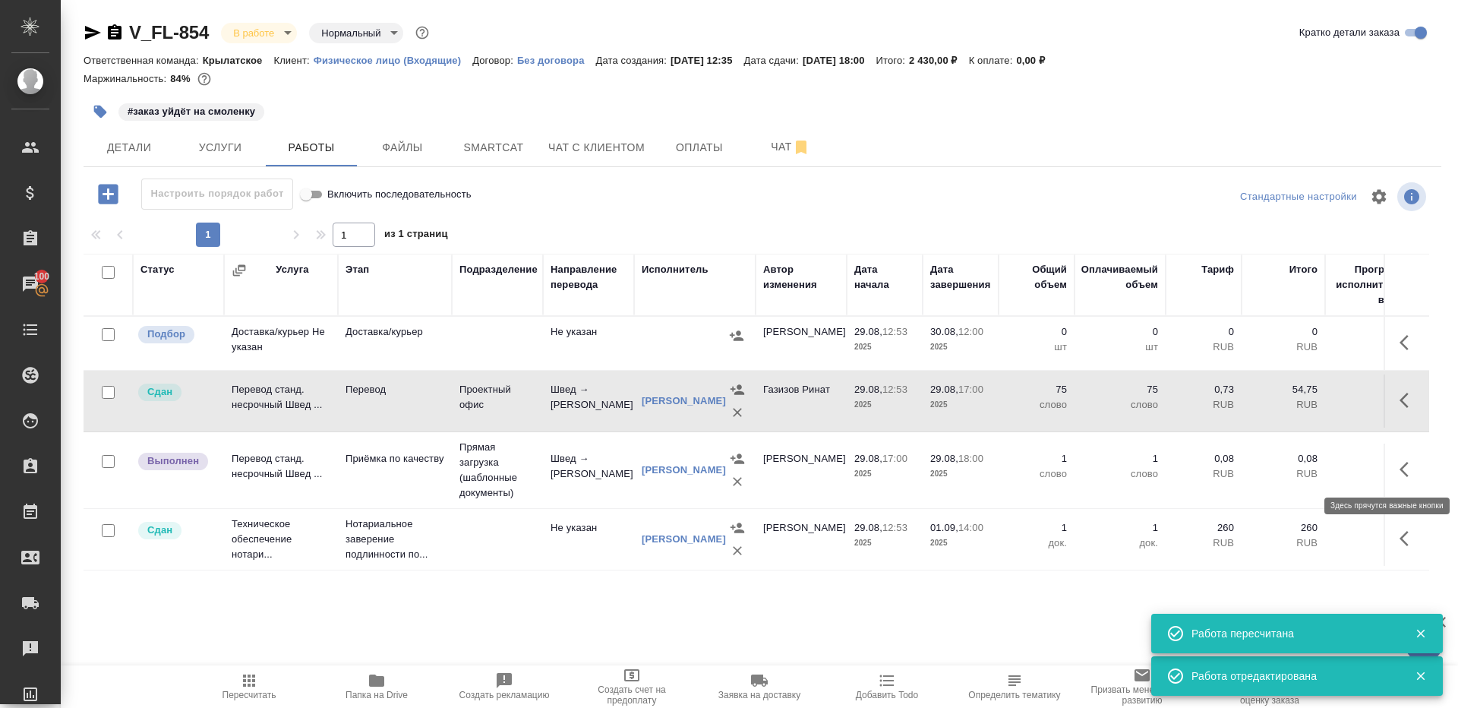
click at [1413, 471] on icon "button" at bounding box center [1409, 469] width 18 height 18
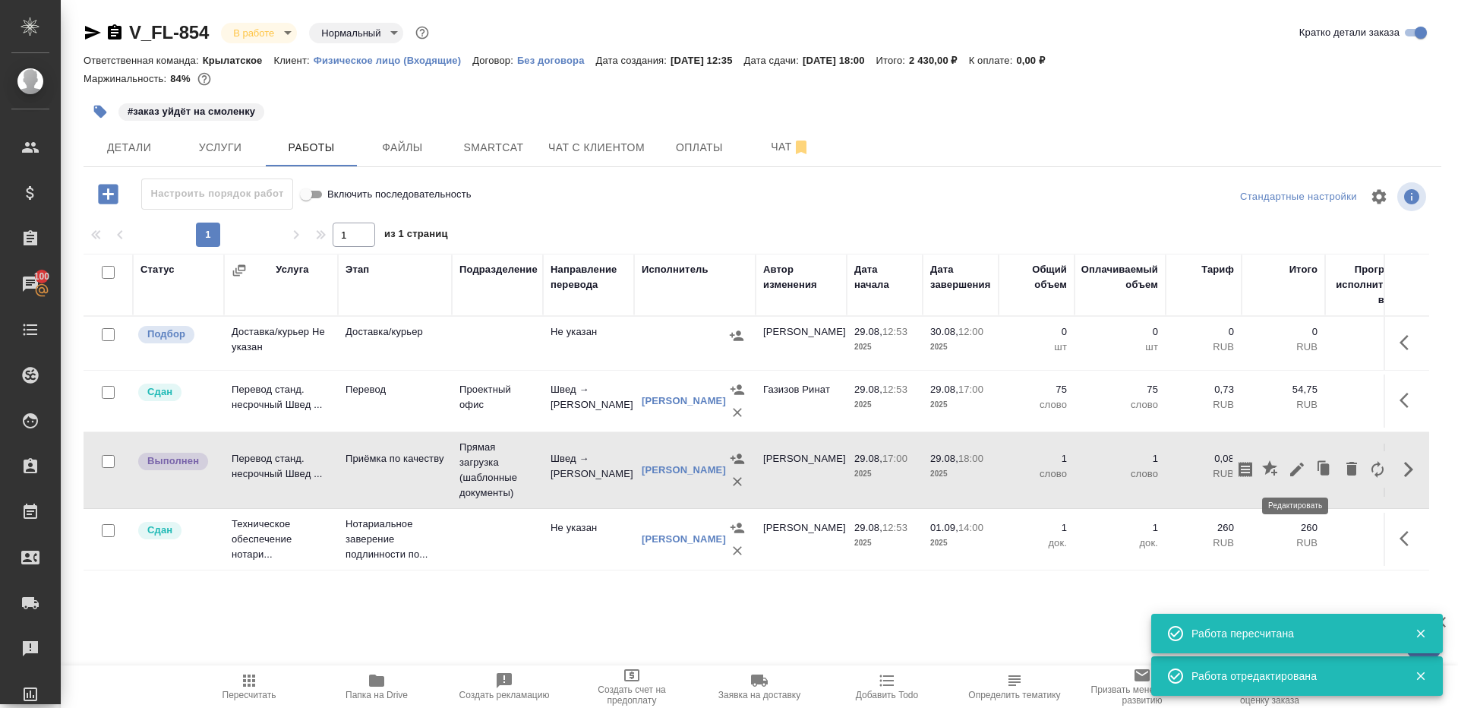
click at [1285, 471] on button "button" at bounding box center [1297, 469] width 26 height 36
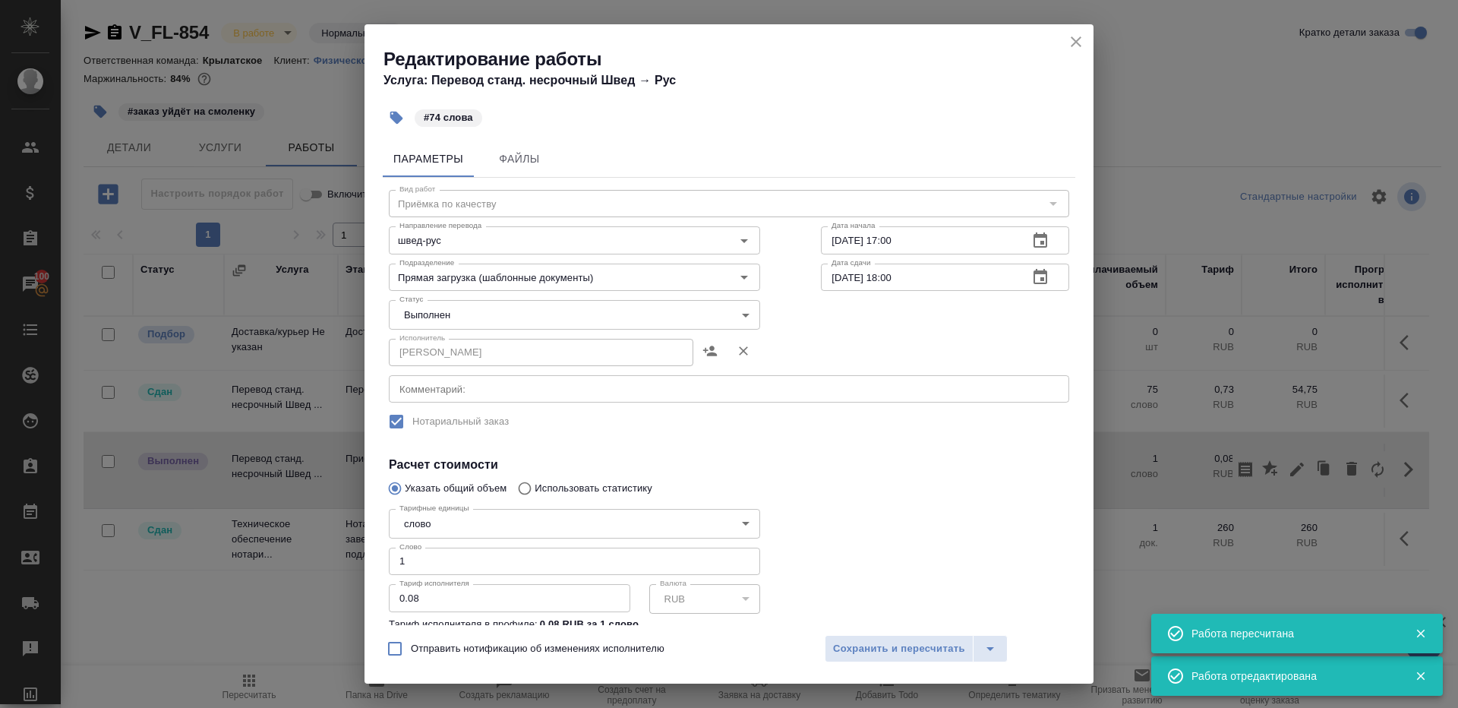
click at [502, 319] on body "🙏 .cls-1 fill:#fff; AWATERA [PERSON_NAME] Клиенты Спецификации Заказы 100 Чаты …" at bounding box center [729, 354] width 1458 height 708
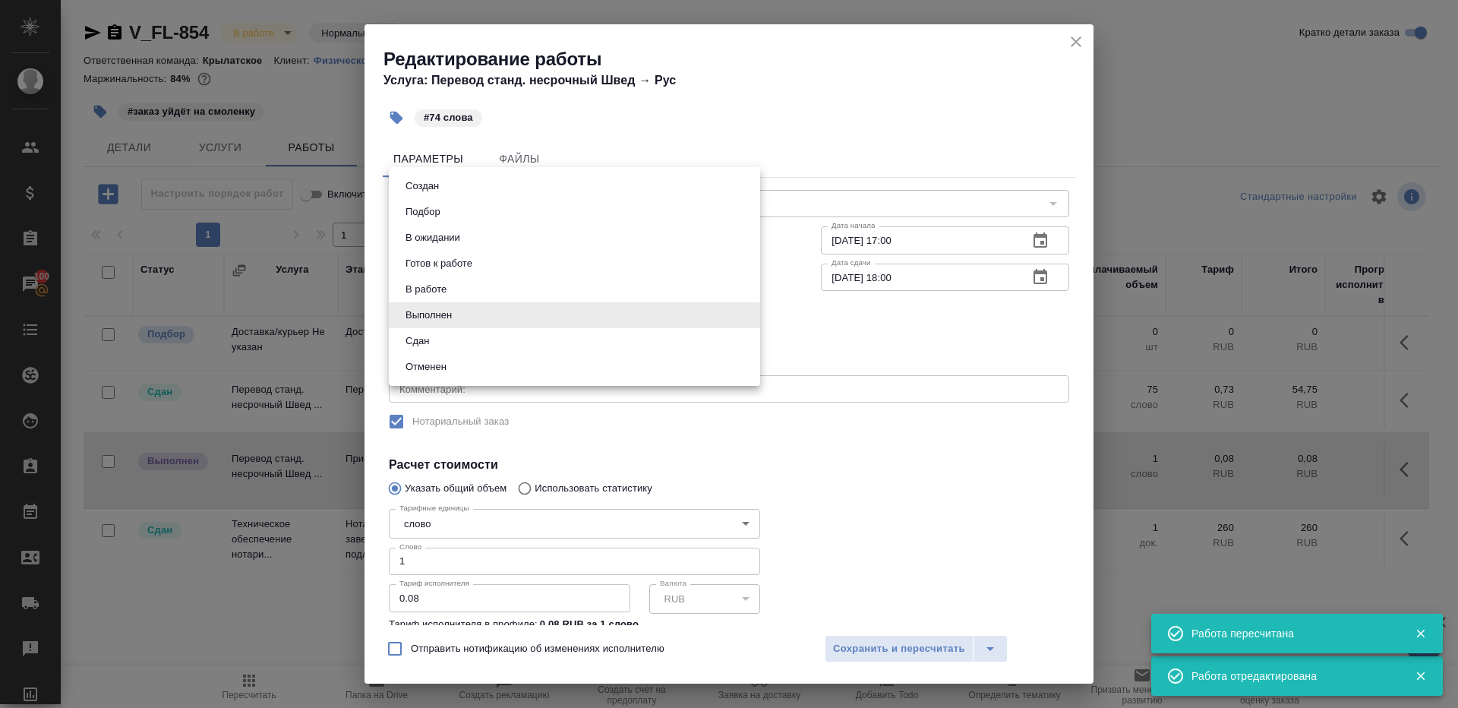
click at [497, 343] on li "Сдан" at bounding box center [574, 341] width 371 height 26
type input "closed"
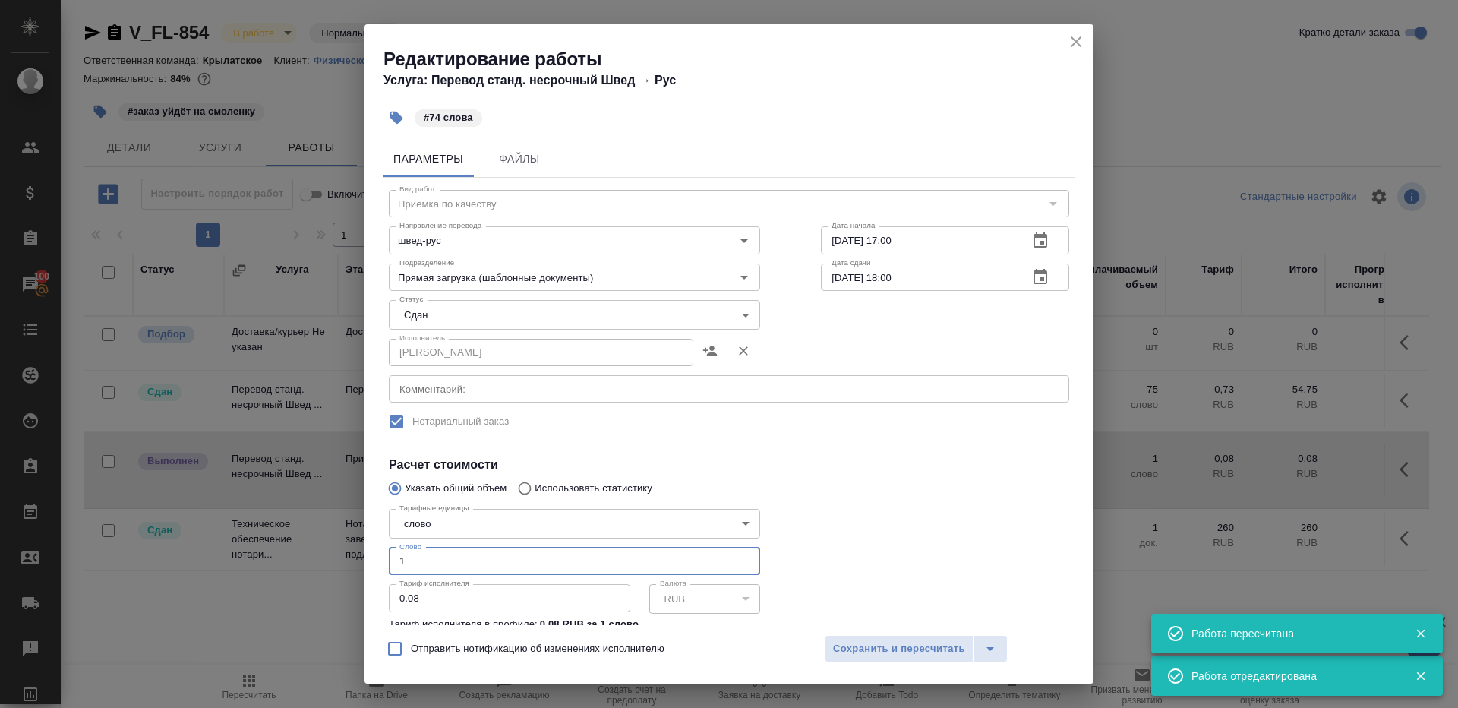
drag, startPoint x: 437, startPoint y: 560, endPoint x: 298, endPoint y: 560, distance: 139.8
click at [298, 560] on div "Редактирование работы Услуга: Перевод станд. несрочный Швед → Рус #74 слова Пар…" at bounding box center [729, 354] width 1458 height 708
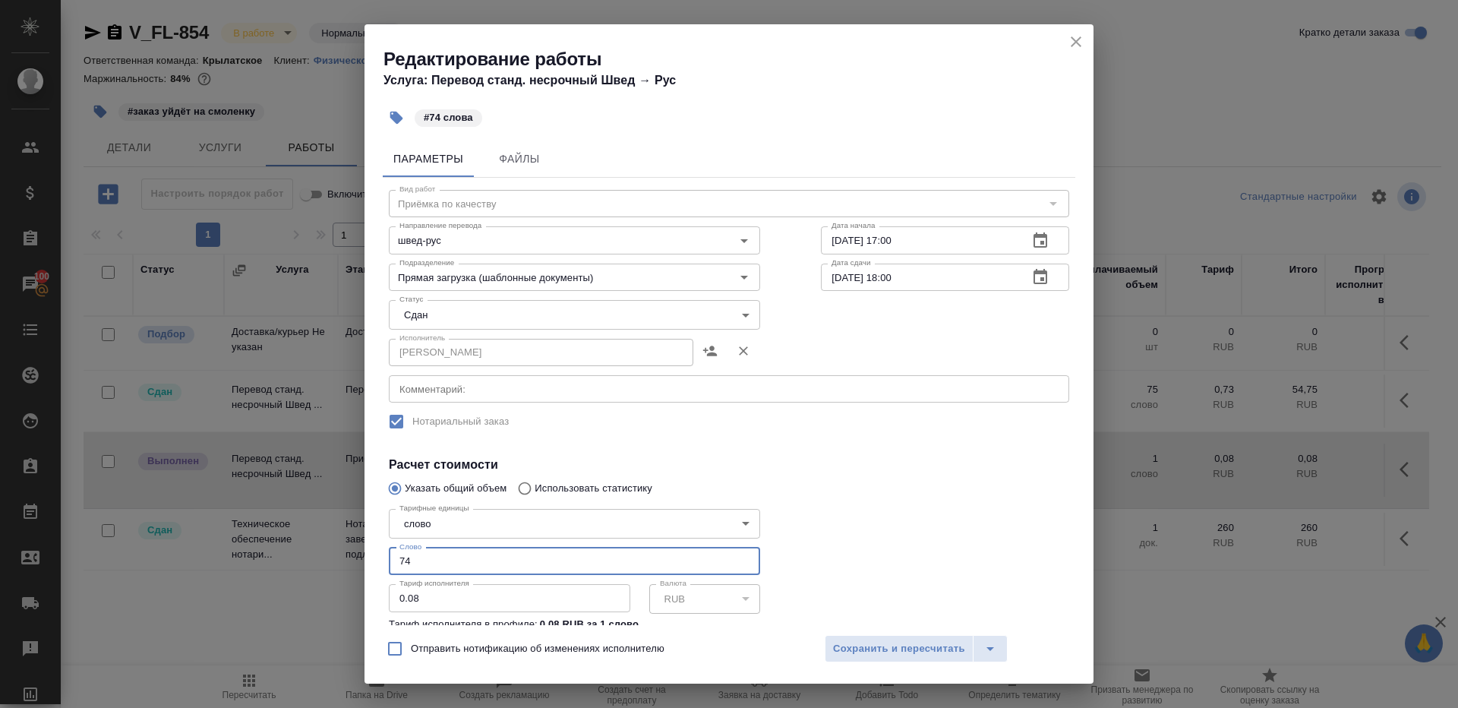
type input "74"
click at [968, 573] on div at bounding box center [945, 585] width 309 height 226
click at [927, 646] on span "Сохранить и пересчитать" at bounding box center [899, 648] width 132 height 17
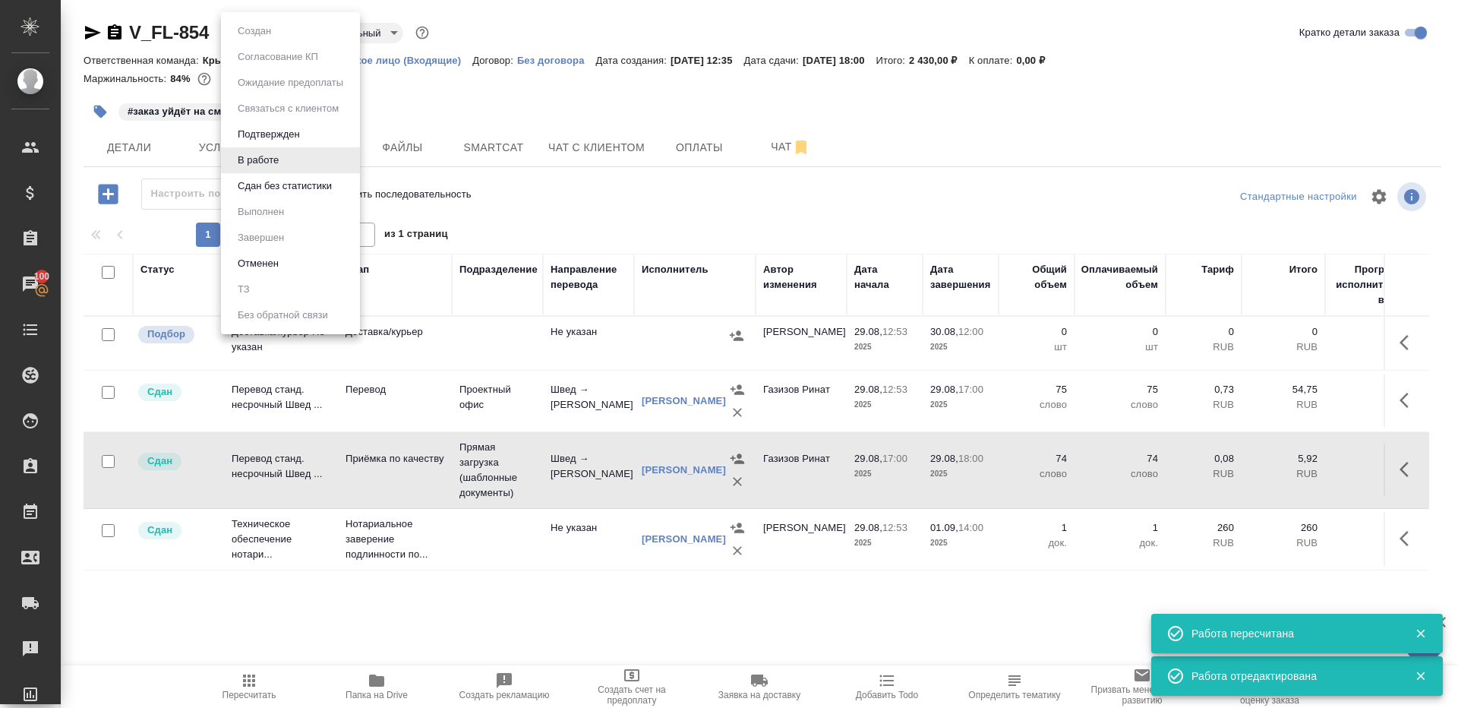
click at [252, 39] on body "🙏 .cls-1 fill:#fff; AWATERA Gazizov Rinat Клиенты Спецификации Заказы 100 Чаты …" at bounding box center [729, 354] width 1458 height 708
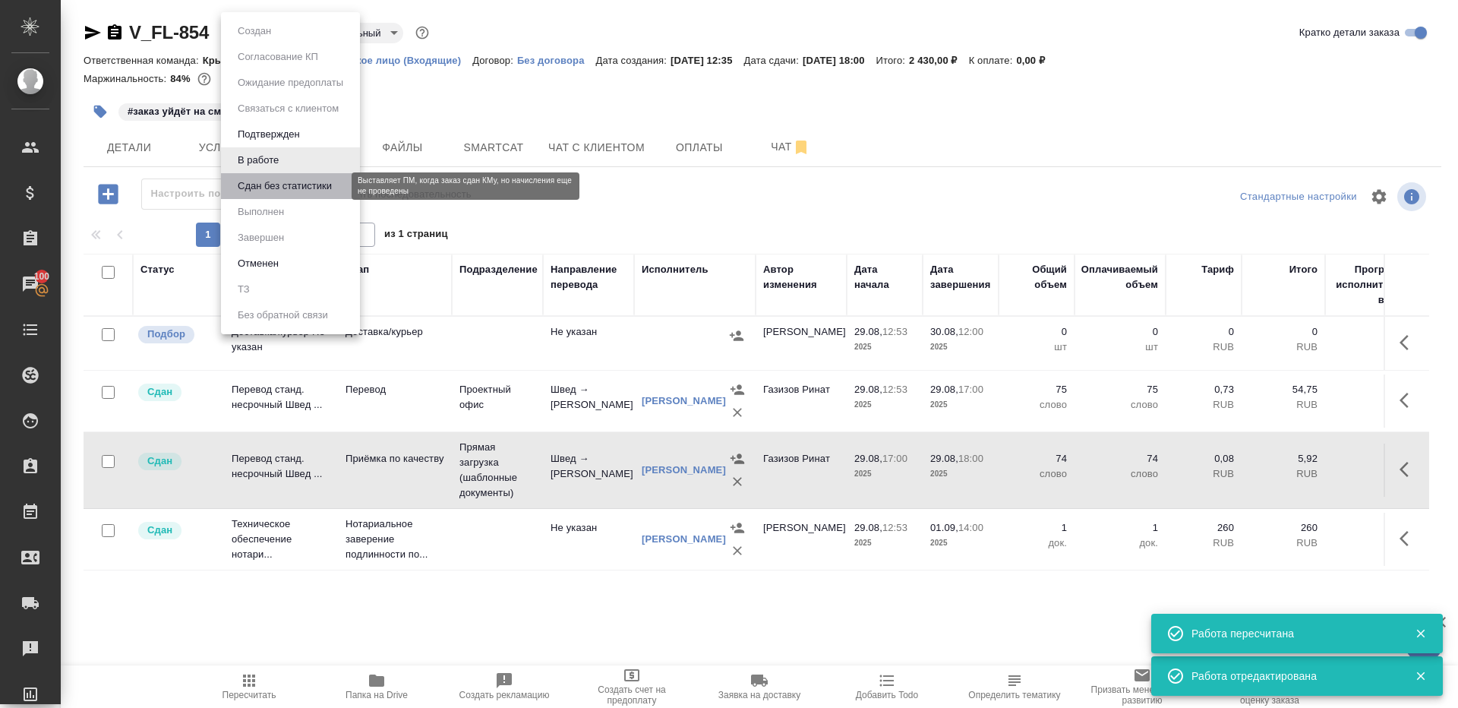
click at [330, 191] on button "Сдан без статистики" at bounding box center [284, 186] width 103 height 17
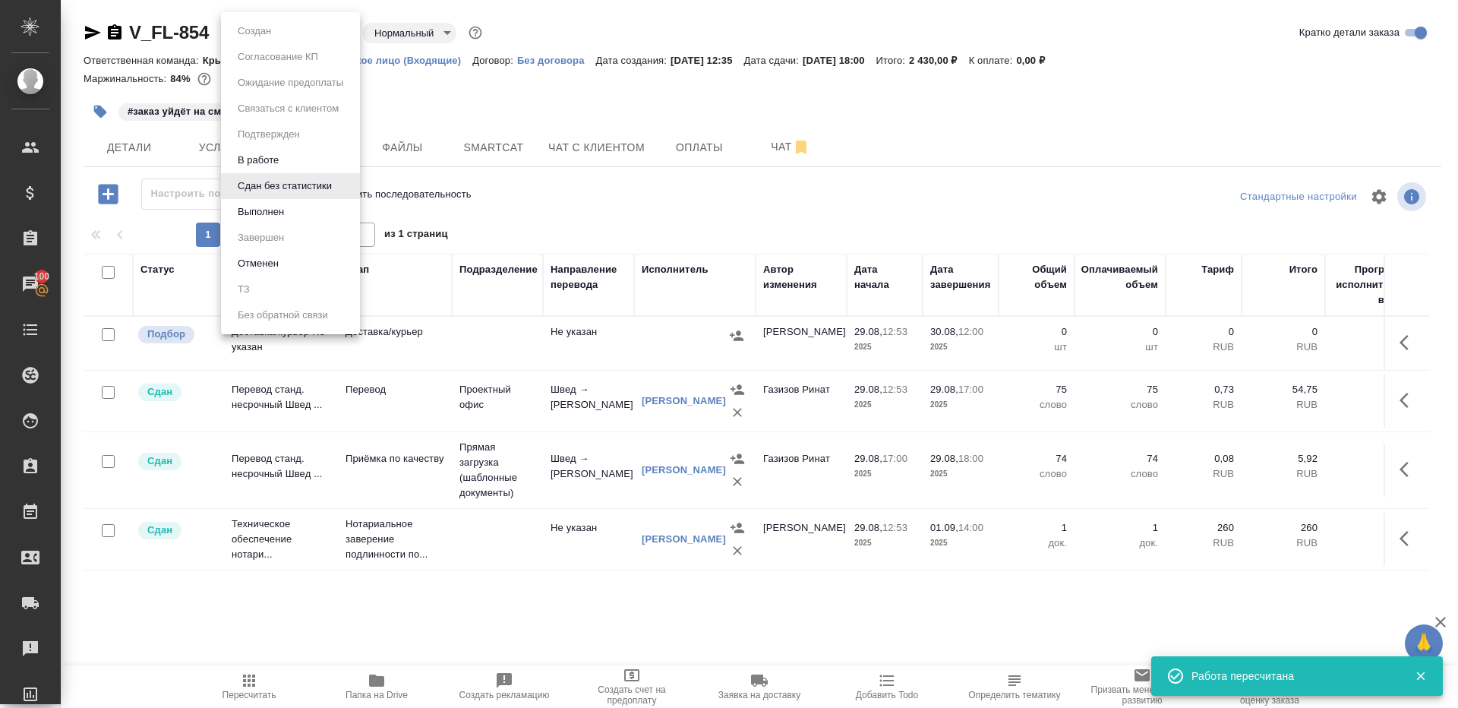
click at [317, 31] on body "🙏 .cls-1 fill:#fff; AWATERA Gazizov Rinat Клиенты Спецификации Заказы 100 Чаты …" at bounding box center [729, 354] width 1458 height 708
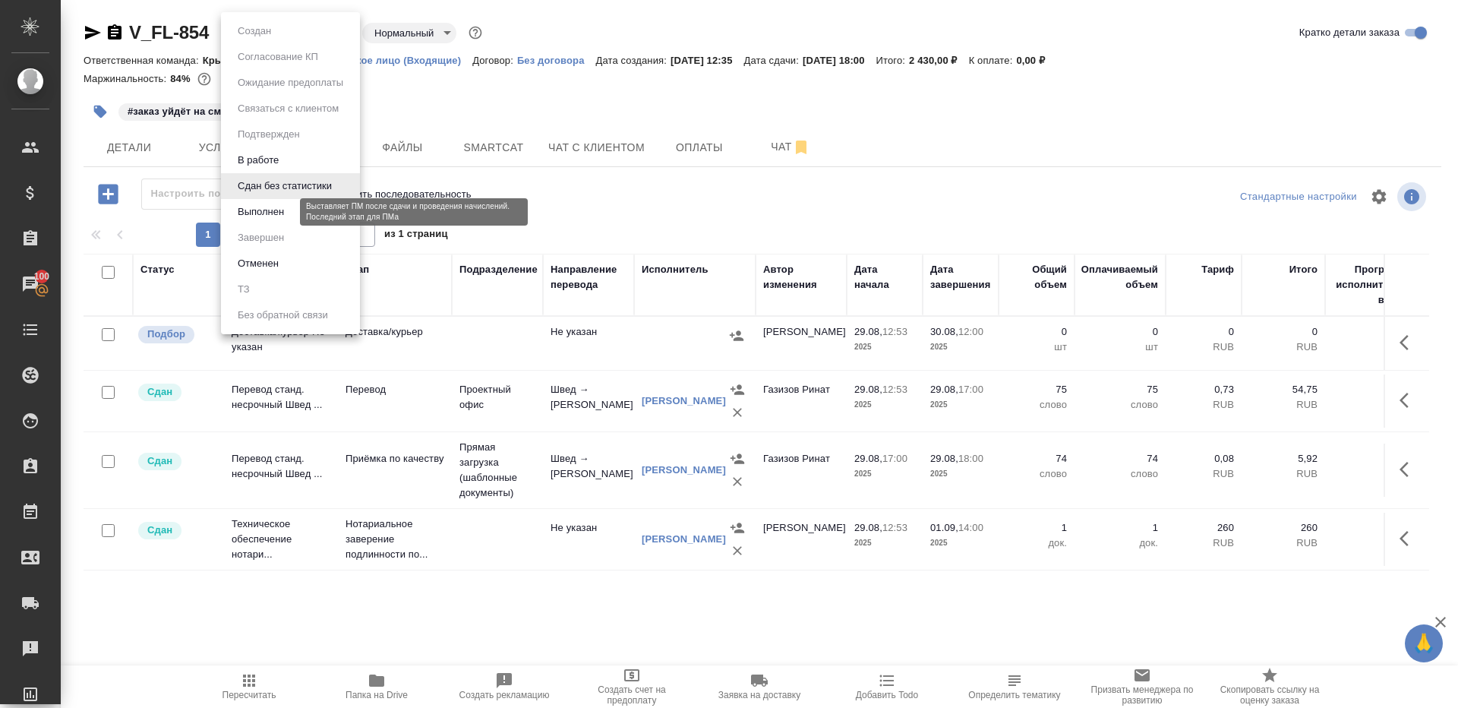
click at [289, 214] on button "Выполнен" at bounding box center [260, 212] width 55 height 17
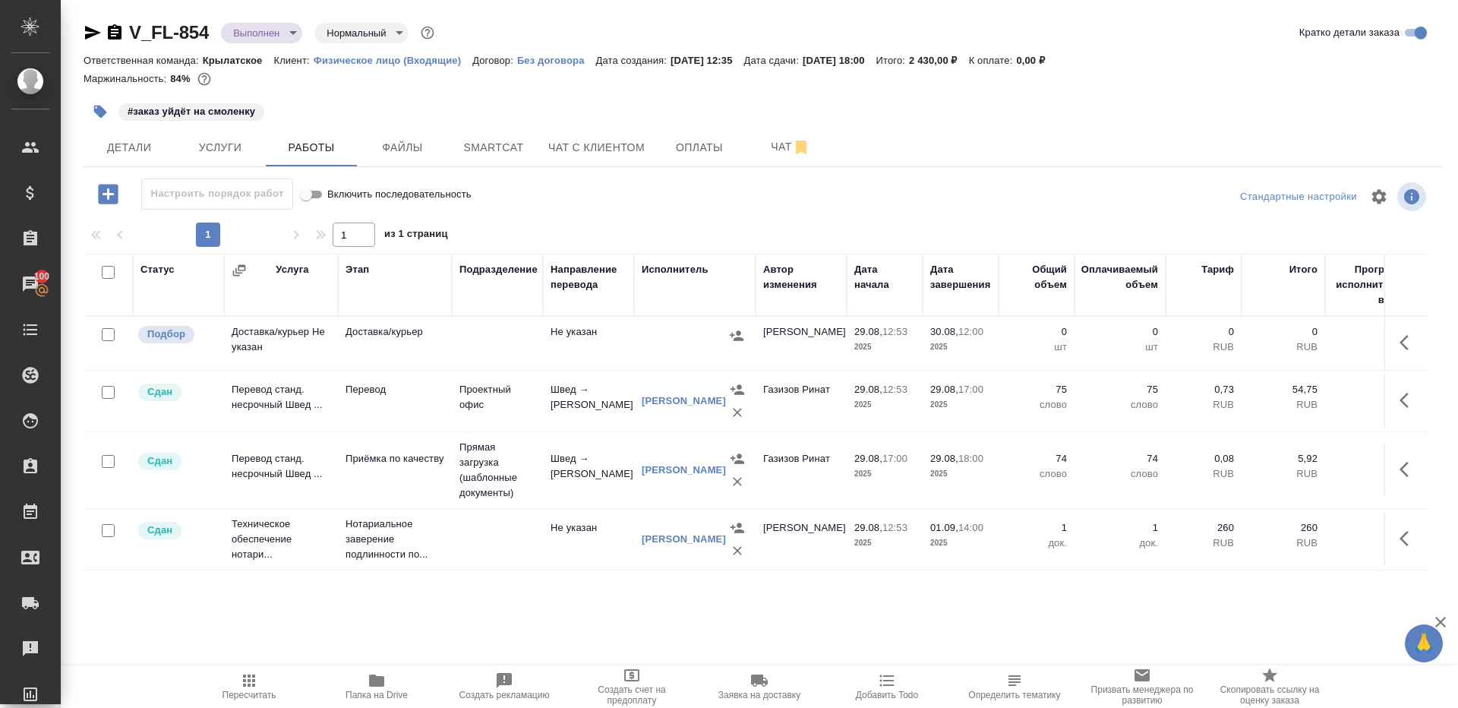
click at [242, 671] on icon "button" at bounding box center [249, 680] width 18 height 18
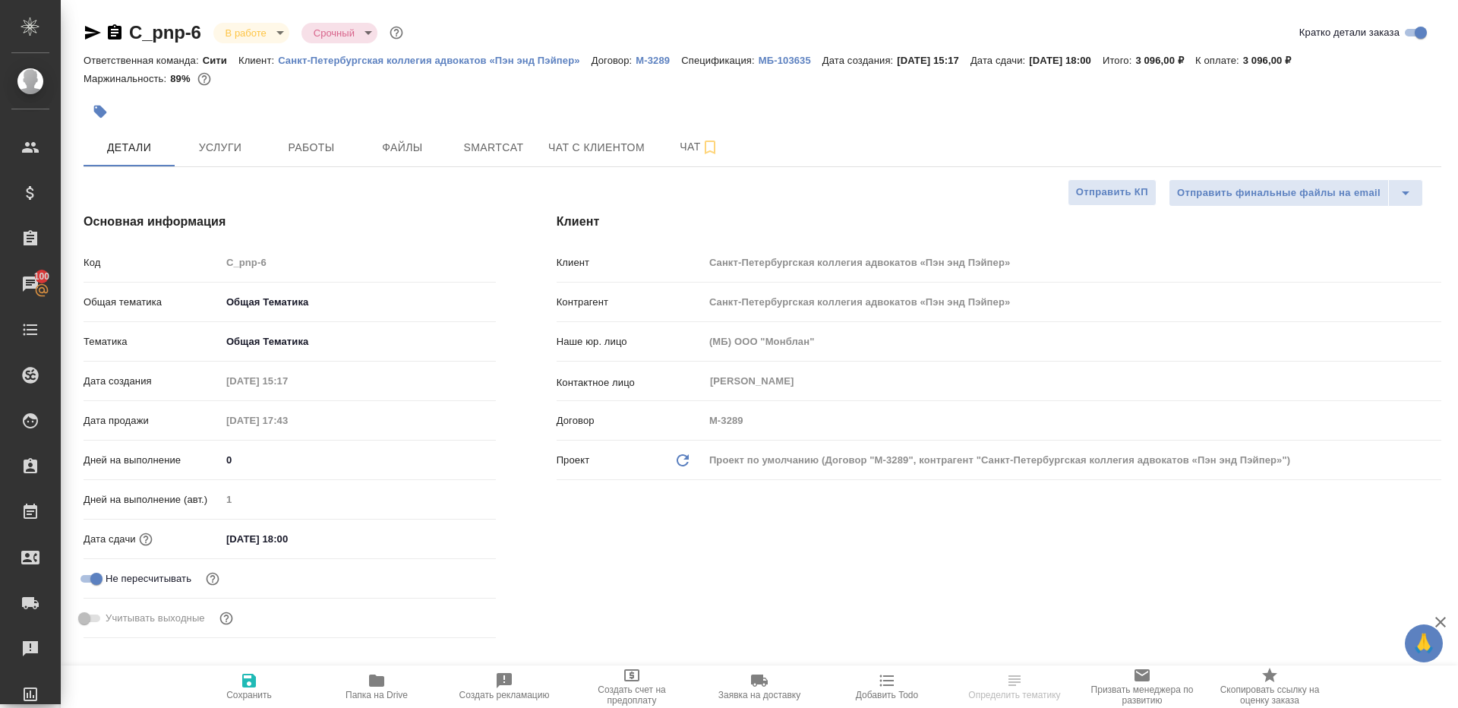
select select "RU"
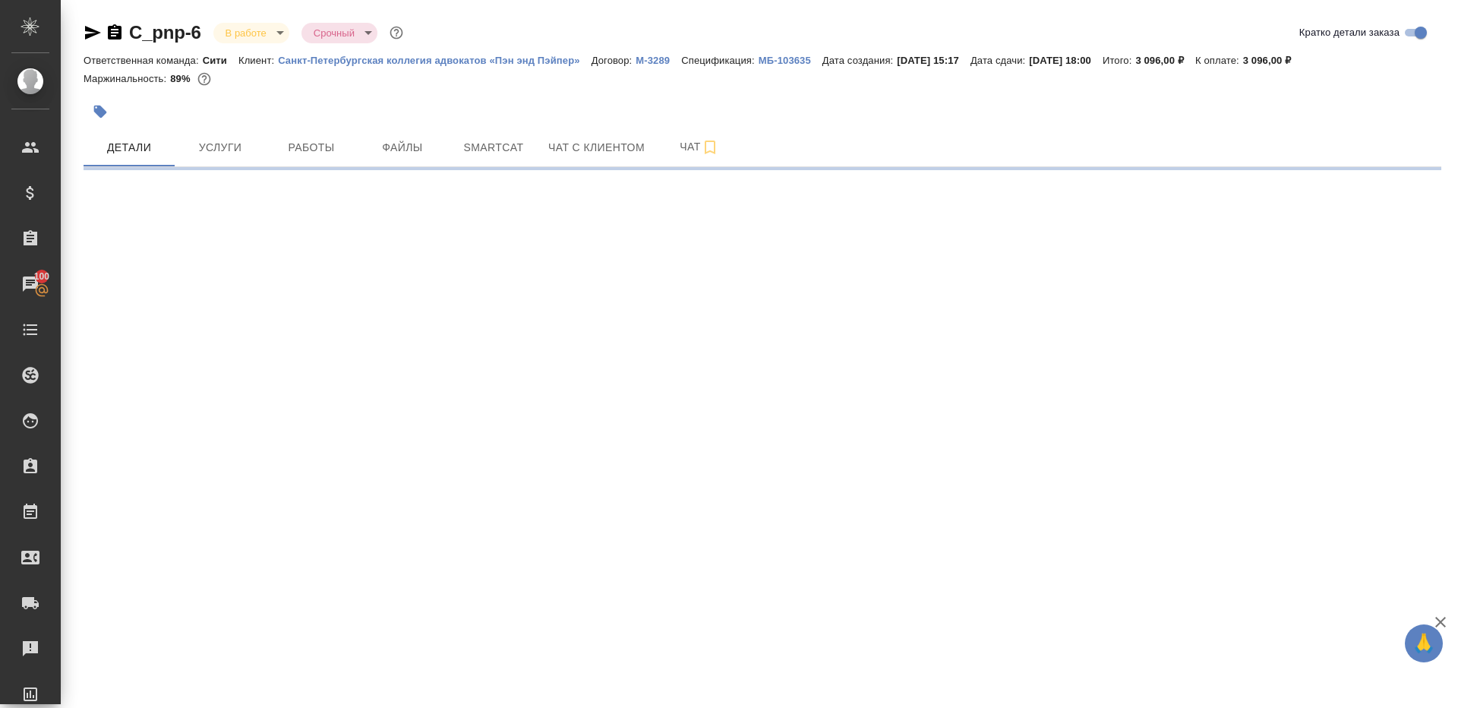
select select "RU"
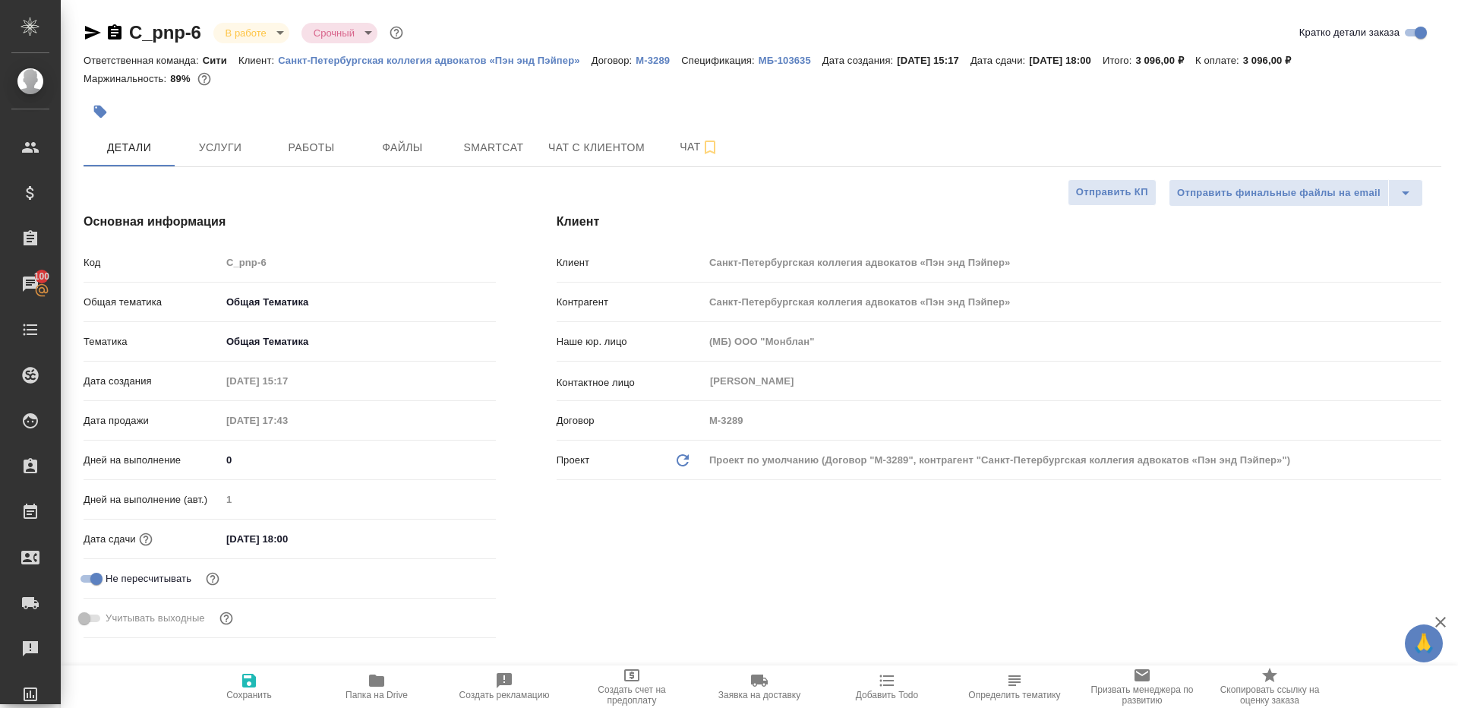
type textarea "x"
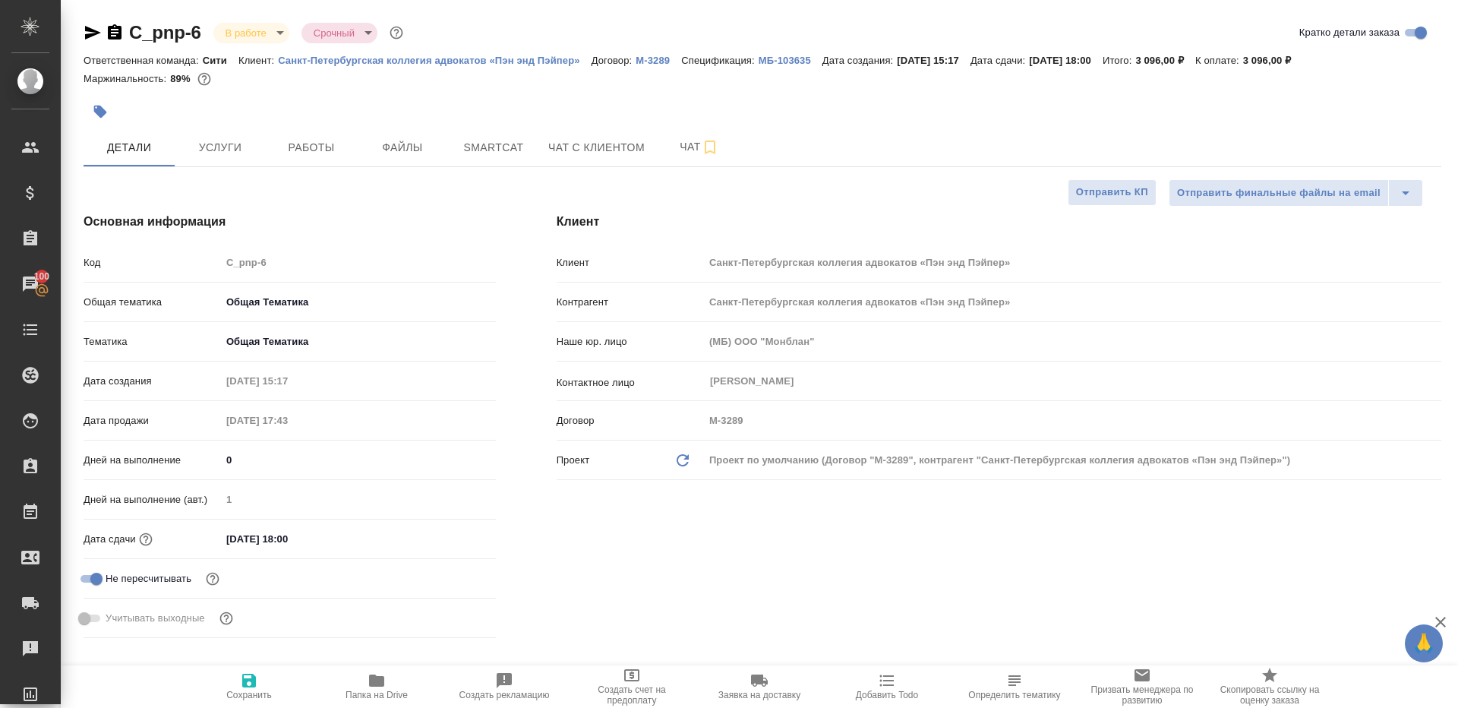
type textarea "x"
click at [345, 160] on button "Работы" at bounding box center [311, 147] width 91 height 38
type textarea "x"
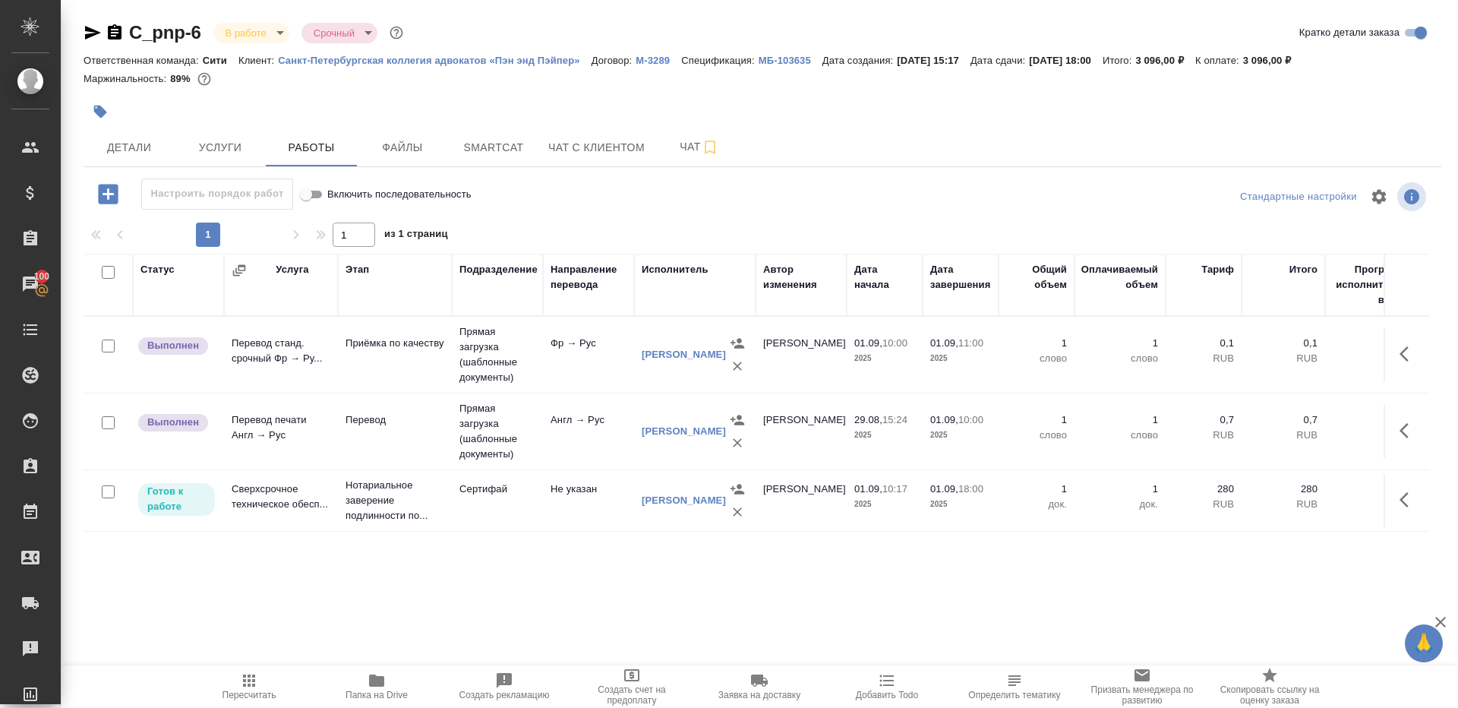
click at [573, 194] on div at bounding box center [762, 196] width 453 height 36
click at [1406, 345] on icon "button" at bounding box center [1409, 354] width 18 height 18
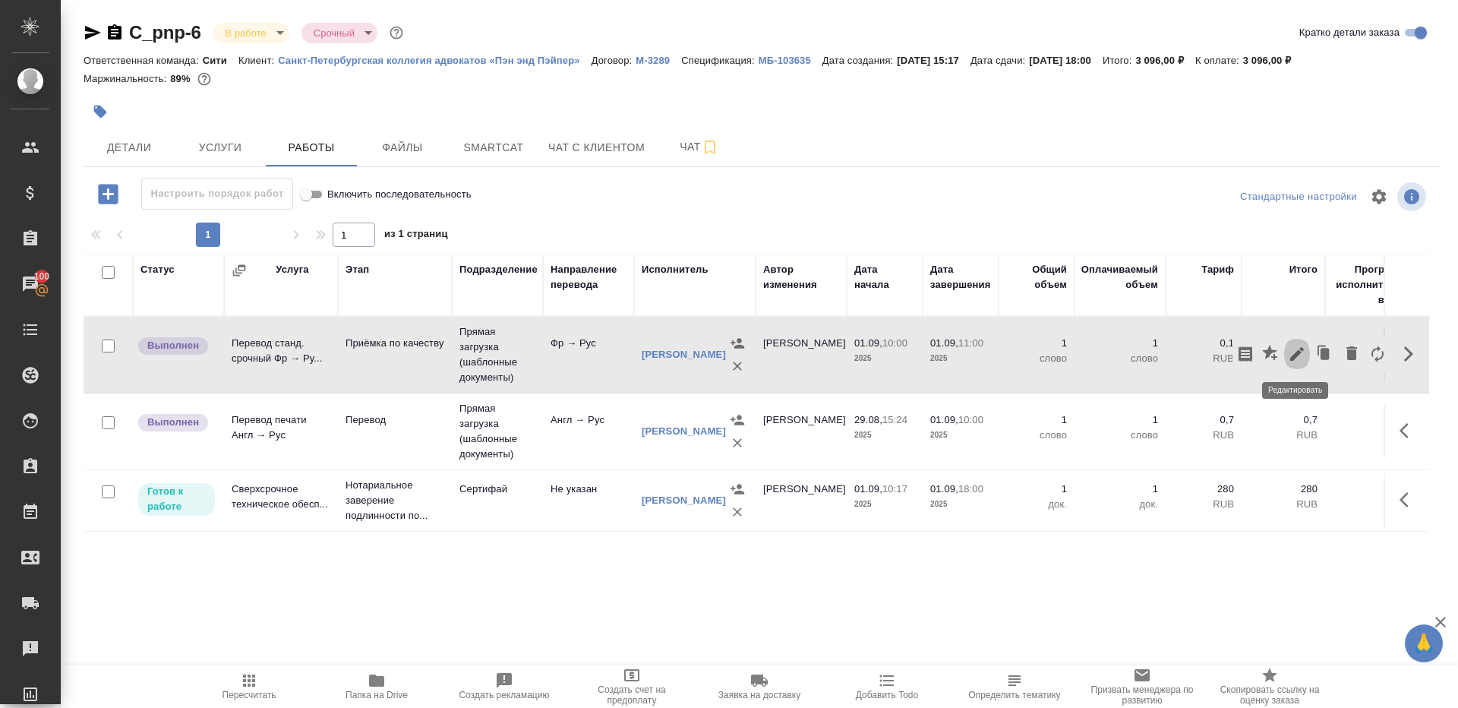
click at [1298, 345] on icon "button" at bounding box center [1297, 354] width 18 height 18
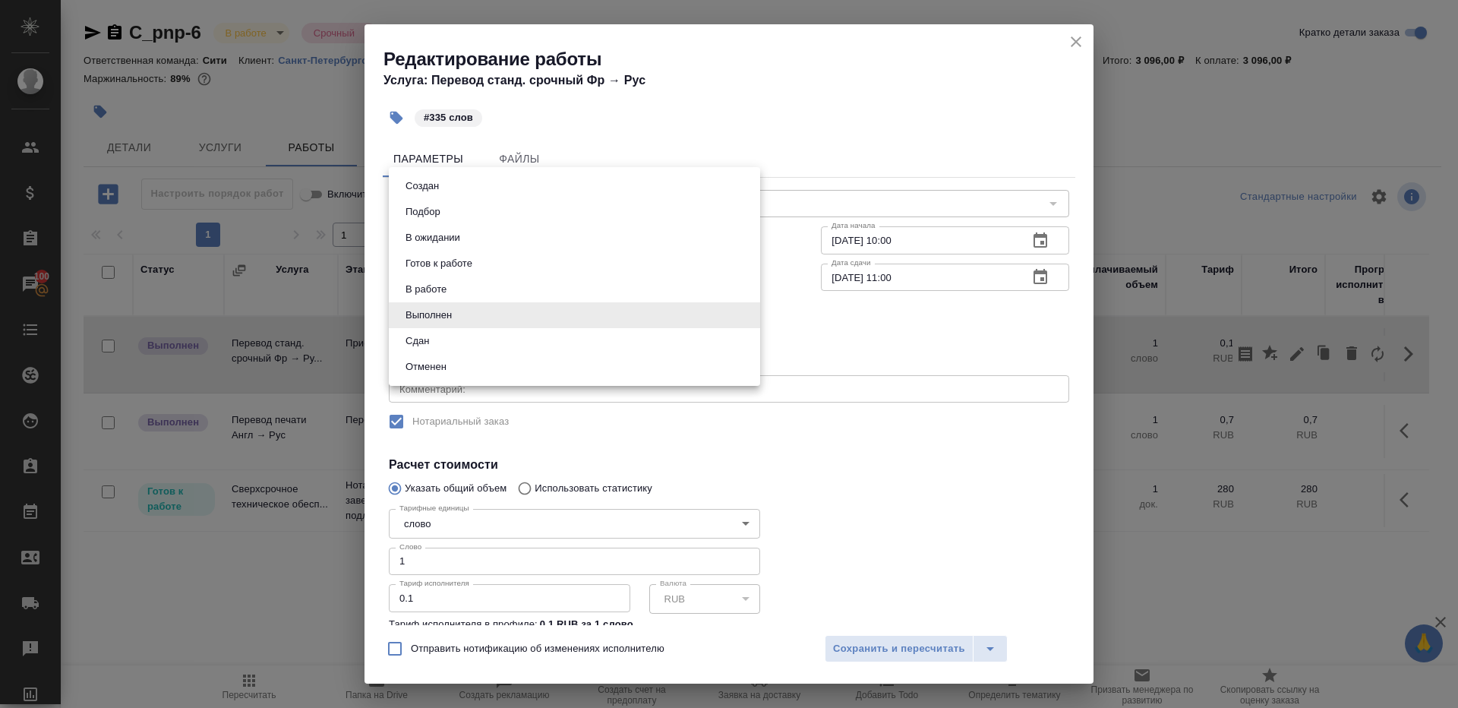
click at [444, 317] on body "🙏 .cls-1 fill:#fff; AWATERA Gazizov Rinat Клиенты Спецификации Заказы 100 Чаты …" at bounding box center [729, 354] width 1458 height 708
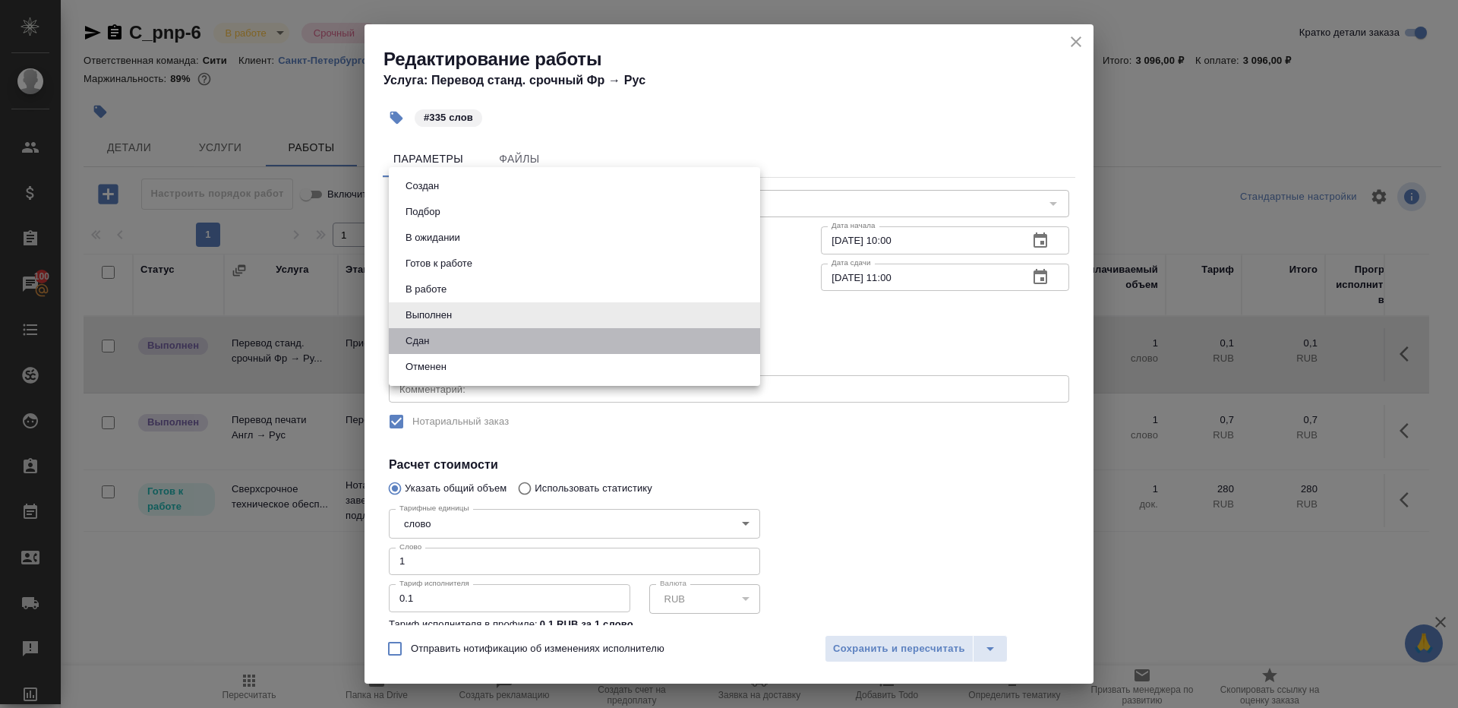
click at [441, 336] on li "Сдан" at bounding box center [574, 341] width 371 height 26
type input "closed"
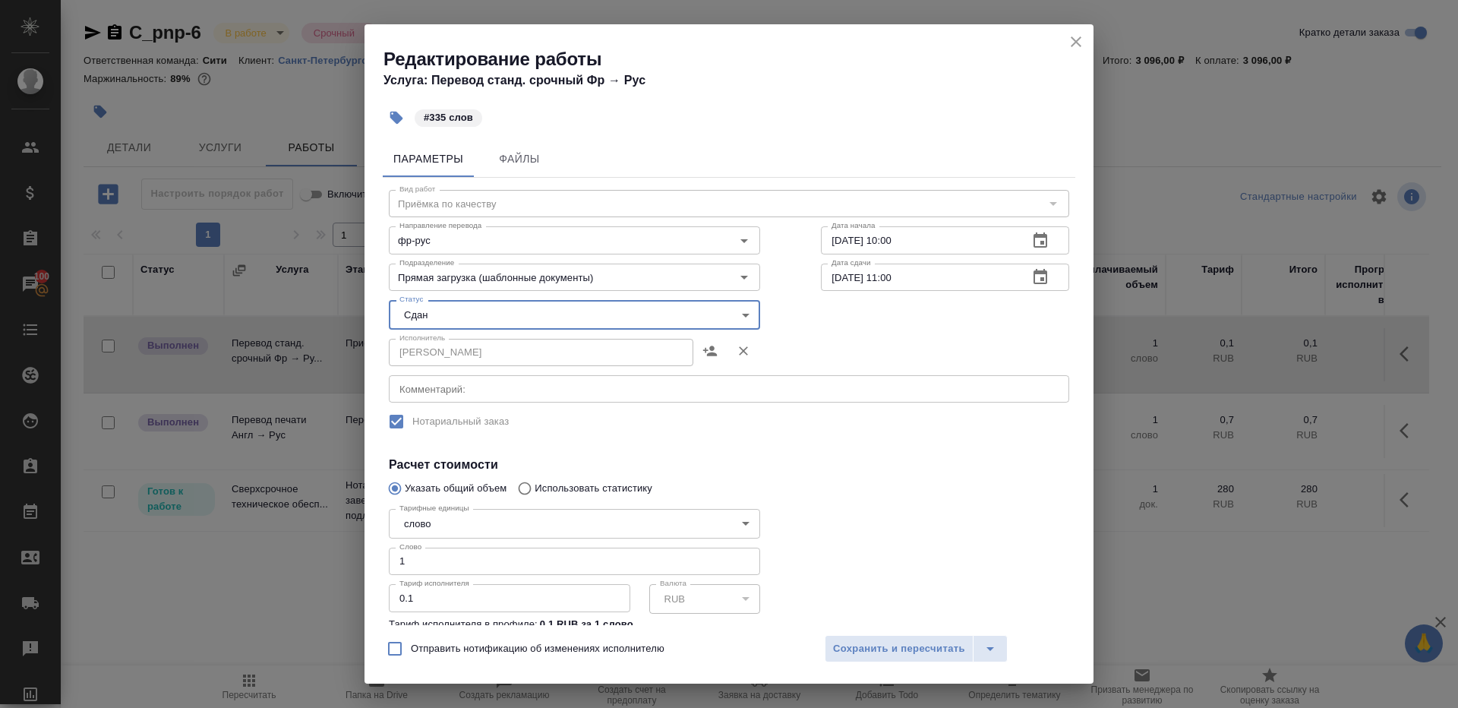
drag, startPoint x: 424, startPoint y: 561, endPoint x: 330, endPoint y: 557, distance: 94.3
click at [338, 561] on div "Редактирование работы Услуга: Перевод станд. срочный Фр → Рус #335 слов Парамет…" at bounding box center [729, 354] width 1458 height 708
type input "335"
click at [906, 463] on h4 "Расчет стоимости" at bounding box center [729, 465] width 681 height 18
click at [898, 654] on span "Сохранить и пересчитать" at bounding box center [899, 648] width 132 height 17
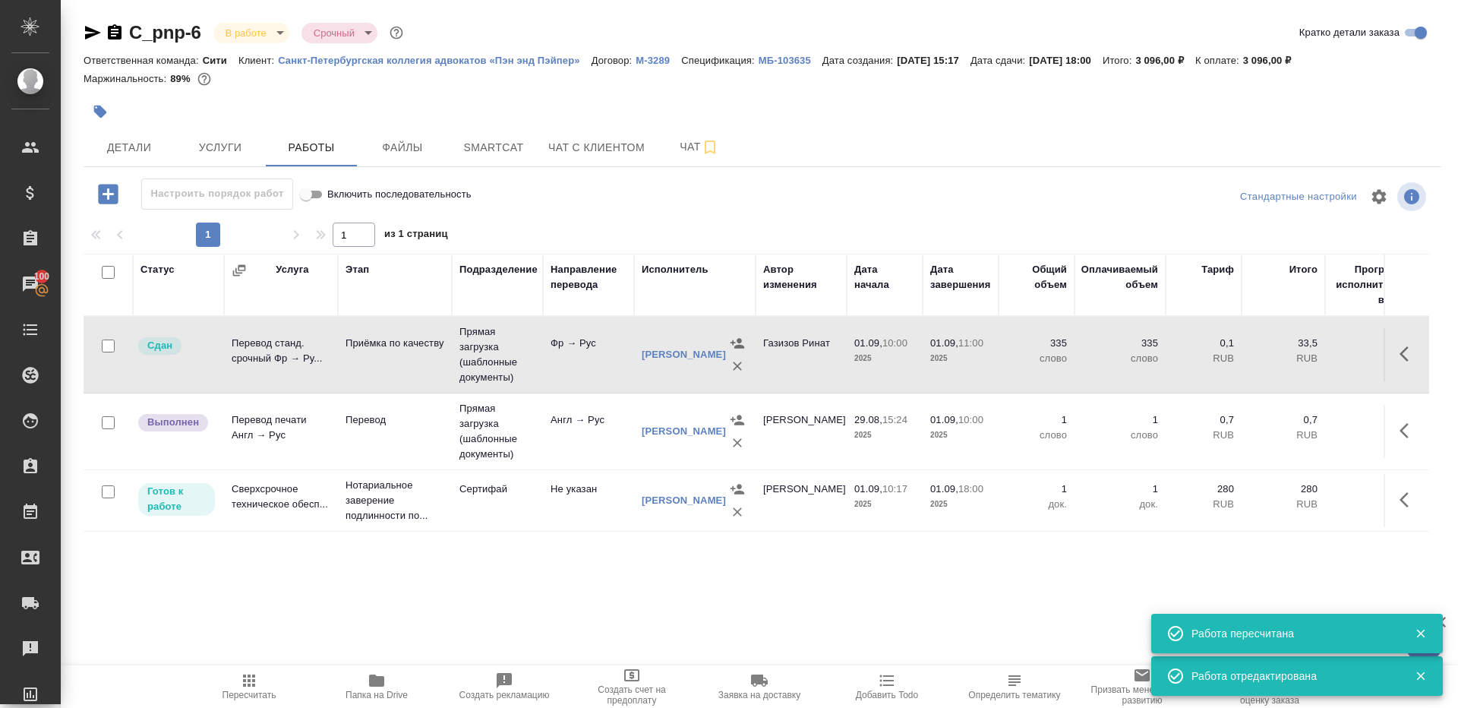
click at [1401, 428] on icon "button" at bounding box center [1404, 430] width 9 height 15
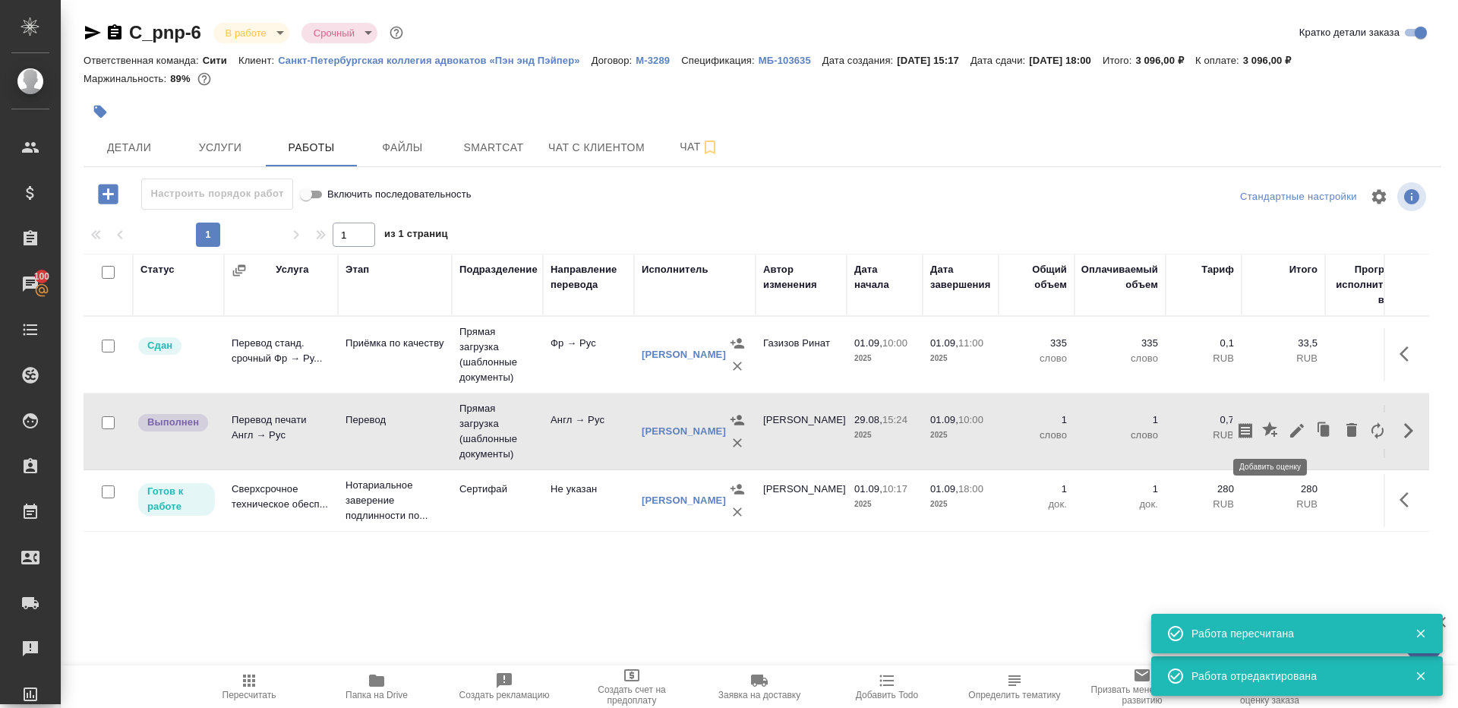
click at [1281, 429] on button "button" at bounding box center [1272, 430] width 26 height 36
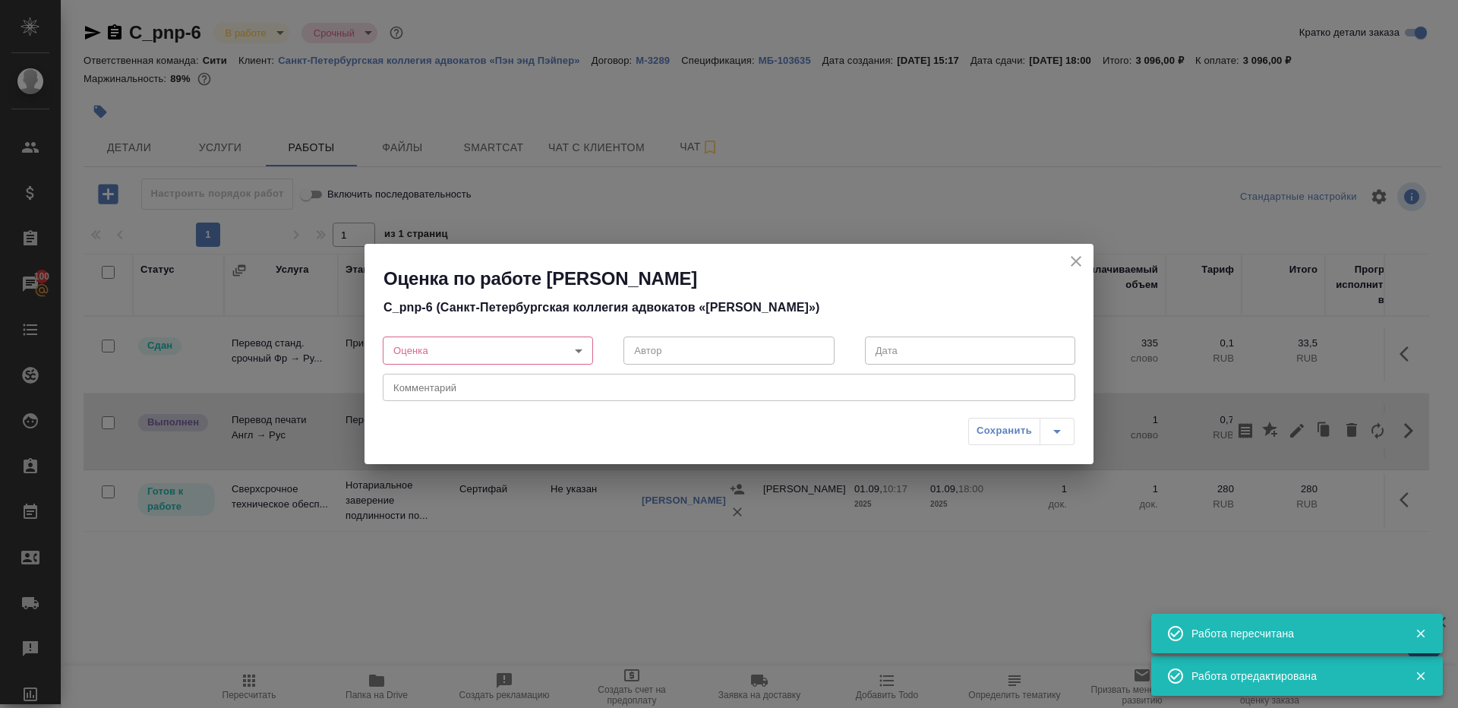
click at [1142, 262] on div "Оценка по работе Перевод - Попова Галина C_pnp-6 (Санкт-Петербургская коллегия …" at bounding box center [729, 354] width 1458 height 708
click at [1061, 267] on h2 "Оценка по работе Перевод - Попова Галина" at bounding box center [739, 279] width 710 height 24
click at [1082, 261] on icon "close" at bounding box center [1076, 261] width 18 height 18
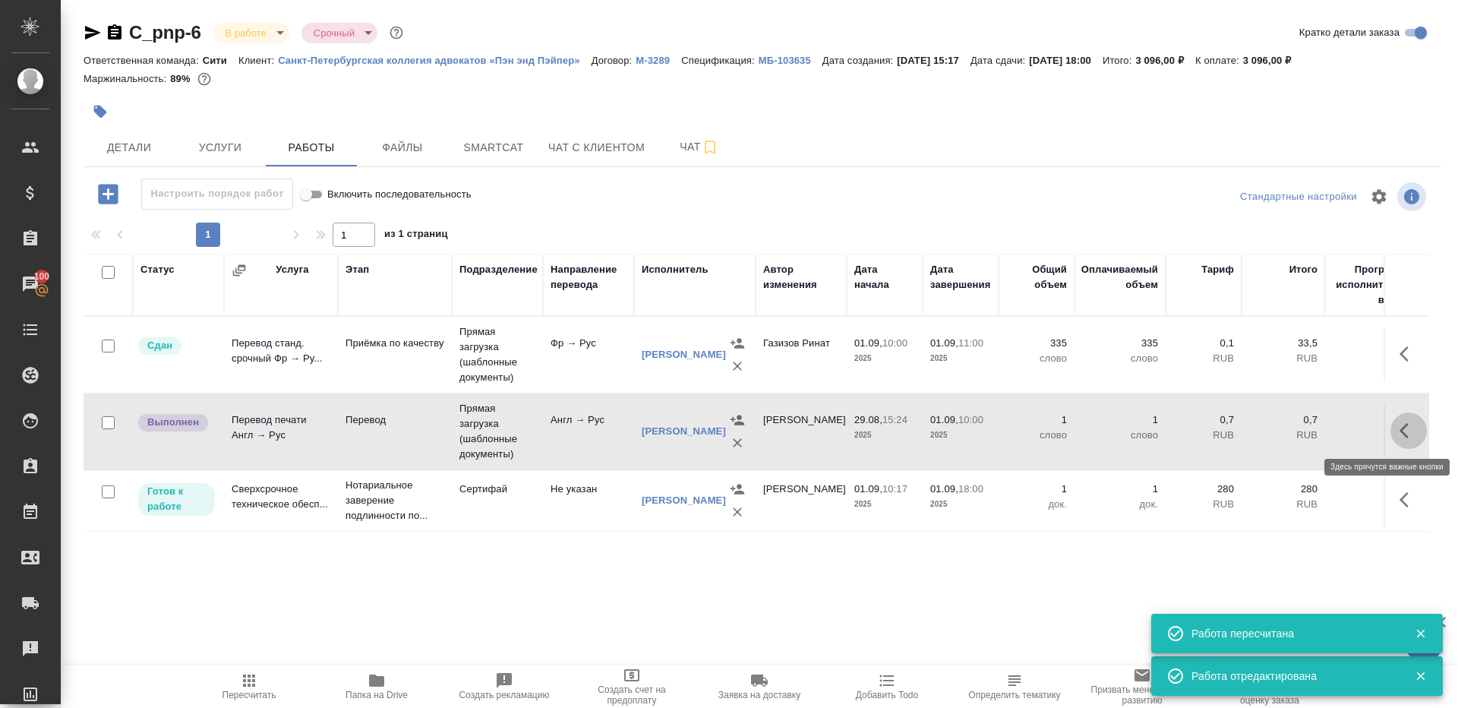
click at [1405, 441] on button "button" at bounding box center [1409, 430] width 36 height 36
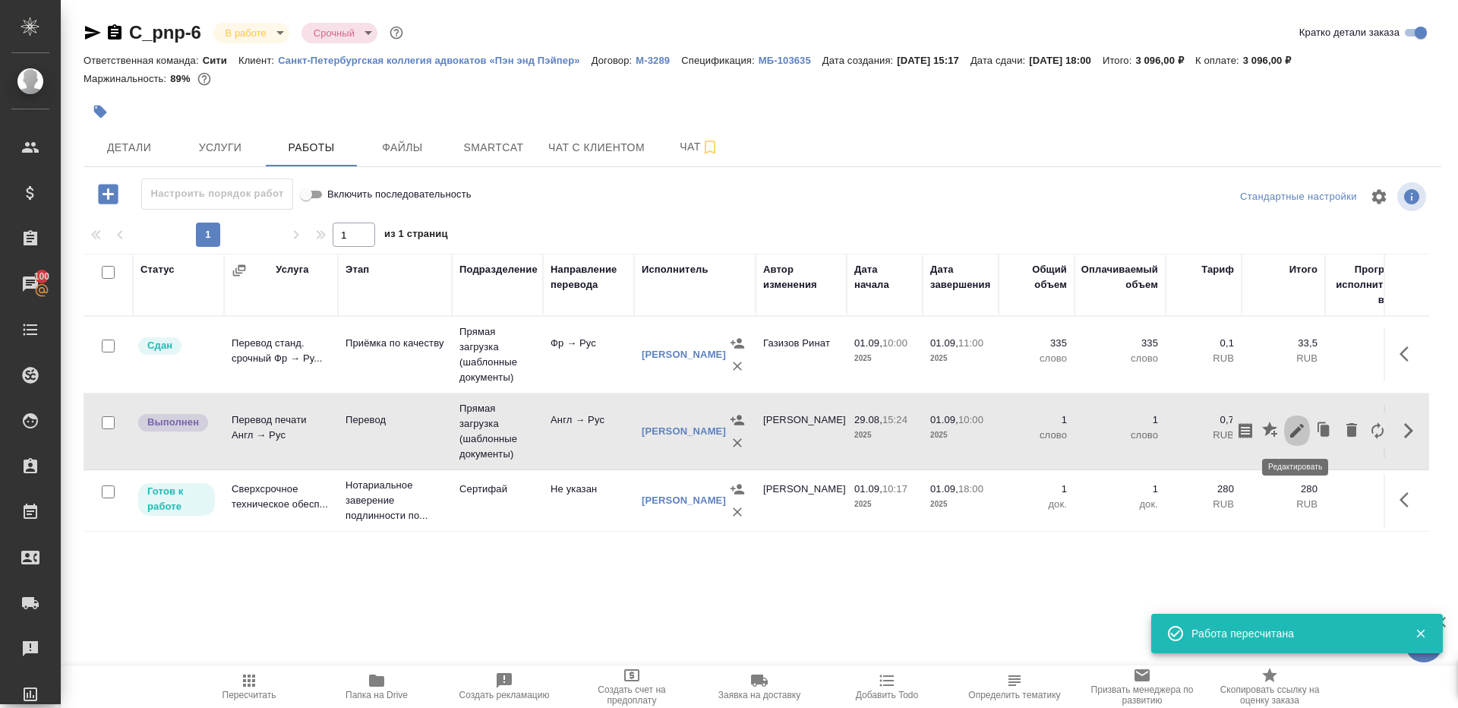
click at [1301, 425] on icon "button" at bounding box center [1297, 431] width 14 height 14
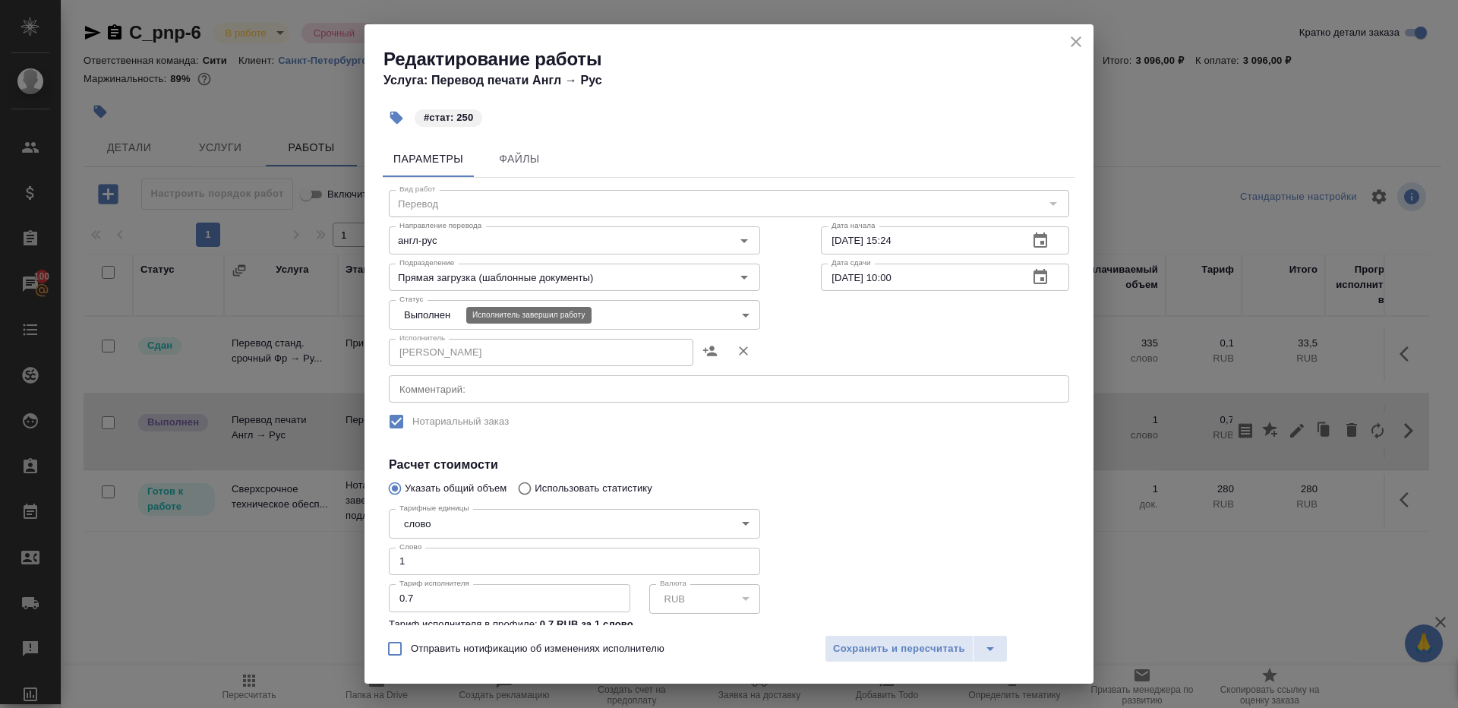
click at [450, 317] on body "🙏 .cls-1 fill:#fff; AWATERA Gazizov Rinat Клиенты Спецификации Заказы 100 Чаты …" at bounding box center [729, 354] width 1458 height 708
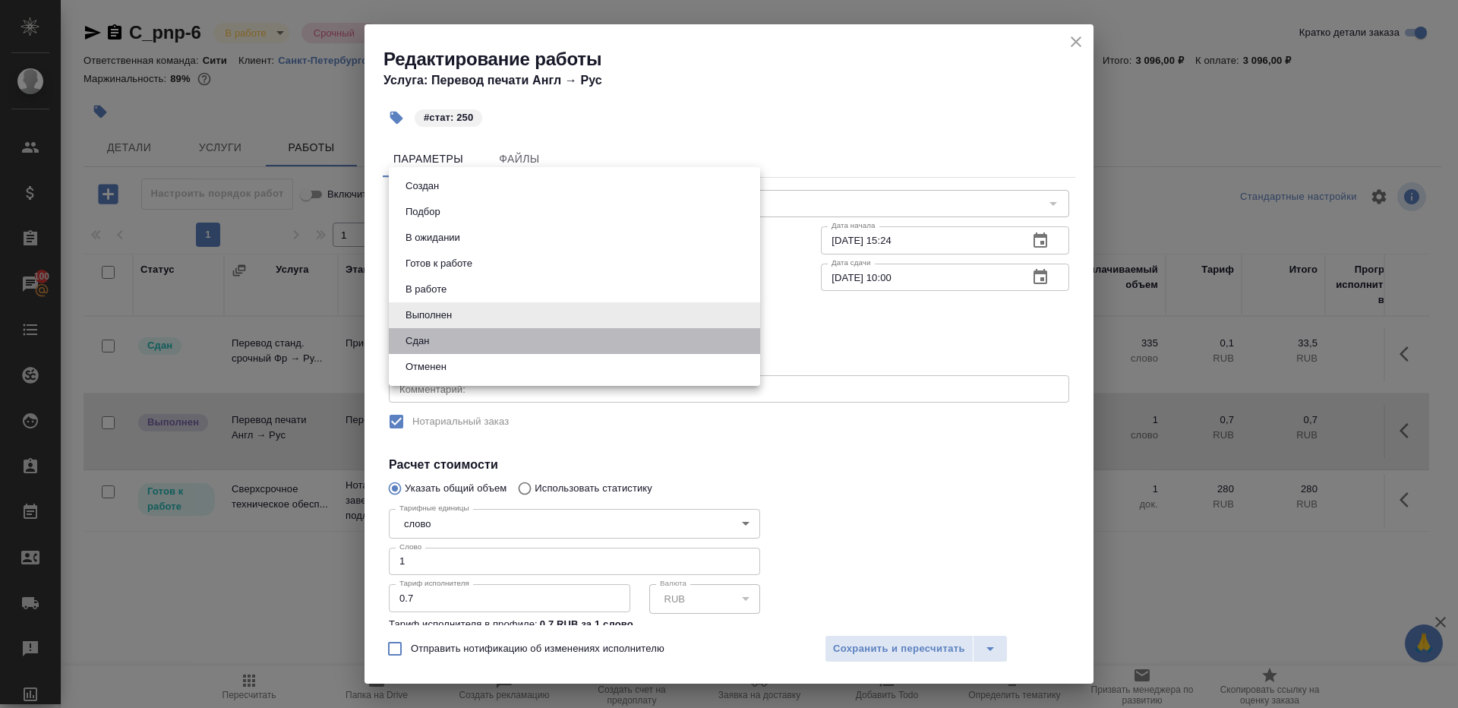
click at [450, 343] on li "Сдан" at bounding box center [574, 341] width 371 height 26
type input "closed"
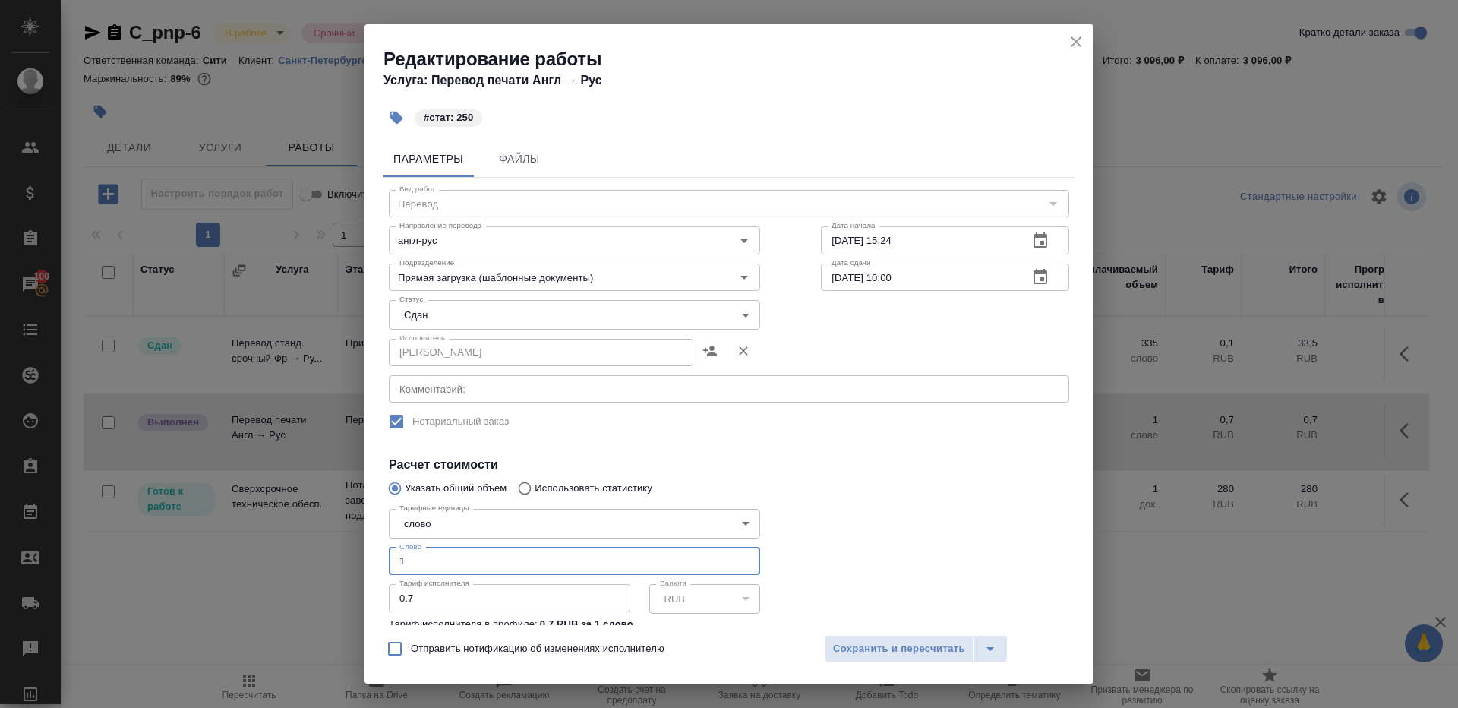
drag, startPoint x: 440, startPoint y: 564, endPoint x: 340, endPoint y: 545, distance: 101.2
click at [387, 562] on div "Тарифные единицы слово 5a8b1489cc6b4906c91bfd90 Тарифные единицы Слово 1 Слово …" at bounding box center [575, 585] width 432 height 226
type input "250"
click at [886, 489] on div at bounding box center [945, 585] width 309 height 226
click at [892, 652] on span "Сохранить и пересчитать" at bounding box center [899, 648] width 132 height 17
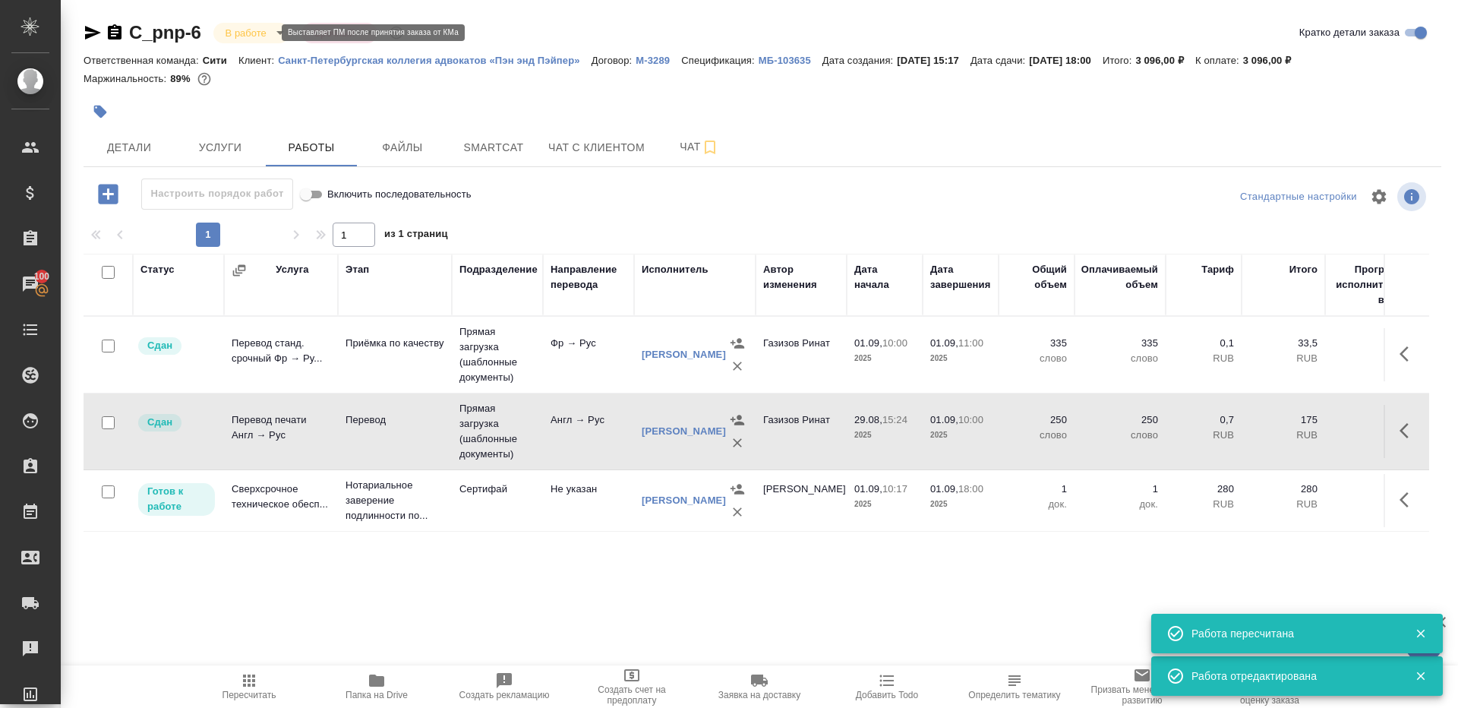
click at [260, 34] on body "🙏 .cls-1 fill:#fff; AWATERA Gazizov Rinat Клиенты Спецификации Заказы 100 Чаты …" at bounding box center [729, 354] width 1458 height 708
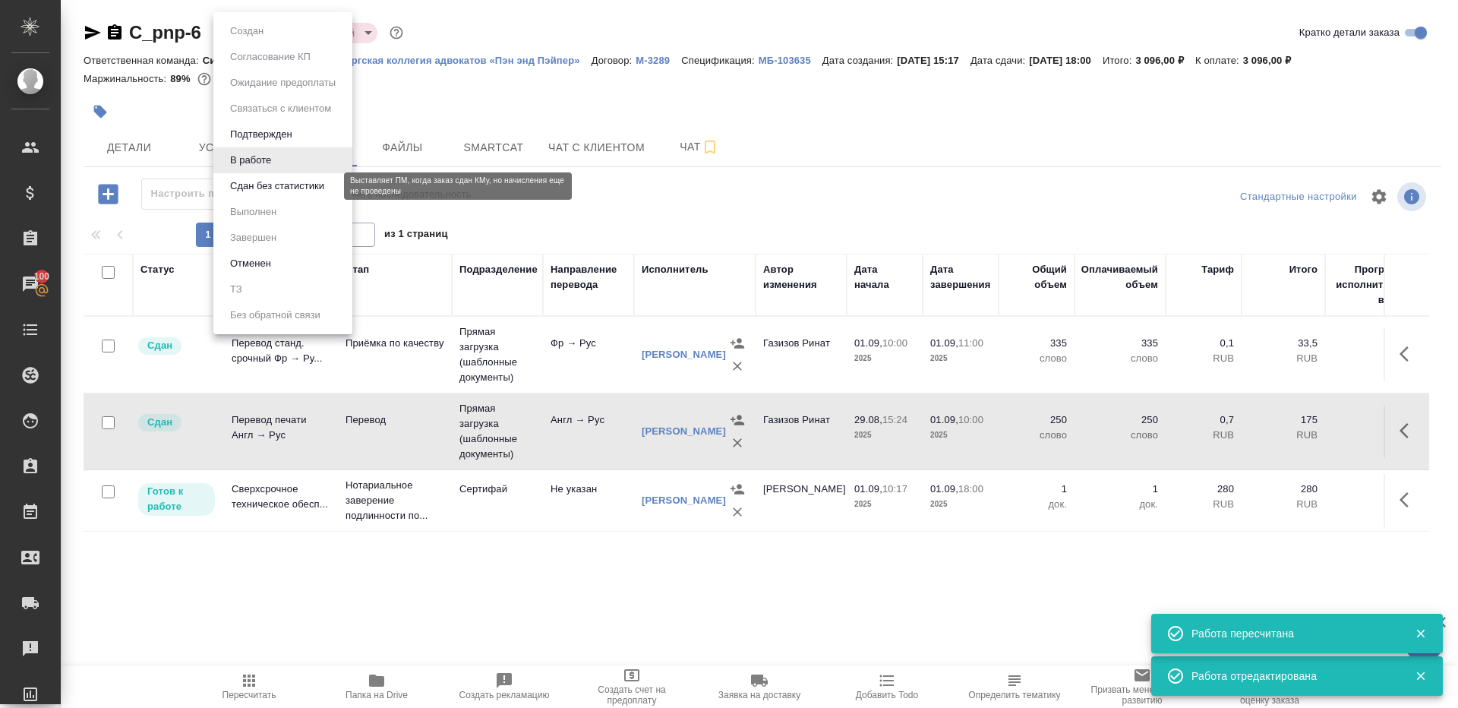
click at [268, 178] on button "Сдан без статистики" at bounding box center [277, 186] width 103 height 17
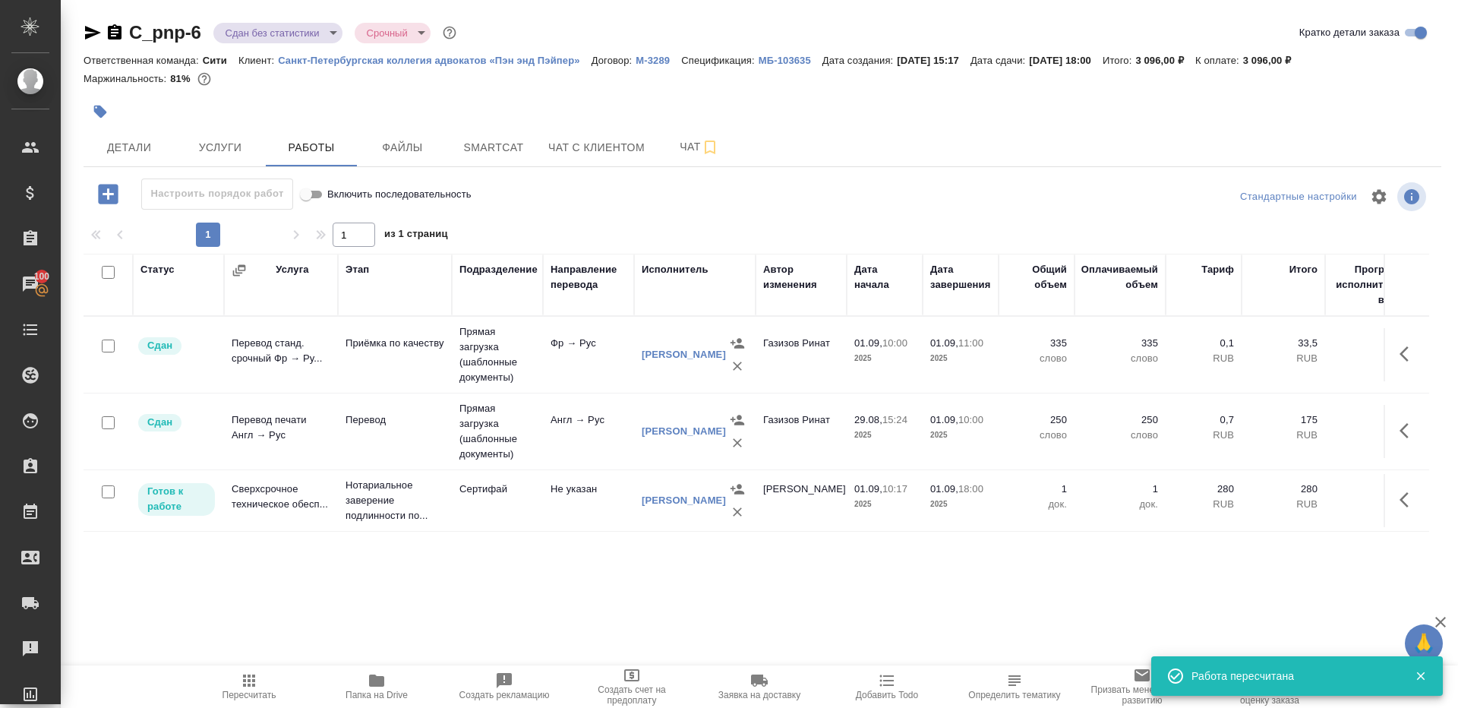
click at [257, 34] on body "🙏 .cls-1 fill:#fff; AWATERA Gazizov Rinat Клиенты Спецификации Заказы 100 Чаты …" at bounding box center [729, 354] width 1458 height 708
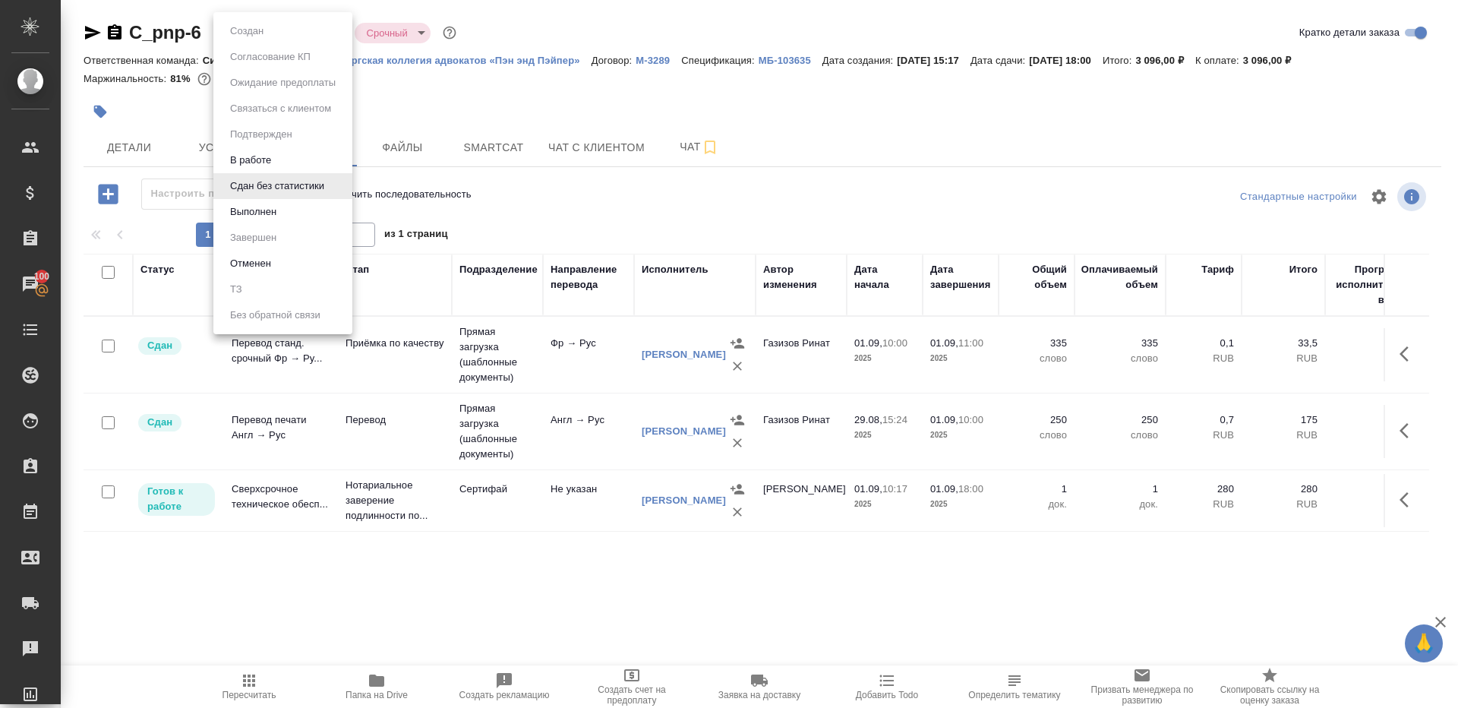
click at [310, 216] on li "Выполнен" at bounding box center [282, 212] width 139 height 26
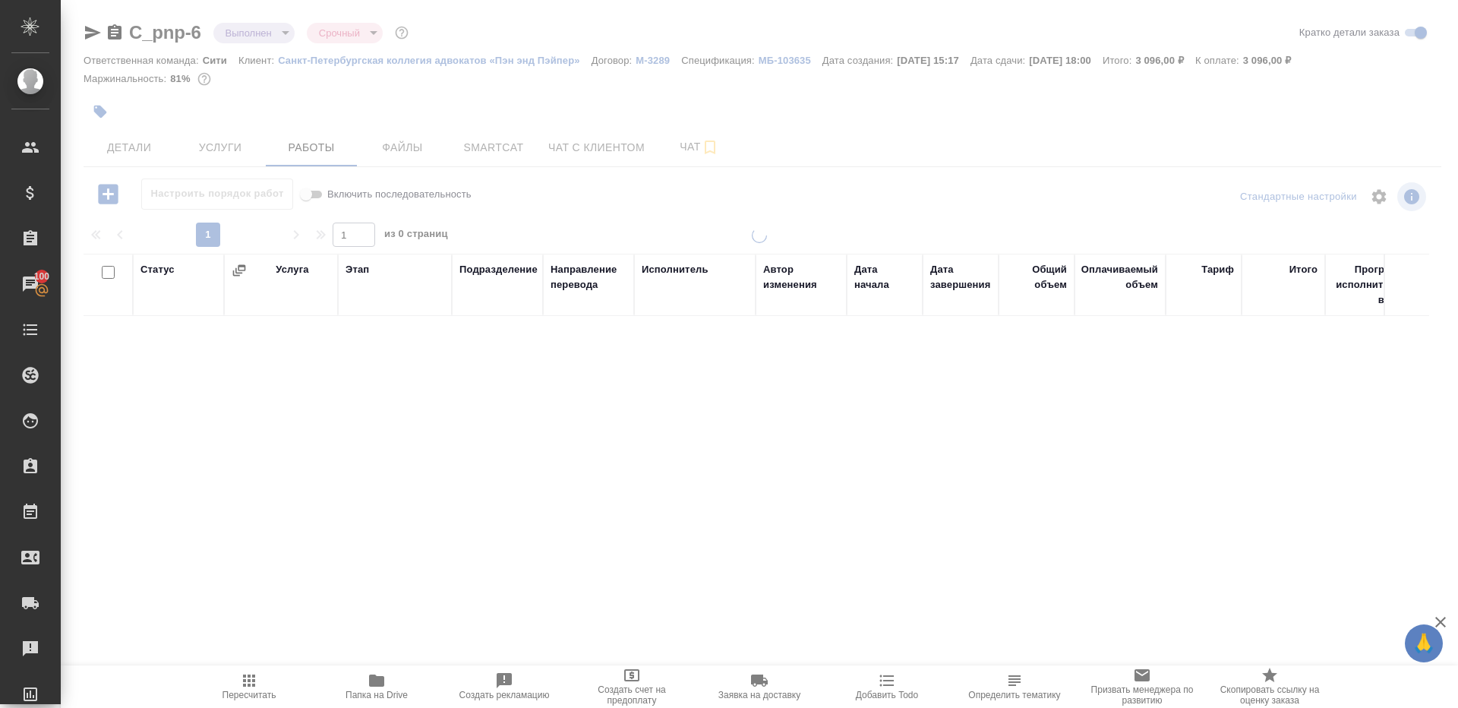
click at [254, 693] on span "Пересчитать" at bounding box center [250, 695] width 54 height 11
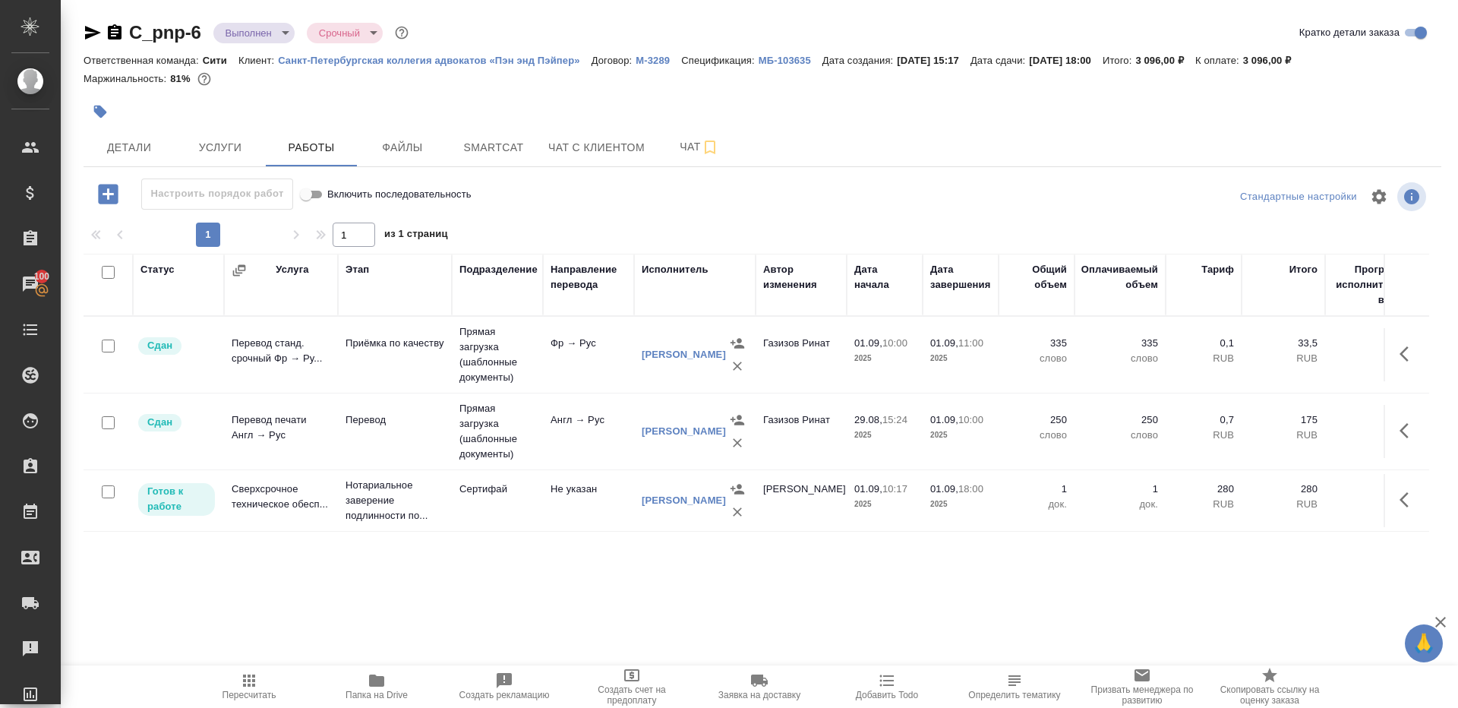
click at [254, 693] on span "Пересчитать" at bounding box center [250, 695] width 54 height 11
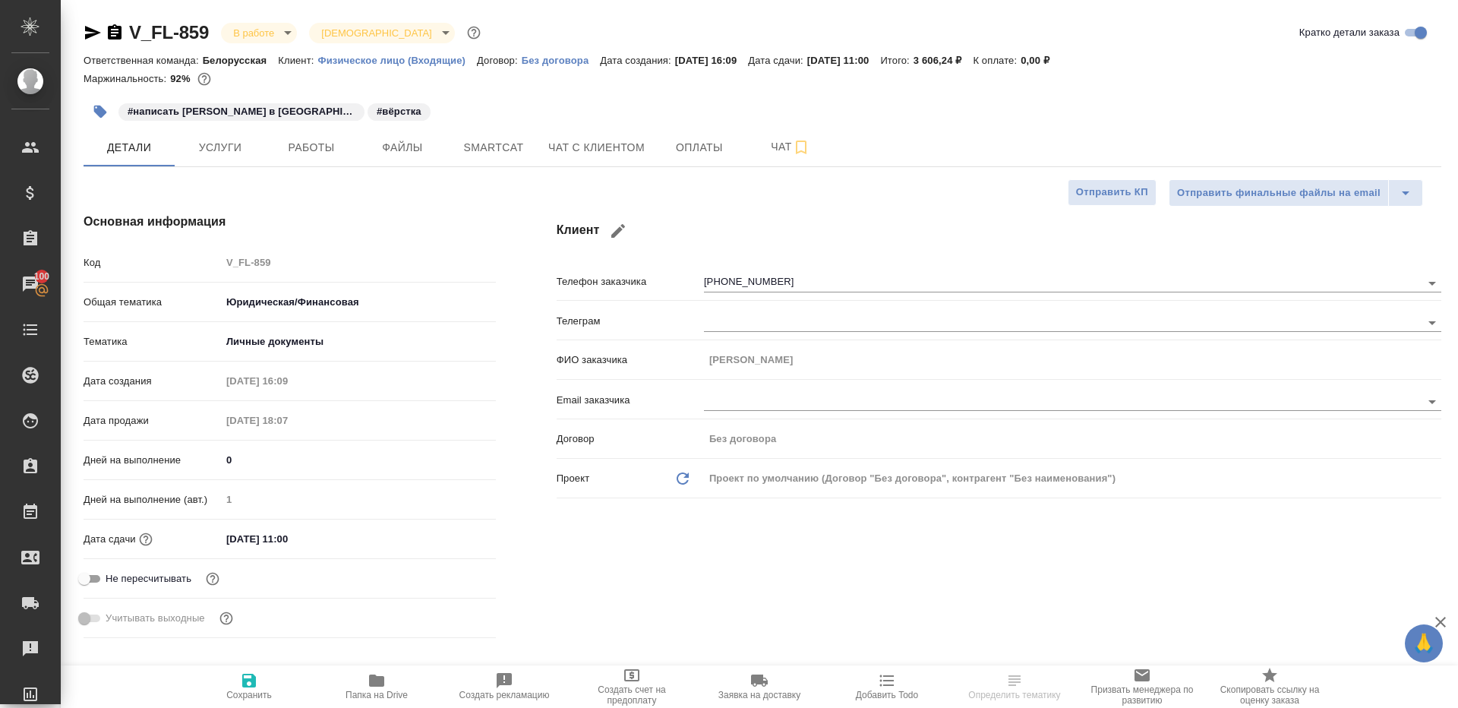
select select "RU"
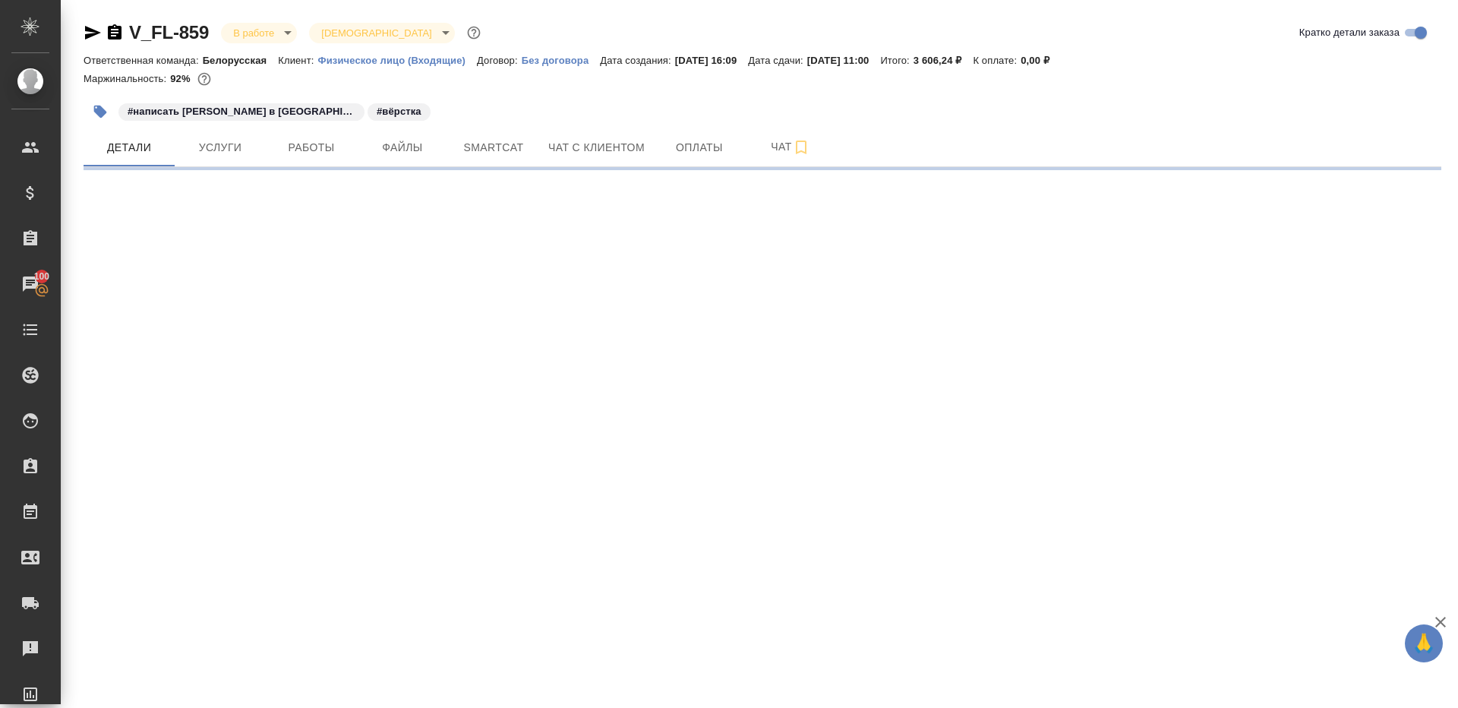
select select "RU"
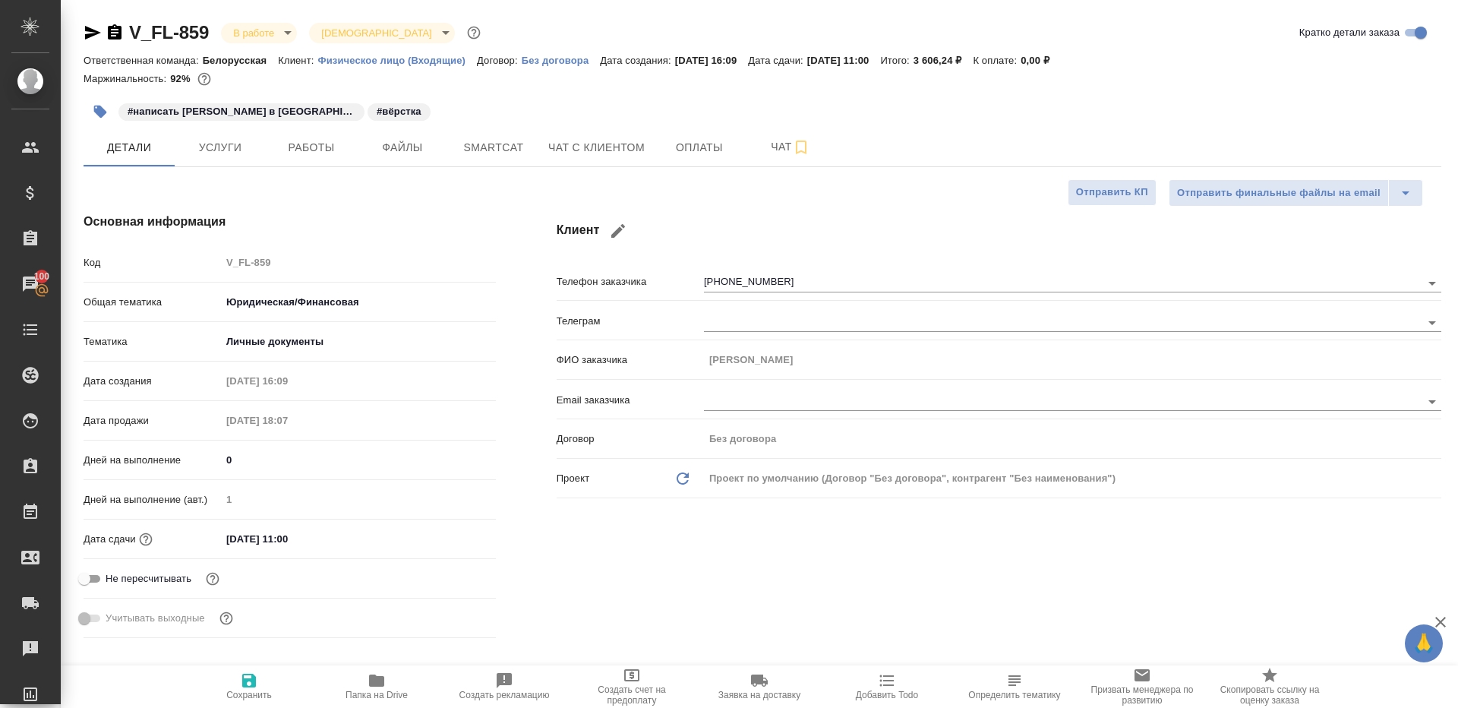
type textarea "x"
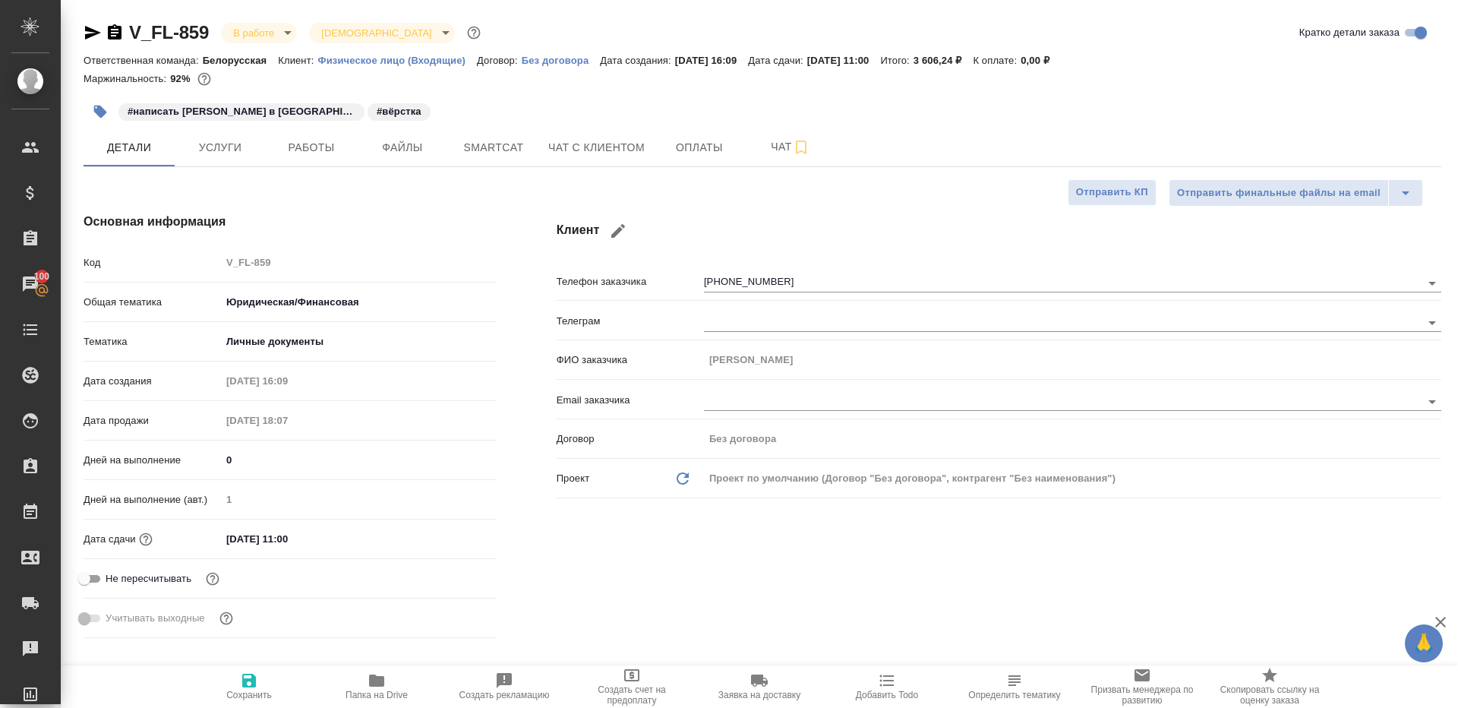
type textarea "x"
click at [309, 150] on span "Работы" at bounding box center [311, 147] width 73 height 19
type textarea "x"
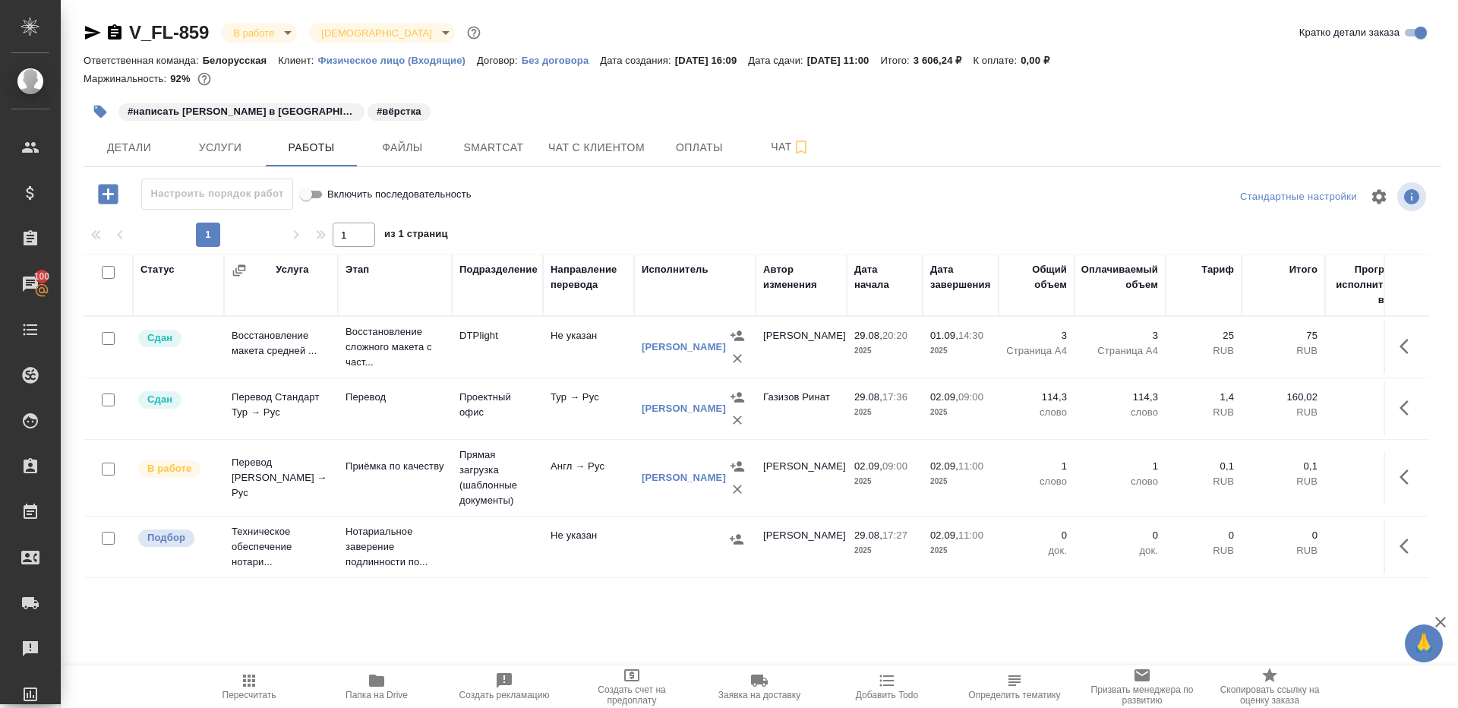
click at [578, 225] on div "1 1 из 1 страниц" at bounding box center [763, 235] width 1358 height 24
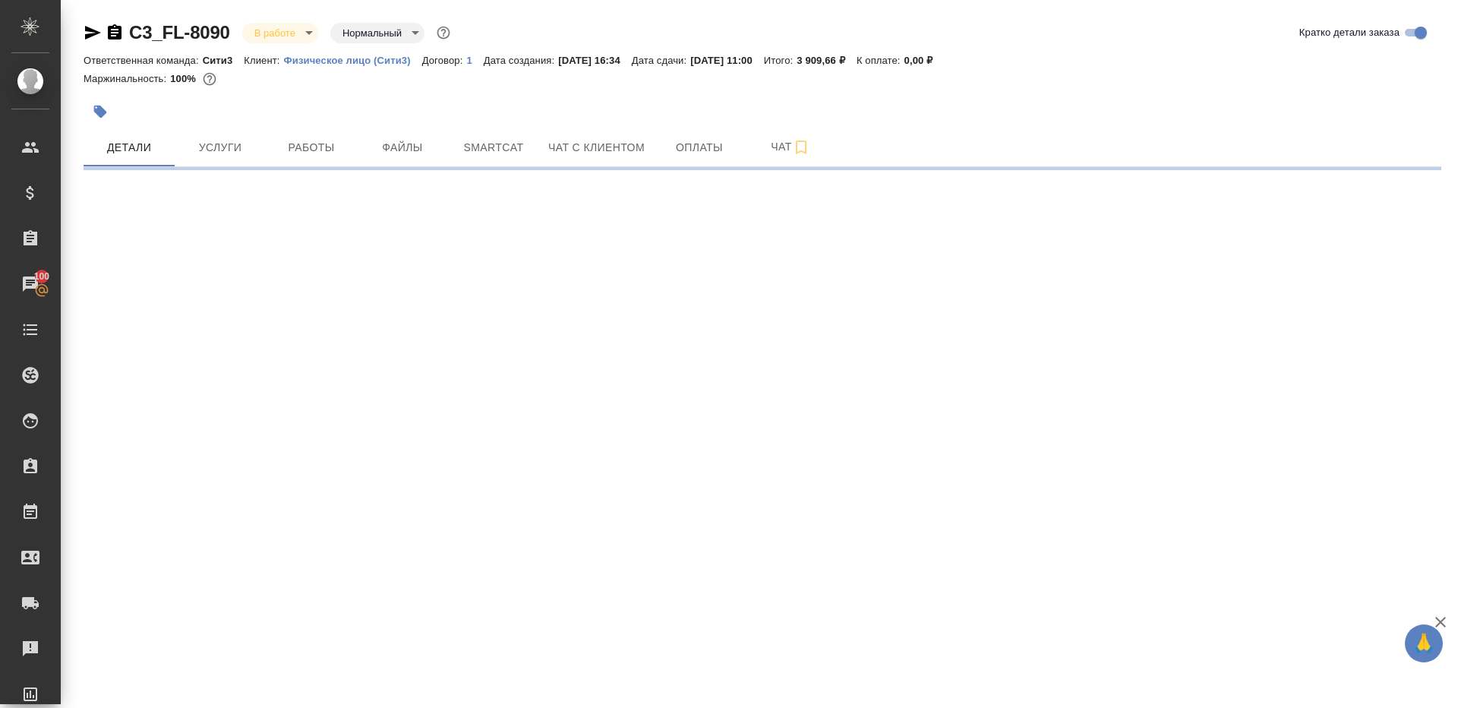
select select "RU"
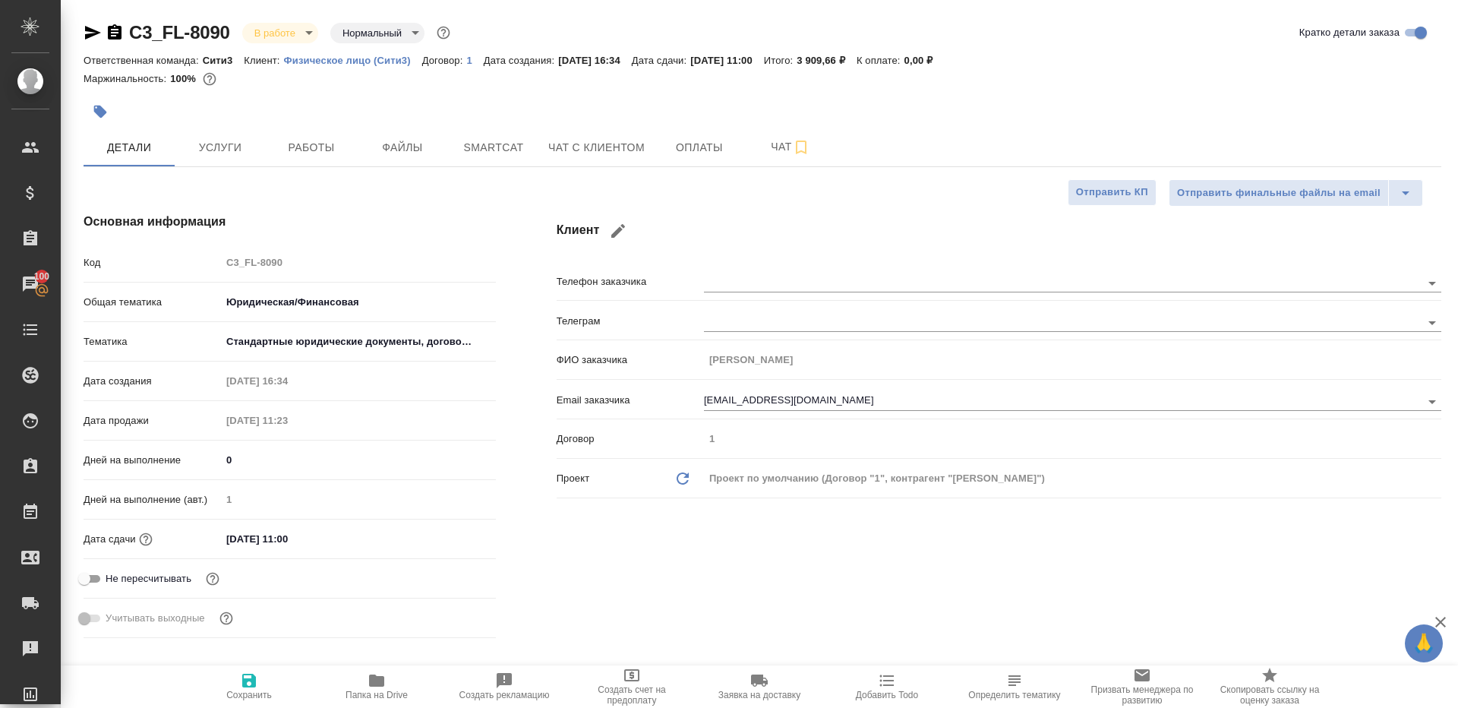
type textarea "x"
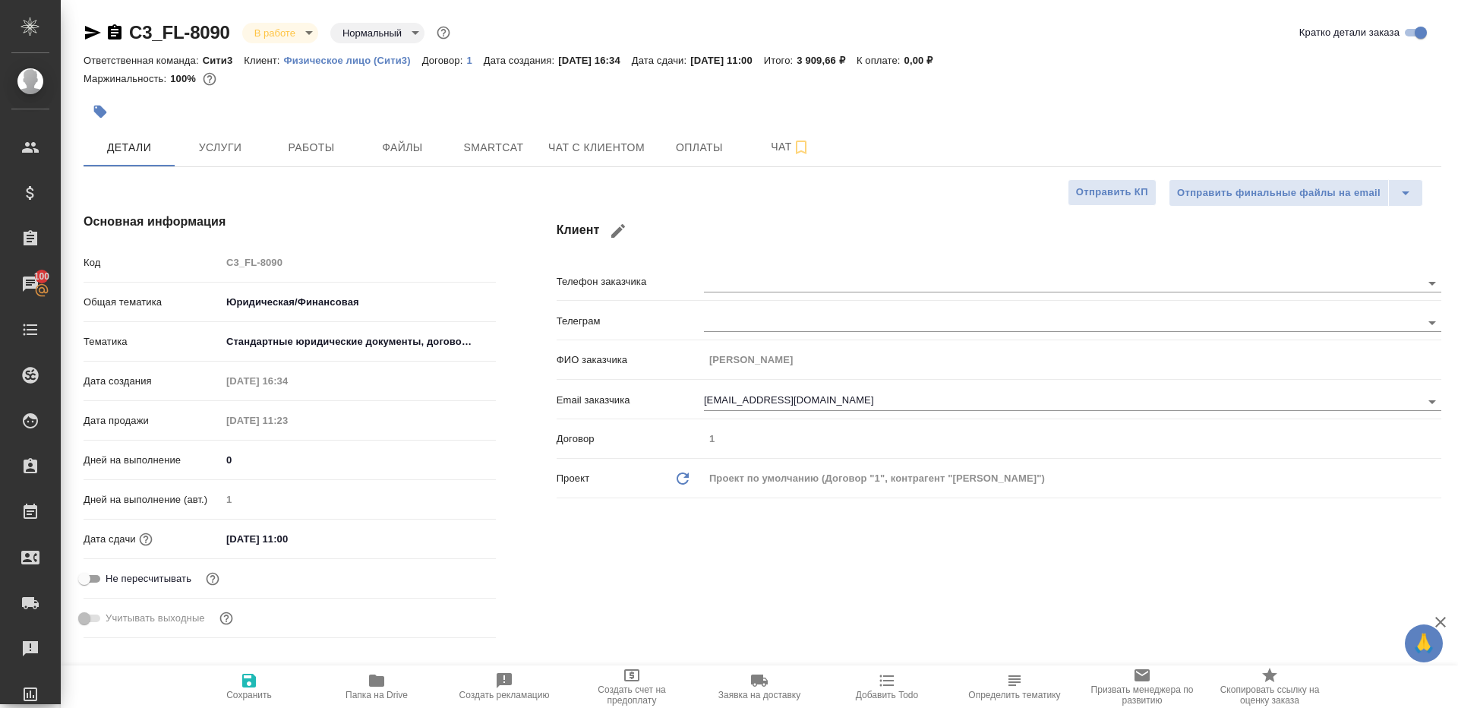
type textarea "x"
click at [305, 131] on button "Работы" at bounding box center [311, 147] width 91 height 38
type textarea "x"
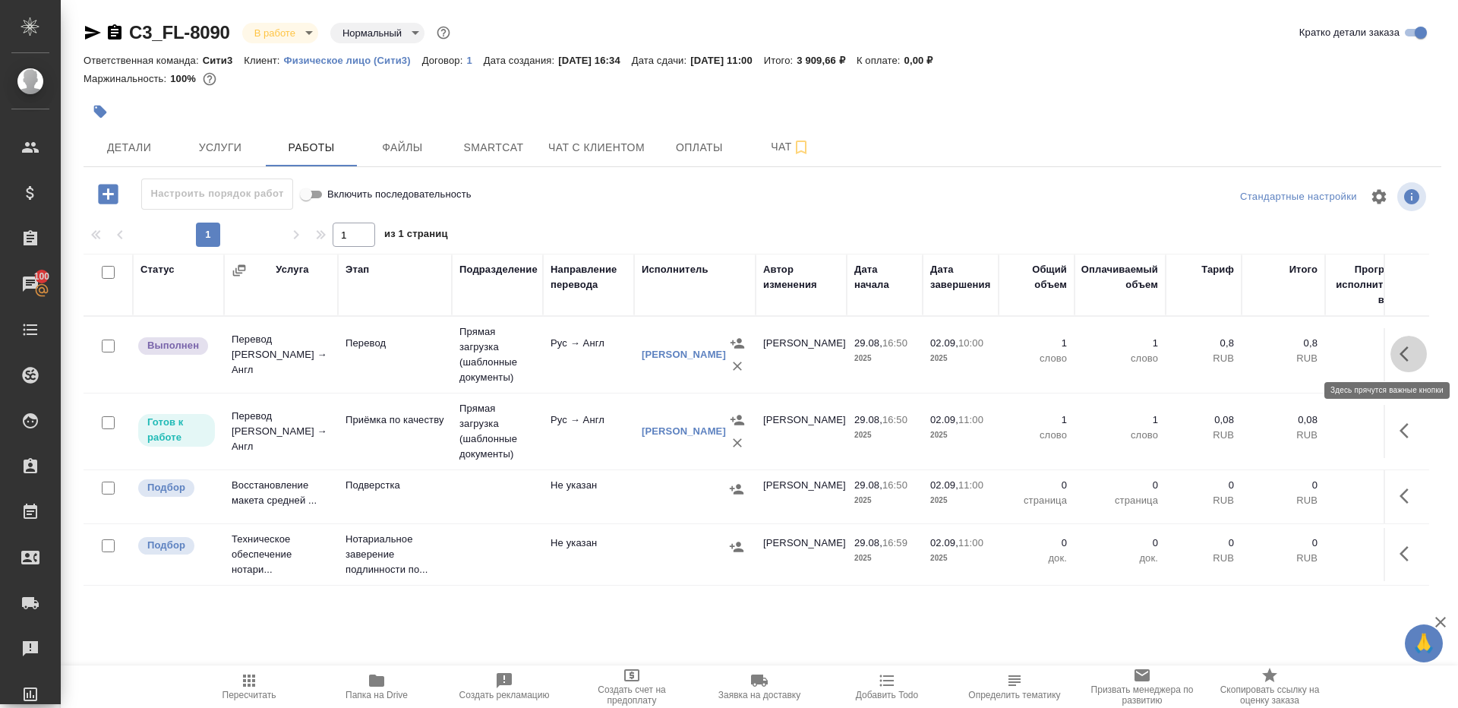
click at [1417, 359] on icon "button" at bounding box center [1409, 354] width 18 height 18
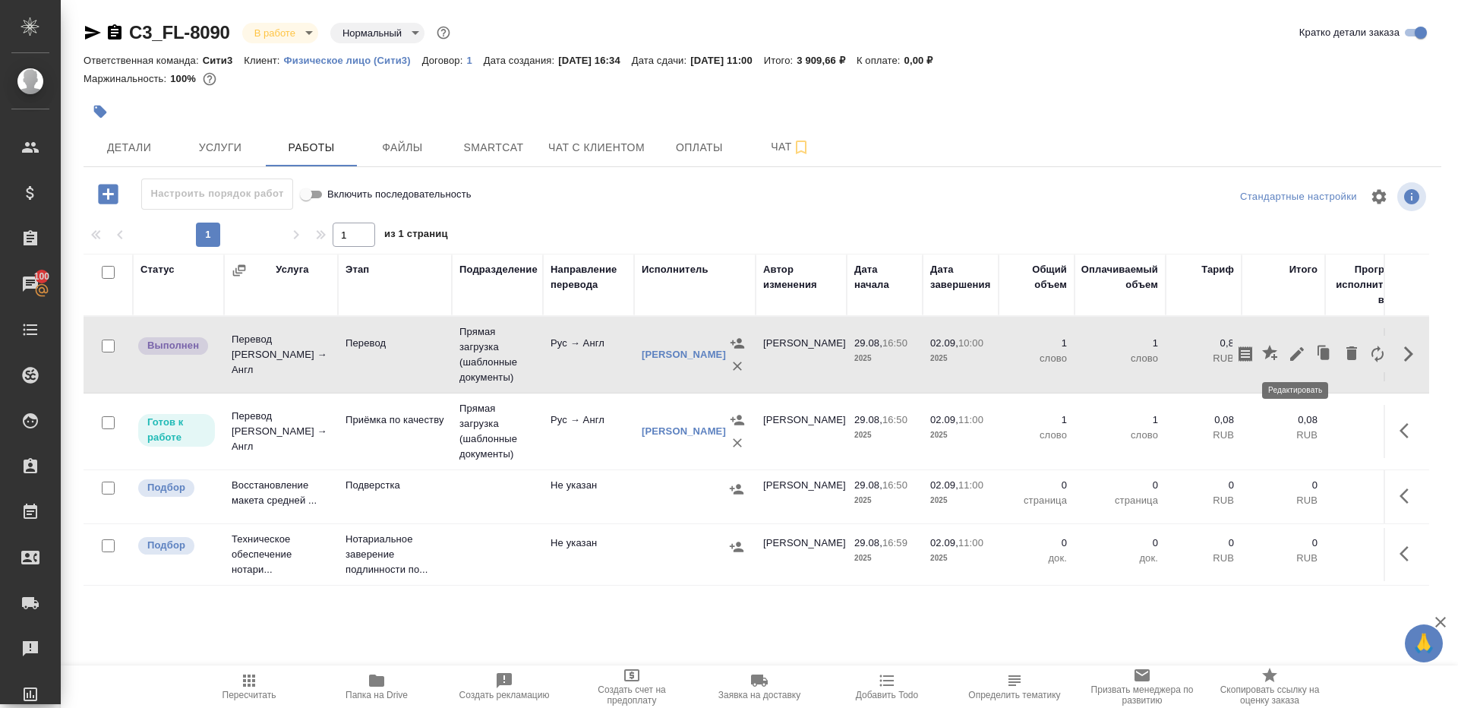
click at [1294, 349] on icon "button" at bounding box center [1297, 354] width 18 height 18
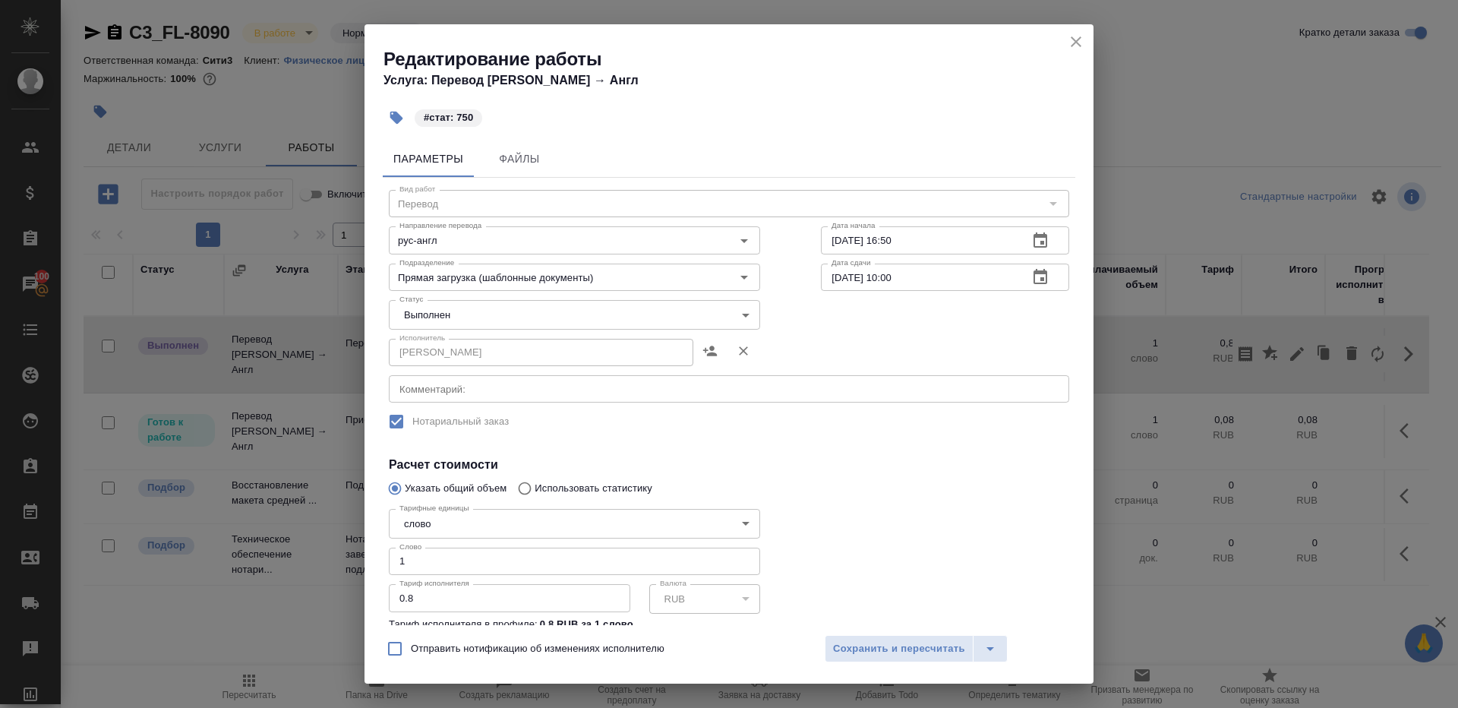
click at [491, 325] on body "🙏 .cls-1 fill:#fff; AWATERA Gazizov Rinat Клиенты Спецификации Заказы 100 Чаты …" at bounding box center [729, 354] width 1458 height 708
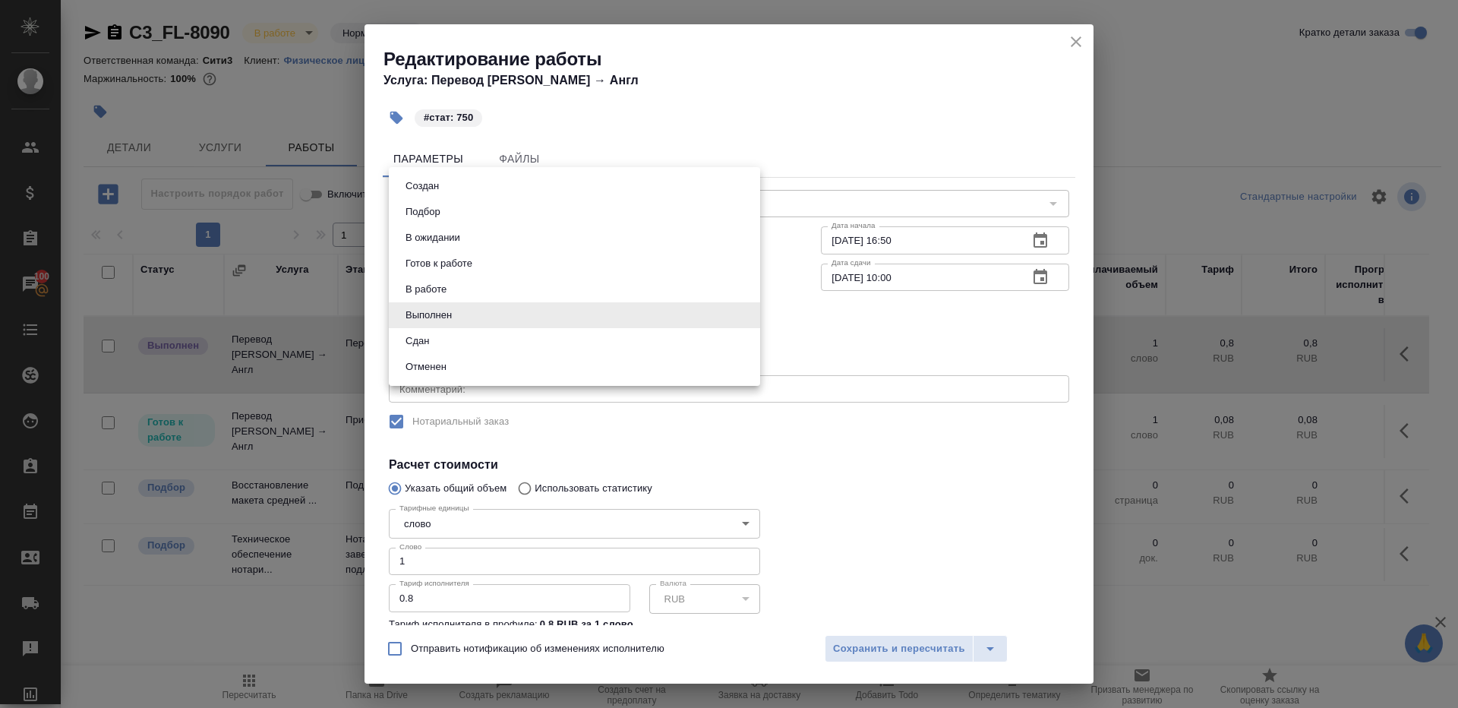
click at [491, 345] on li "Сдан" at bounding box center [574, 341] width 371 height 26
type input "closed"
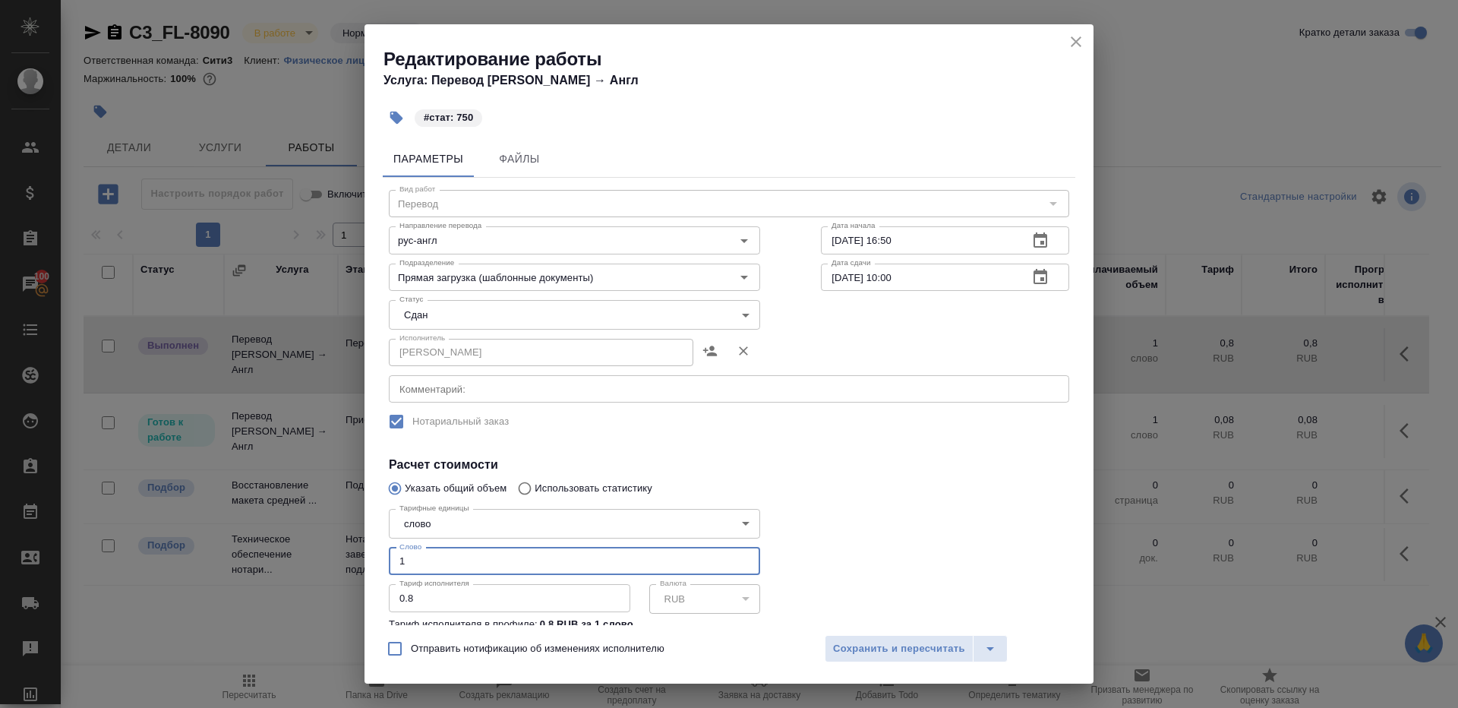
drag, startPoint x: 440, startPoint y: 571, endPoint x: 242, endPoint y: 532, distance: 202.0
click at [244, 533] on div "Редактирование работы Услуга: Перевод Стандарт Рус → Англ #стат: 750 Параметры …" at bounding box center [729, 354] width 1458 height 708
type input "750"
click at [868, 658] on button "Сохранить и пересчитать" at bounding box center [899, 648] width 149 height 27
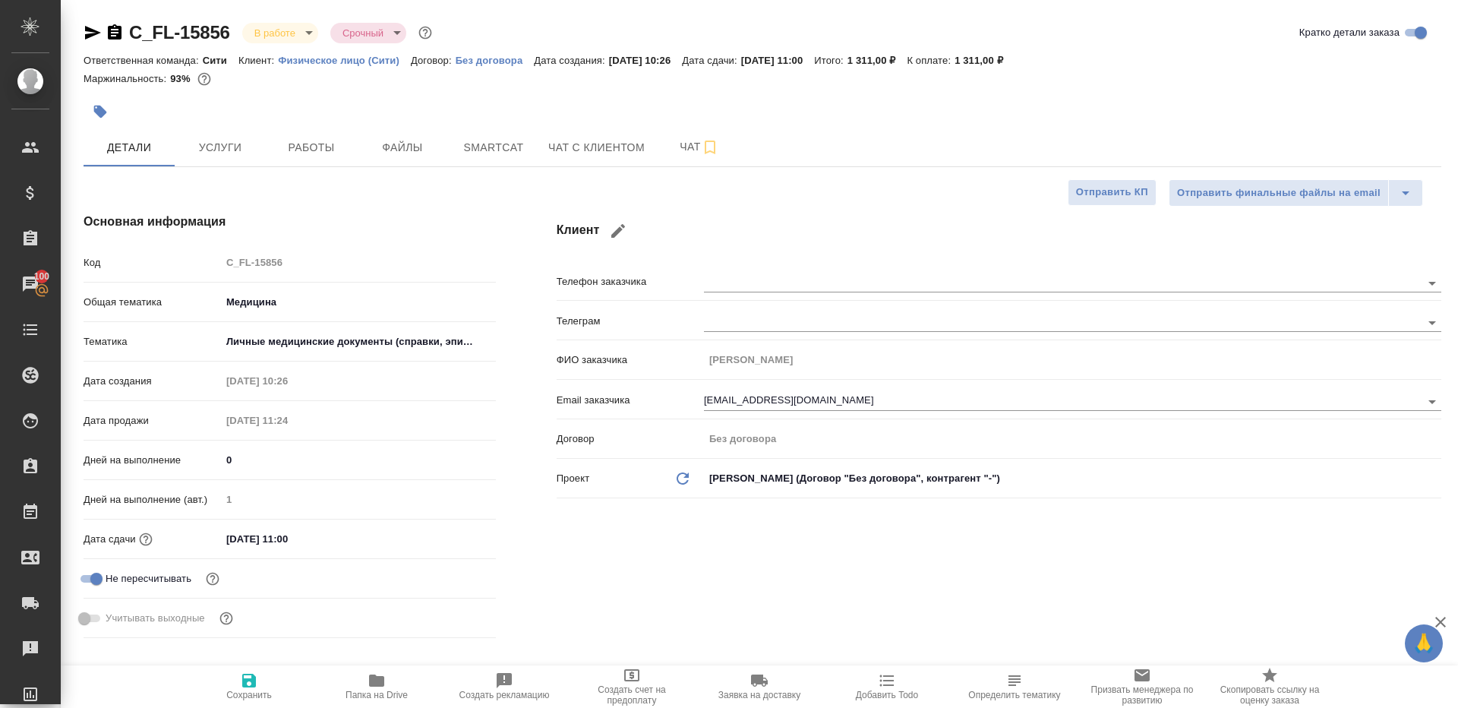
select select "RU"
click at [317, 144] on span "Работы" at bounding box center [311, 147] width 73 height 19
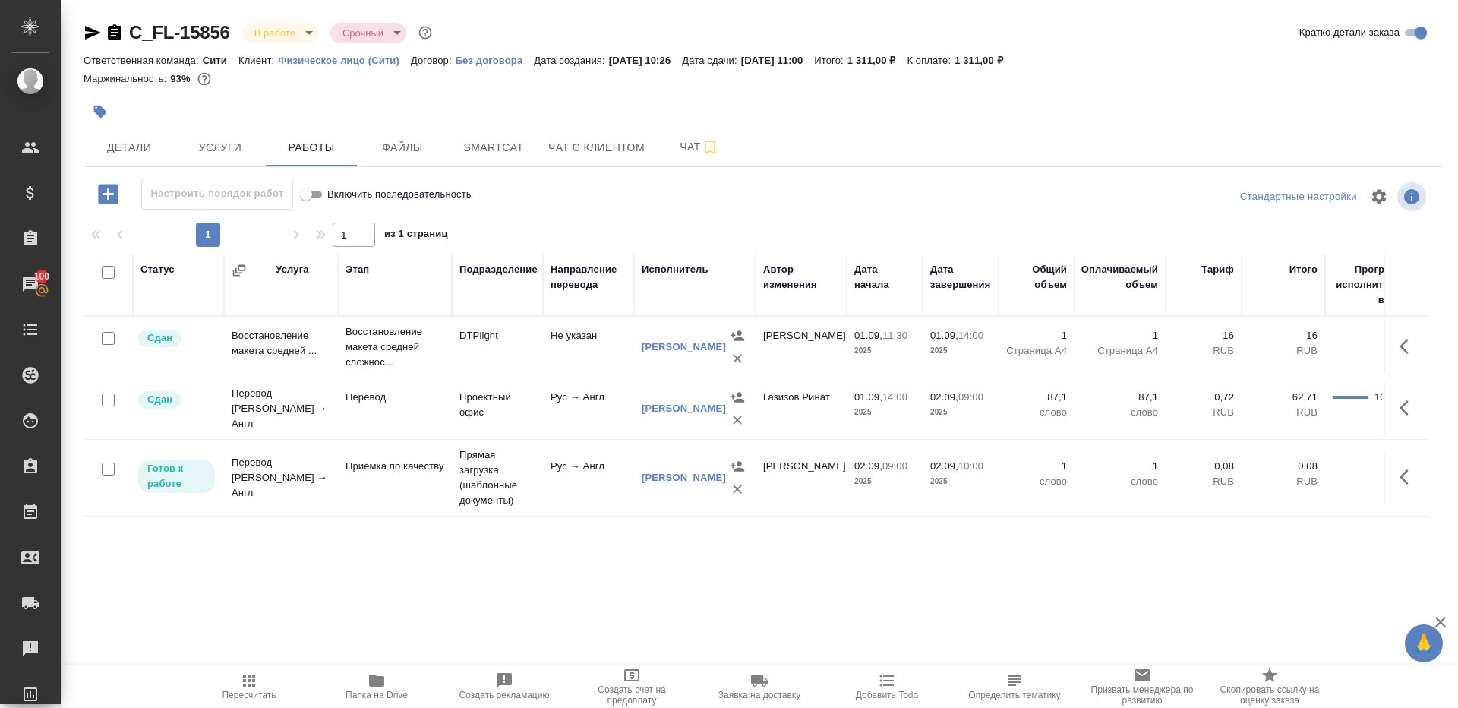
click at [531, 220] on div at bounding box center [763, 219] width 1358 height 8
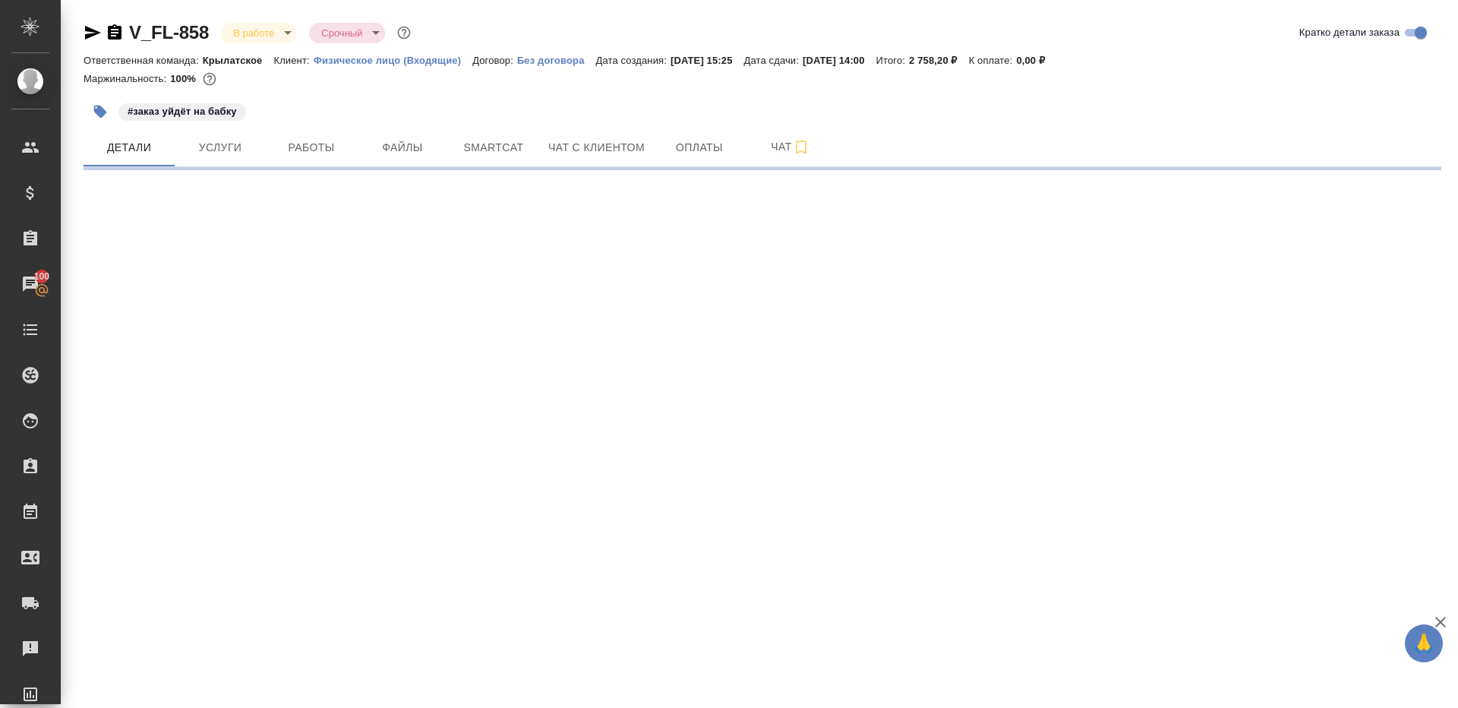
select select "RU"
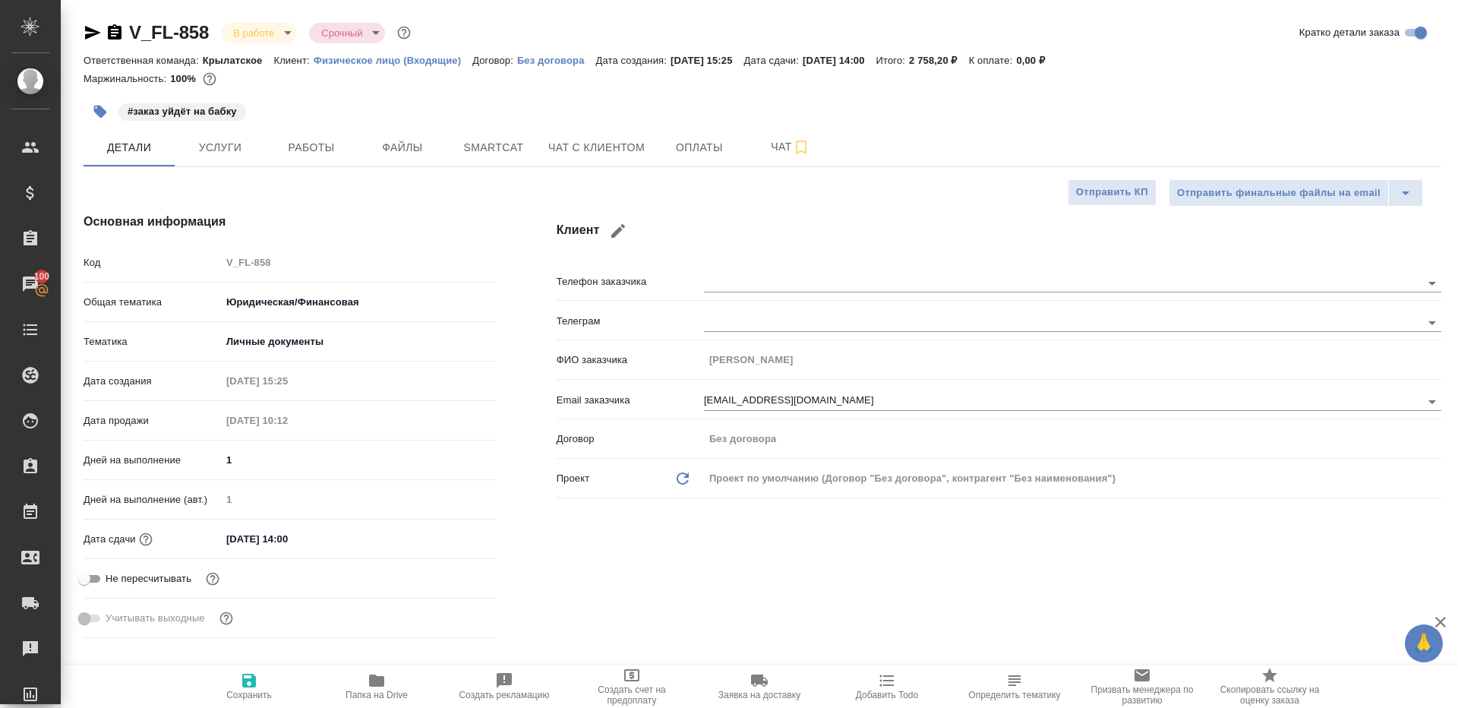
type textarea "x"
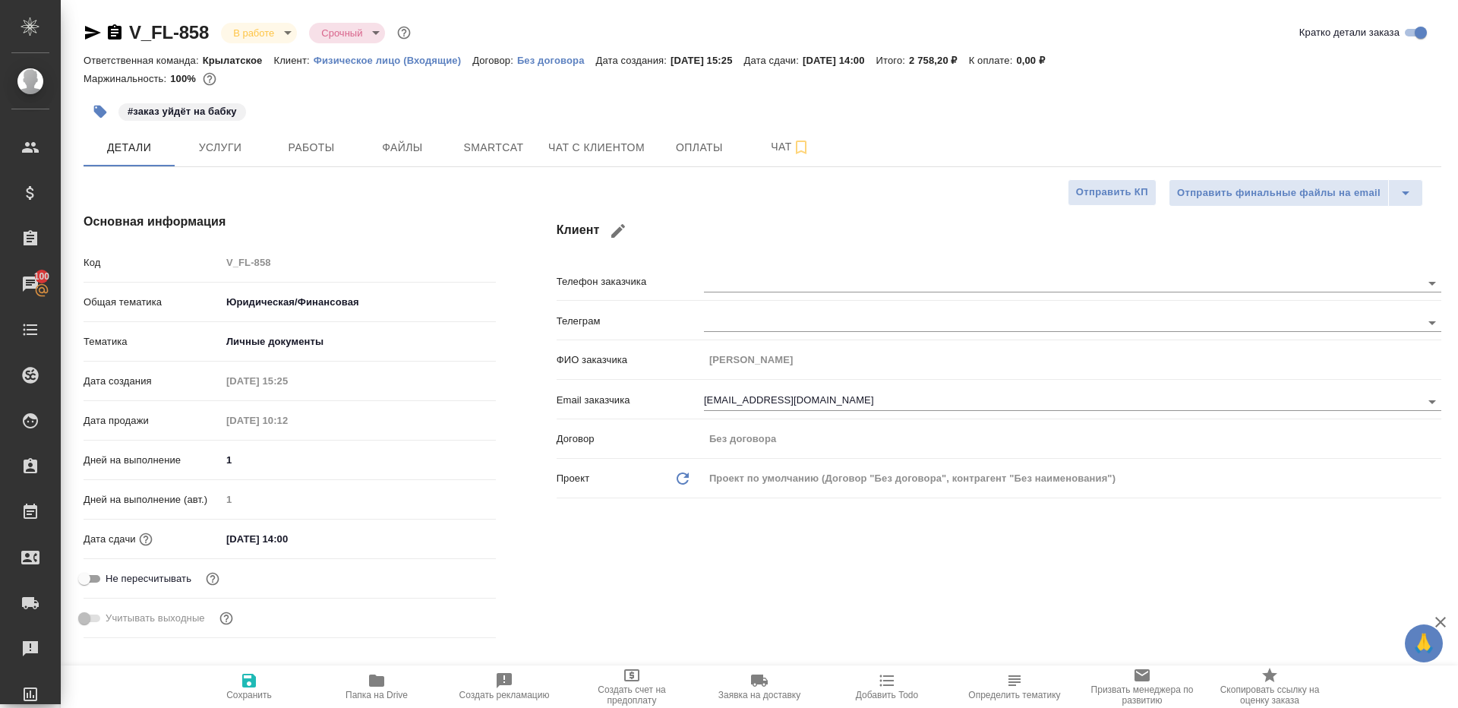
type textarea "x"
click at [324, 159] on button "Работы" at bounding box center [311, 147] width 91 height 38
type textarea "x"
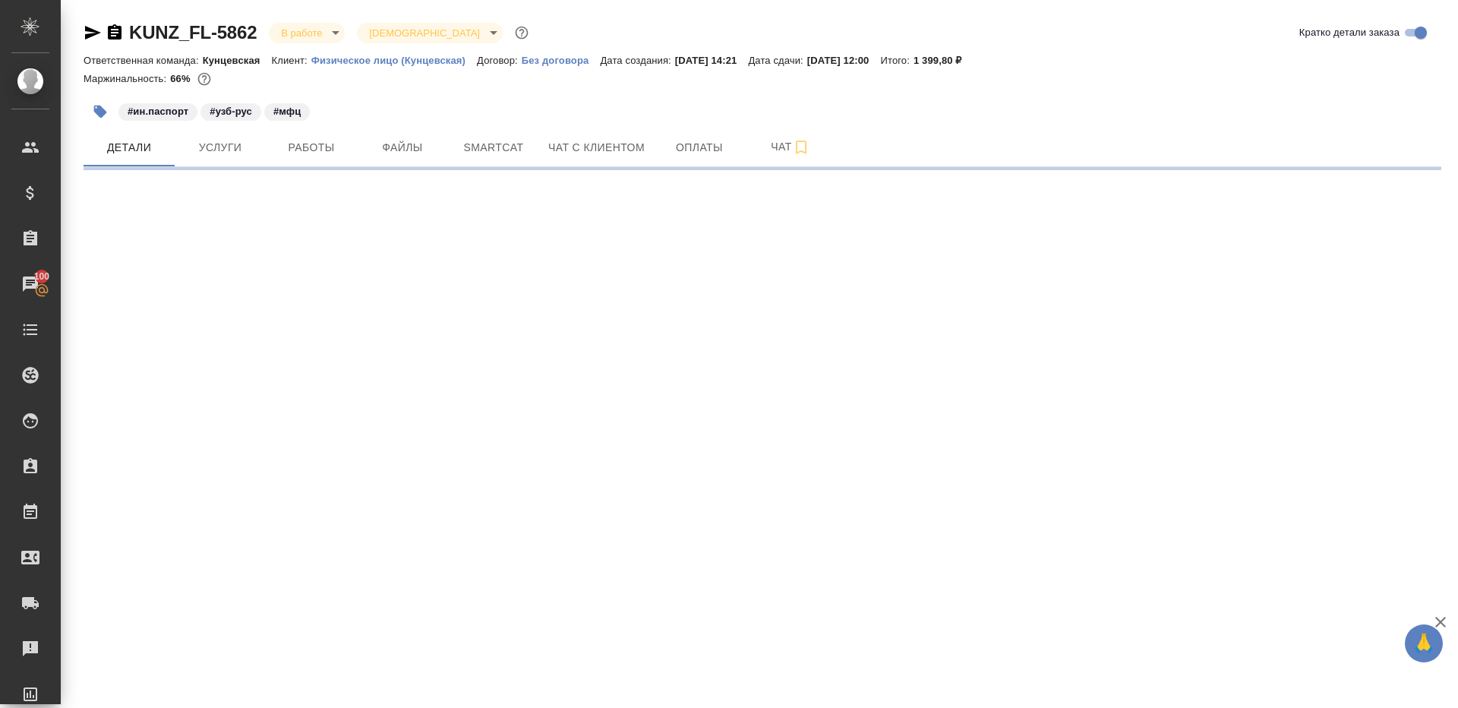
select select "RU"
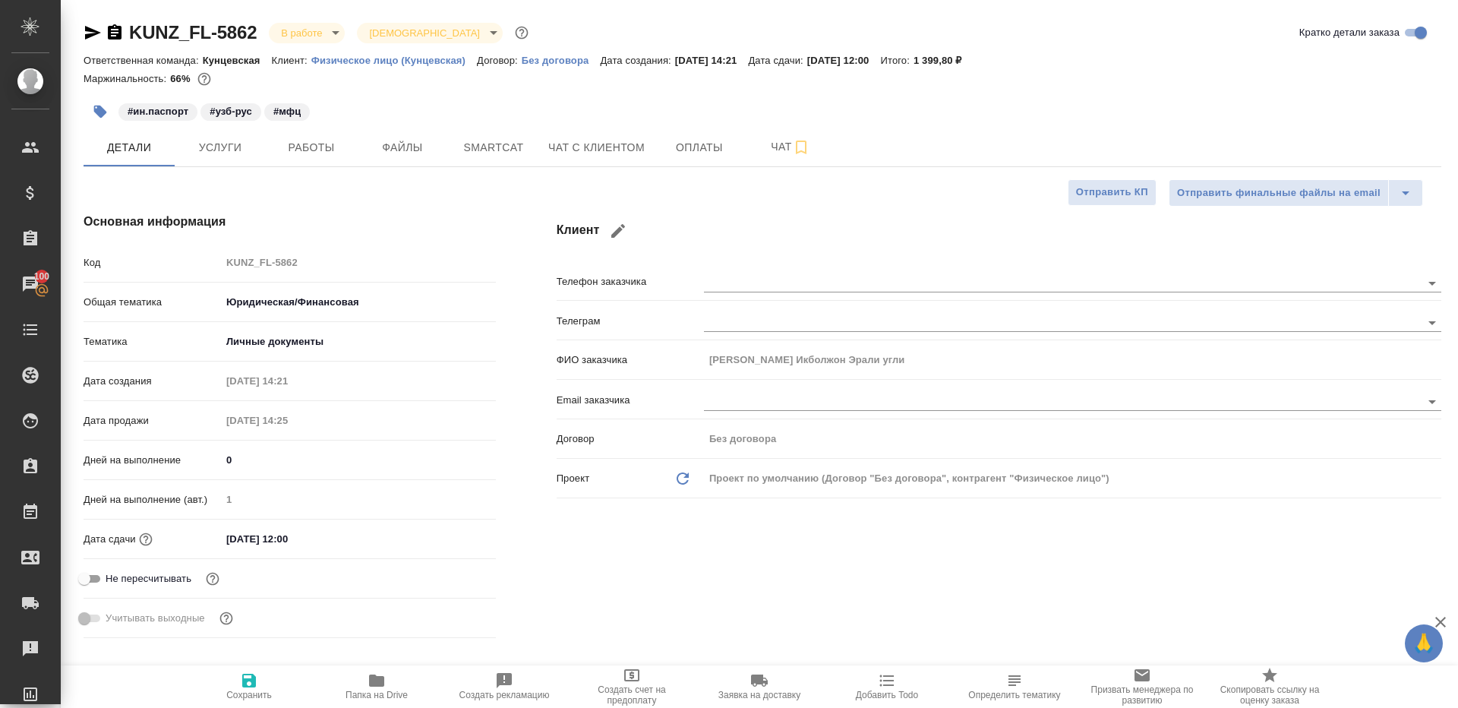
type textarea "x"
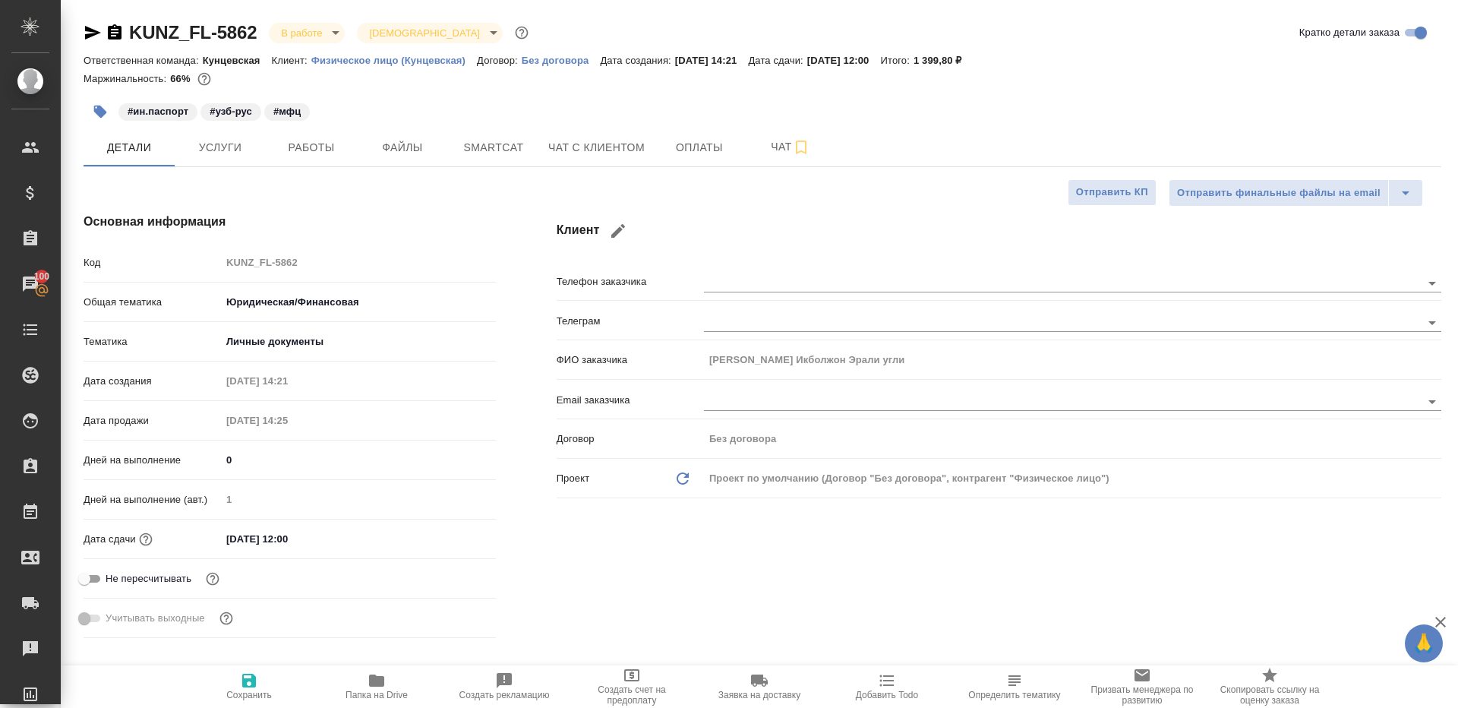
type textarea "x"
click at [300, 149] on span "Работы" at bounding box center [311, 147] width 73 height 19
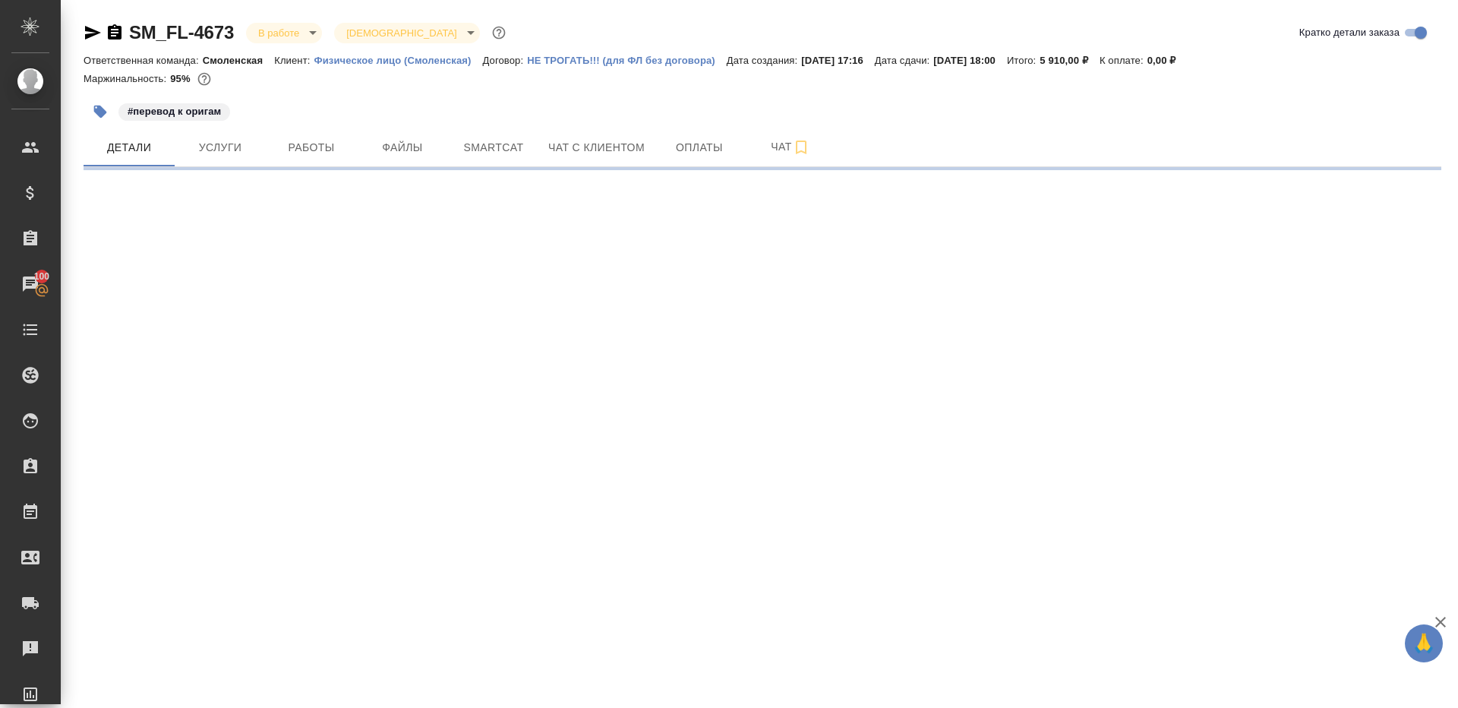
select select "RU"
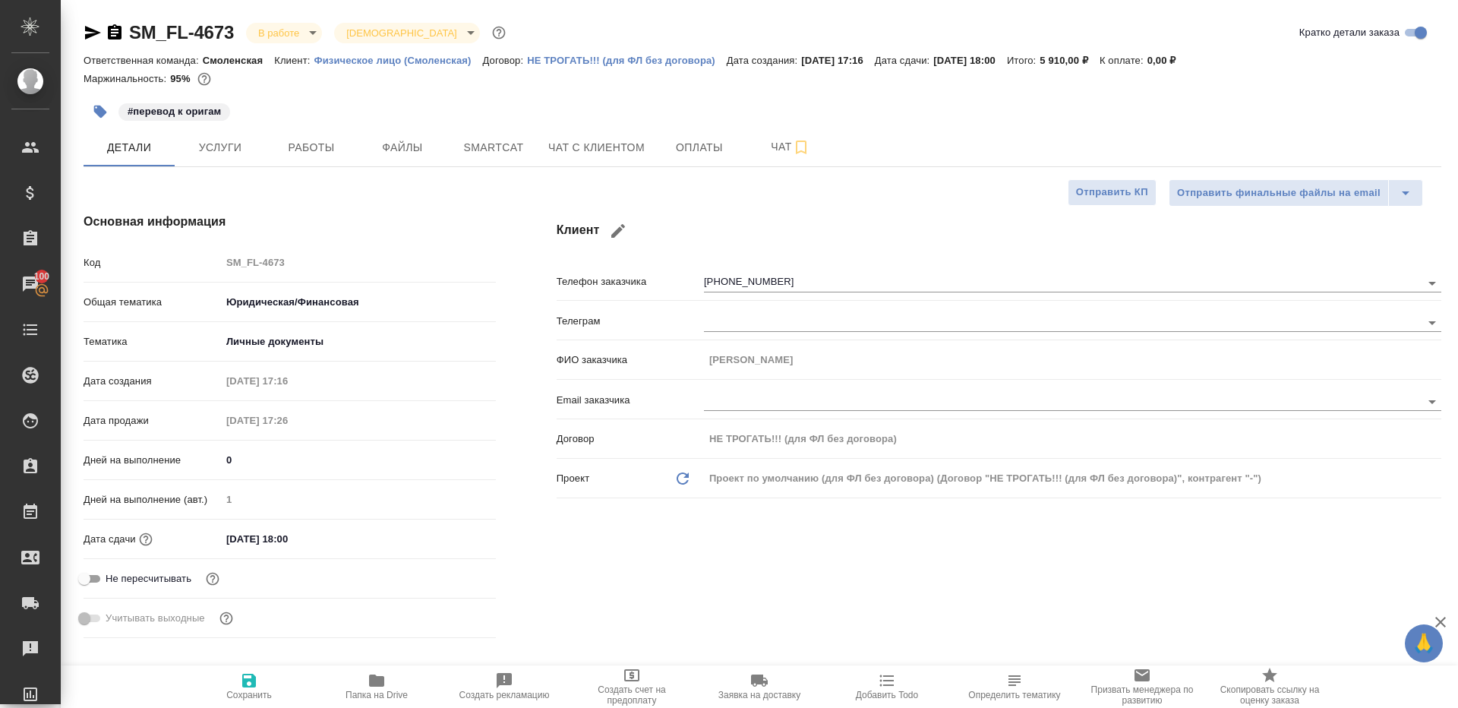
type textarea "x"
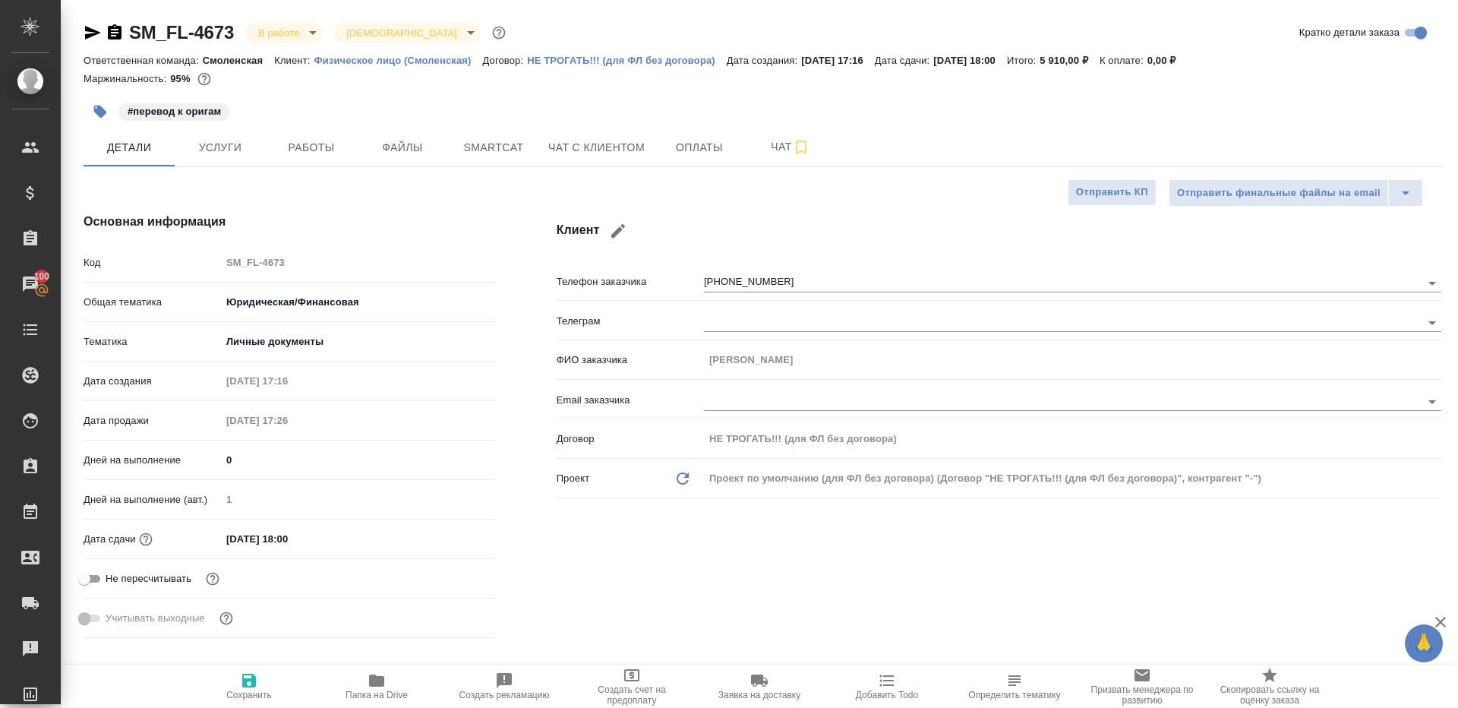
type textarea "x"
click at [320, 151] on span "Работы" at bounding box center [311, 147] width 73 height 19
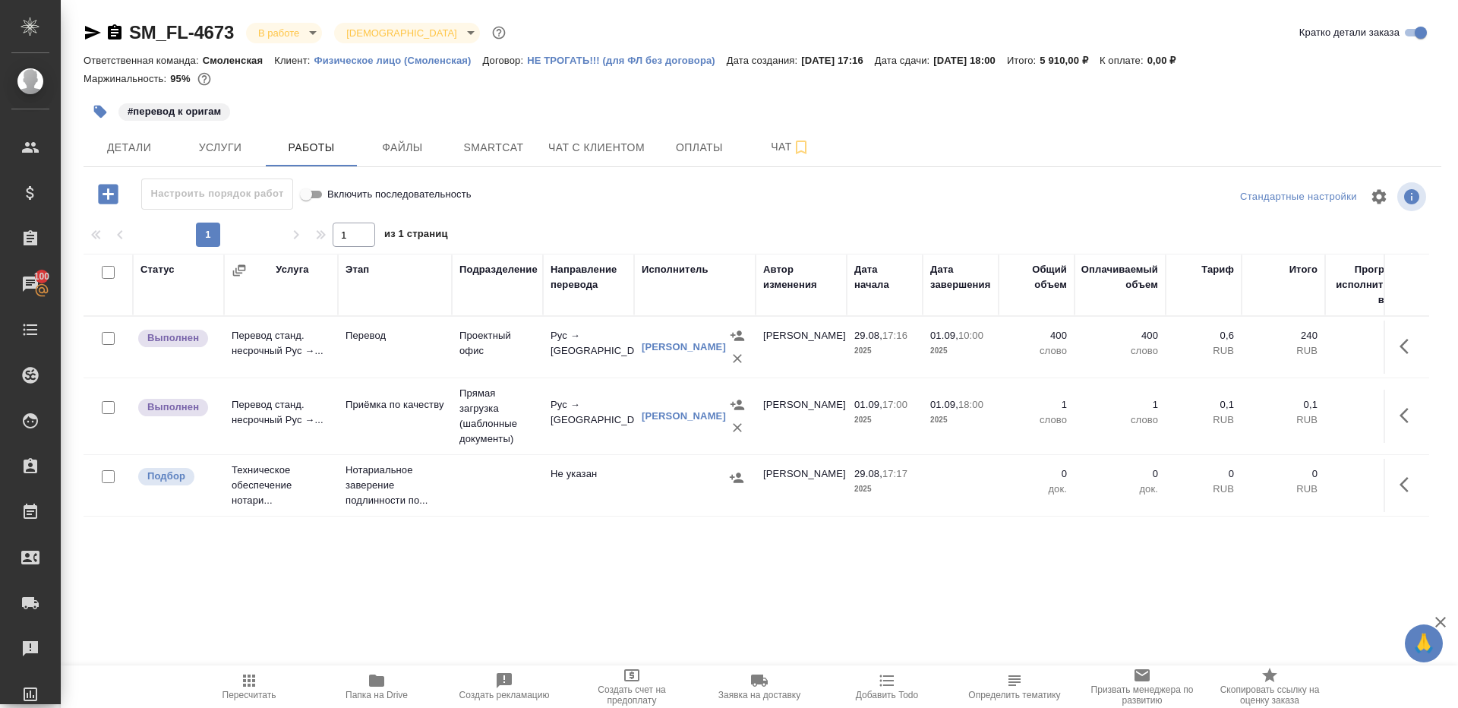
click at [1410, 349] on icon "button" at bounding box center [1409, 346] width 18 height 18
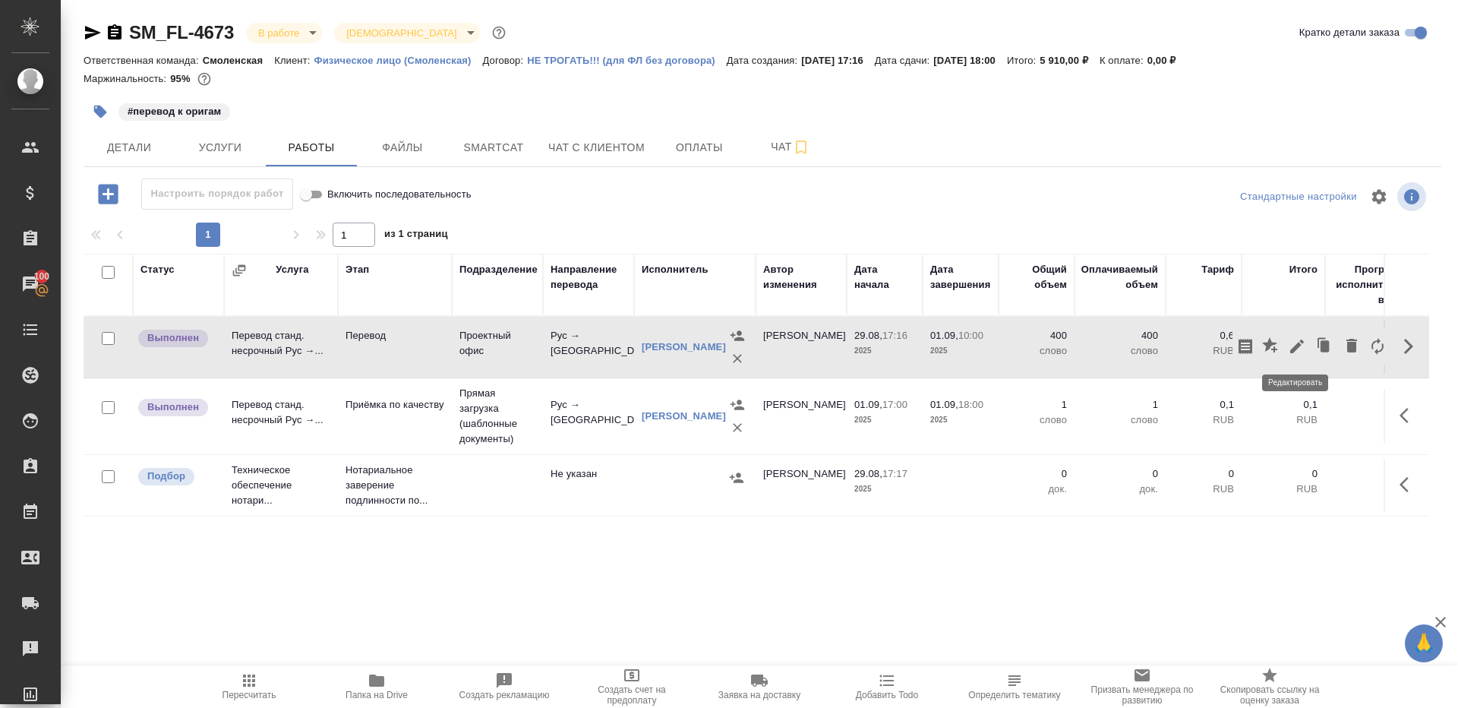
click at [1293, 341] on icon "button" at bounding box center [1297, 346] width 18 height 18
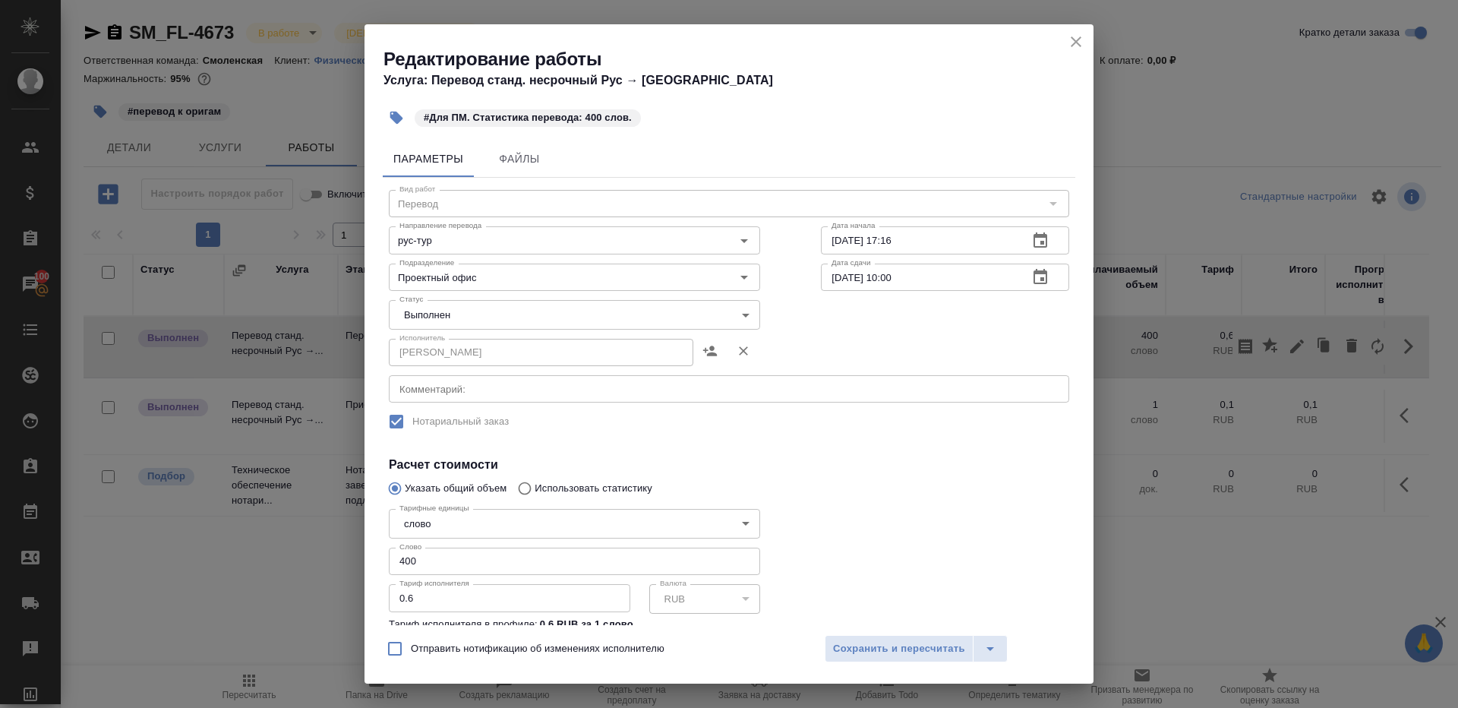
click at [441, 295] on div "Статус Выполнен completed Статус" at bounding box center [575, 313] width 432 height 99
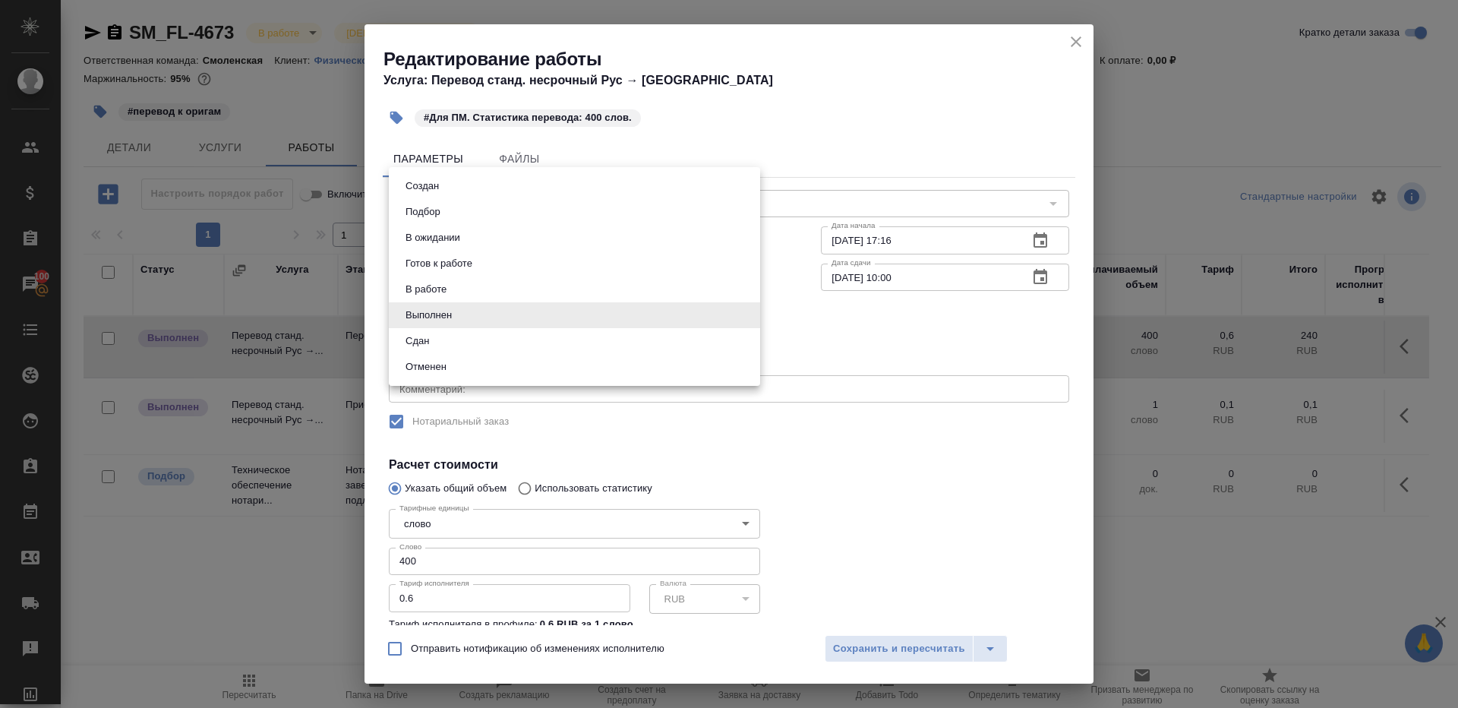
click at [441, 317] on body "🙏 .cls-1 fill:#fff; AWATERA [PERSON_NAME] Клиенты Спецификации Заказы 100 Чаты …" at bounding box center [729, 354] width 1458 height 708
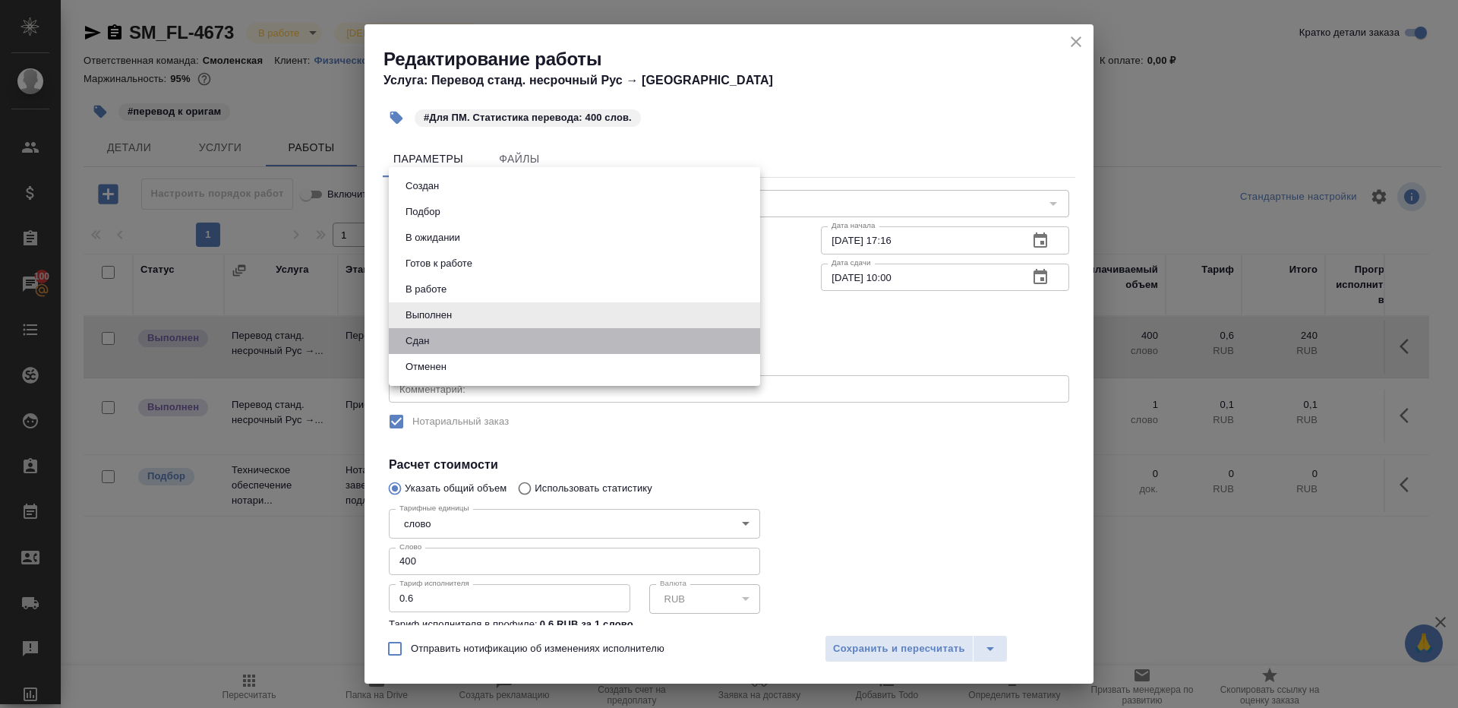
click at [441, 343] on li "Сдан" at bounding box center [574, 341] width 371 height 26
type input "closed"
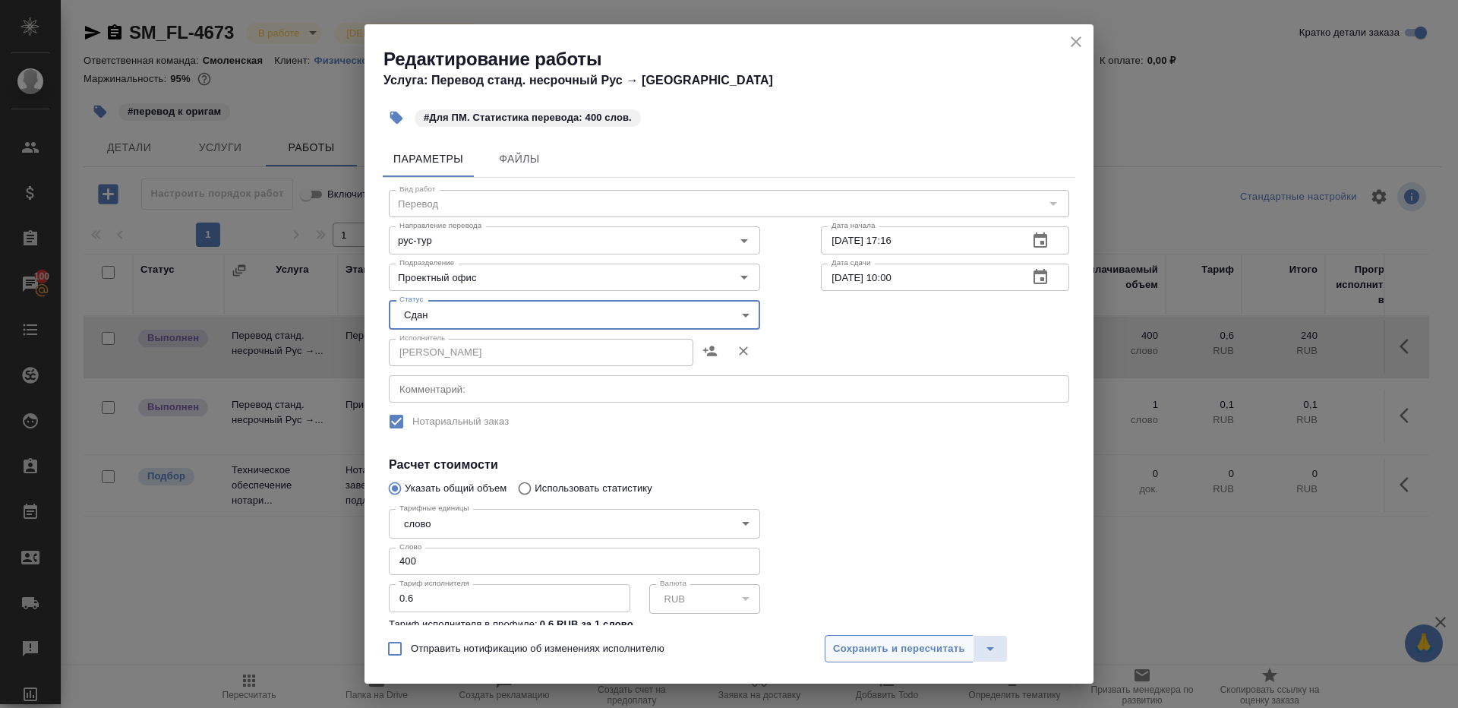
click at [896, 636] on button "Сохранить и пересчитать" at bounding box center [899, 648] width 149 height 27
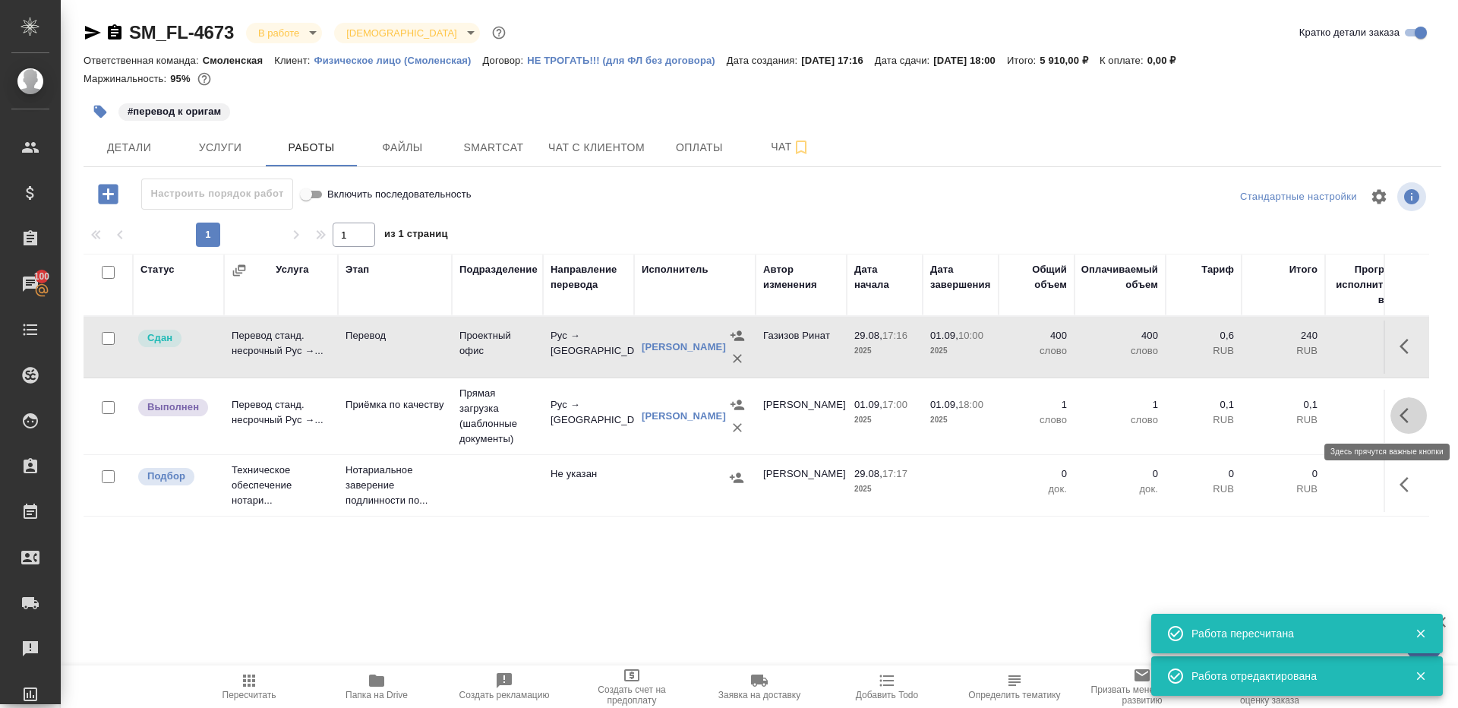
click at [1404, 416] on icon "button" at bounding box center [1404, 415] width 9 height 15
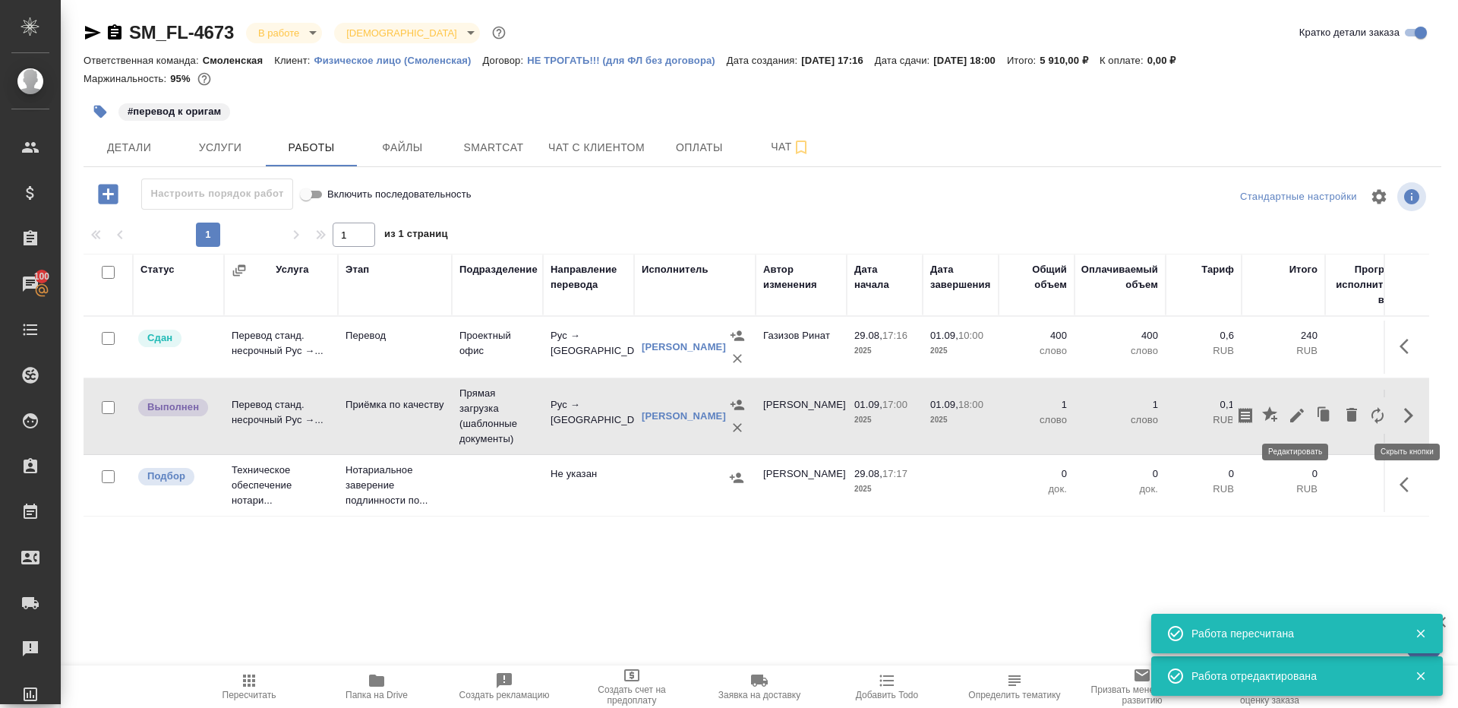
click at [1302, 414] on icon "button" at bounding box center [1297, 415] width 18 height 18
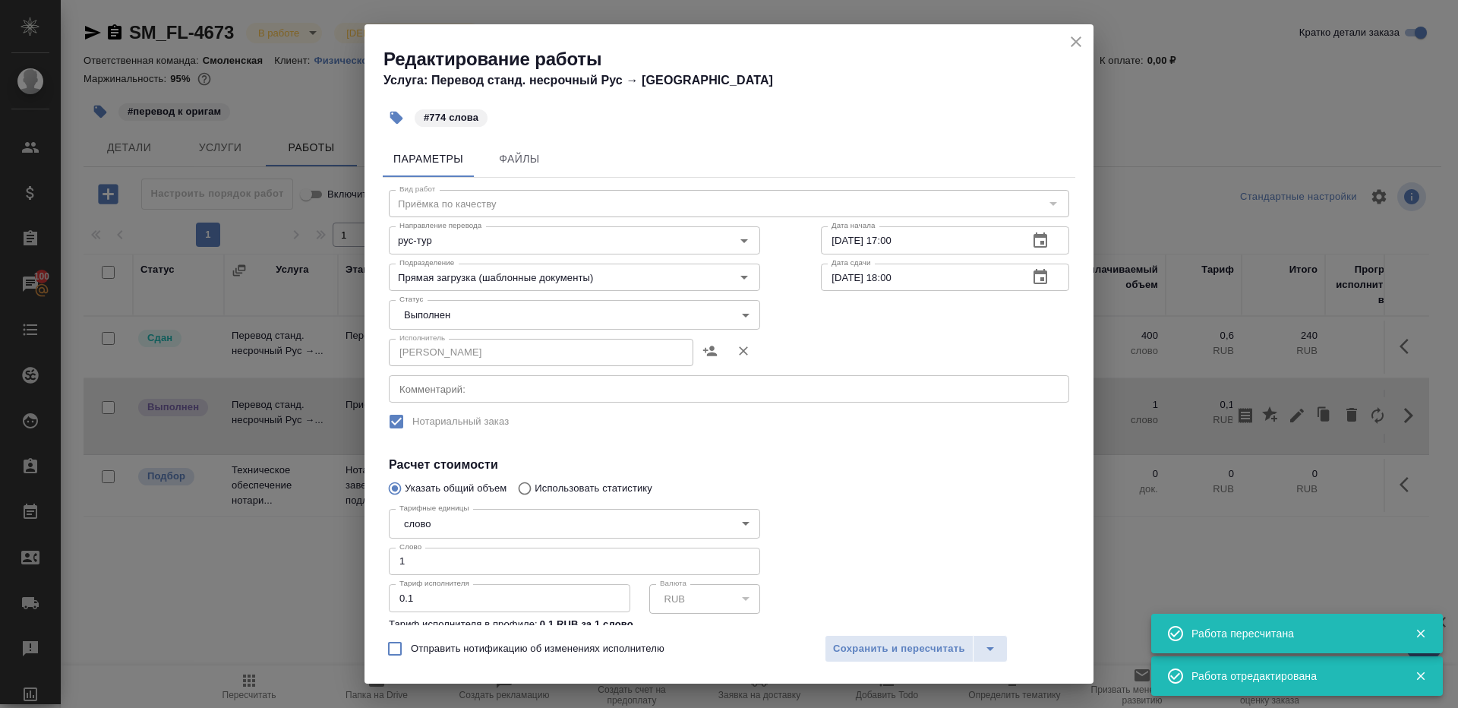
click at [509, 329] on div "Исполнитель [PERSON_NAME]" at bounding box center [575, 350] width 432 height 97
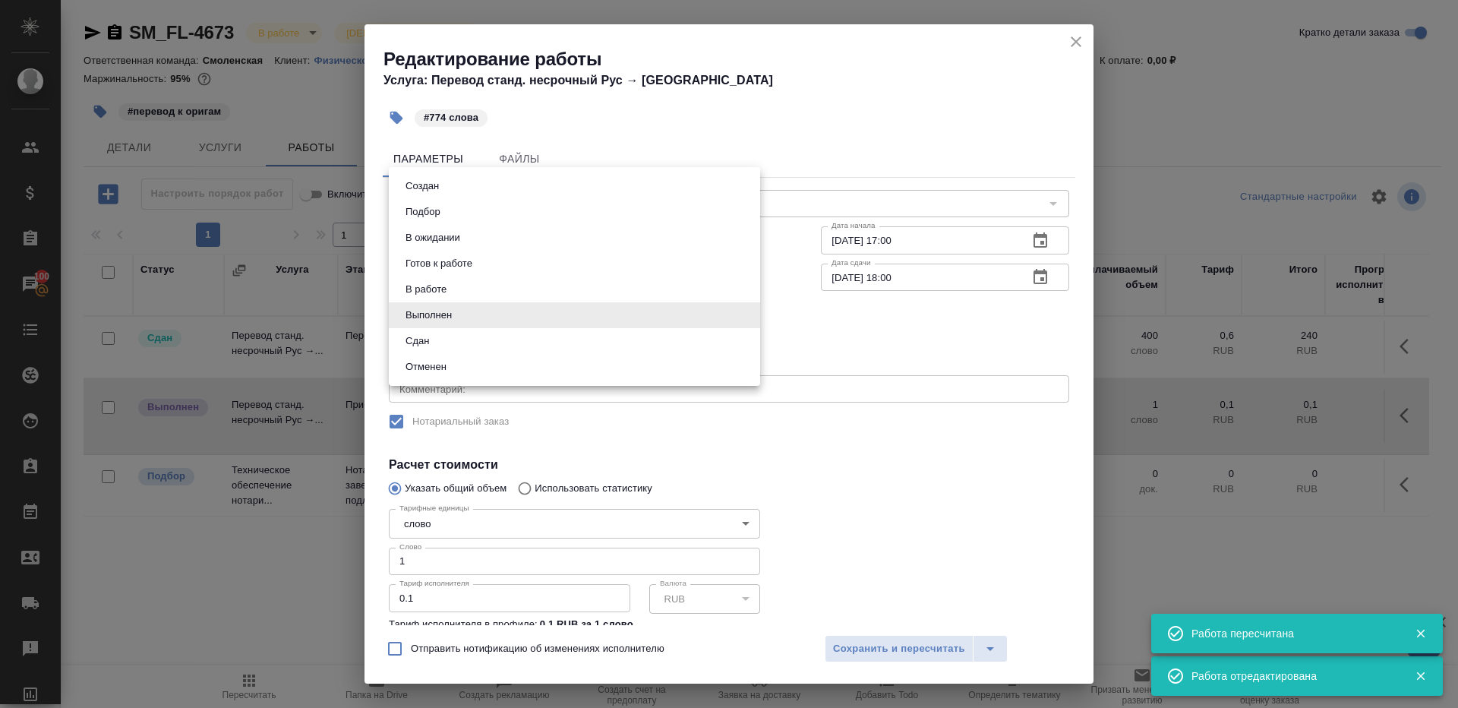
click at [501, 325] on body "🙏 .cls-1 fill:#fff; AWATERA [PERSON_NAME] Клиенты Спецификации Заказы 100 Чаты …" at bounding box center [729, 354] width 1458 height 708
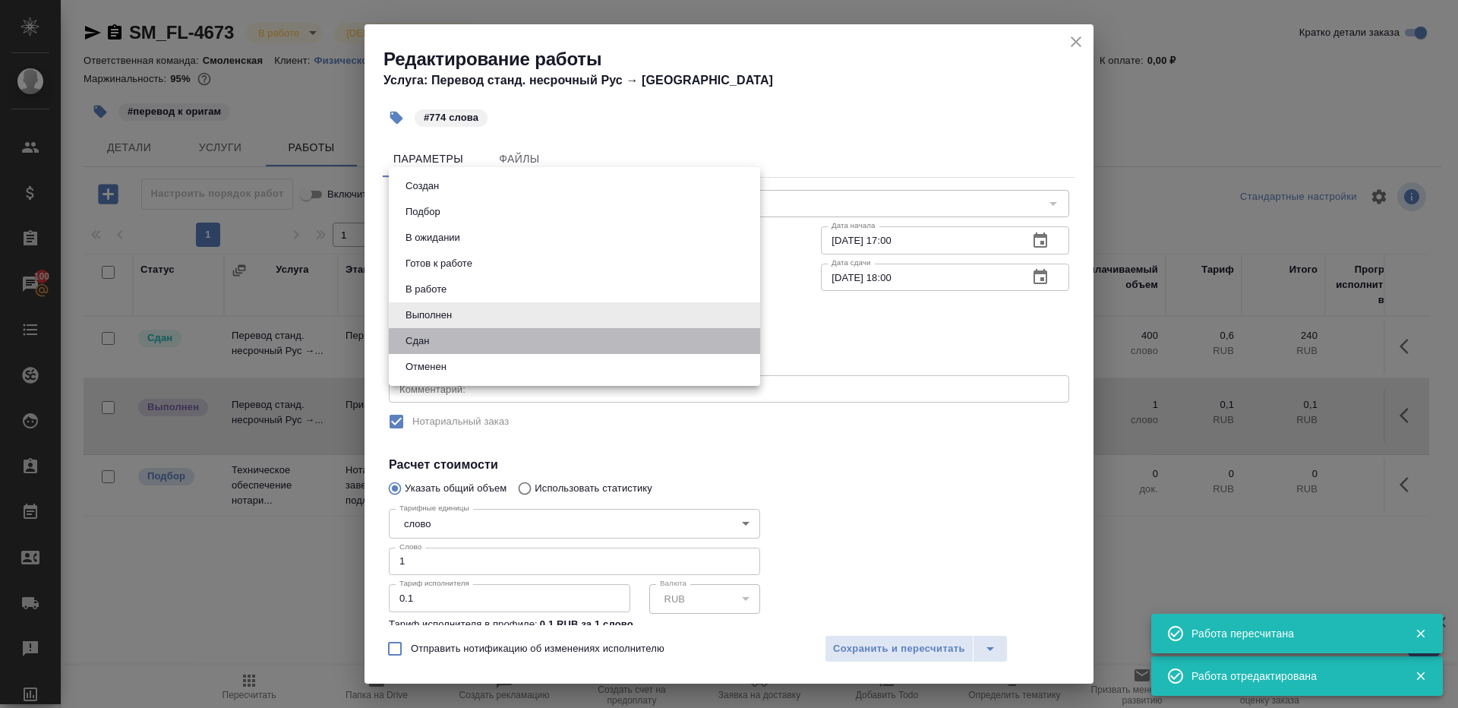
click at [461, 336] on li "Сдан" at bounding box center [574, 341] width 371 height 26
type input "closed"
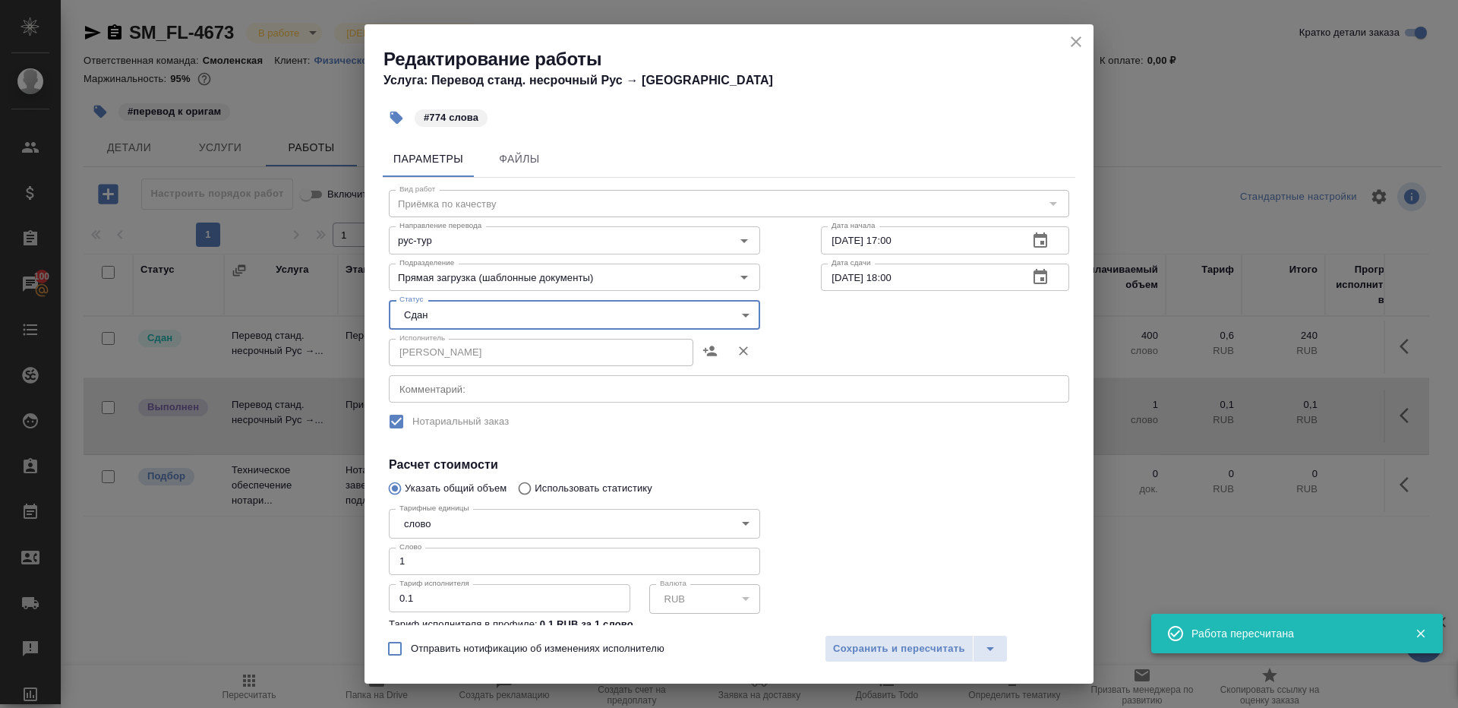
drag, startPoint x: 438, startPoint y: 559, endPoint x: 317, endPoint y: 554, distance: 120.9
click at [317, 554] on div "Редактирование работы Услуга: Перевод станд. несрочный Рус → Тур #774 слова Пар…" at bounding box center [729, 354] width 1458 height 708
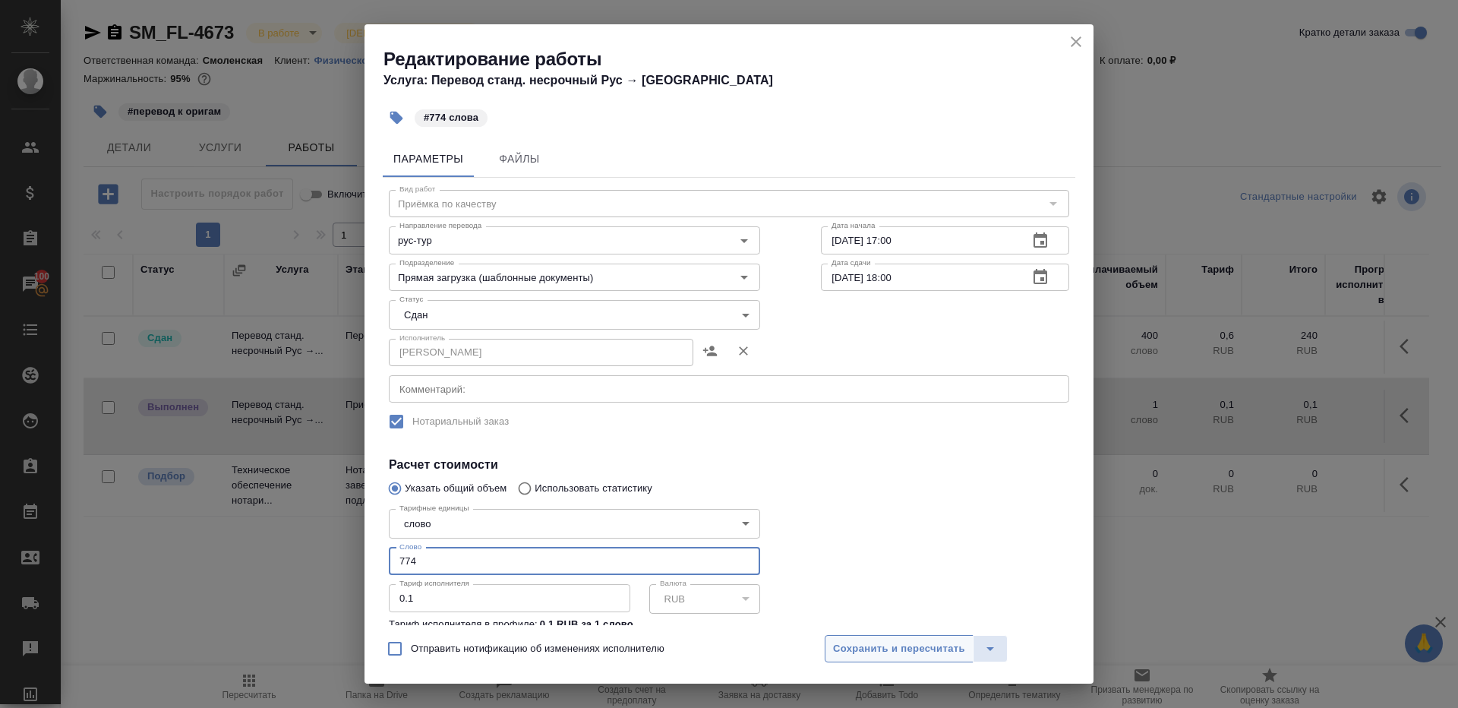
type input "774"
click at [843, 647] on span "Сохранить и пересчитать" at bounding box center [899, 648] width 132 height 17
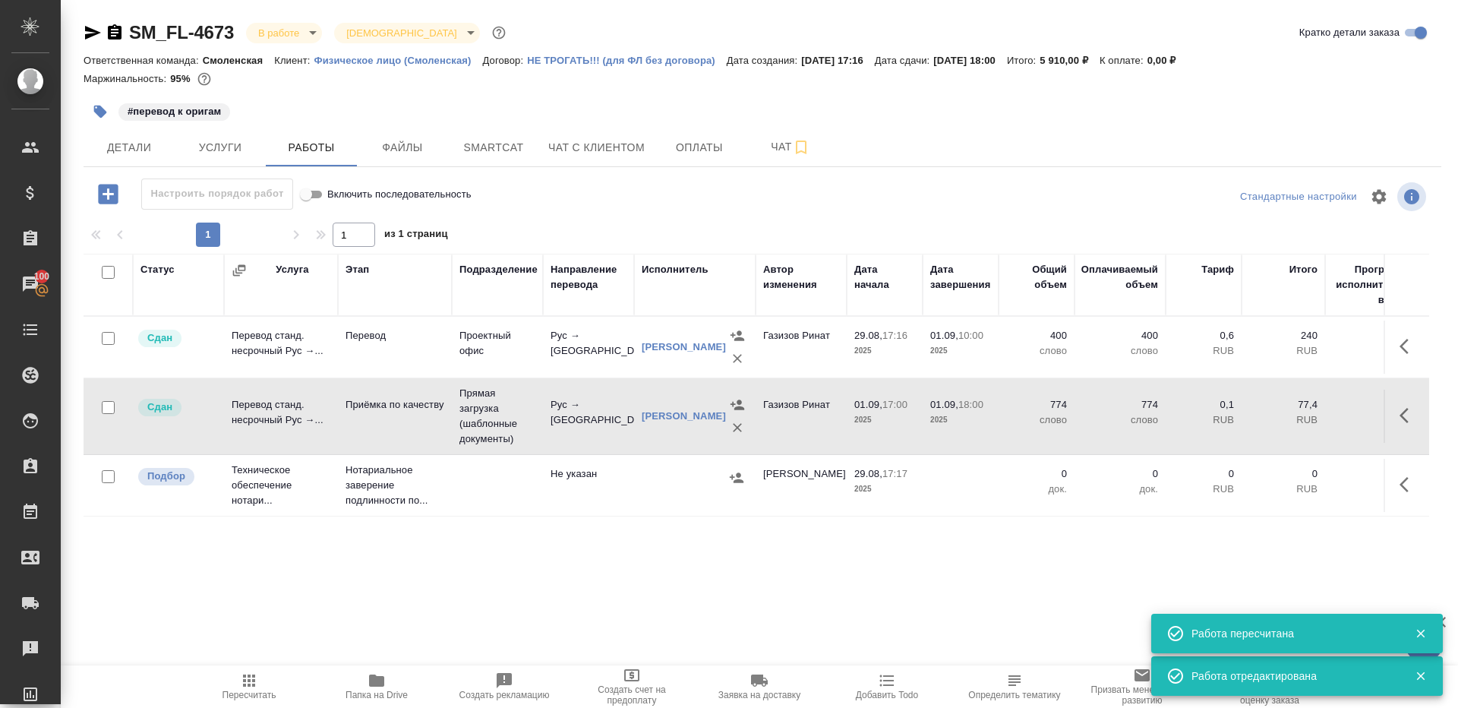
click at [293, 39] on body "🙏 .cls-1 fill:#fff; AWATERA Gazizov Rinat Клиенты Спецификации Заказы 100 Чаты …" at bounding box center [729, 354] width 1458 height 708
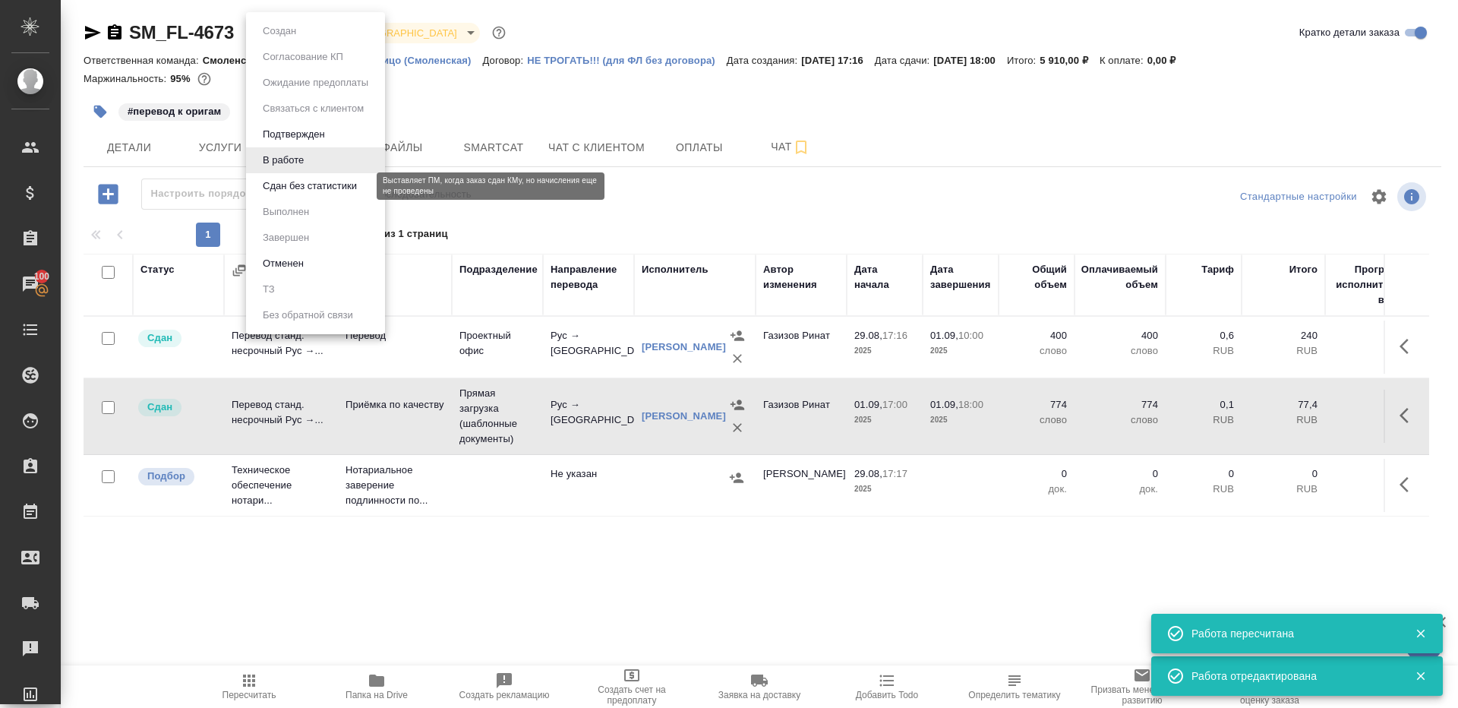
click at [300, 180] on button "Сдан без статистики" at bounding box center [309, 186] width 103 height 17
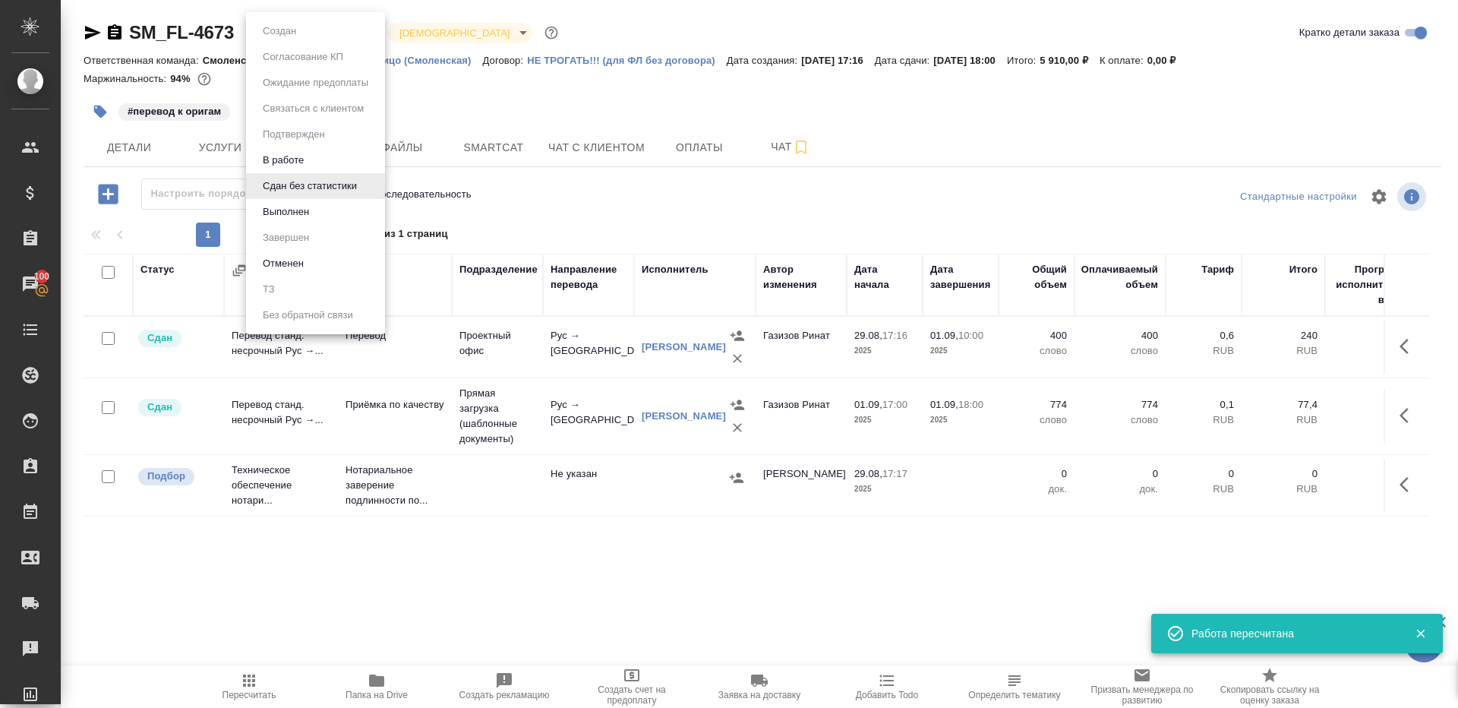
click at [333, 31] on body "🙏 .cls-1 fill:#fff; AWATERA Gazizov Rinat Клиенты Спецификации Заказы 100 Чаты …" at bounding box center [729, 354] width 1458 height 708
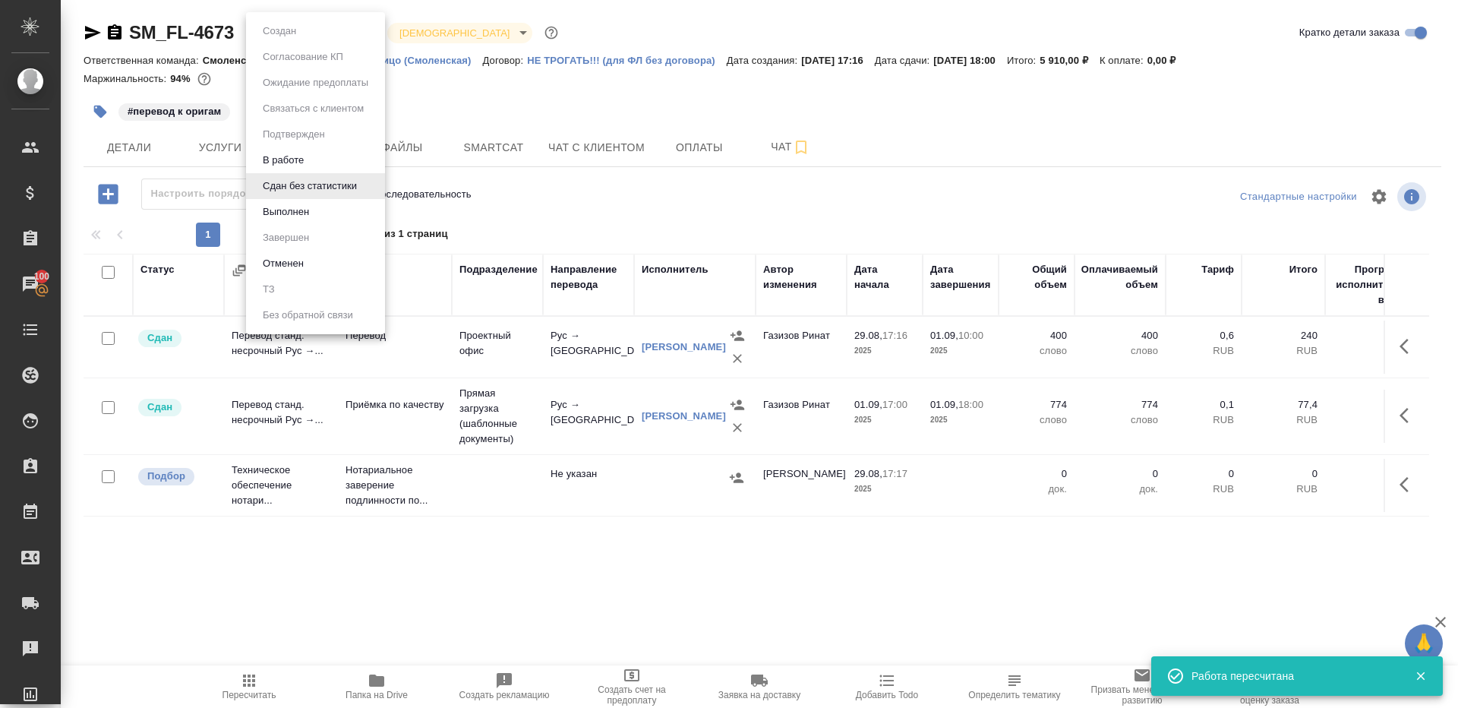
click at [319, 224] on li "Выполнен" at bounding box center [315, 212] width 139 height 26
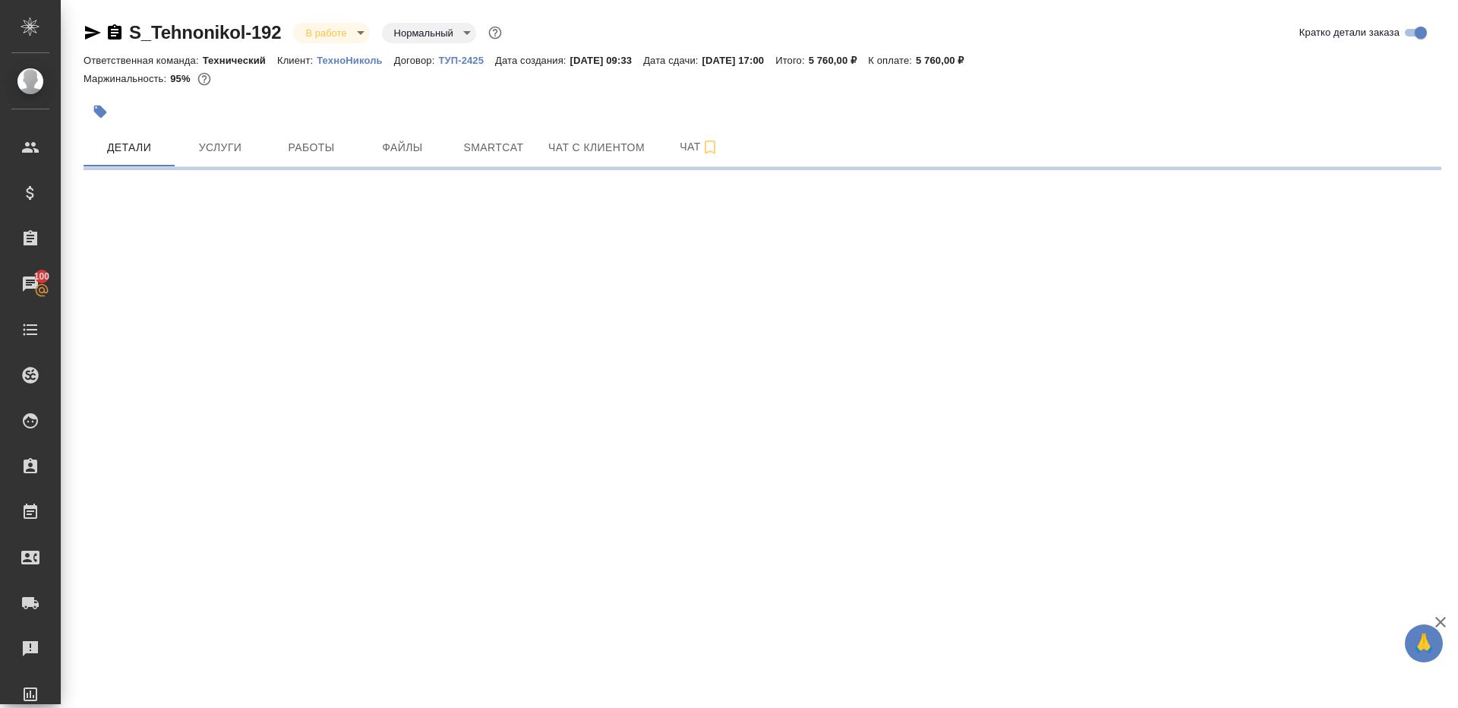
select select "RU"
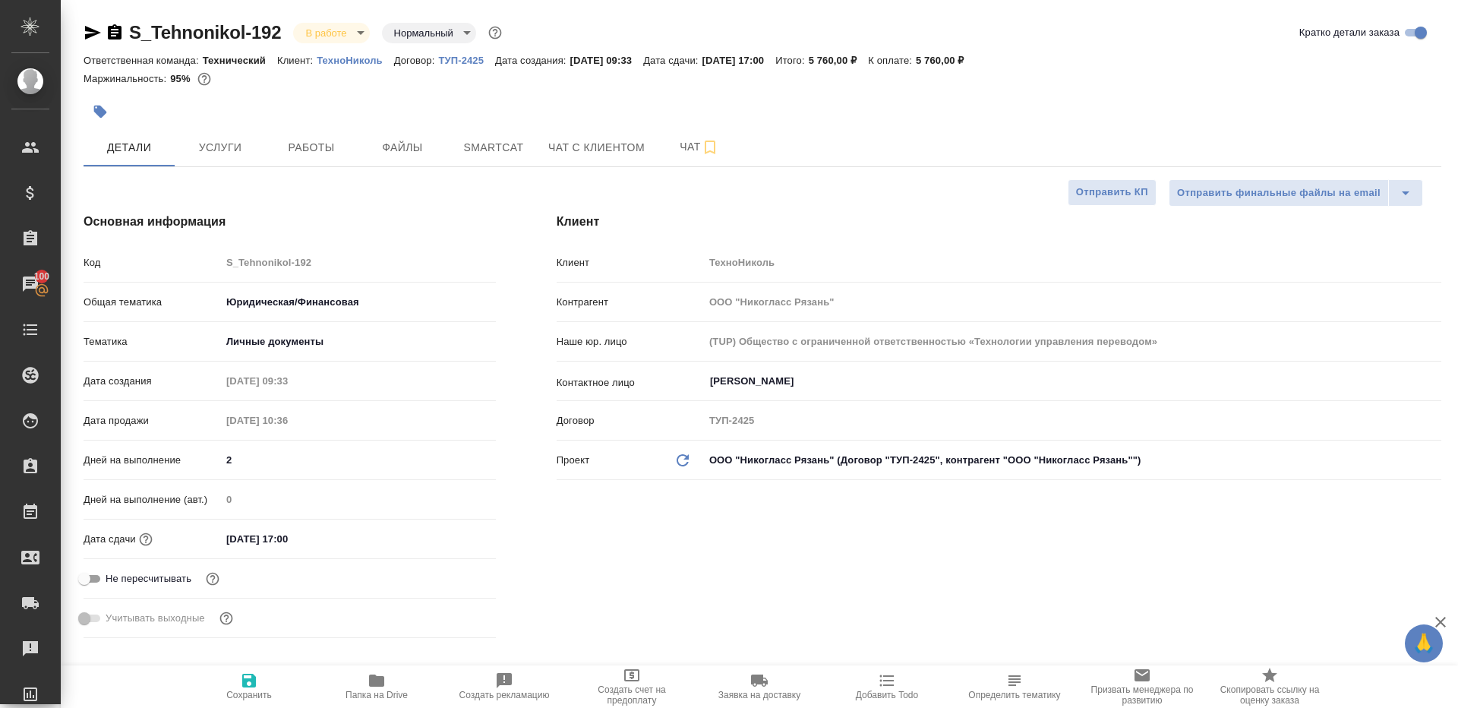
type textarea "x"
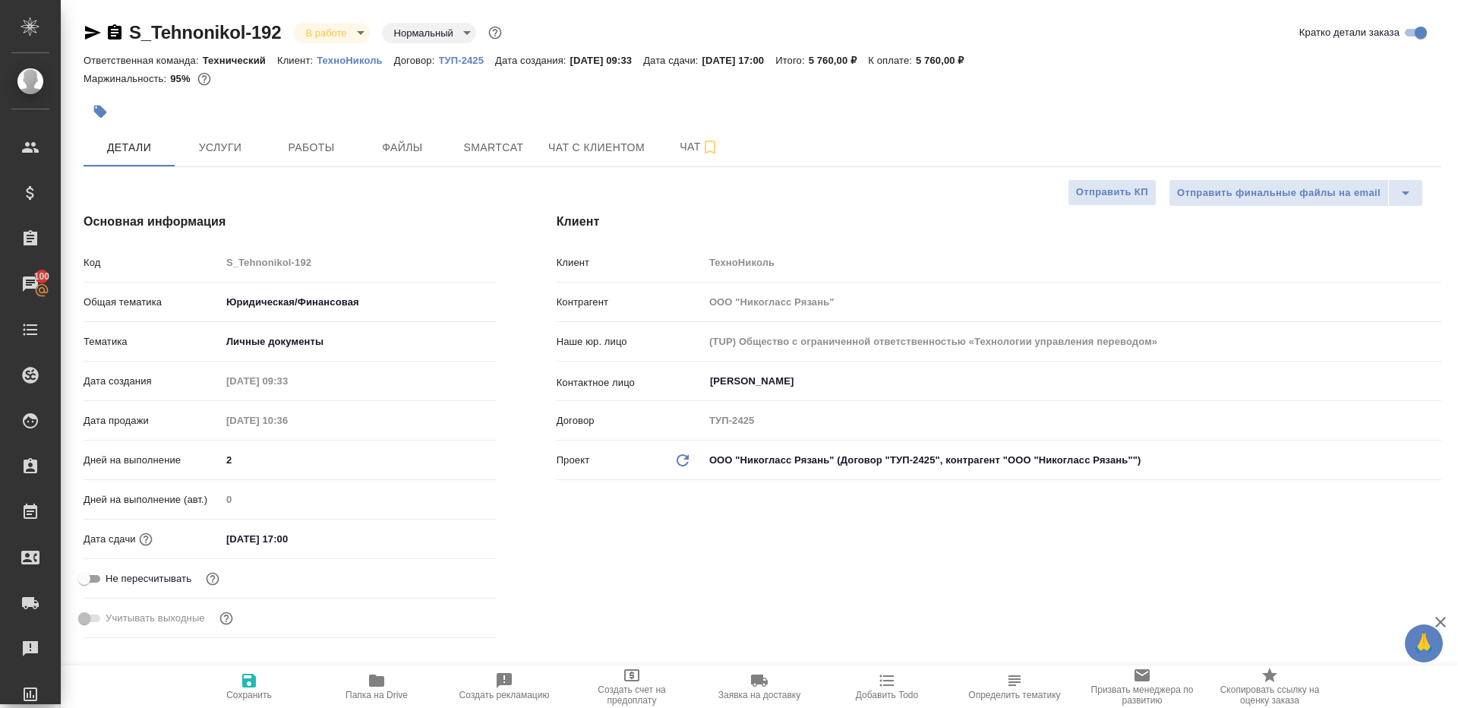
type textarea "x"
click at [303, 145] on span "Работы" at bounding box center [311, 147] width 73 height 19
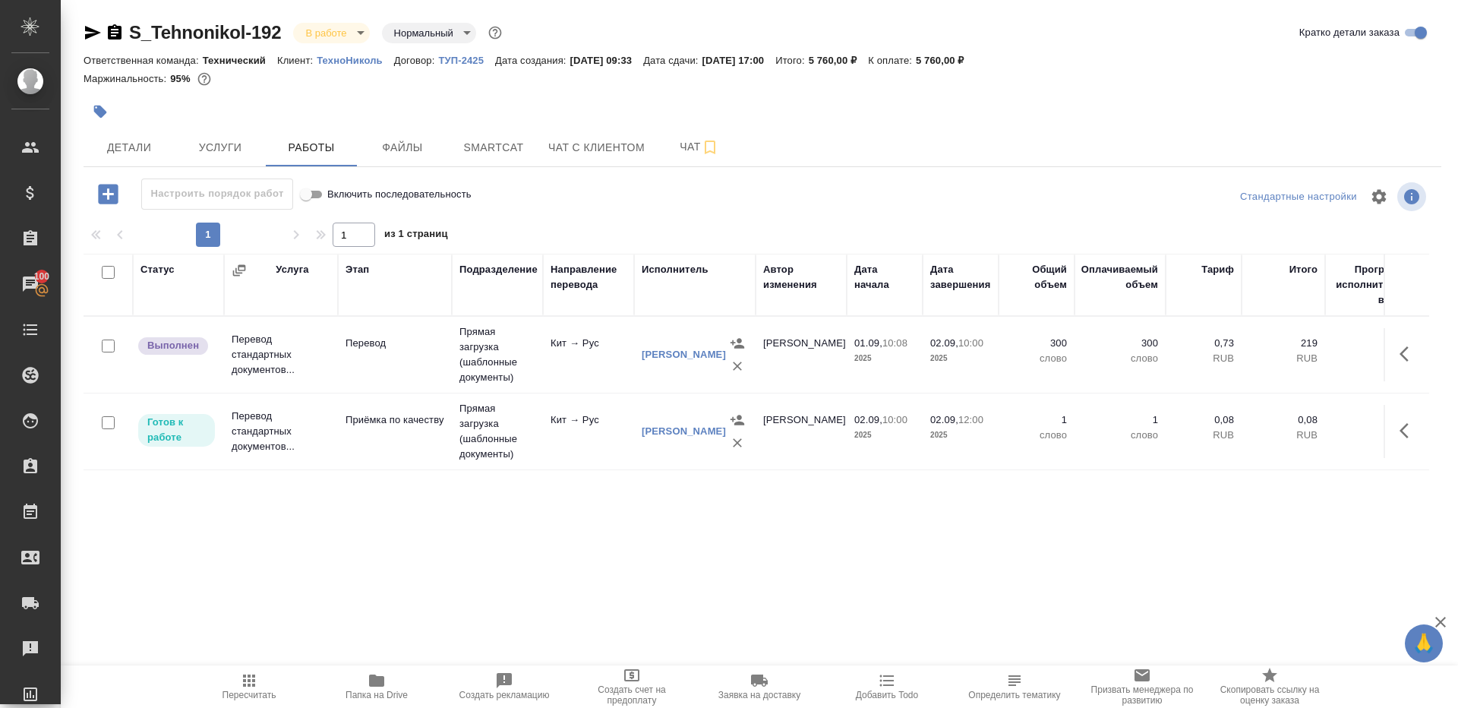
click at [661, 231] on div "1 1 из 1 страниц" at bounding box center [763, 235] width 1358 height 24
click at [1396, 358] on button "button" at bounding box center [1409, 354] width 36 height 36
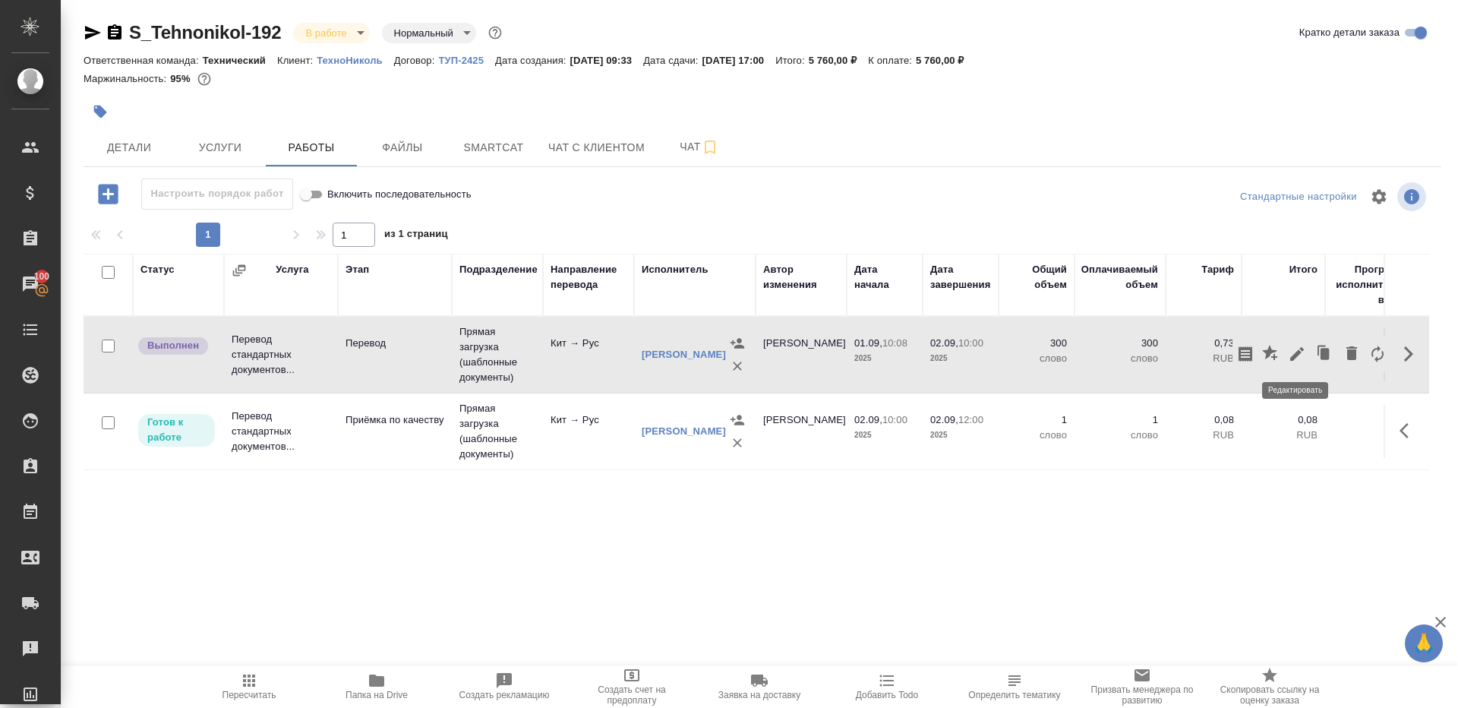
click at [1300, 355] on icon "button" at bounding box center [1297, 354] width 18 height 18
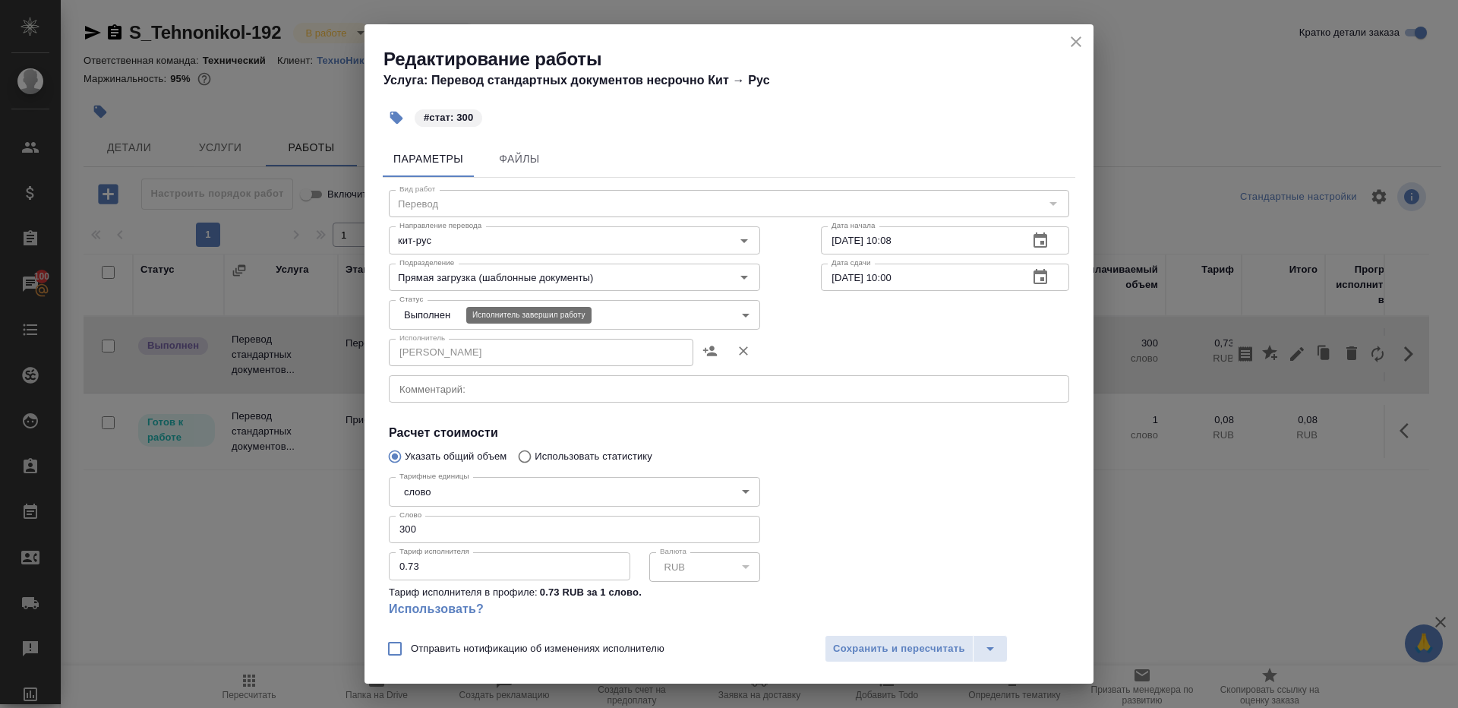
click at [446, 316] on body "🙏 .cls-1 fill:#fff; AWATERA Gazizov Rinat Клиенты Спецификации Заказы 100 Чаты …" at bounding box center [729, 354] width 1458 height 708
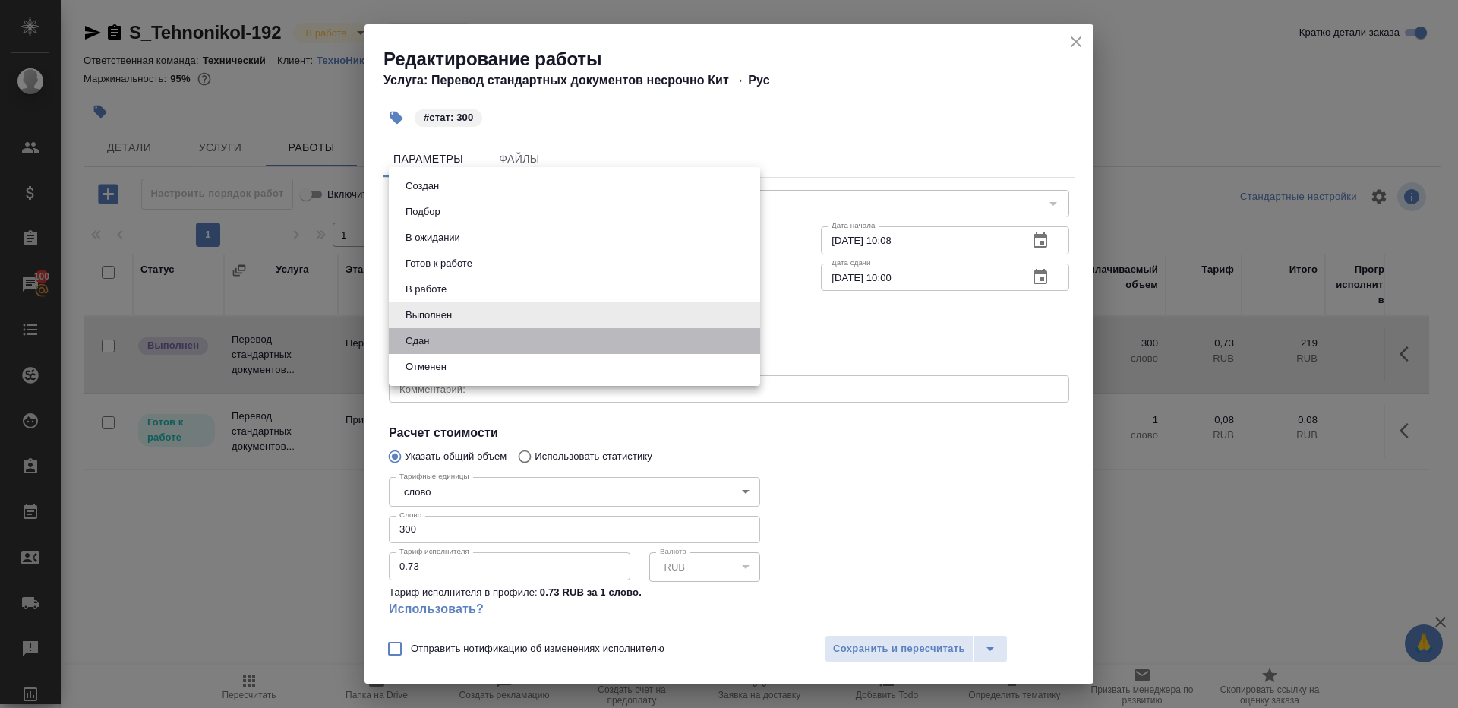
click at [441, 341] on li "Сдан" at bounding box center [574, 341] width 371 height 26
type input "closed"
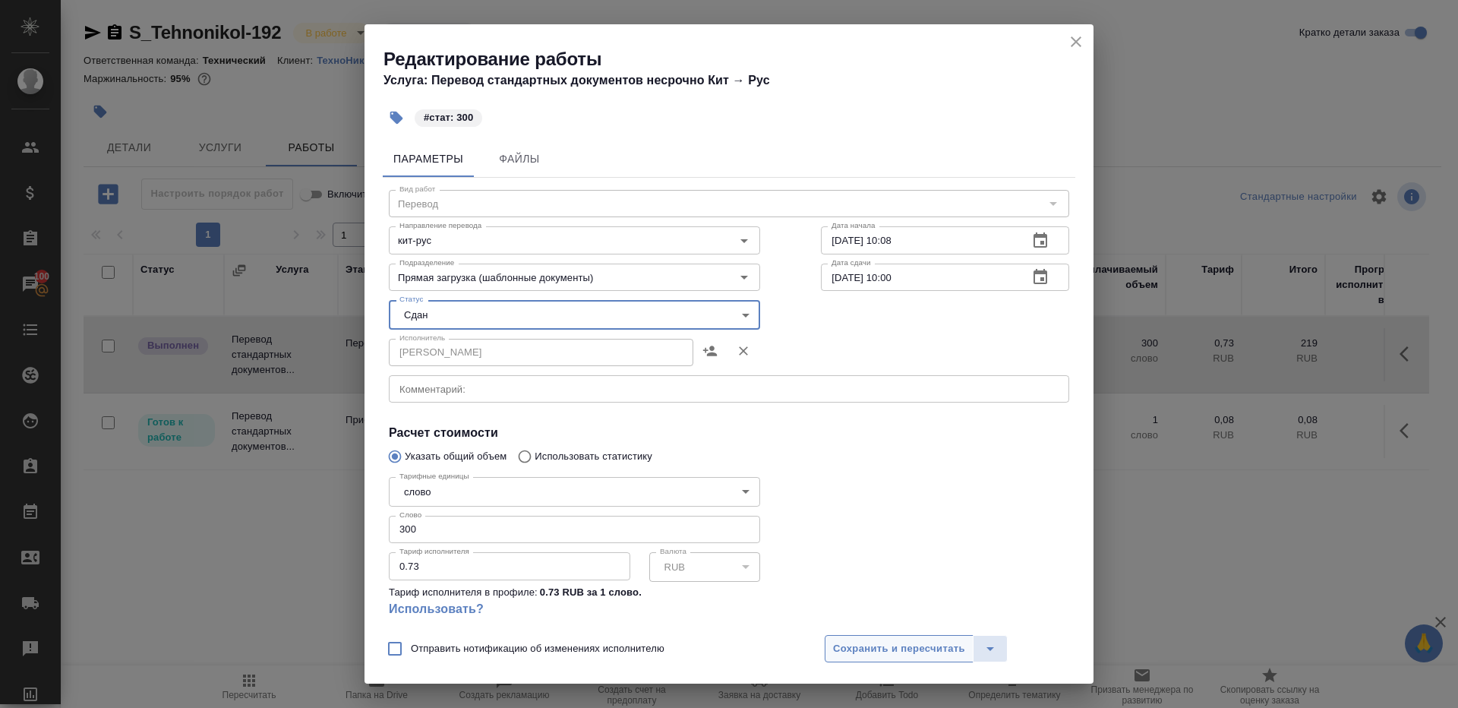
click at [914, 645] on span "Сохранить и пересчитать" at bounding box center [899, 648] width 132 height 17
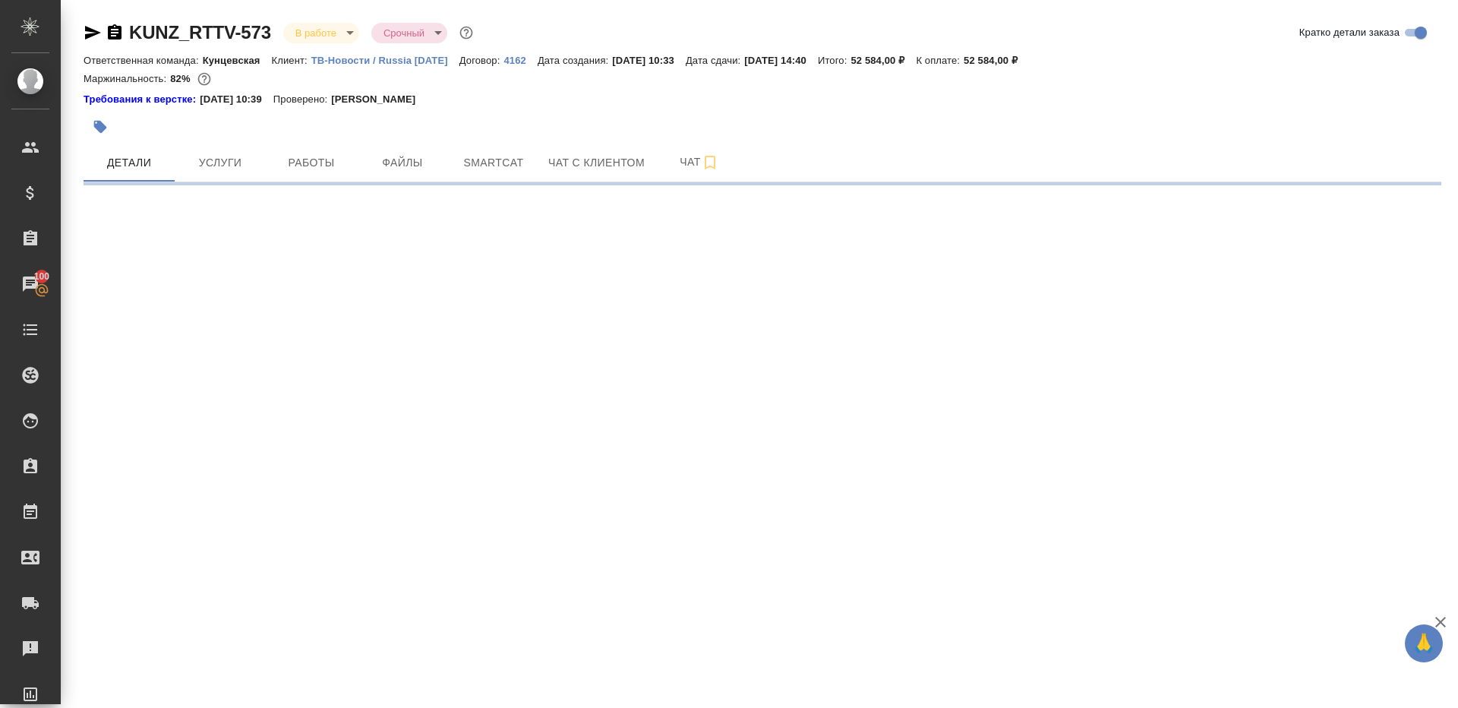
select select "RU"
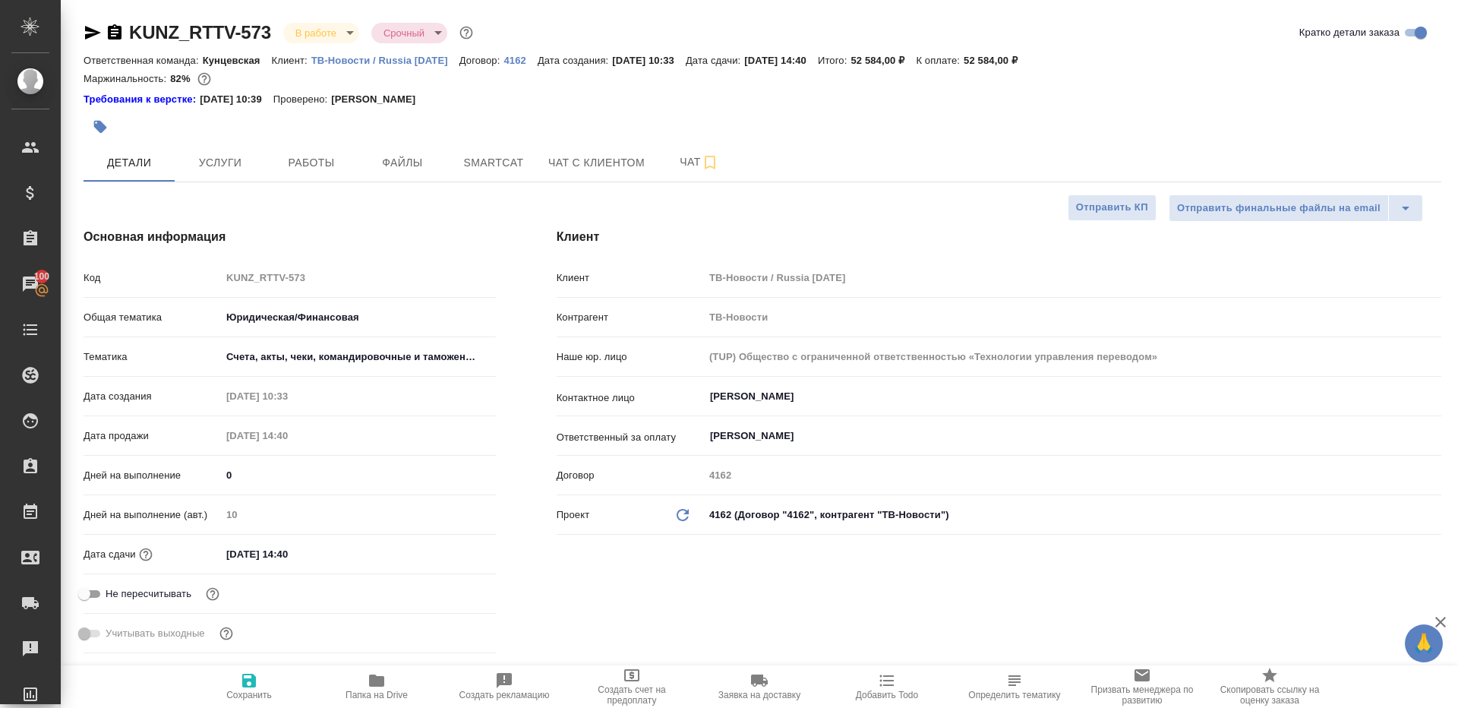
type textarea "x"
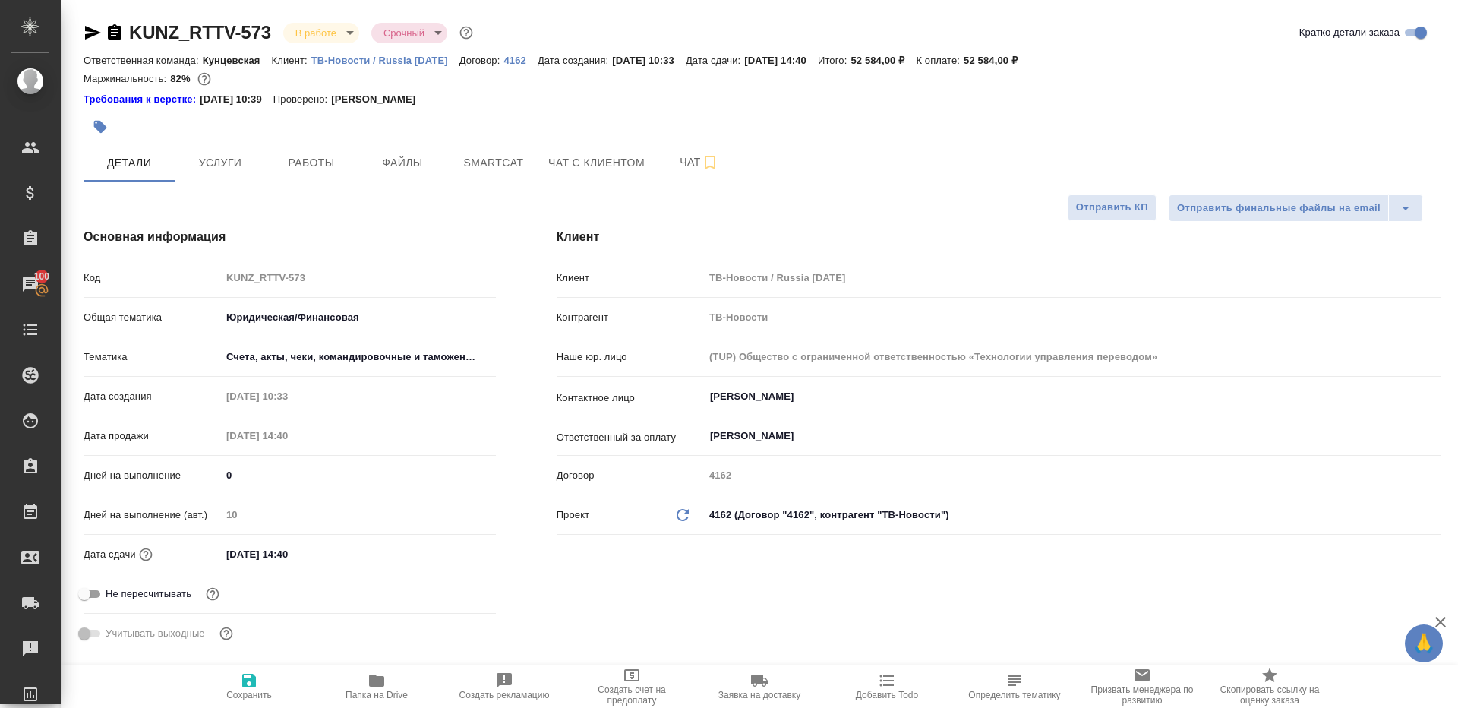
type textarea "x"
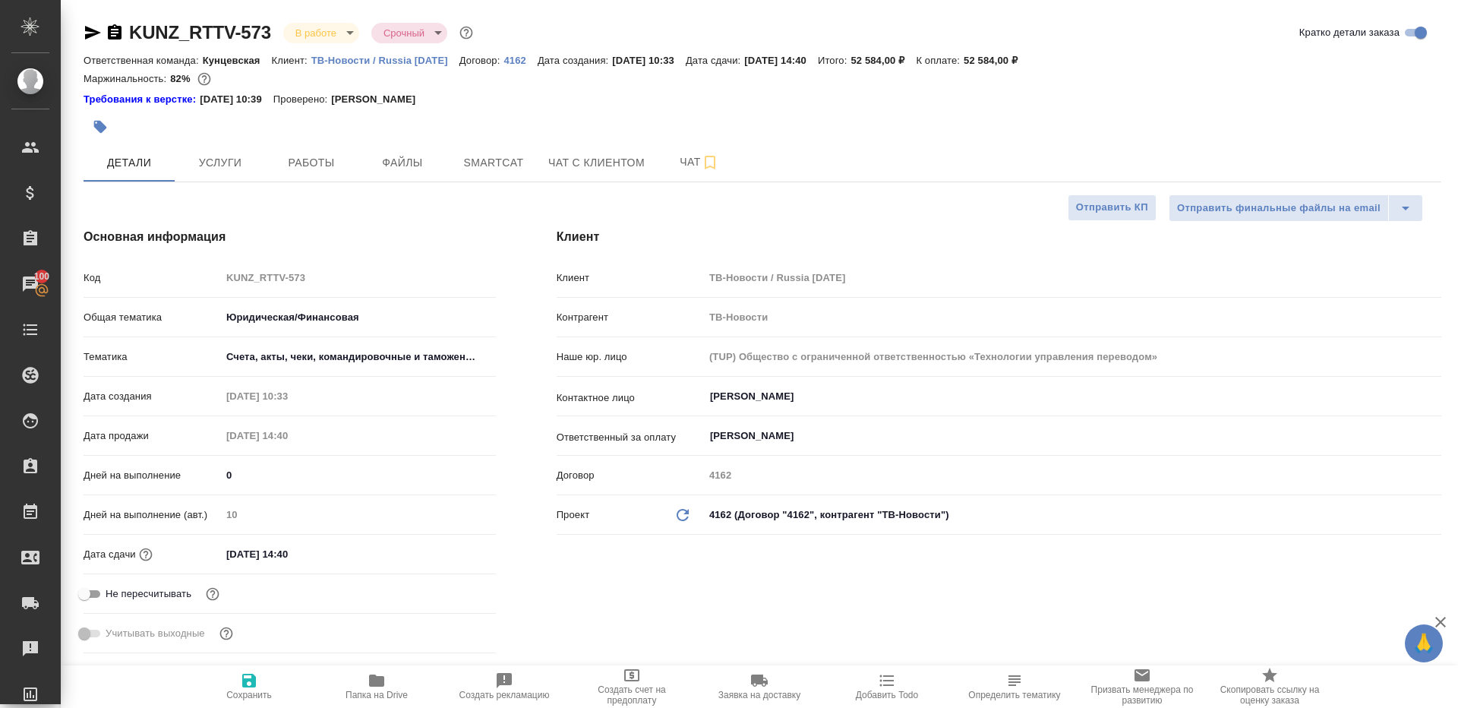
type textarea "x"
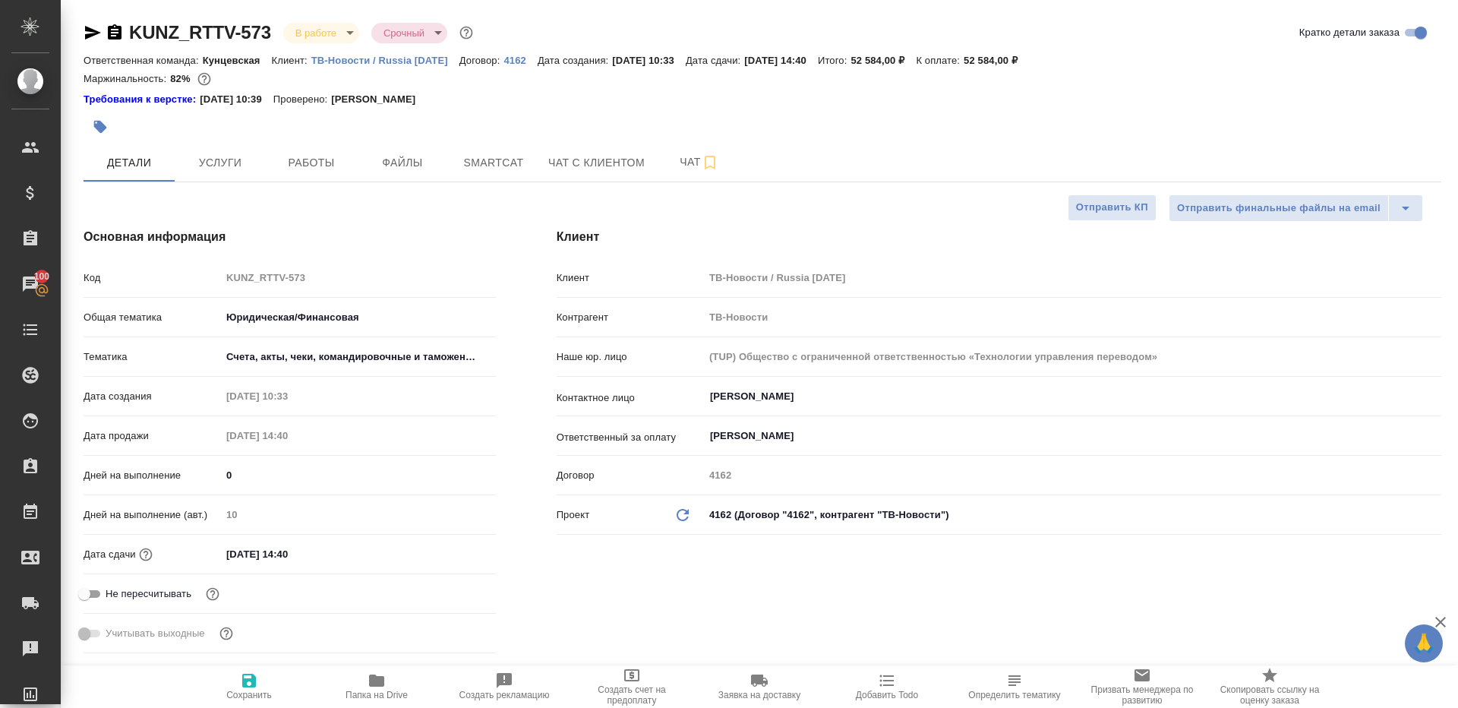
type textarea "x"
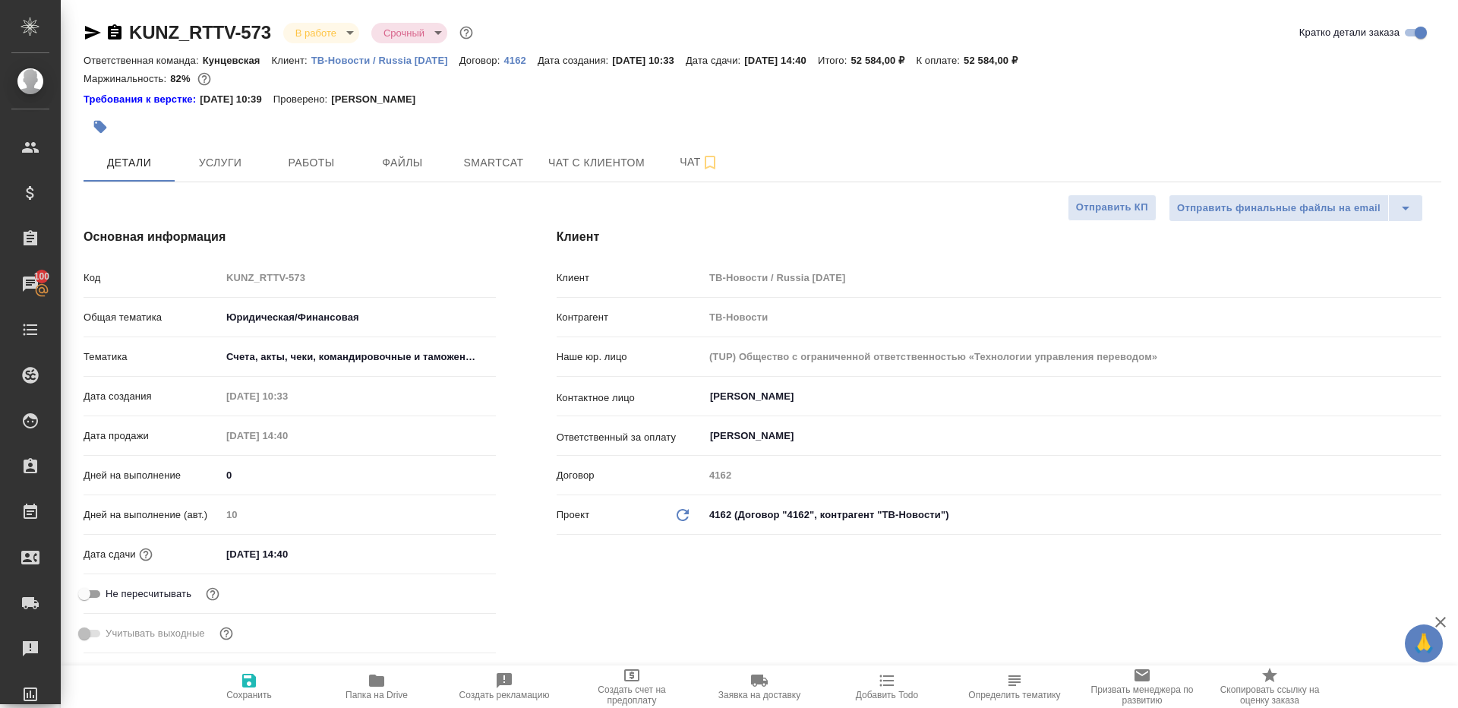
type textarea "x"
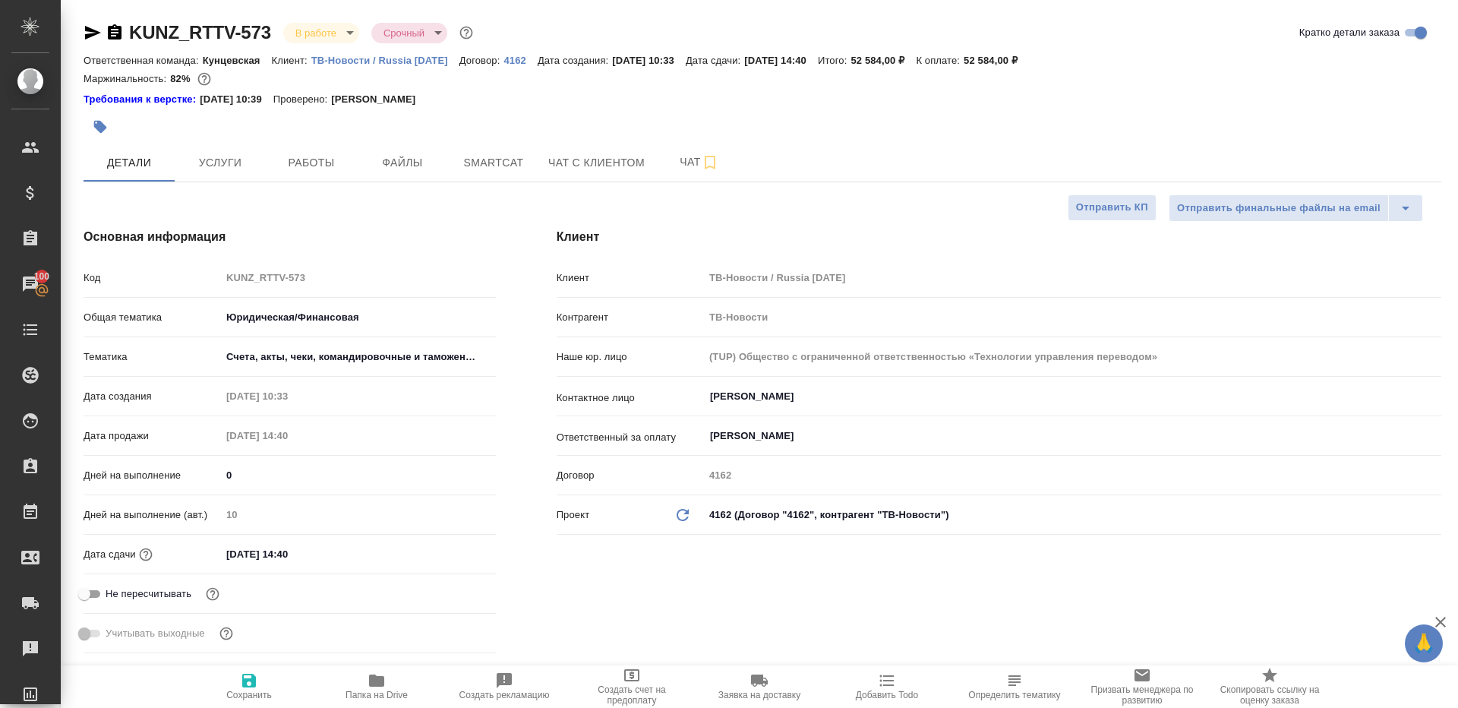
type textarea "x"
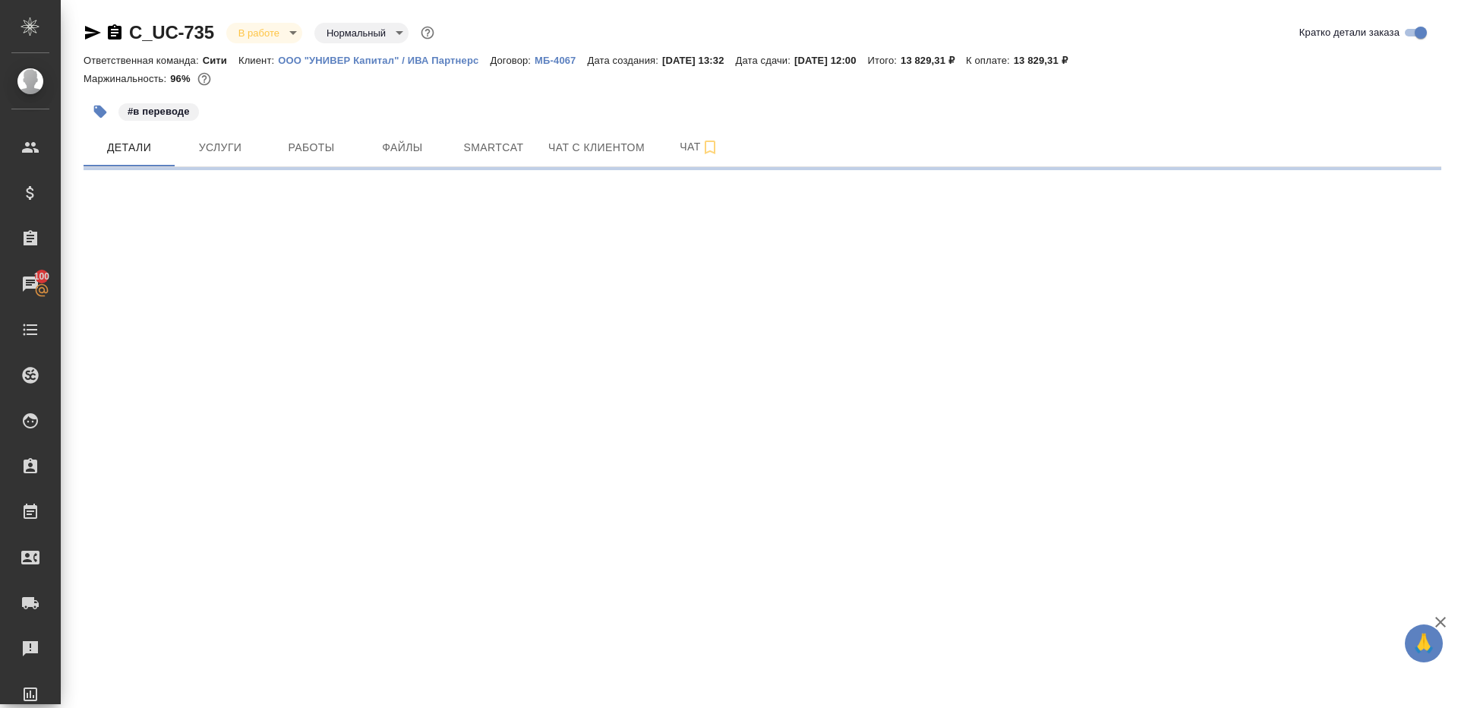
select select "RU"
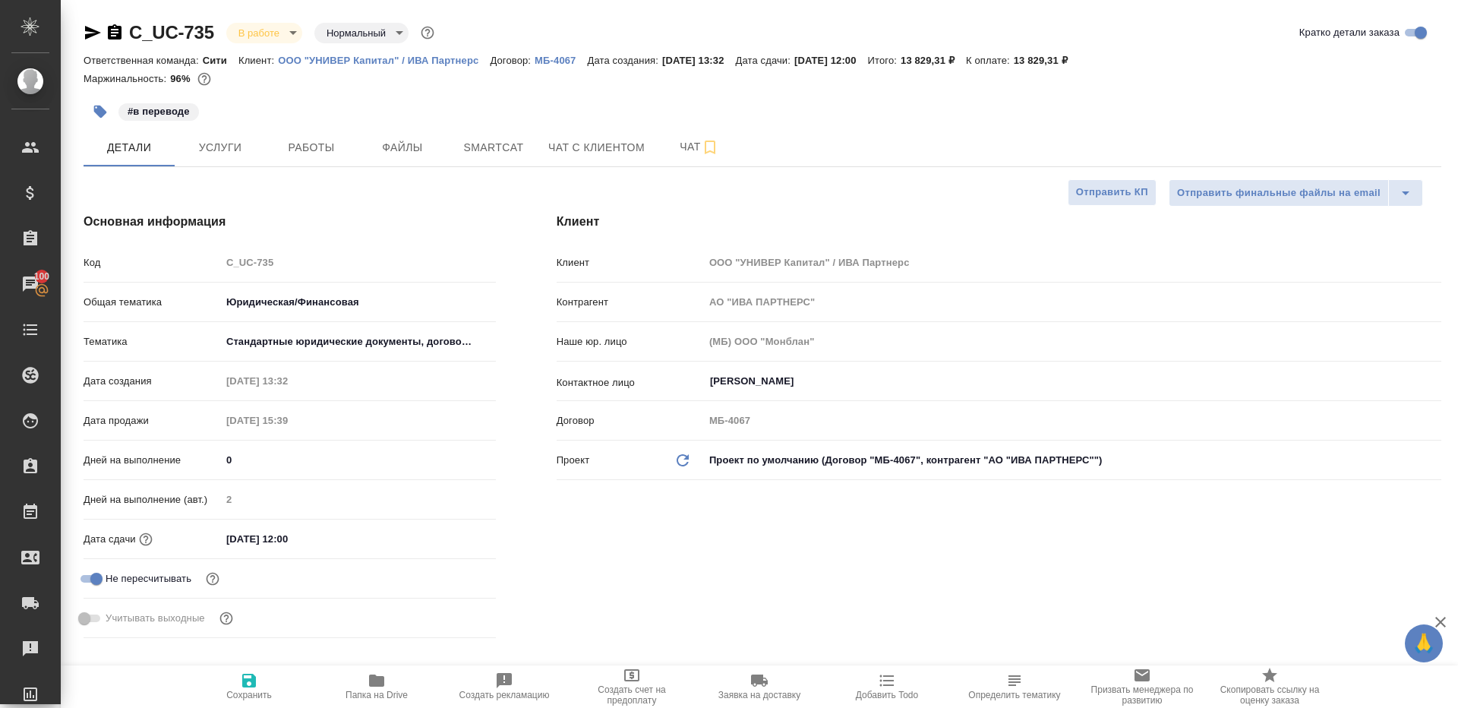
type textarea "x"
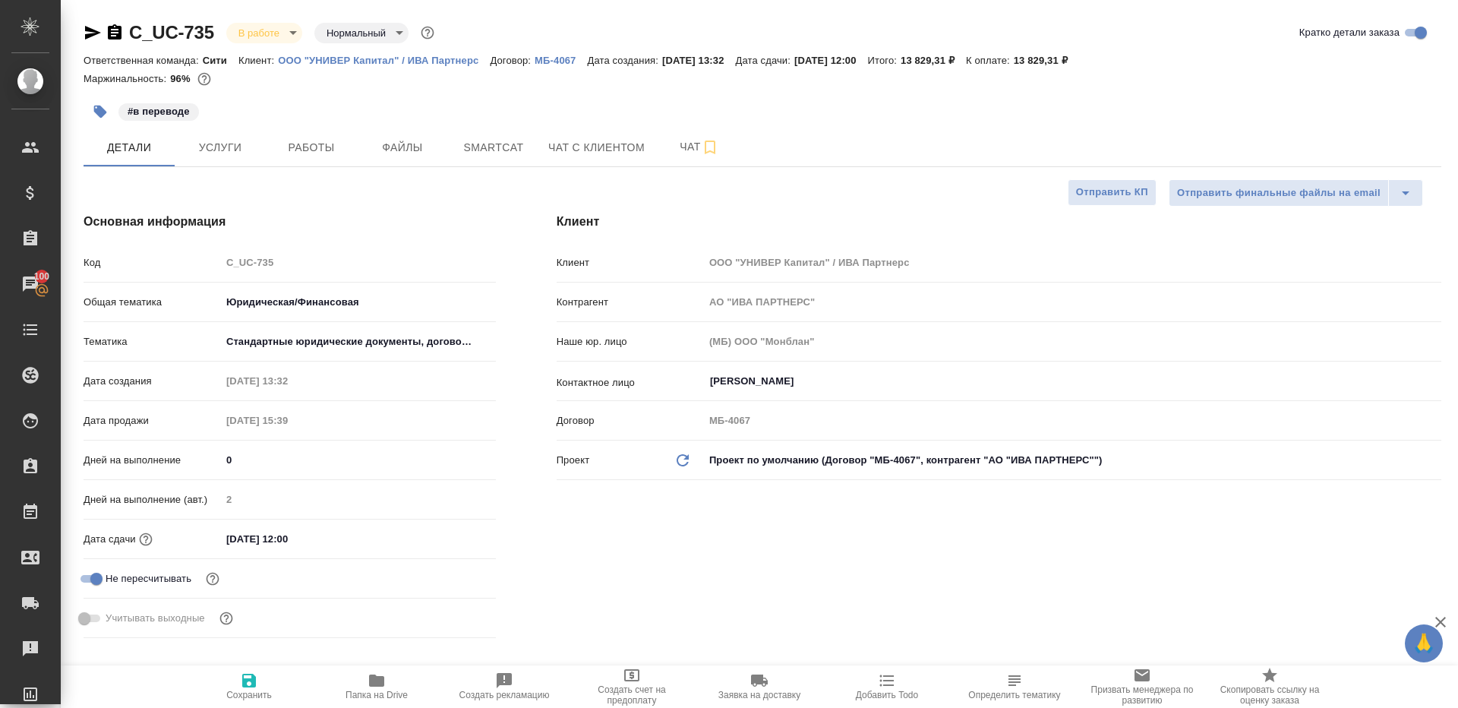
type textarea "x"
click at [327, 162] on button "Работы" at bounding box center [311, 147] width 91 height 38
type textarea "x"
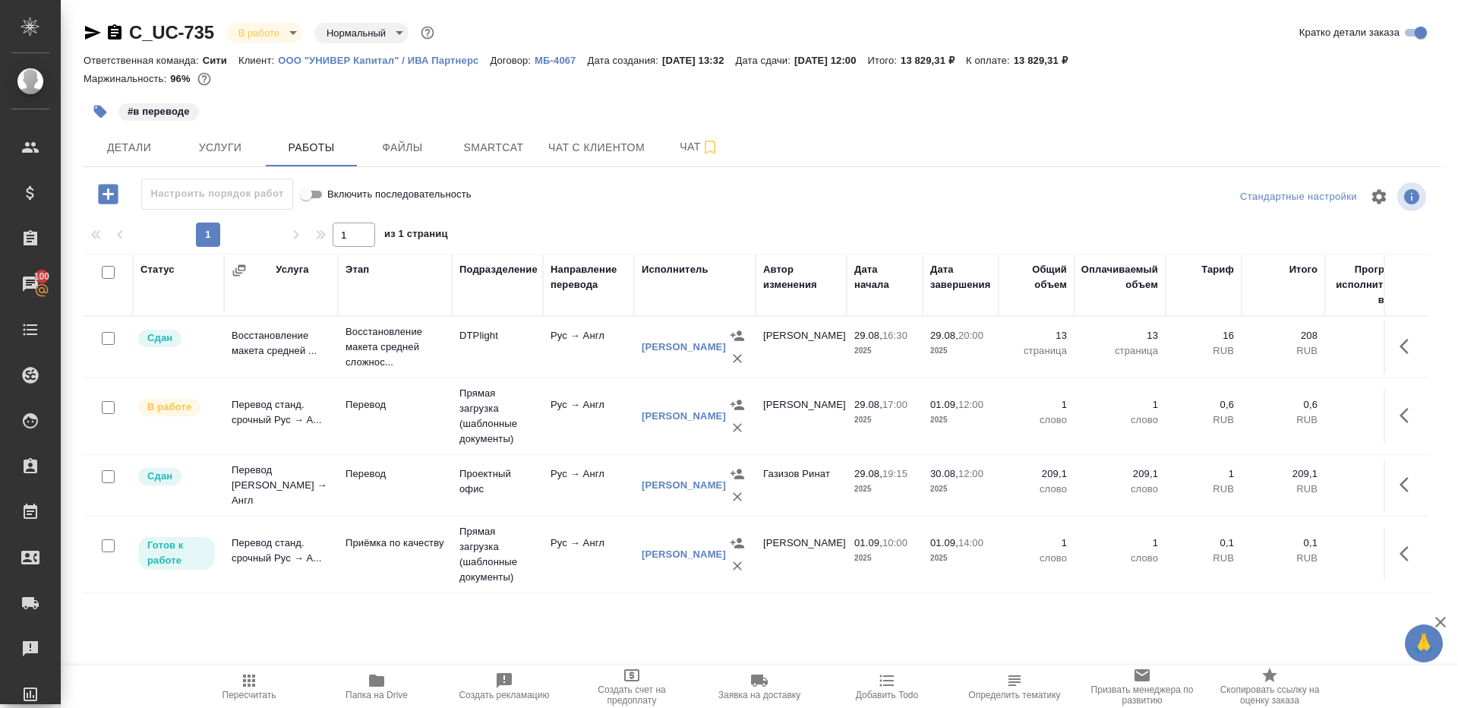
click at [565, 221] on div at bounding box center [763, 219] width 1358 height 8
